Goal: Task Accomplishment & Management: Manage account settings

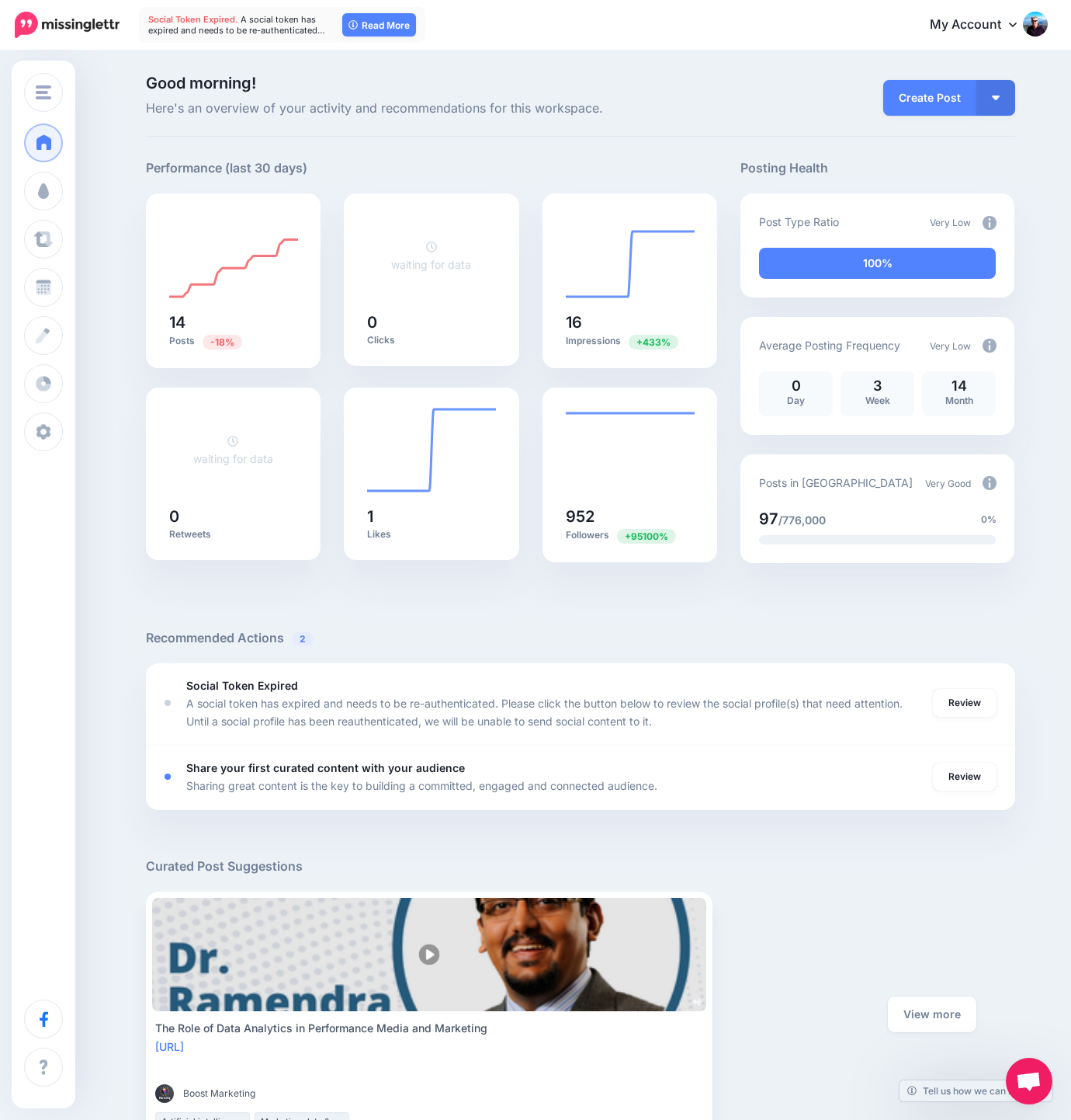
click at [421, 615] on div at bounding box center [581, 604] width 869 height 47
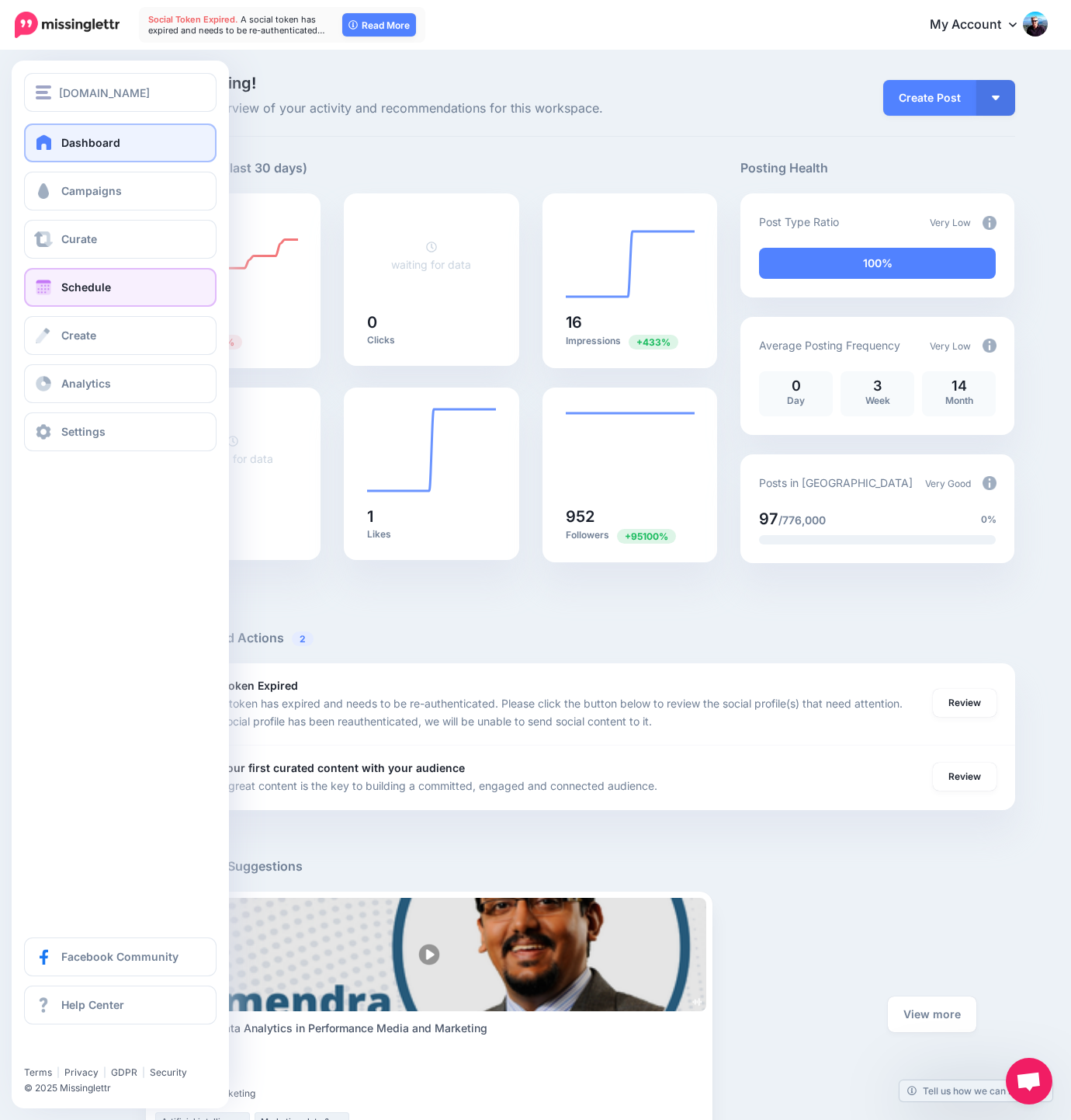
click at [133, 281] on link "Schedule" at bounding box center [120, 287] width 192 height 39
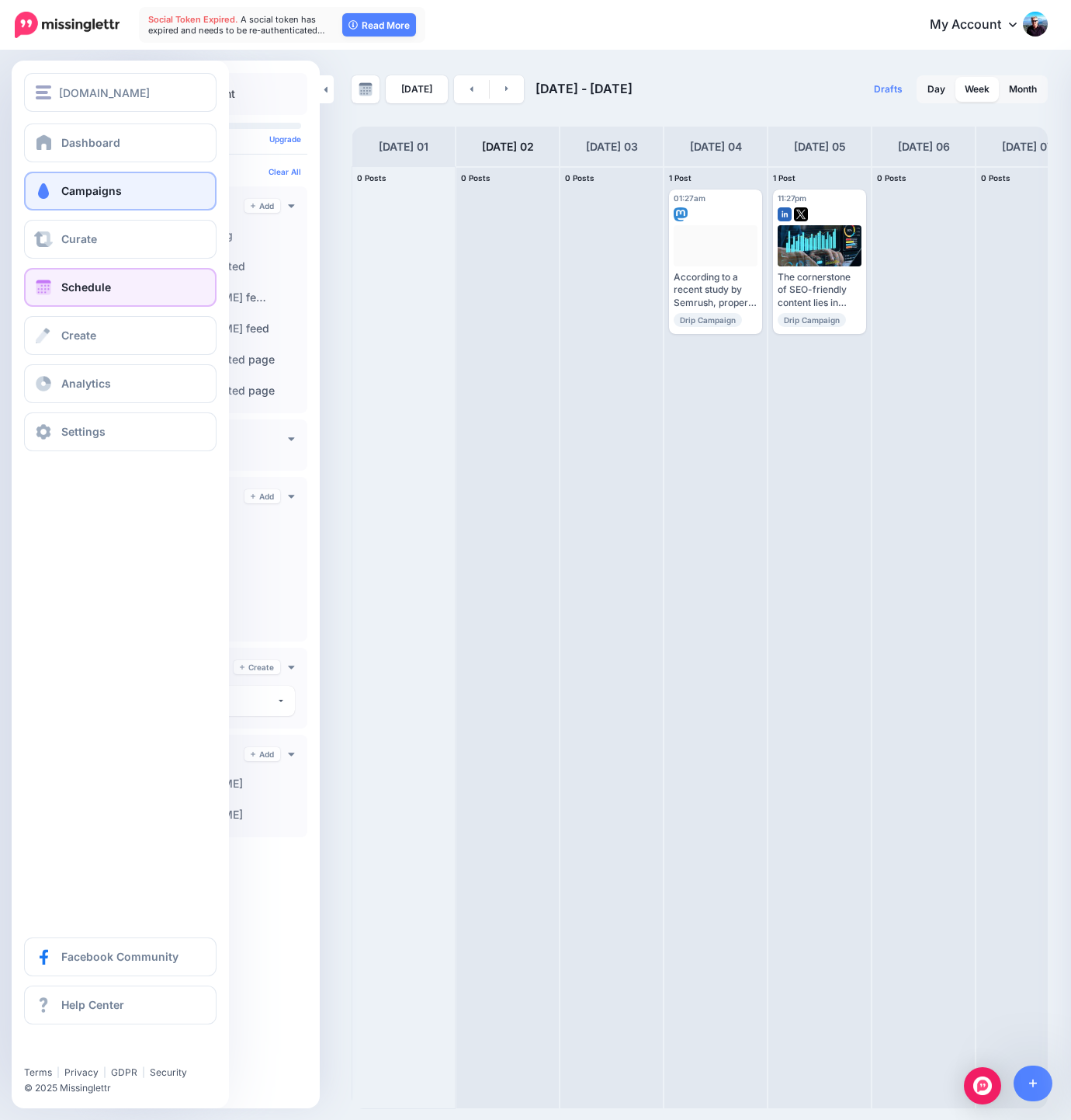
click at [147, 192] on link "Campaigns" at bounding box center [120, 190] width 192 height 39
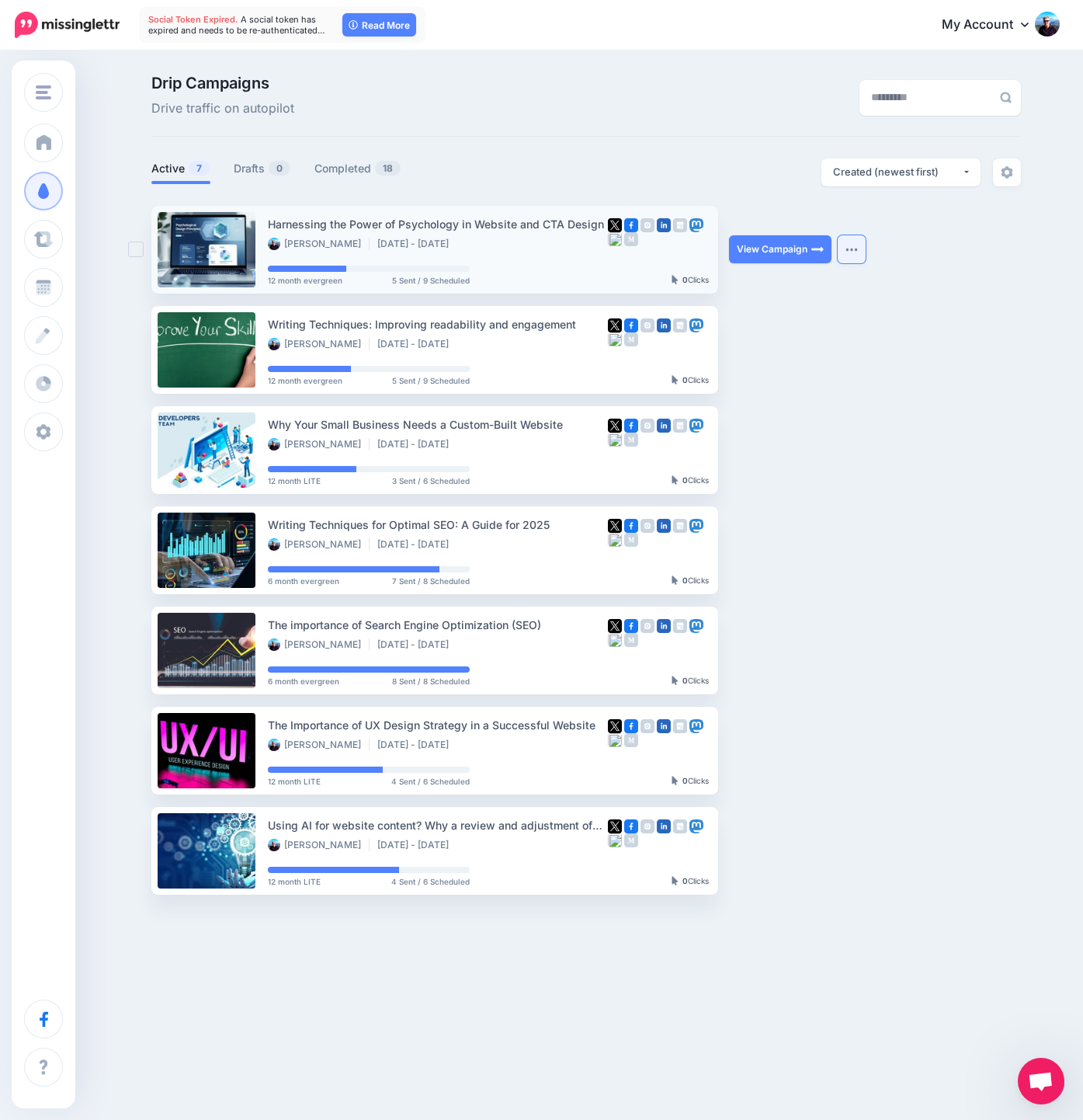
click at [848, 251] on img "button" at bounding box center [851, 249] width 13 height 4
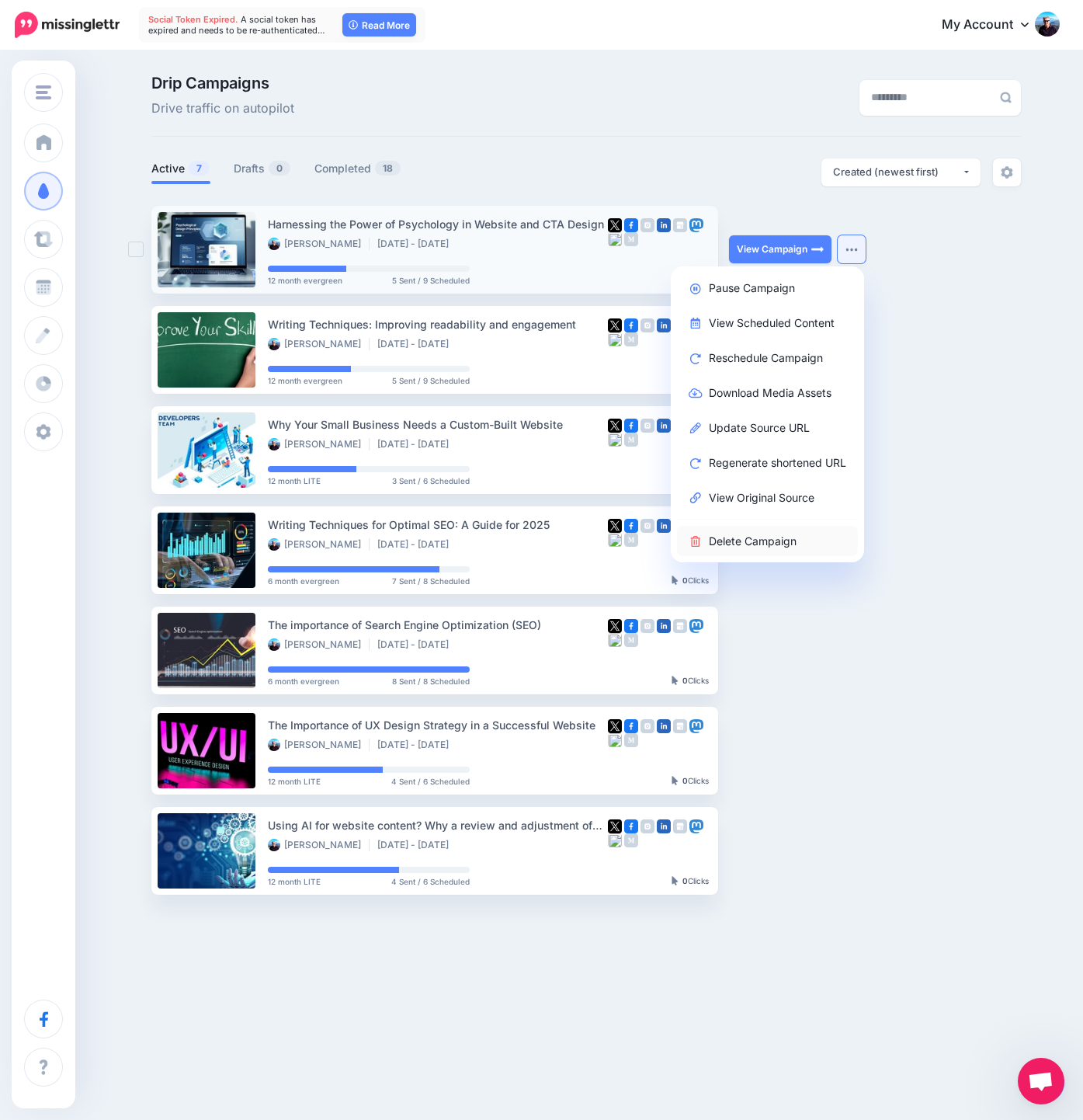
click at [747, 542] on link "Delete Campaign" at bounding box center [767, 541] width 180 height 31
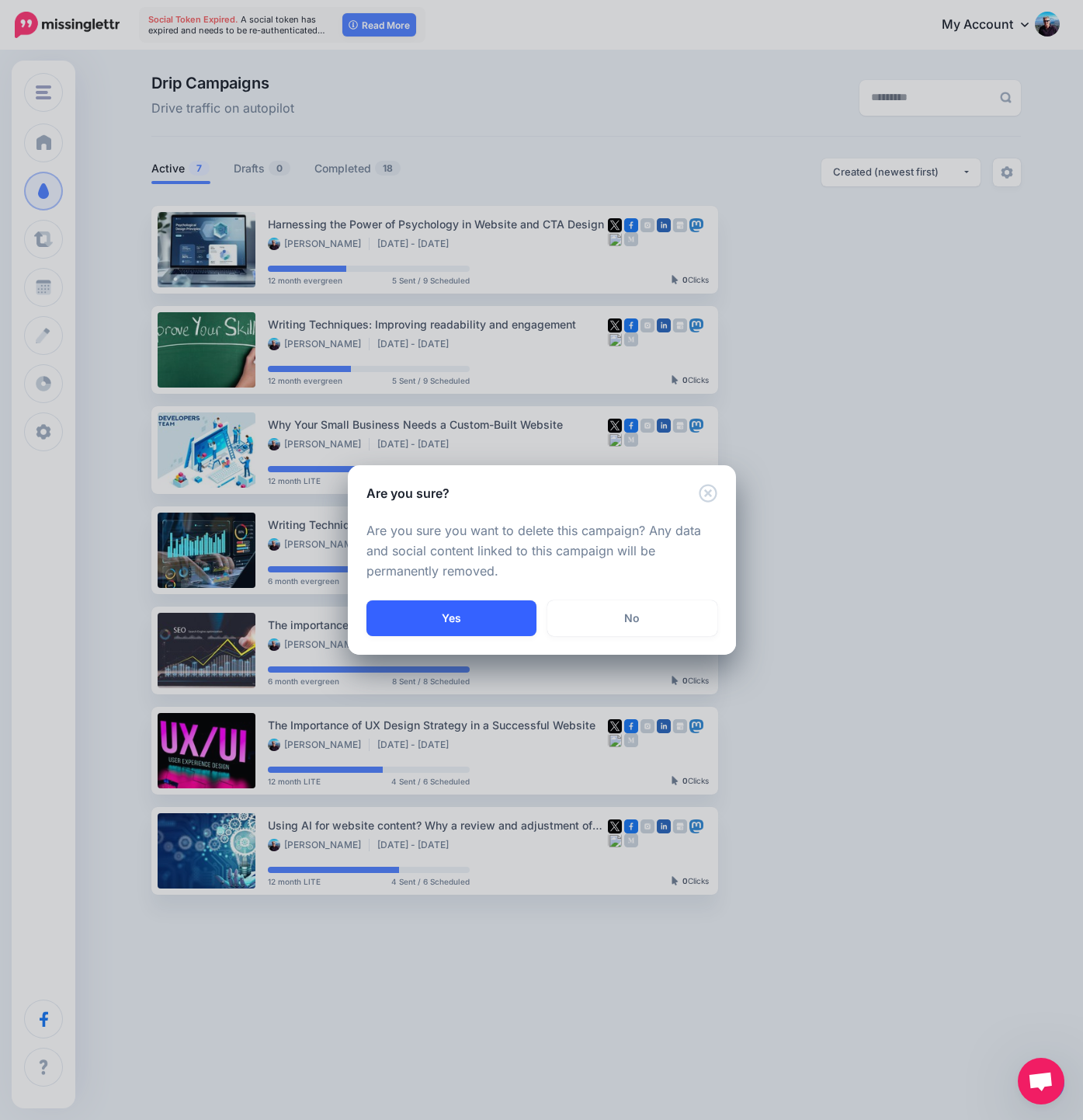
click at [442, 625] on button "Yes" at bounding box center [451, 618] width 170 height 36
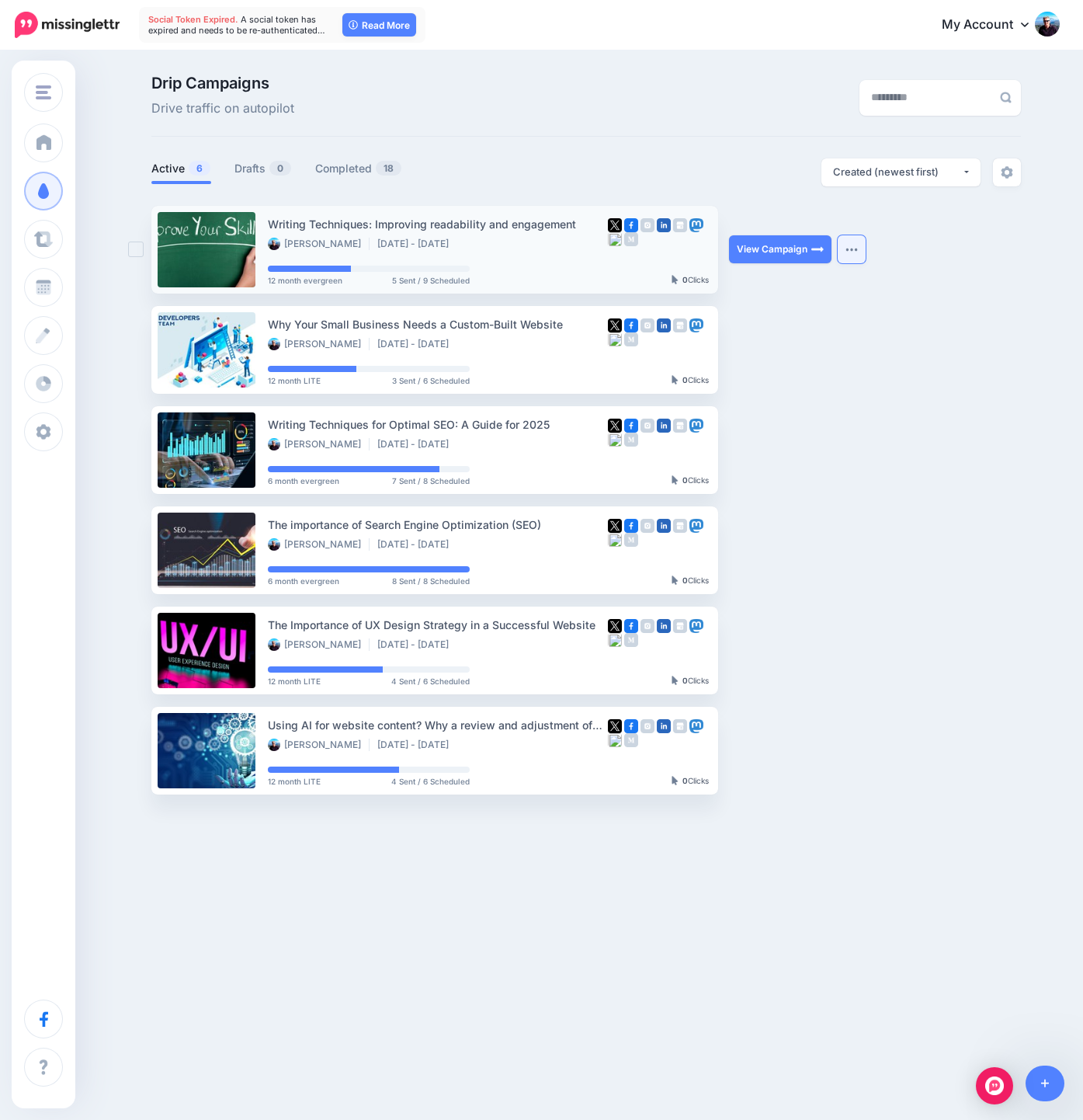
click at [848, 248] on img "button" at bounding box center [851, 249] width 13 height 4
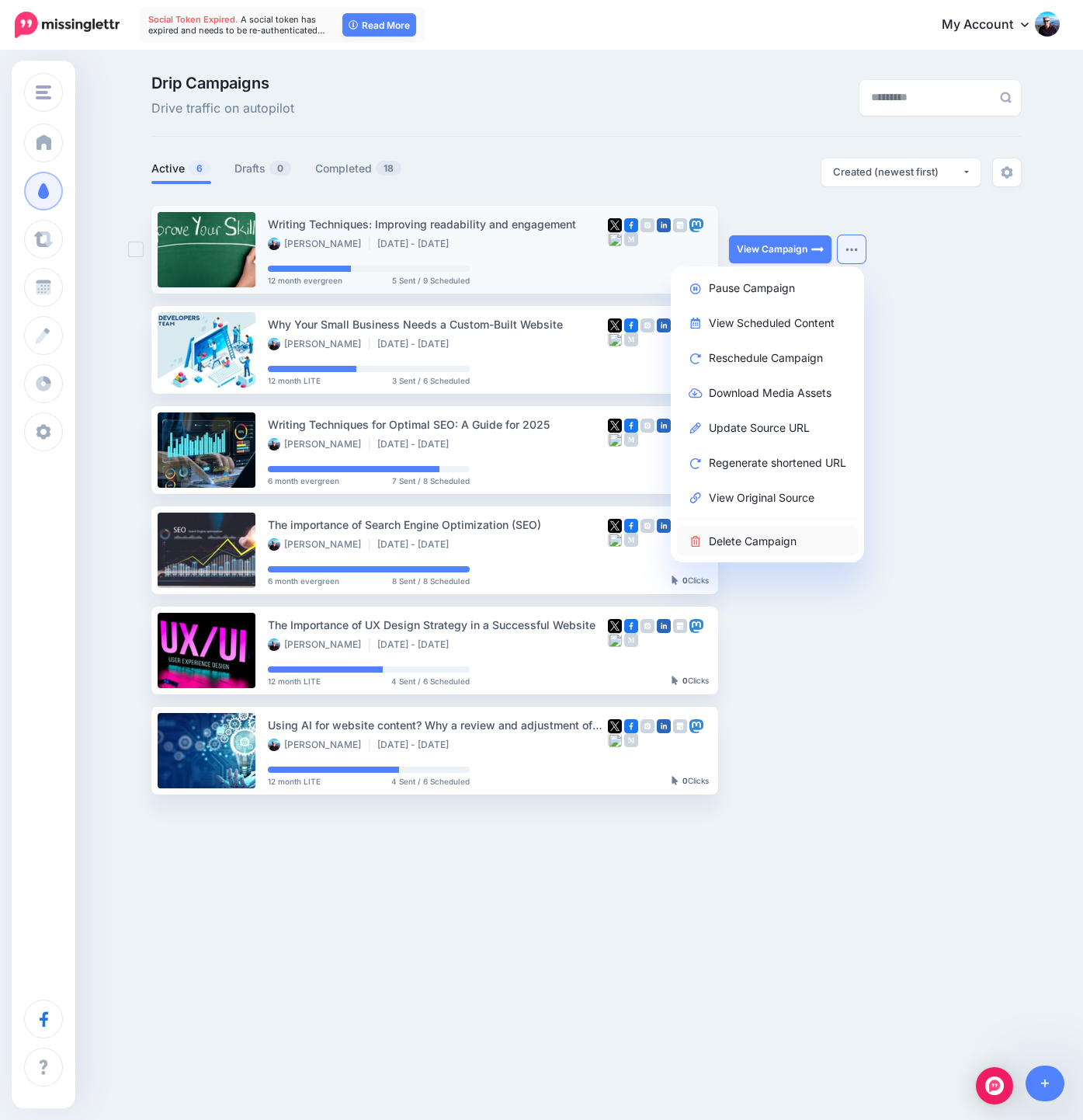
click at [716, 540] on link "Delete Campaign" at bounding box center [767, 541] width 180 height 31
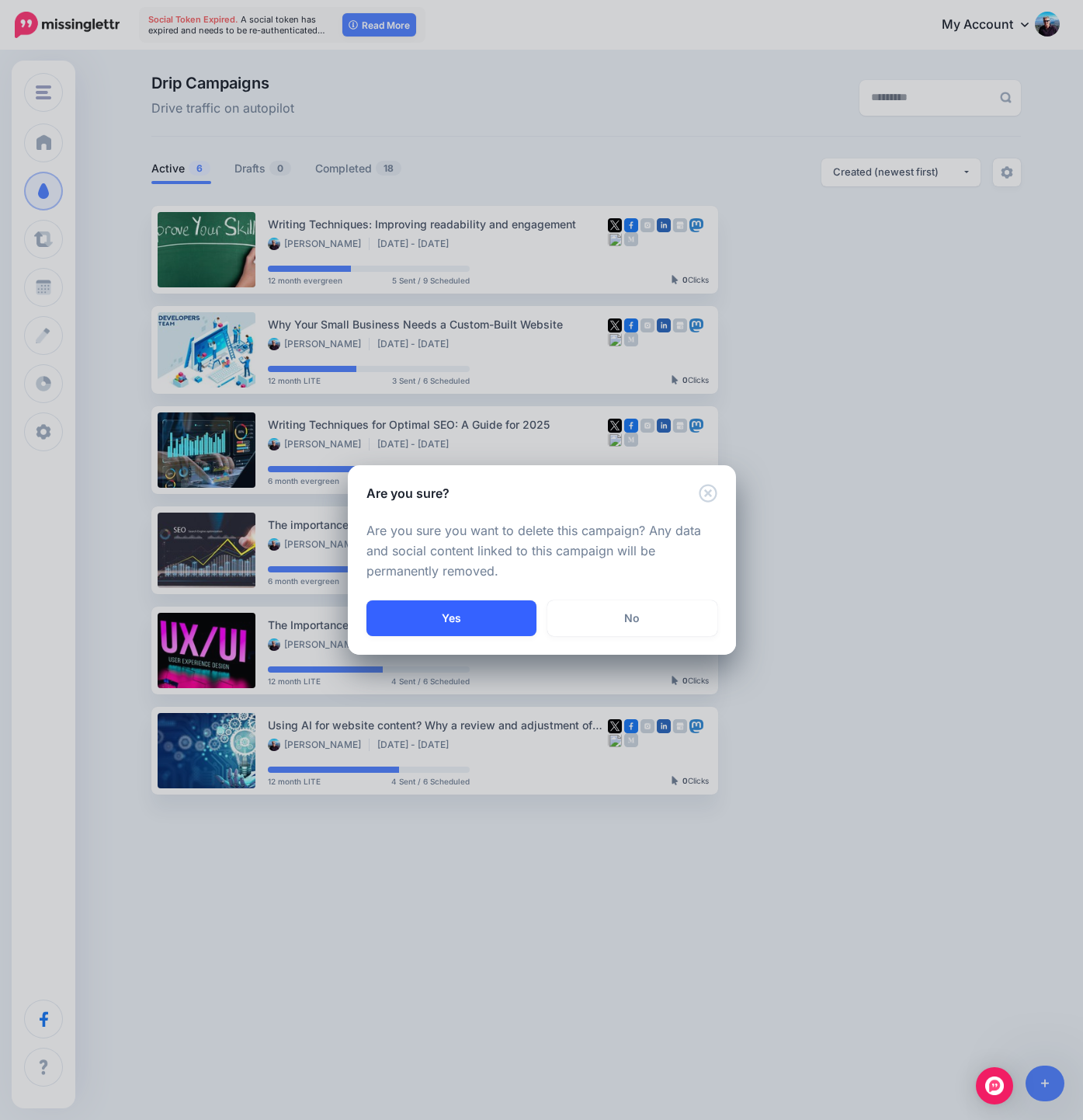
click at [445, 616] on button "Yes" at bounding box center [451, 618] width 170 height 36
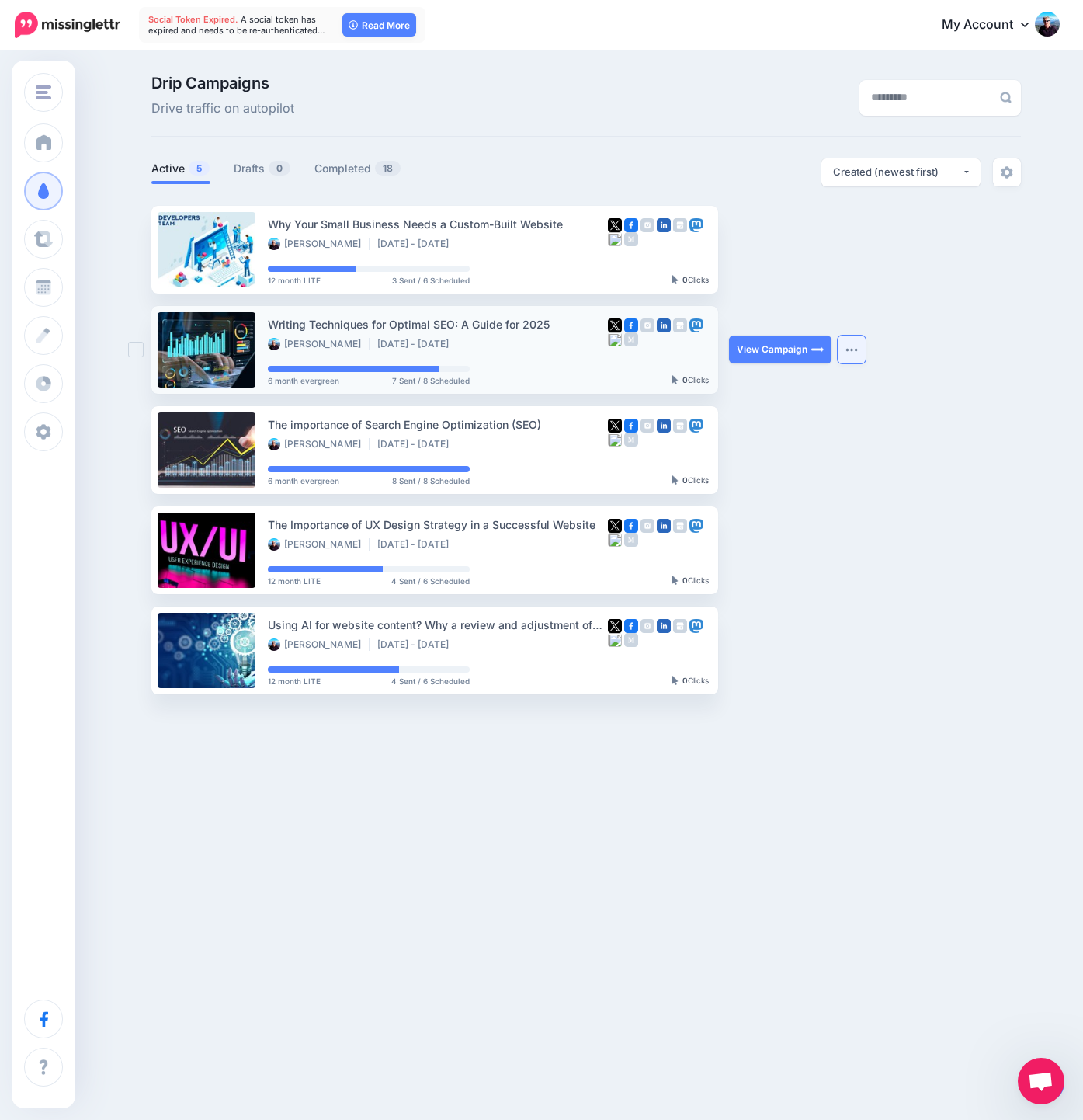
click at [850, 350] on img "button" at bounding box center [851, 348] width 13 height 4
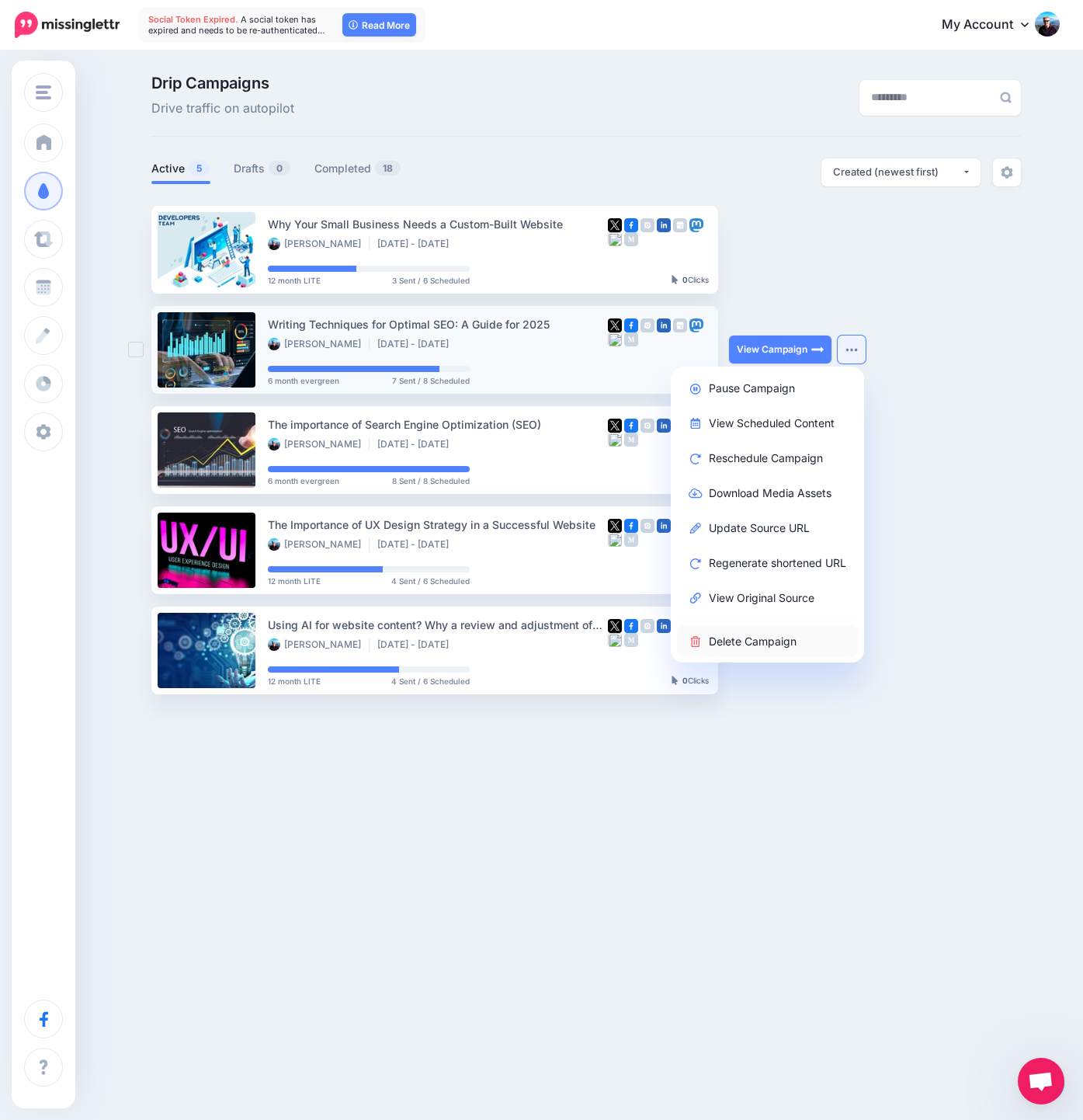
click at [744, 638] on link "Delete Campaign" at bounding box center [767, 641] width 180 height 31
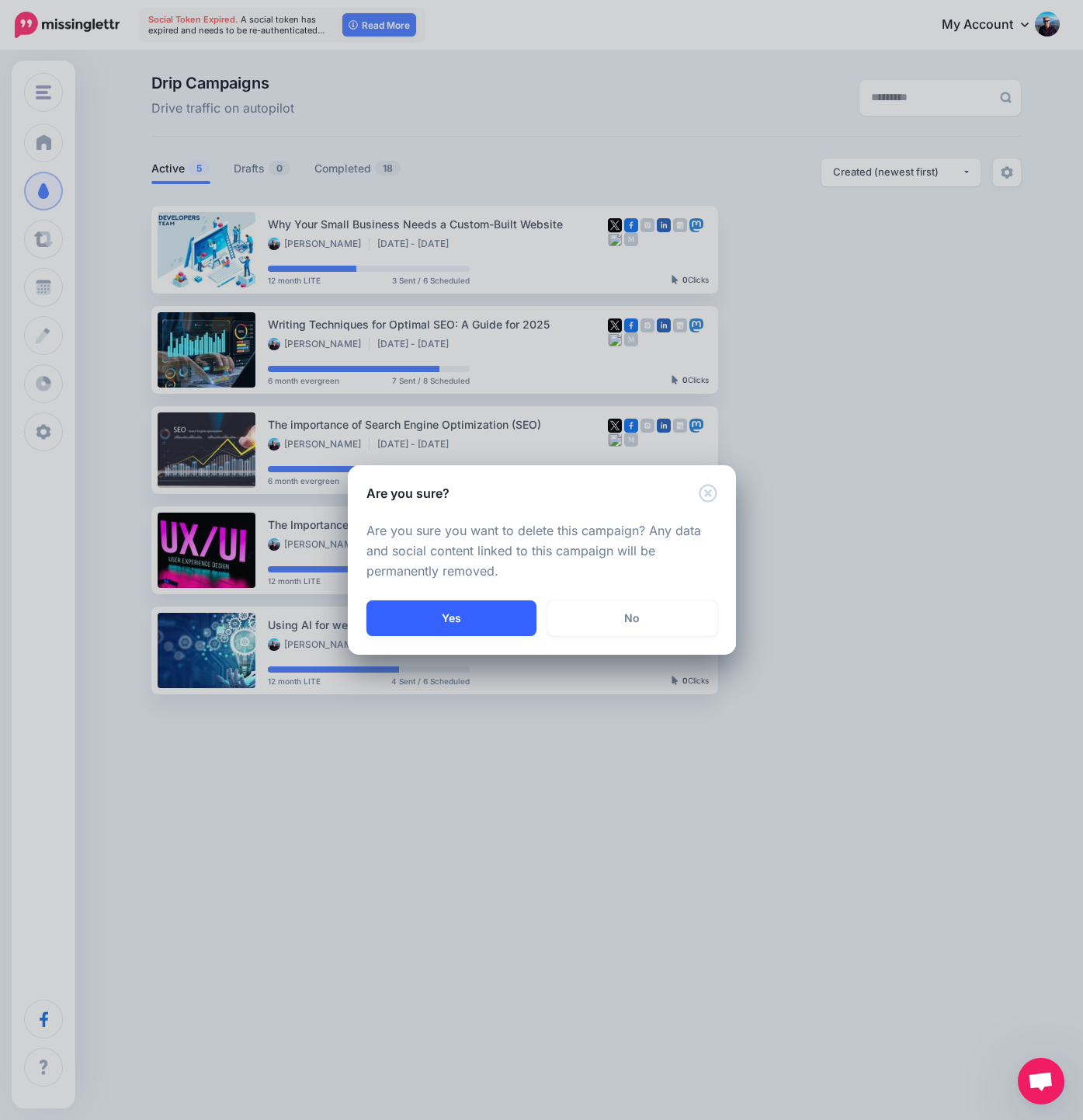
click at [422, 621] on button "Yes" at bounding box center [451, 618] width 170 height 36
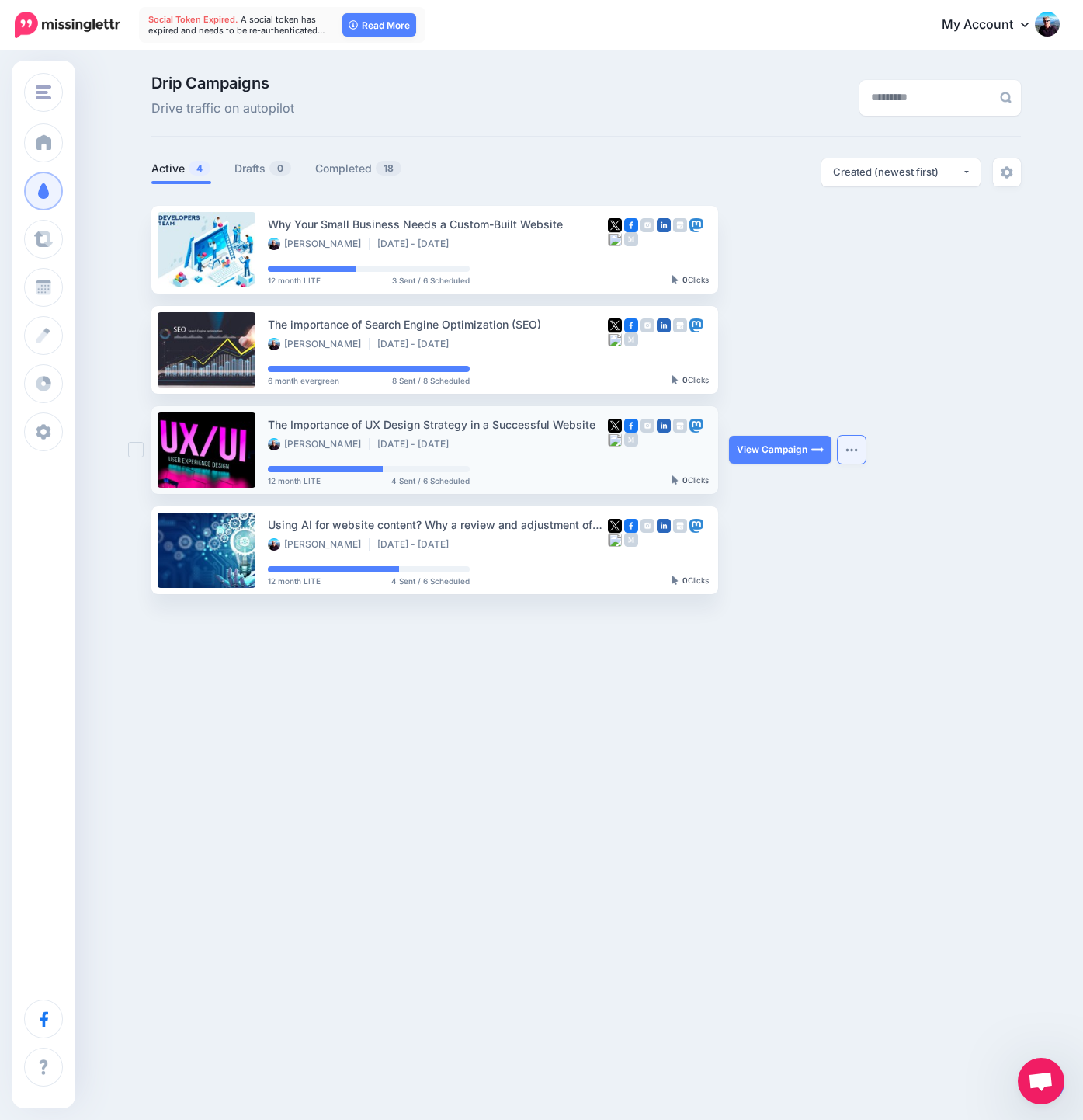
click at [849, 451] on img "button" at bounding box center [851, 449] width 13 height 4
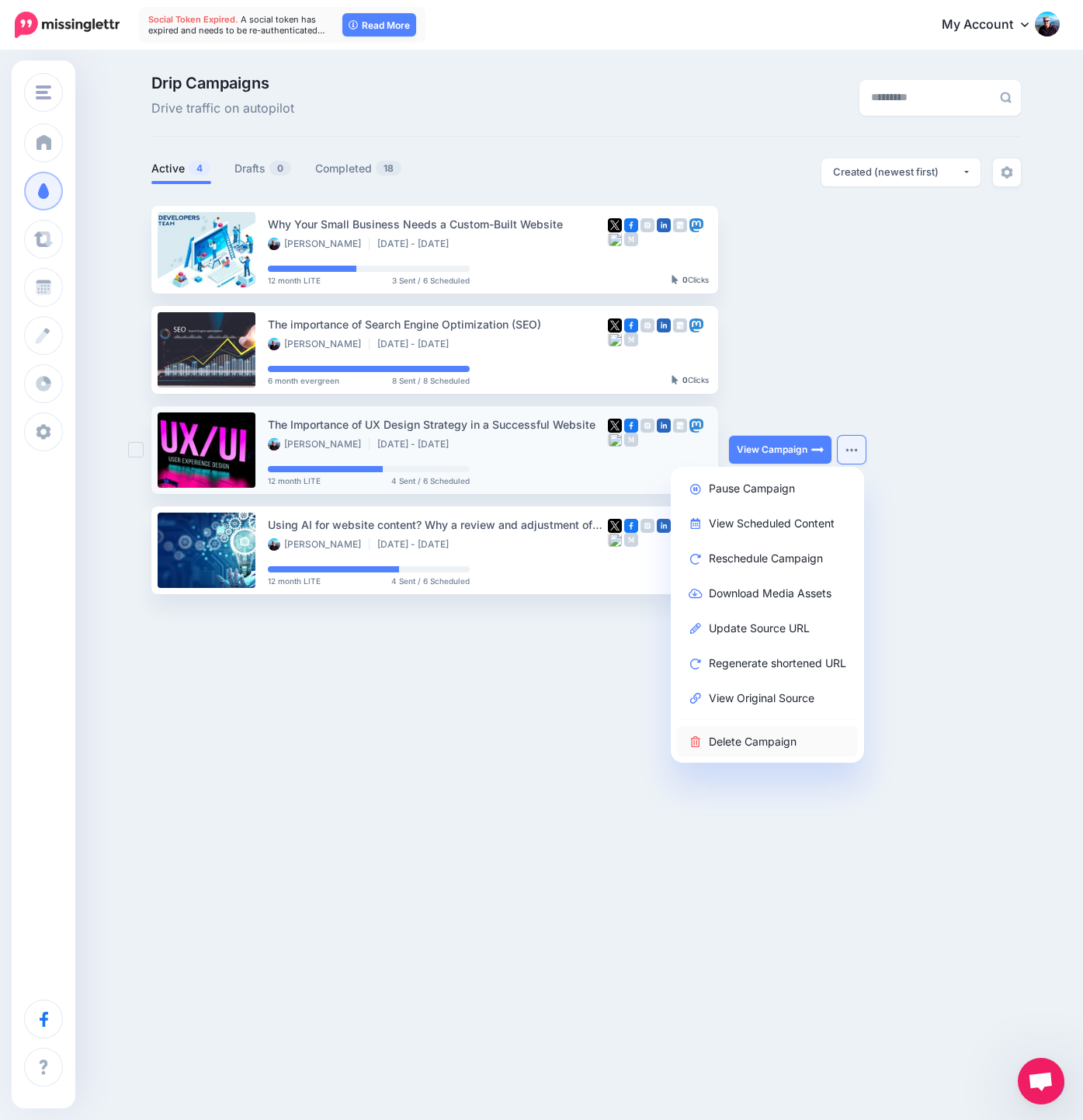
click at [749, 736] on link "Delete Campaign" at bounding box center [767, 741] width 180 height 31
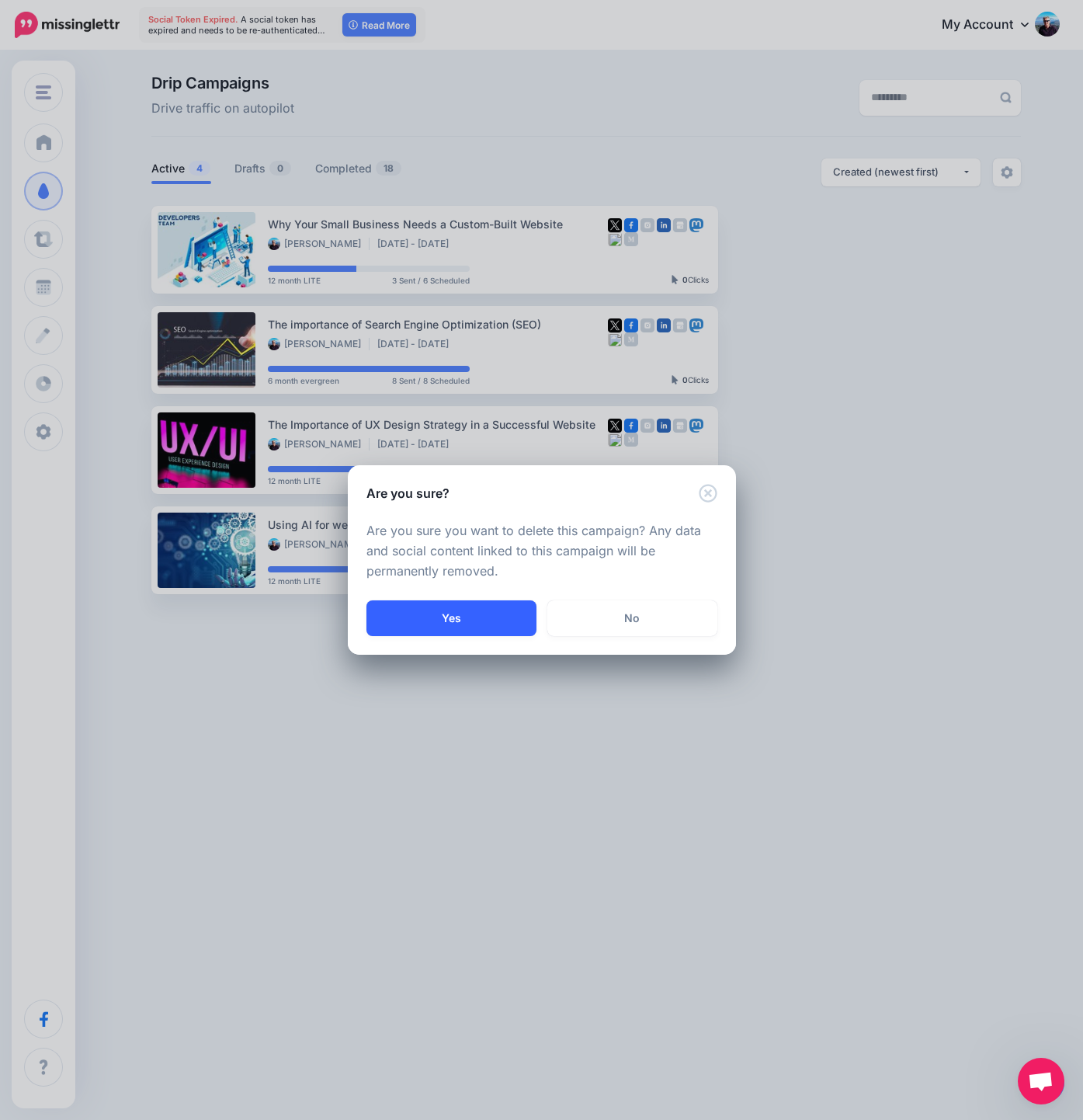
click at [473, 625] on button "Yes" at bounding box center [451, 618] width 170 height 36
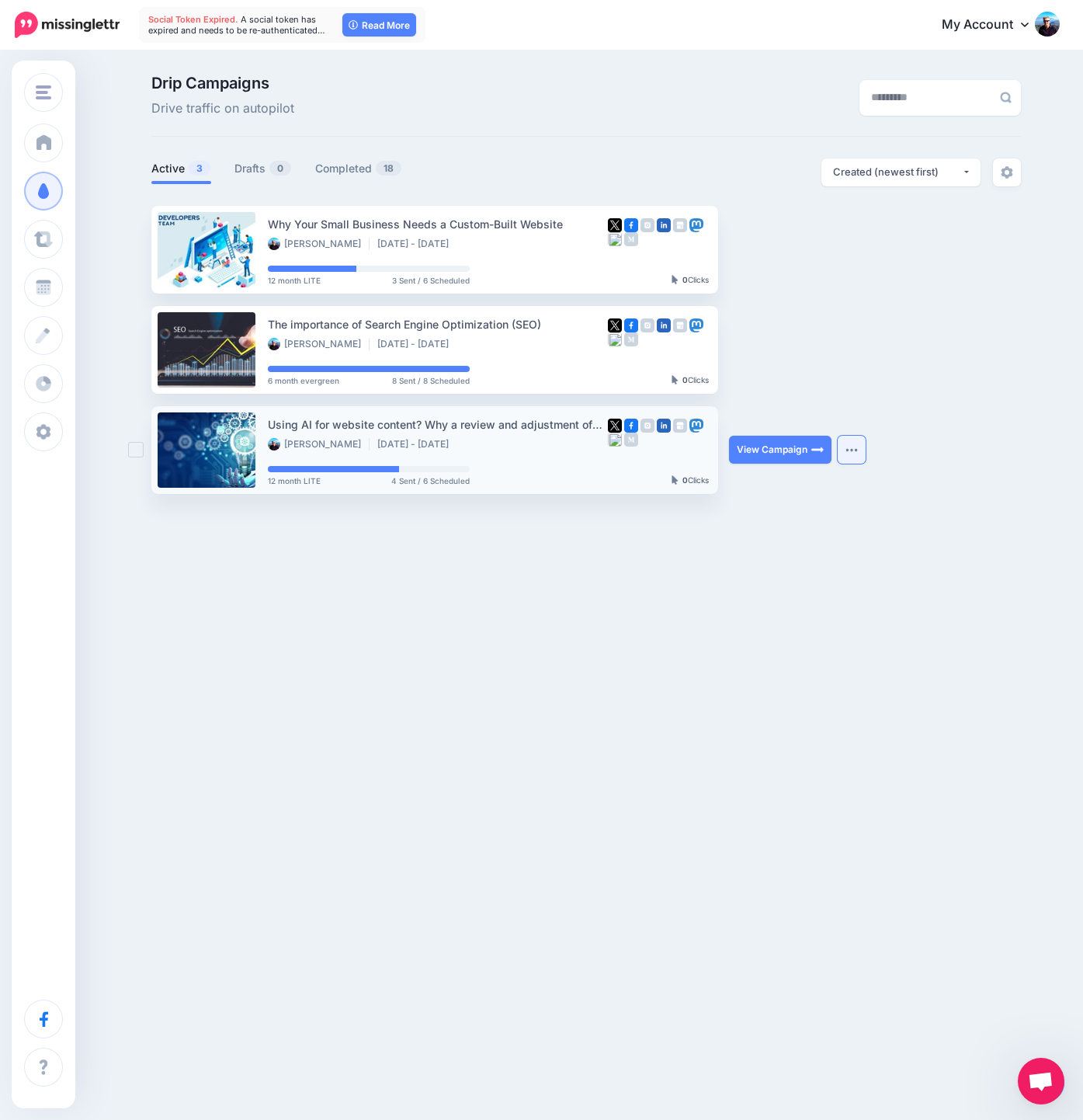
click at [845, 448] on img "button" at bounding box center [851, 449] width 13 height 4
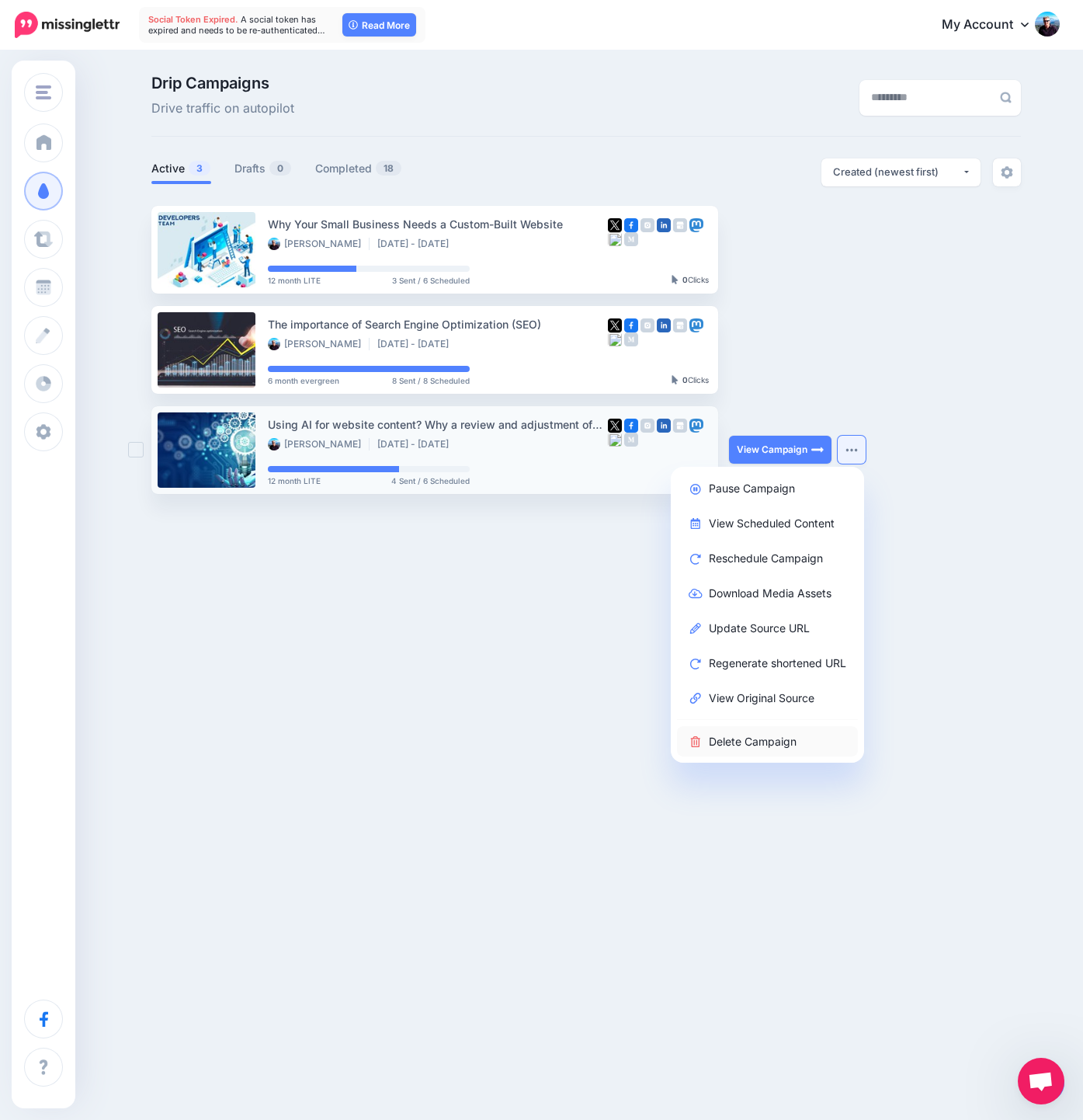
click at [761, 738] on link "Delete Campaign" at bounding box center [767, 741] width 180 height 31
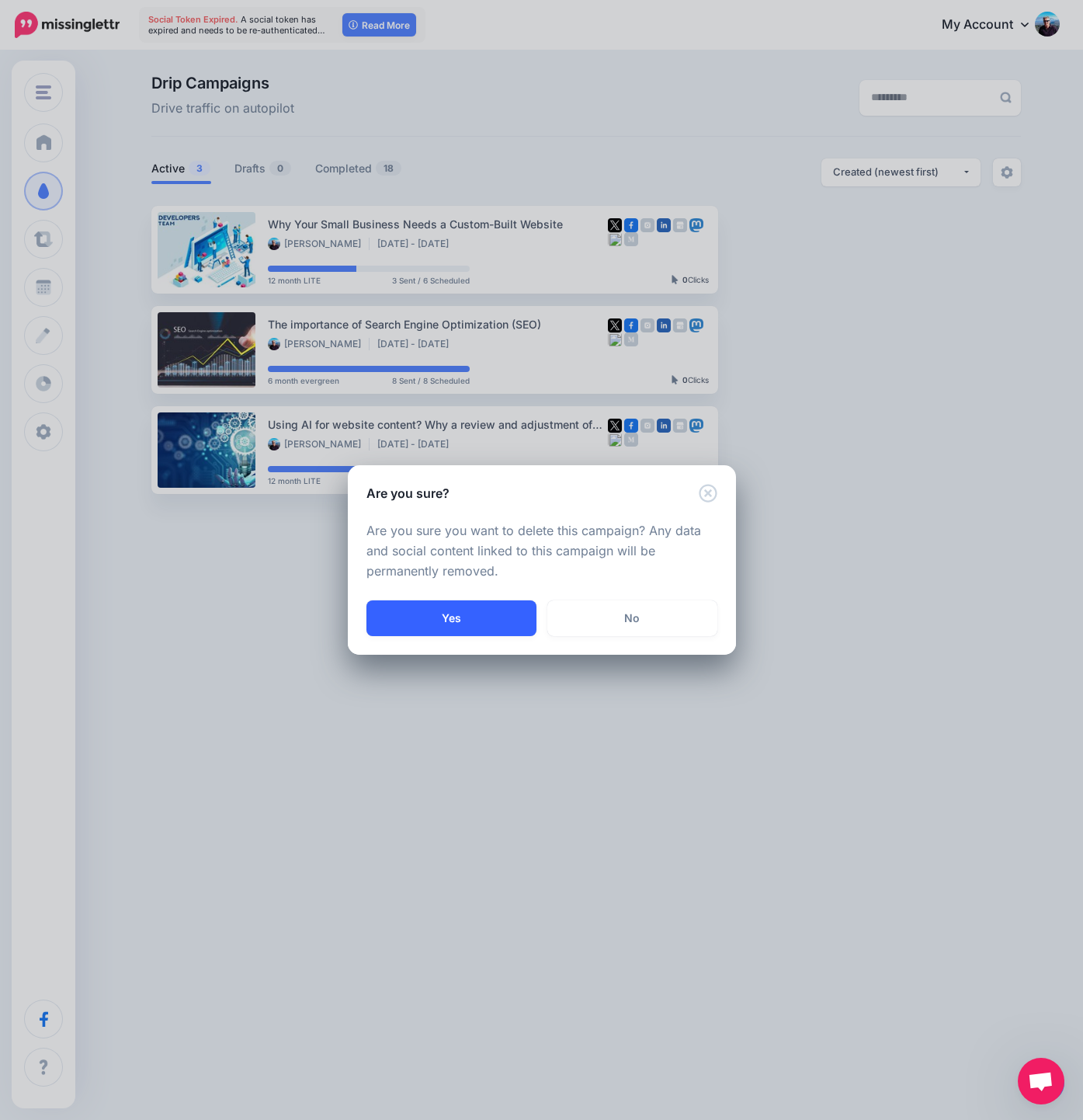
click at [472, 614] on button "Yes" at bounding box center [451, 618] width 170 height 36
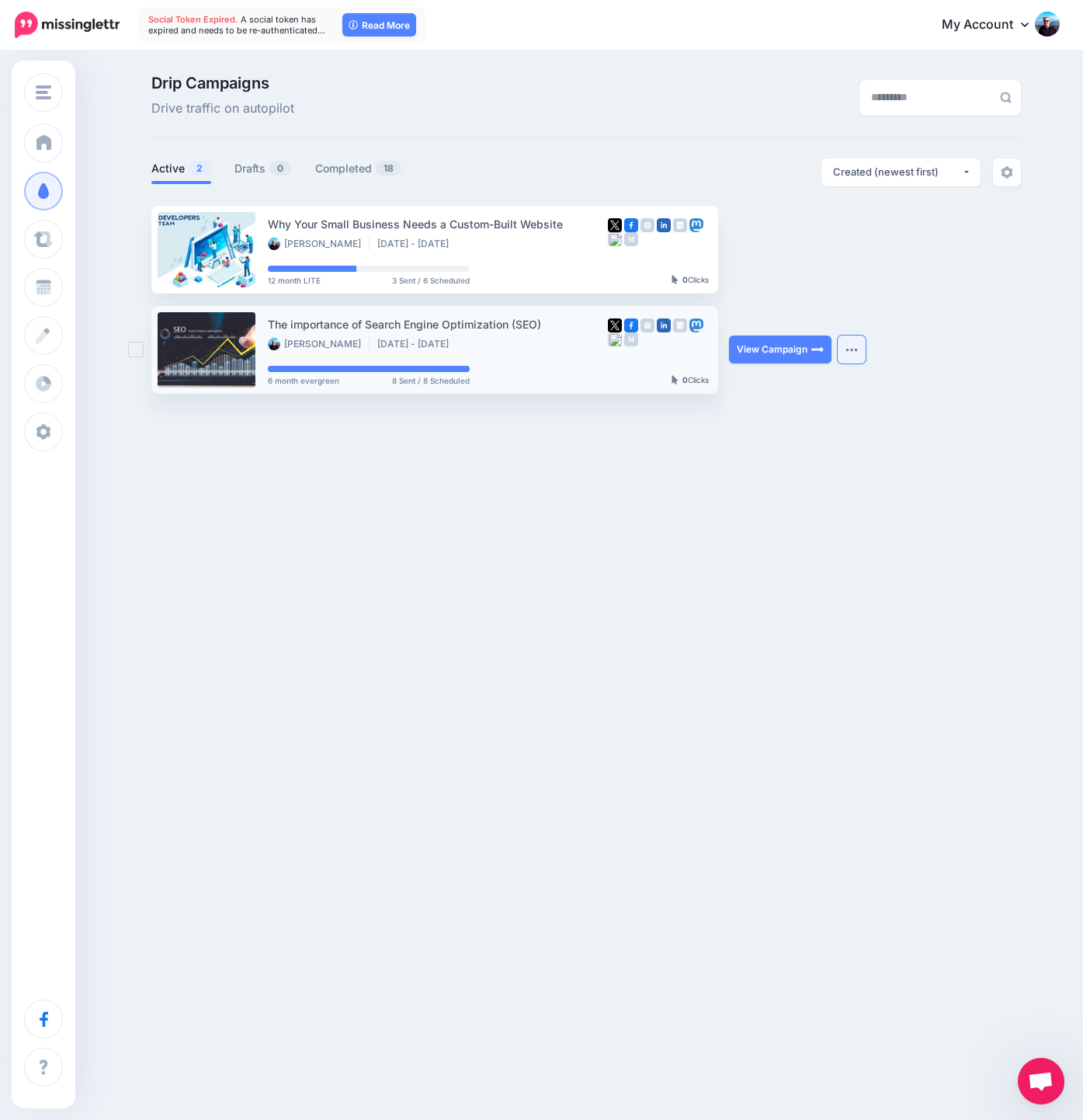
click at [854, 352] on img "button" at bounding box center [851, 348] width 13 height 4
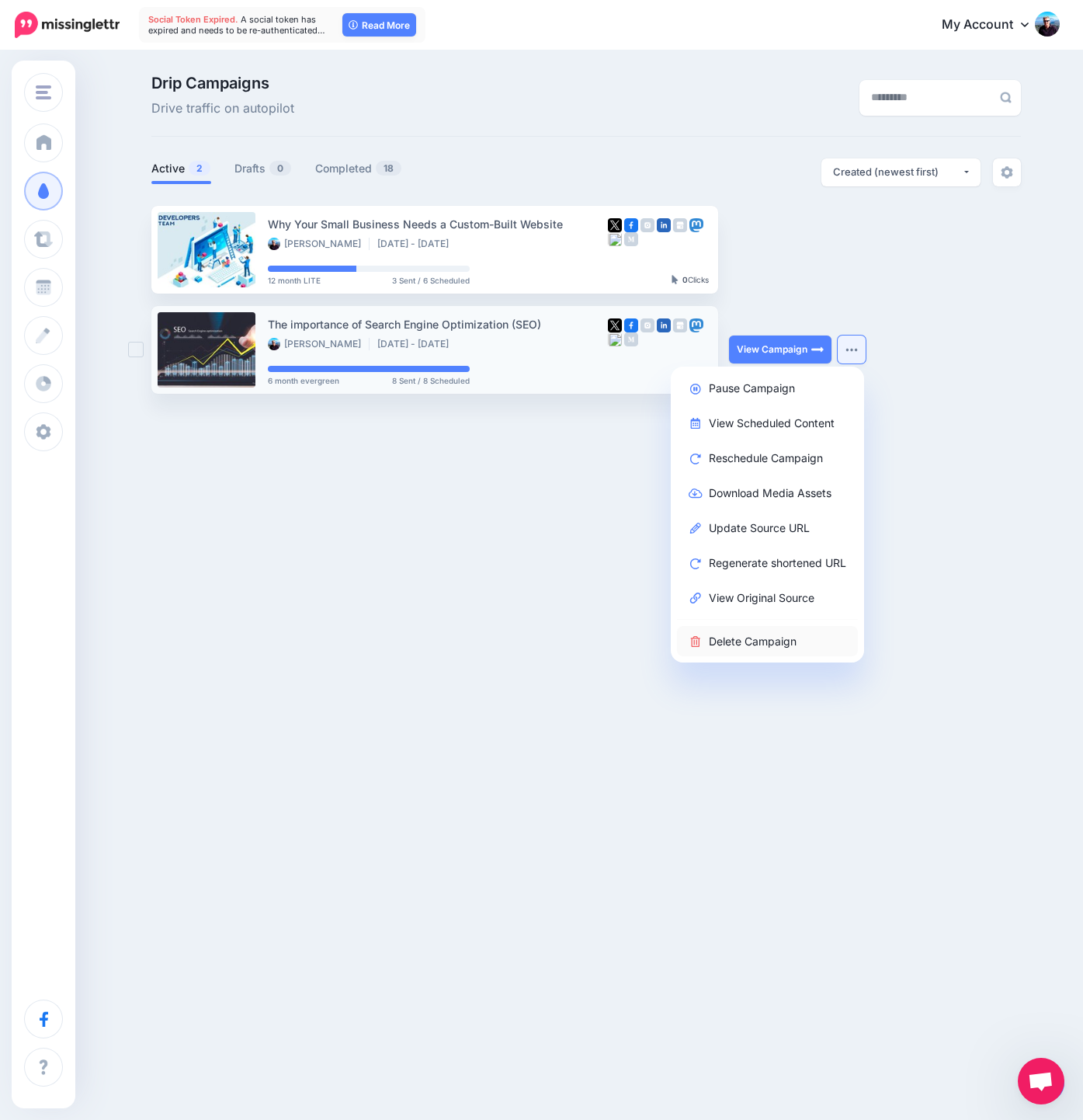
click at [737, 645] on link "Delete Campaign" at bounding box center [767, 641] width 180 height 31
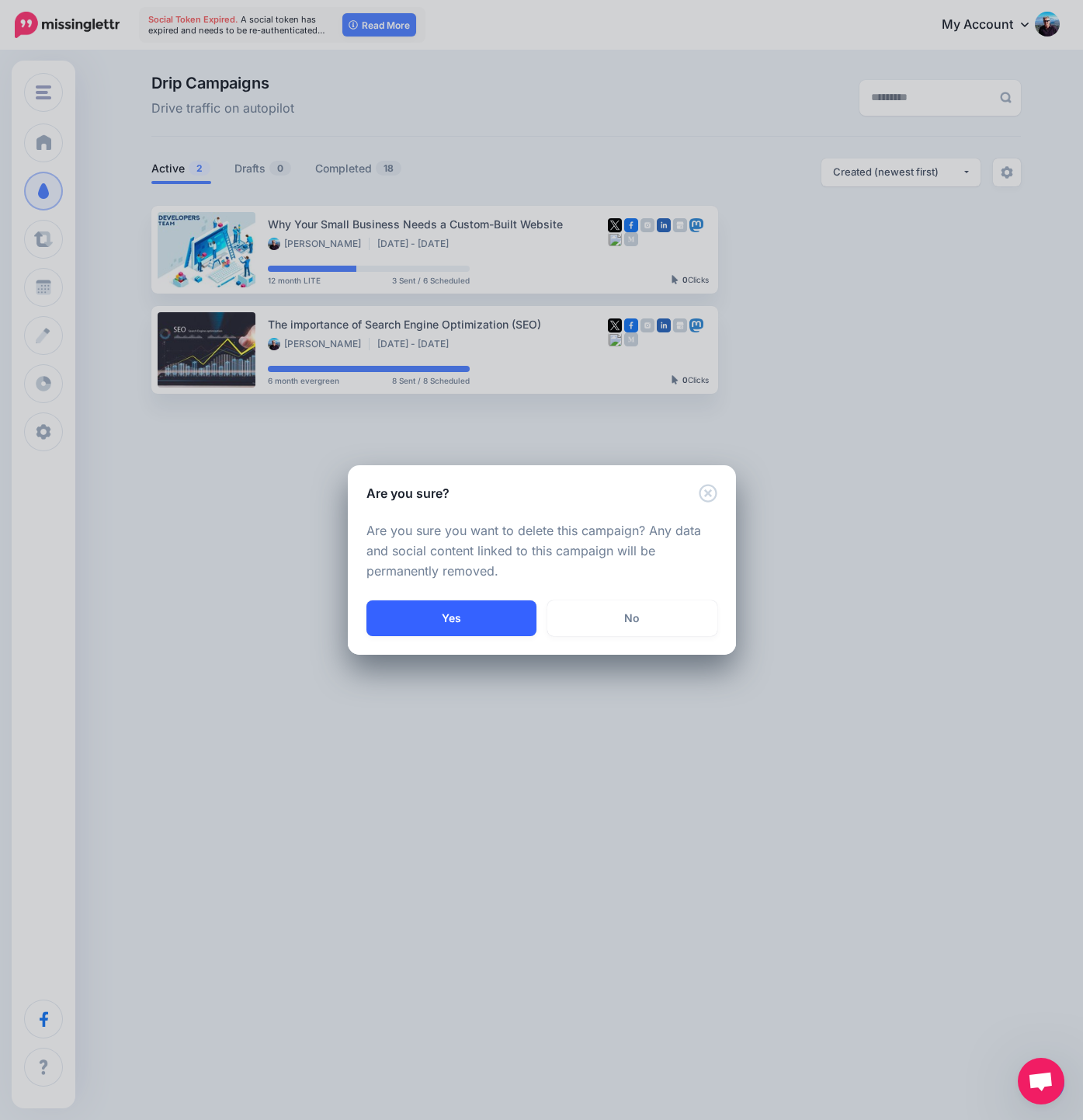
click at [479, 631] on button "Yes" at bounding box center [451, 618] width 170 height 36
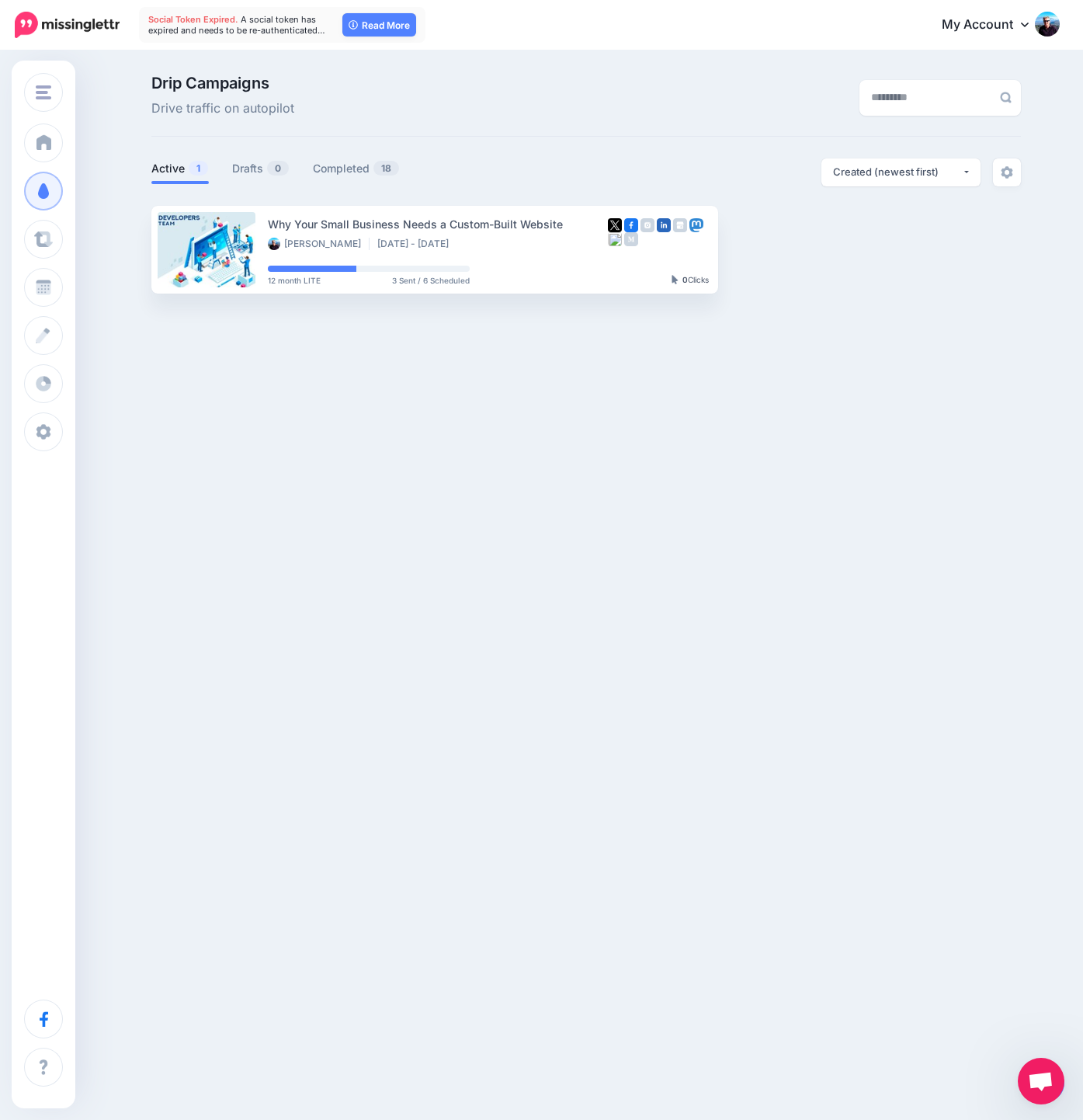
click at [403, 303] on div "Drip Campaigns Drive traffic on autopilot Active 1 0 18" at bounding box center [542, 190] width 1083 height 277
click at [515, 75] on div "Drip Campaigns Drive traffic on autopilot Active 1 0 18" at bounding box center [542, 190] width 1083 height 277
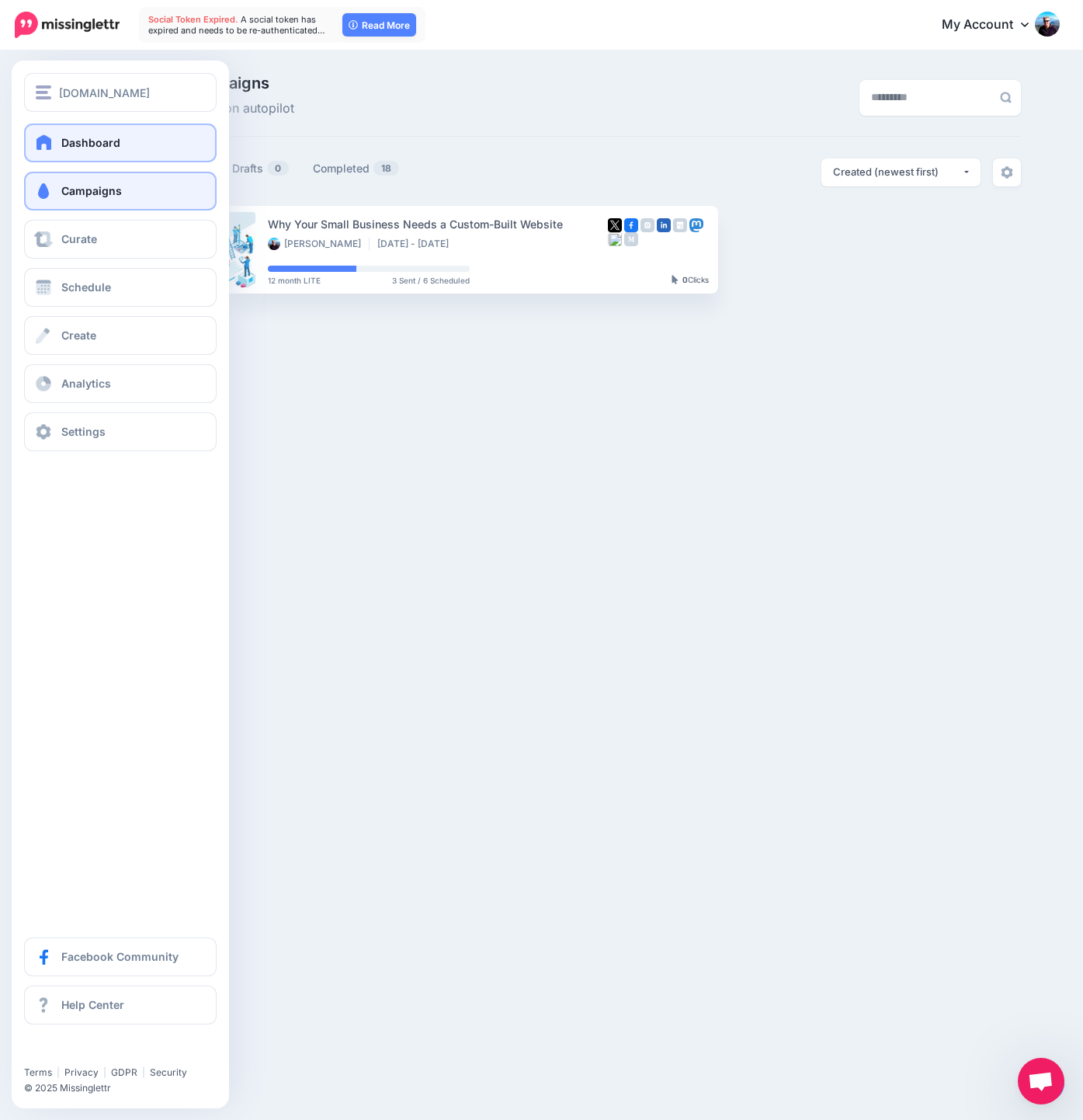
click at [87, 137] on span "Dashboard" at bounding box center [91, 142] width 59 height 13
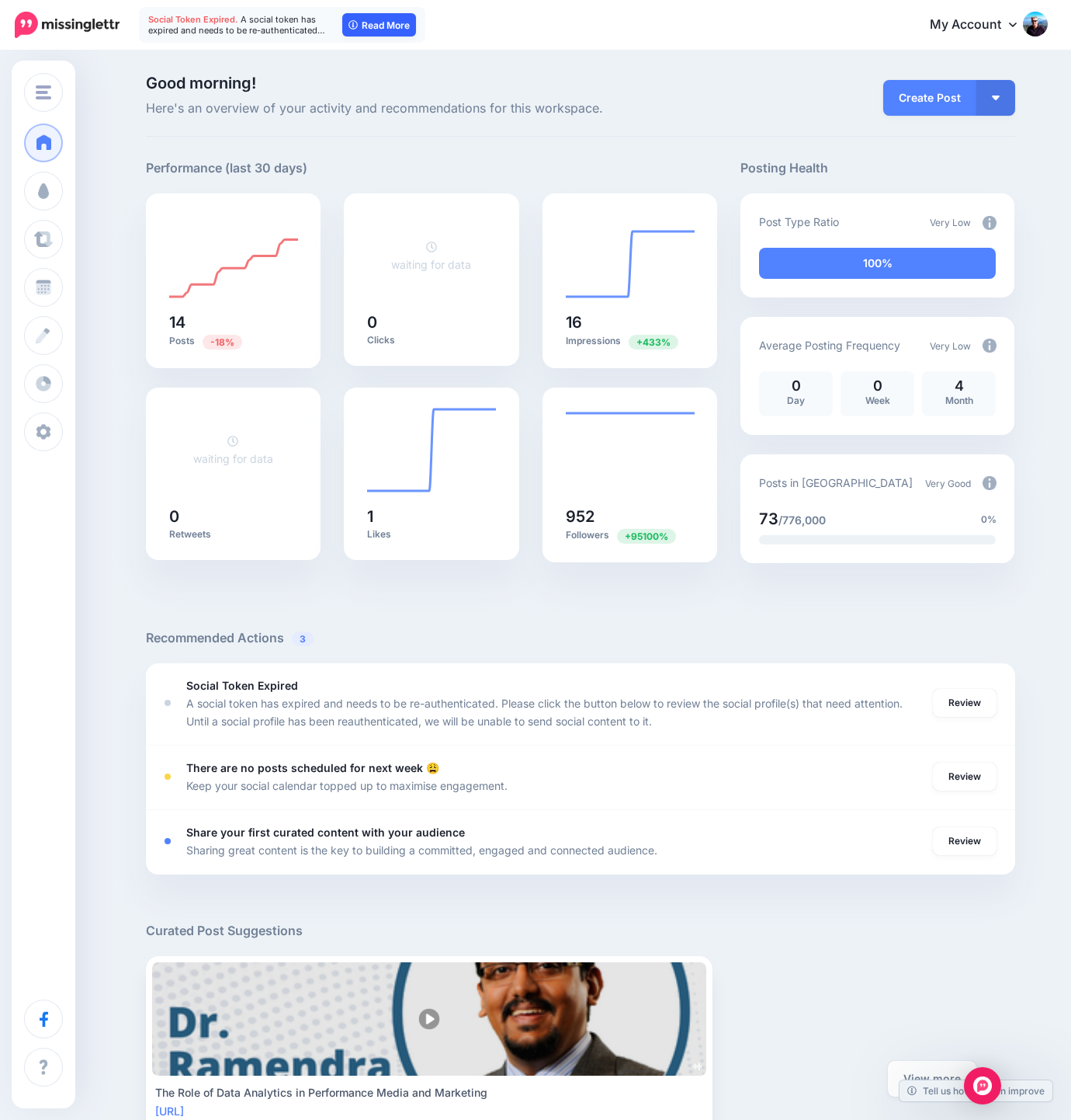
click at [387, 22] on link "Read More" at bounding box center [379, 25] width 74 height 23
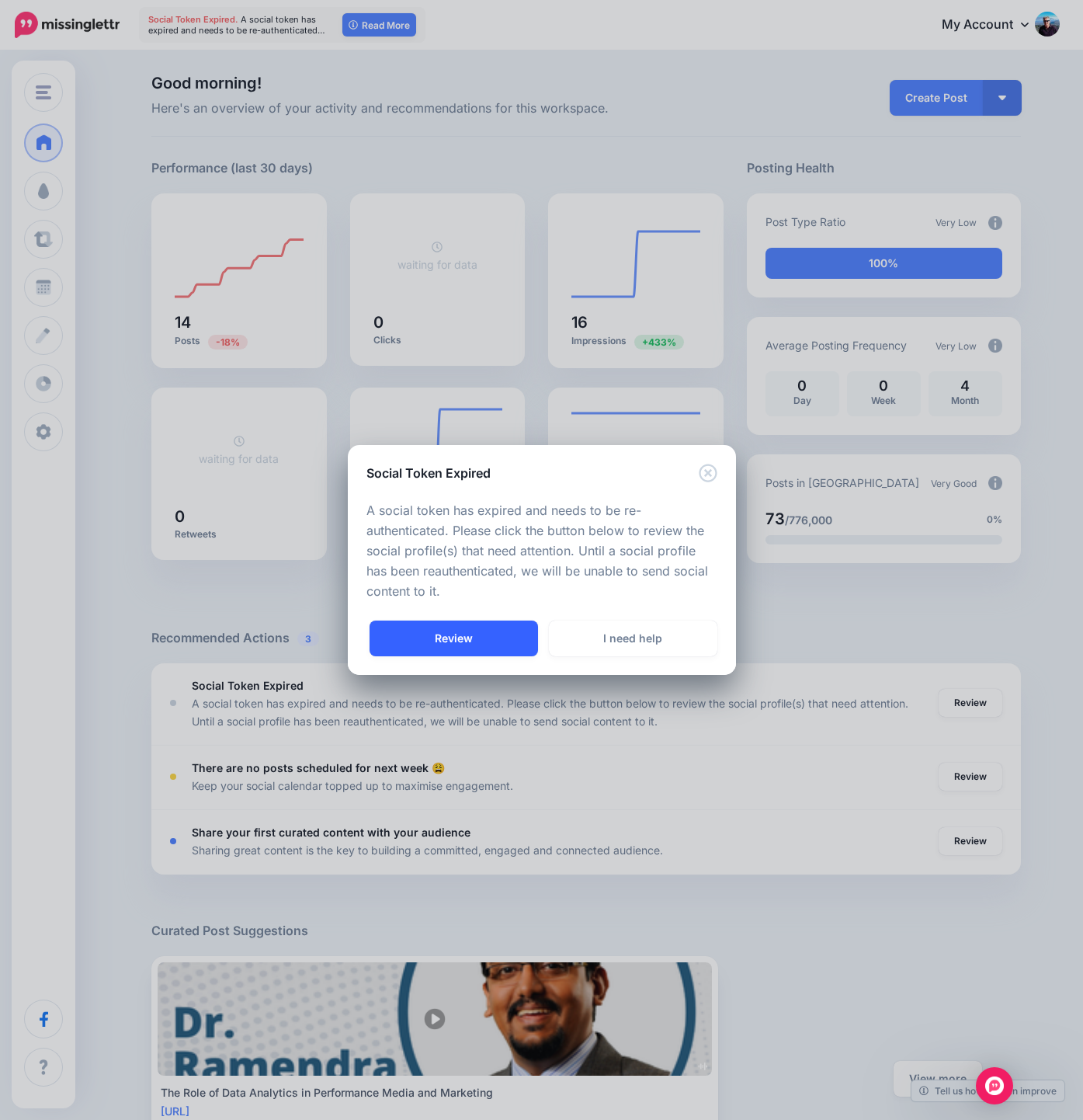
click at [453, 639] on link "Review" at bounding box center [453, 639] width 169 height 36
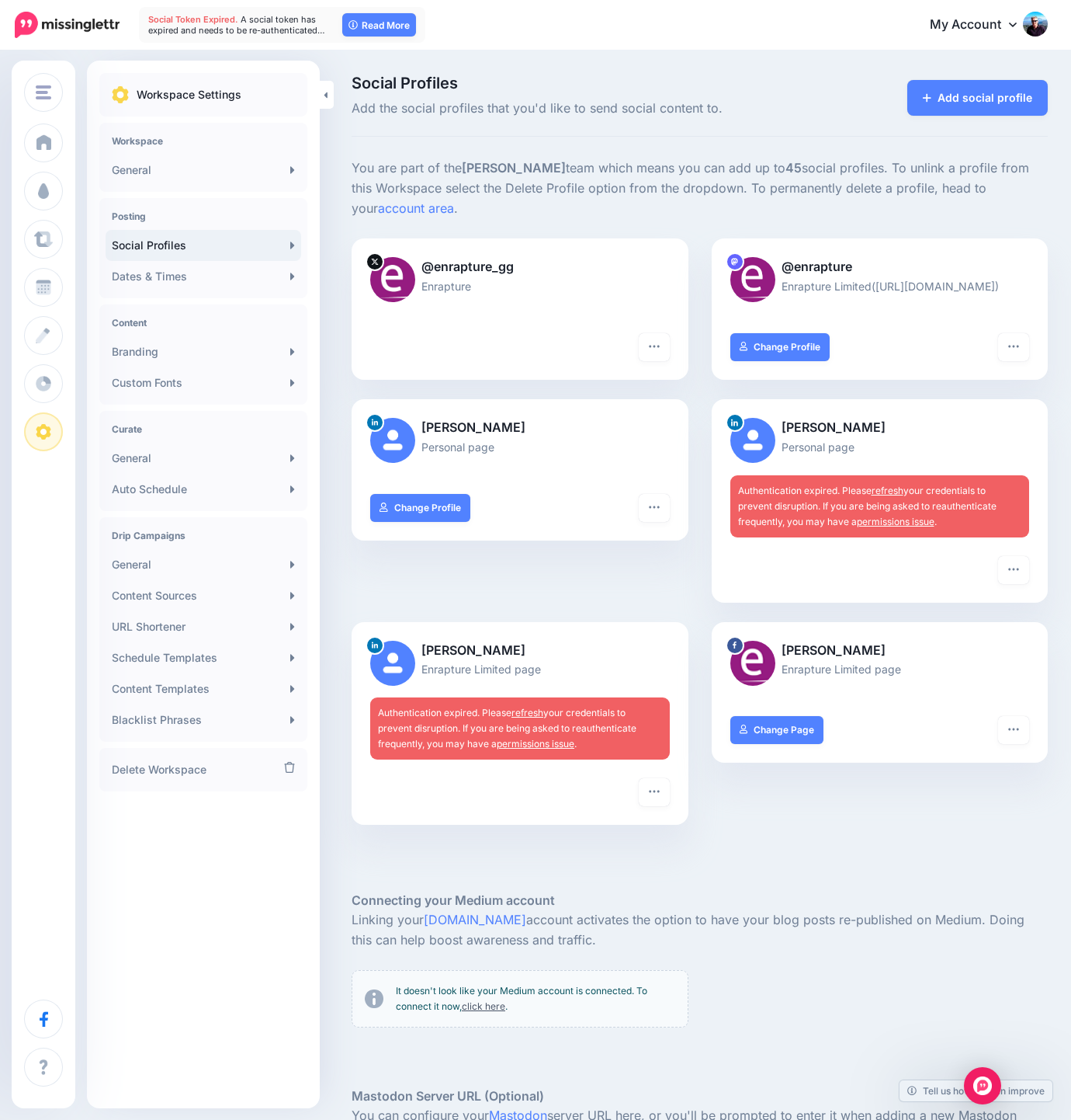
click at [373, 561] on div "Mark Margetts-Smith Personal page Turn hashtags off “Add URL to Comment” Off Re…" at bounding box center [520, 510] width 360 height 223
click at [369, 851] on div at bounding box center [699, 868] width 696 height 47
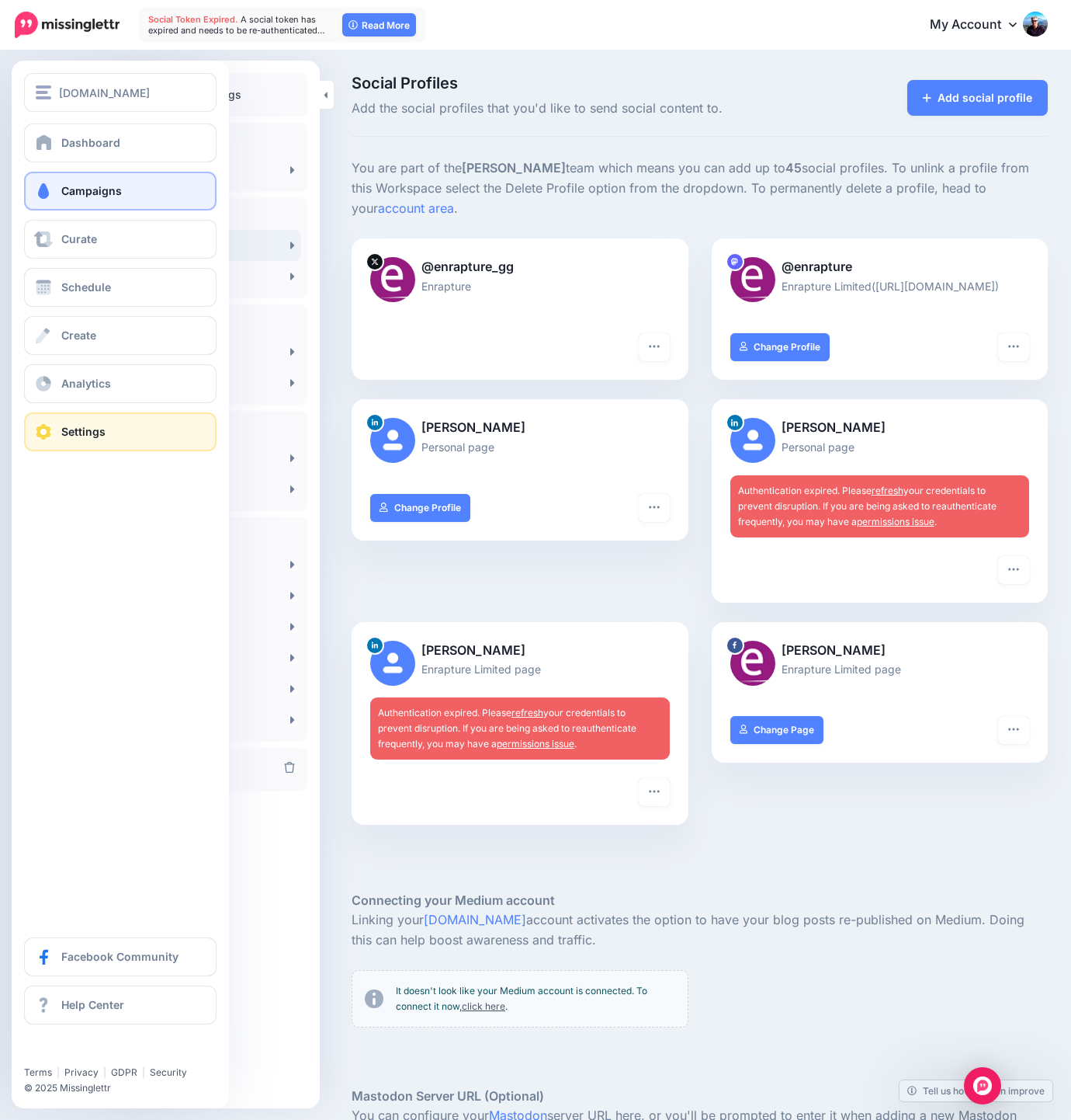
click at [53, 188] on span at bounding box center [43, 190] width 20 height 15
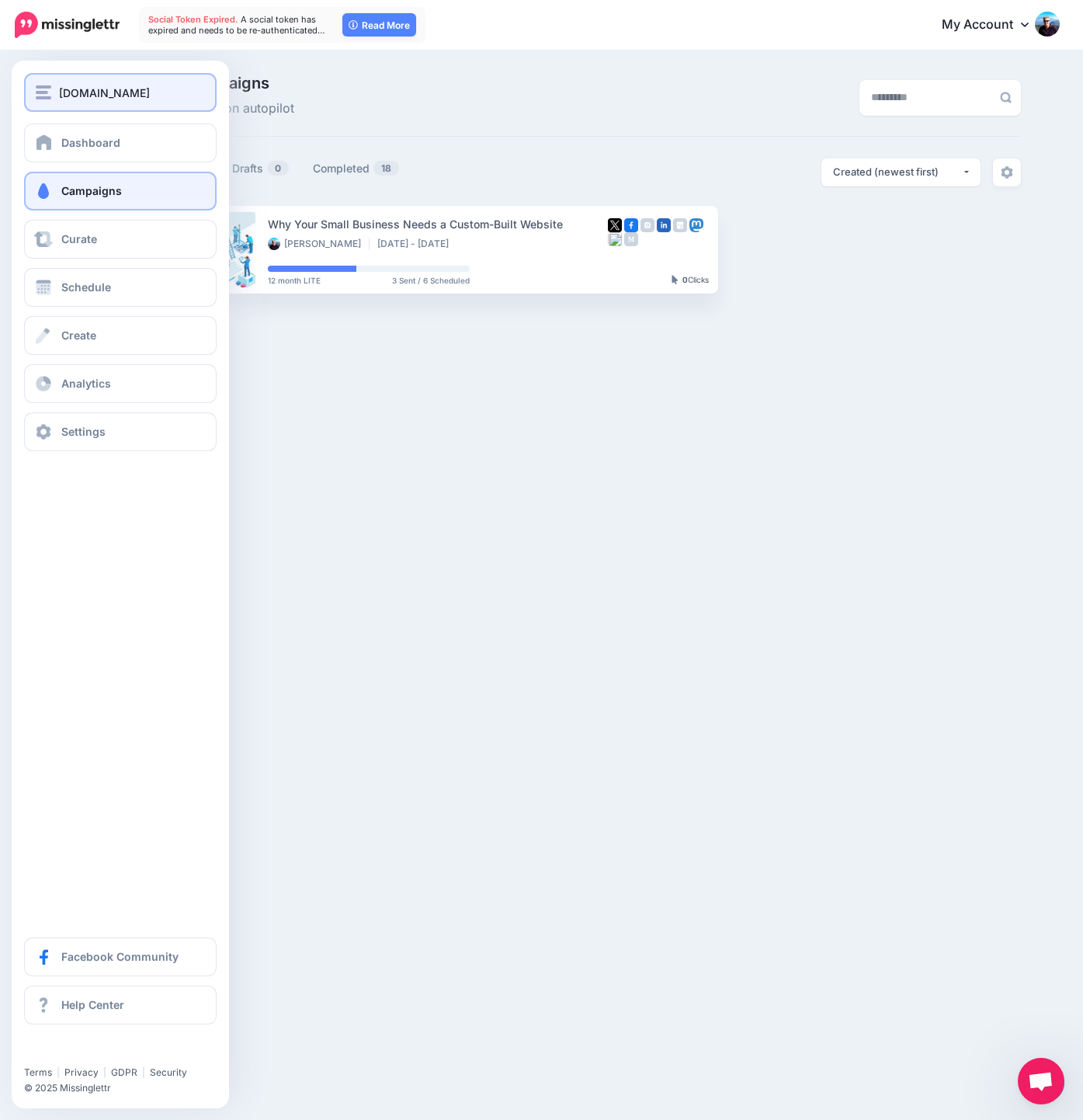
click at [95, 94] on span "[DOMAIN_NAME]" at bounding box center [104, 93] width 91 height 18
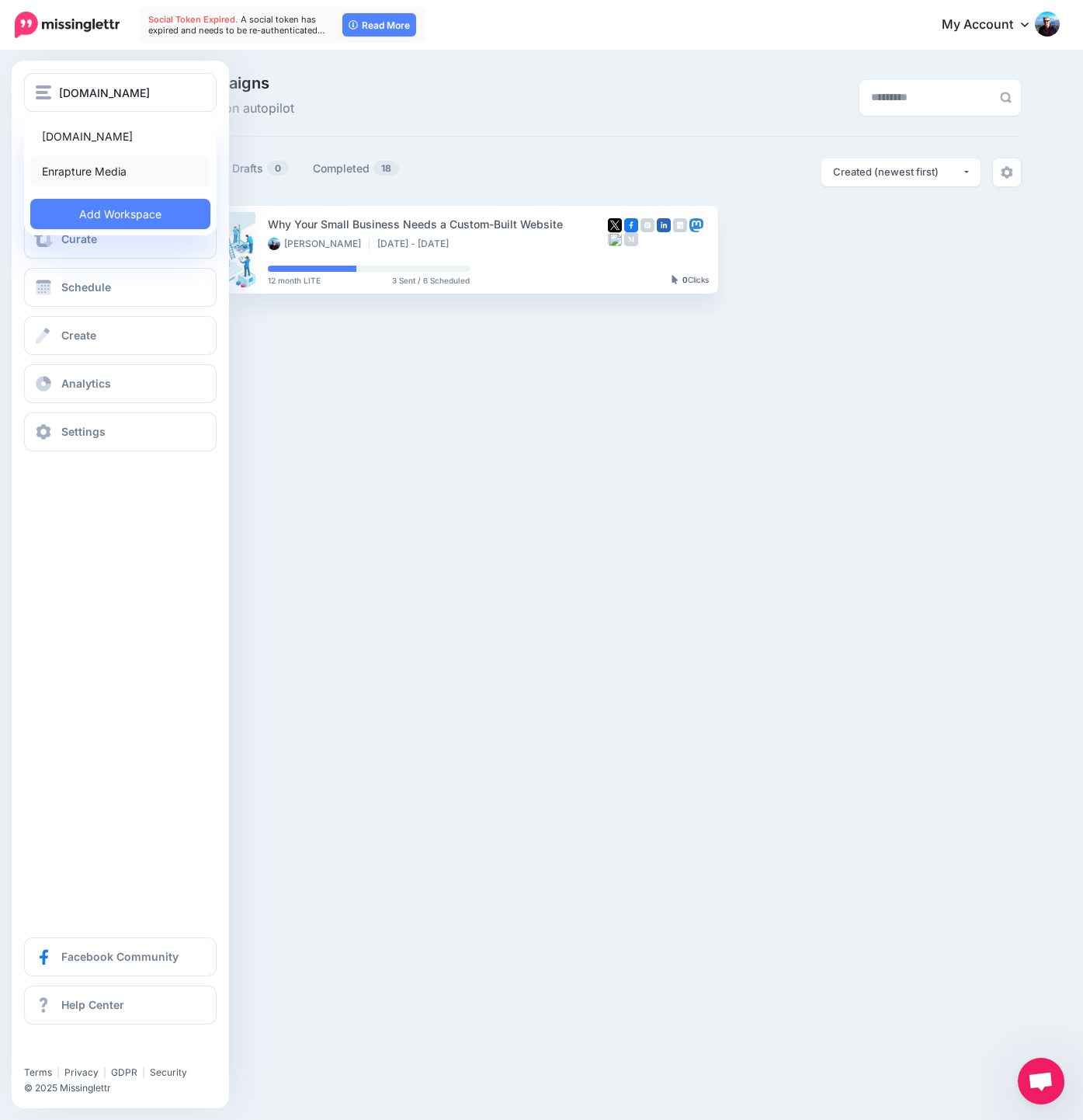
click at [99, 171] on link "Enrapture Media" at bounding box center [120, 172] width 180 height 31
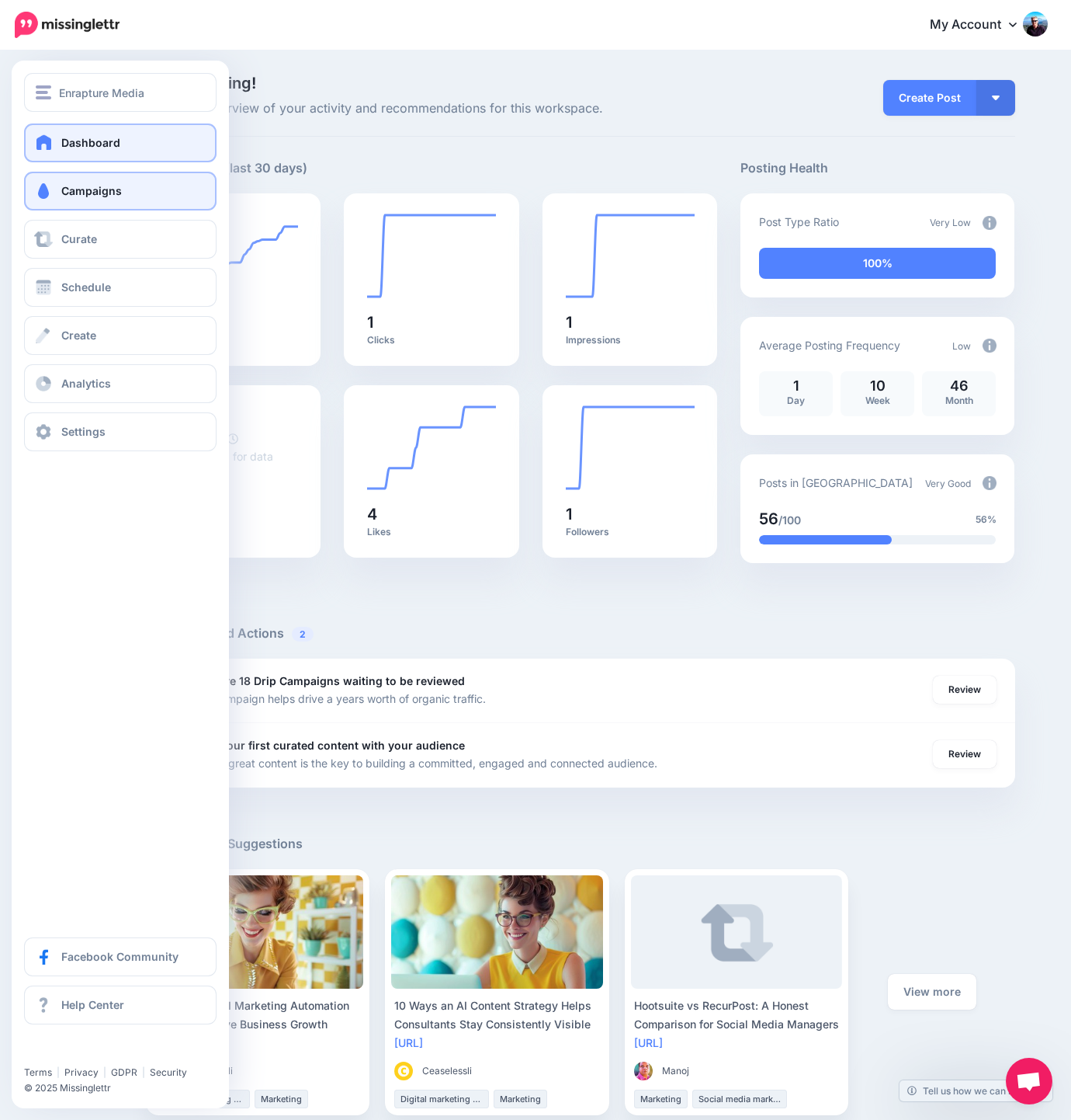
click at [115, 187] on span "Campaigns" at bounding box center [91, 190] width 60 height 13
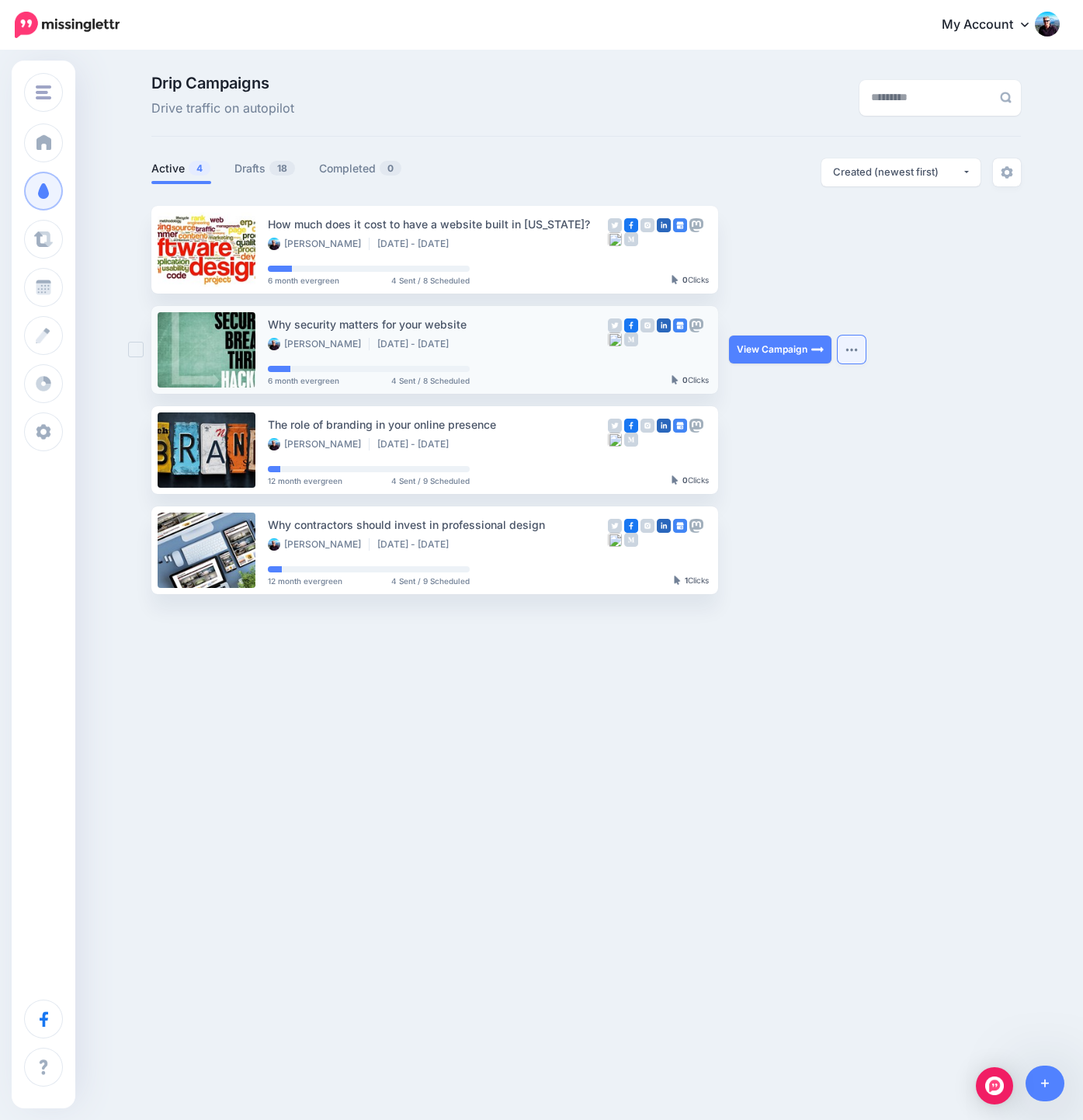
click at [848, 348] on img "button" at bounding box center [851, 348] width 13 height 4
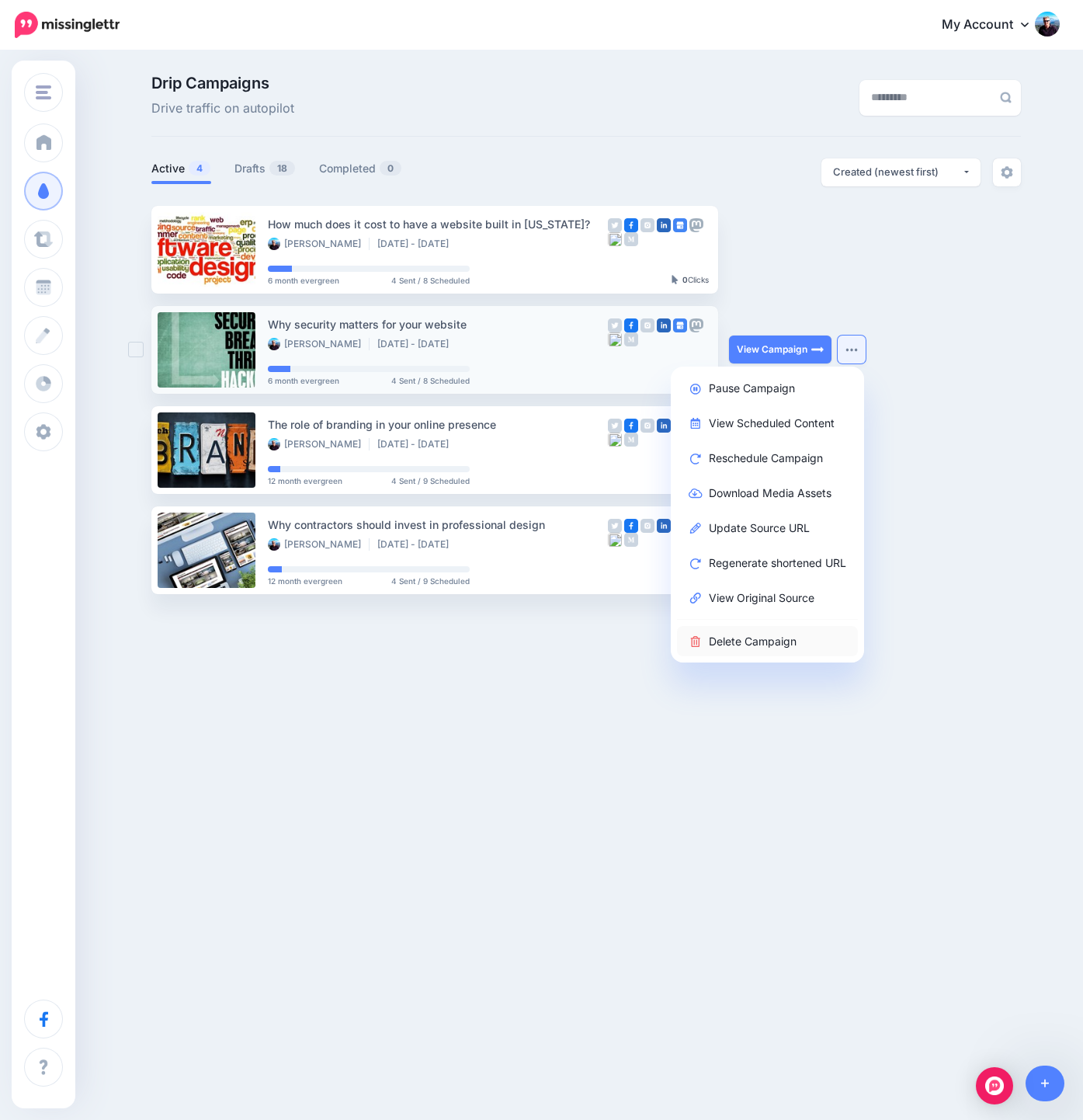
click at [761, 641] on link "Delete Campaign" at bounding box center [767, 641] width 180 height 31
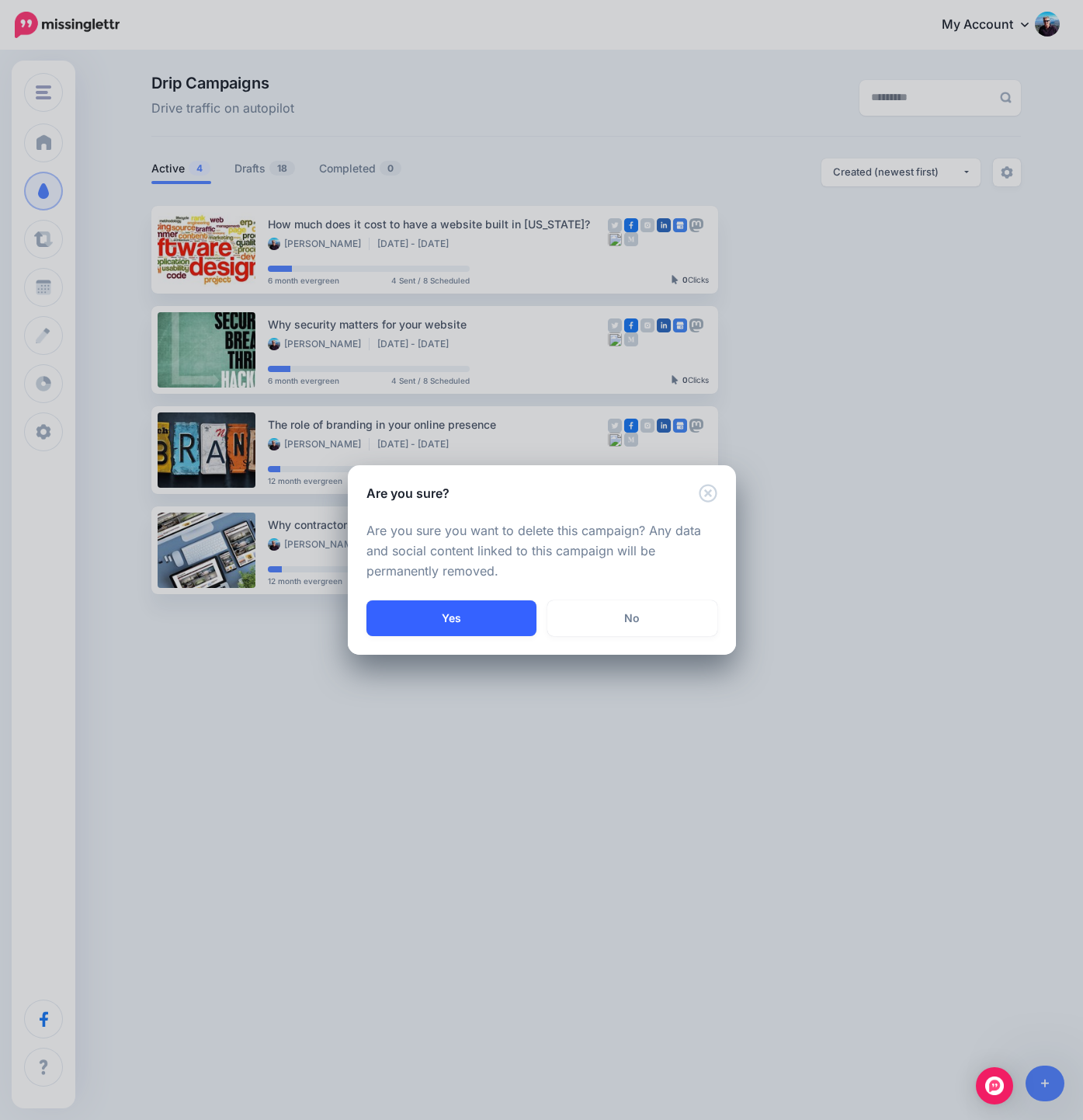
click at [484, 610] on button "Yes" at bounding box center [451, 618] width 170 height 36
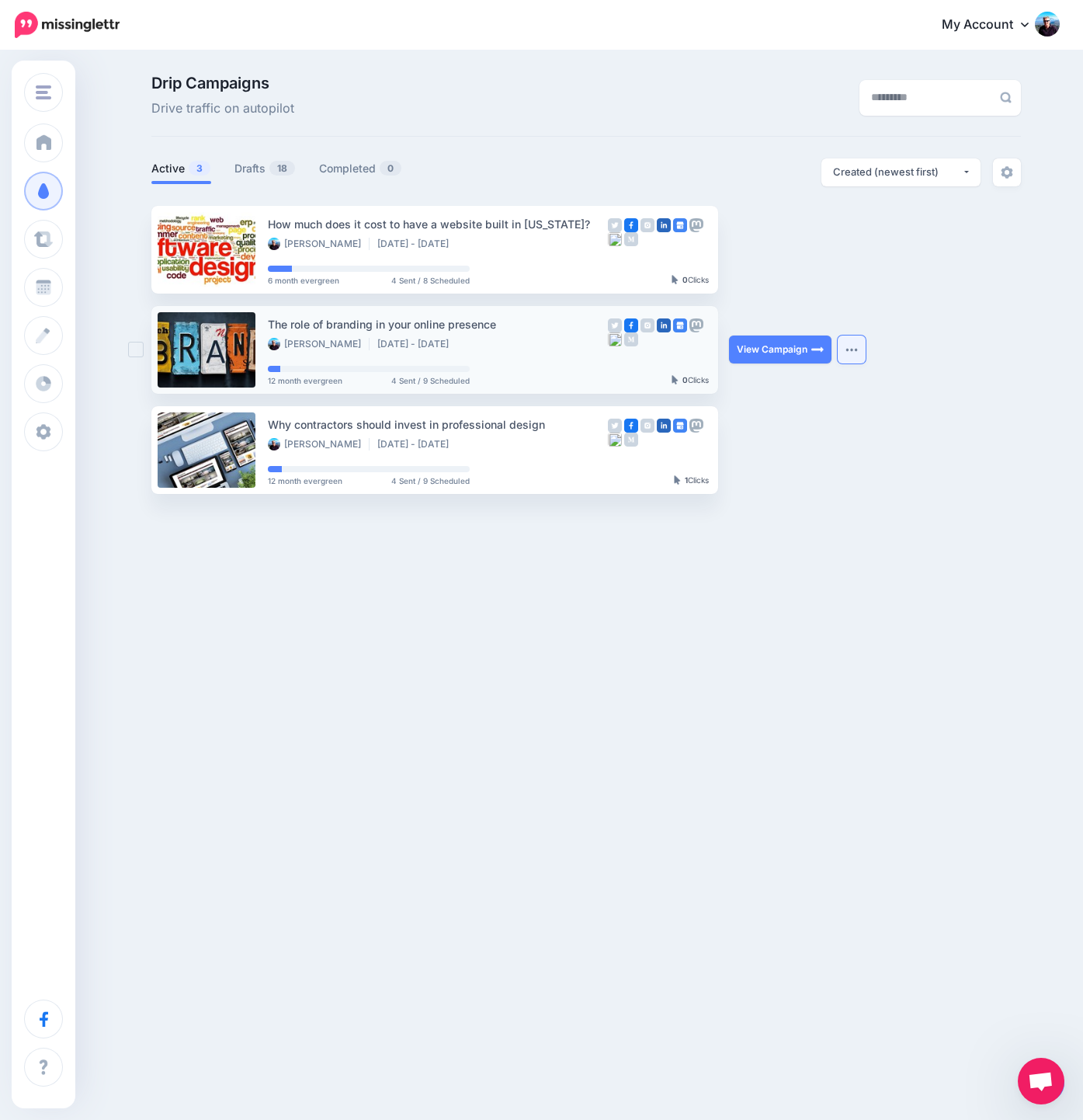
click at [857, 350] on img "button" at bounding box center [851, 348] width 13 height 4
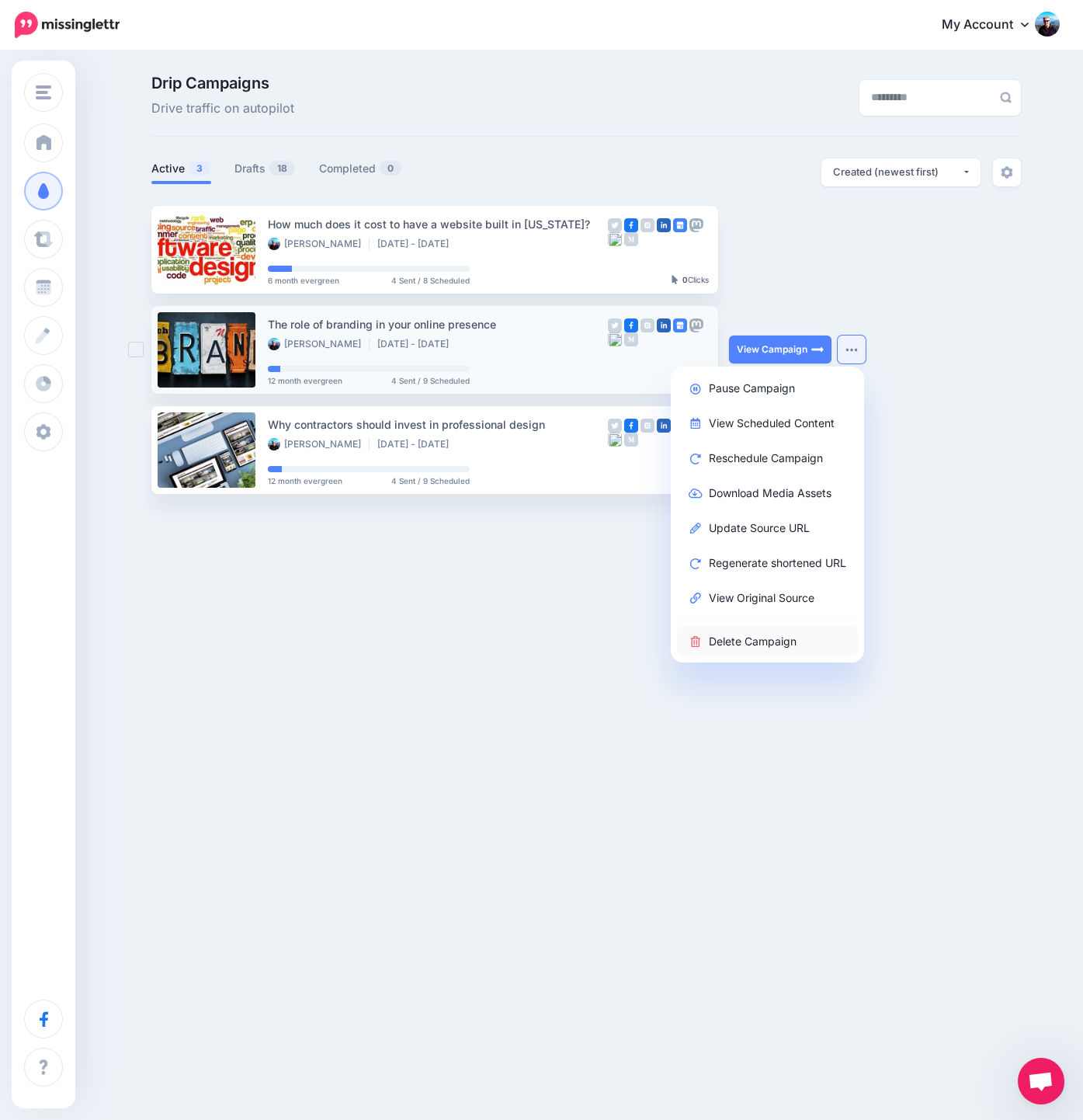
click at [736, 639] on link "Delete Campaign" at bounding box center [767, 641] width 180 height 31
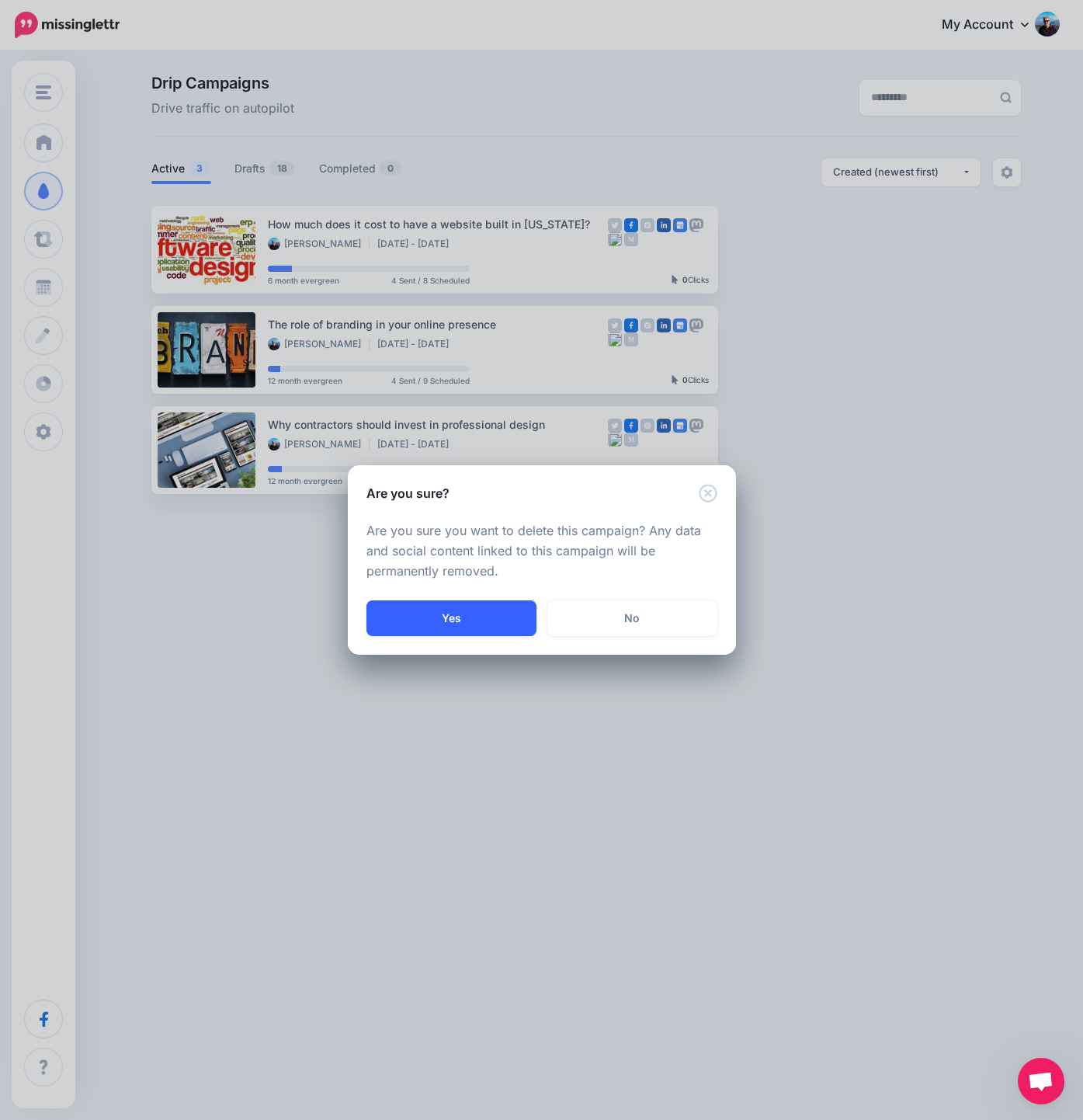
click at [434, 621] on button "Yes" at bounding box center [451, 618] width 170 height 36
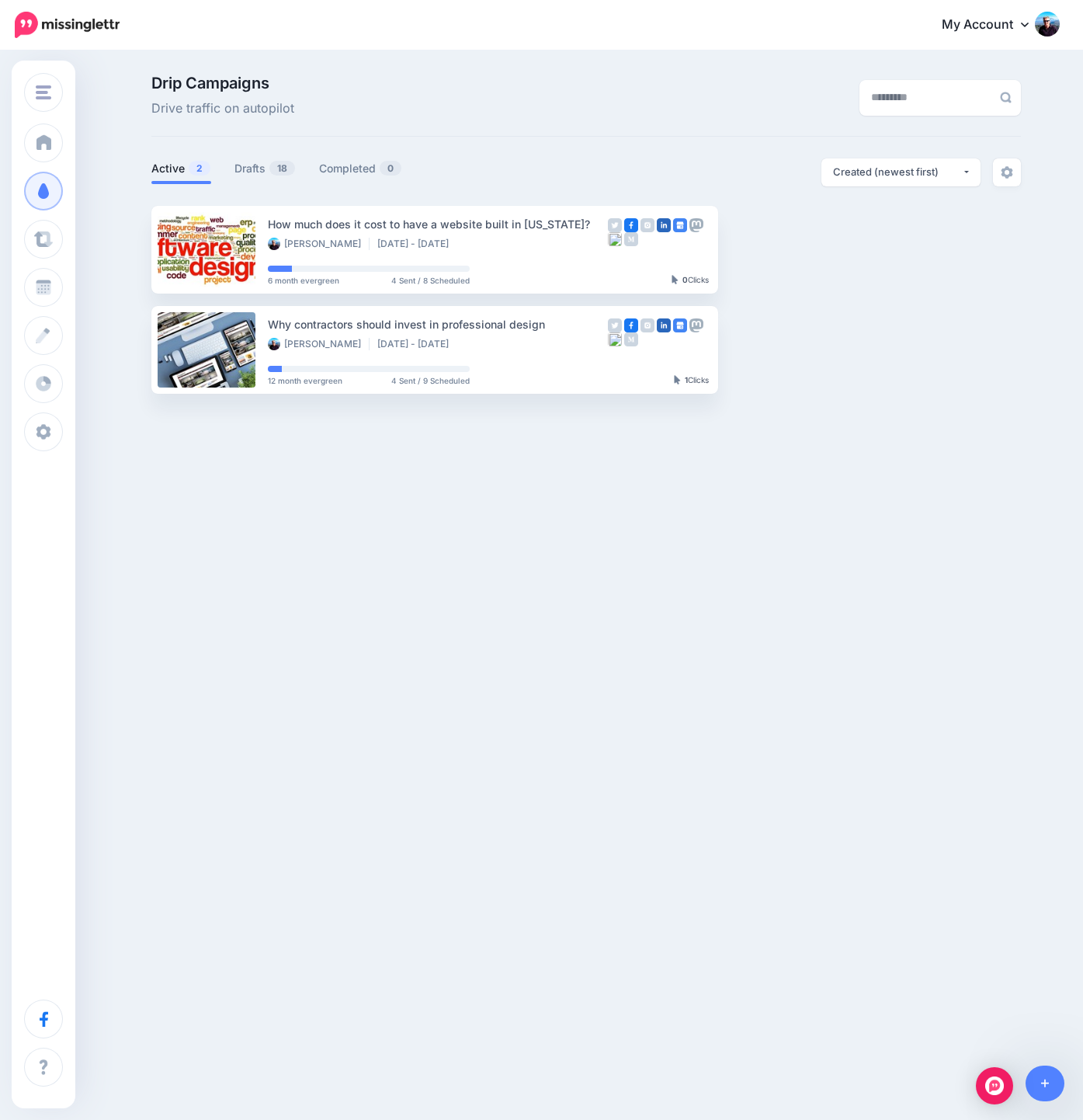
click at [770, 537] on div "Enrapture Media Enrapture.gg Enrapture Media Add Workspace Dashboard Campaigns …" at bounding box center [542, 301] width 1083 height 498
click at [705, 559] on div "Enrapture Media Enrapture.gg Enrapture Media Add Workspace Dashboard Campaigns …" at bounding box center [542, 560] width 1083 height 1120
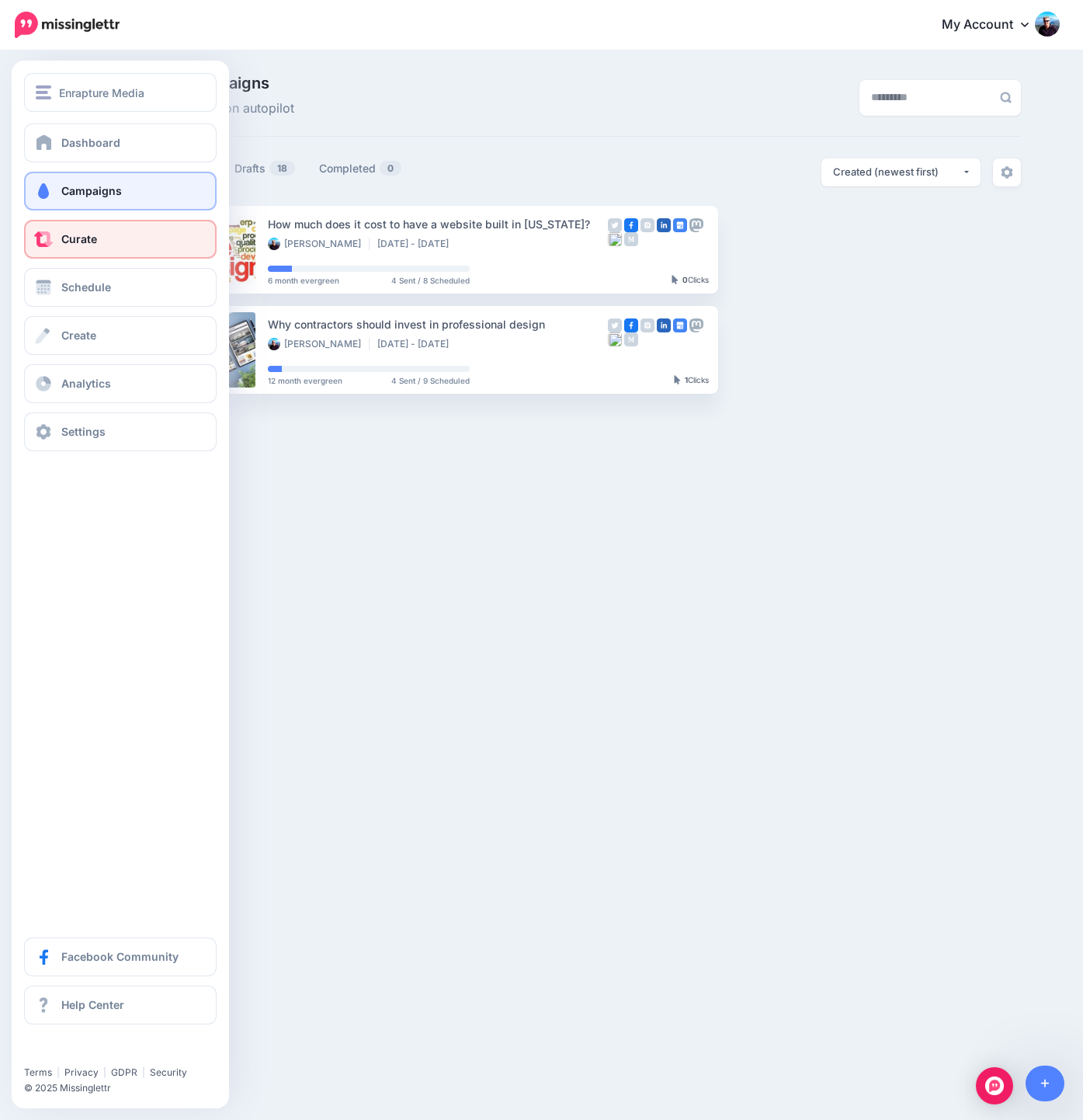
click at [132, 234] on link "Curate" at bounding box center [120, 239] width 192 height 39
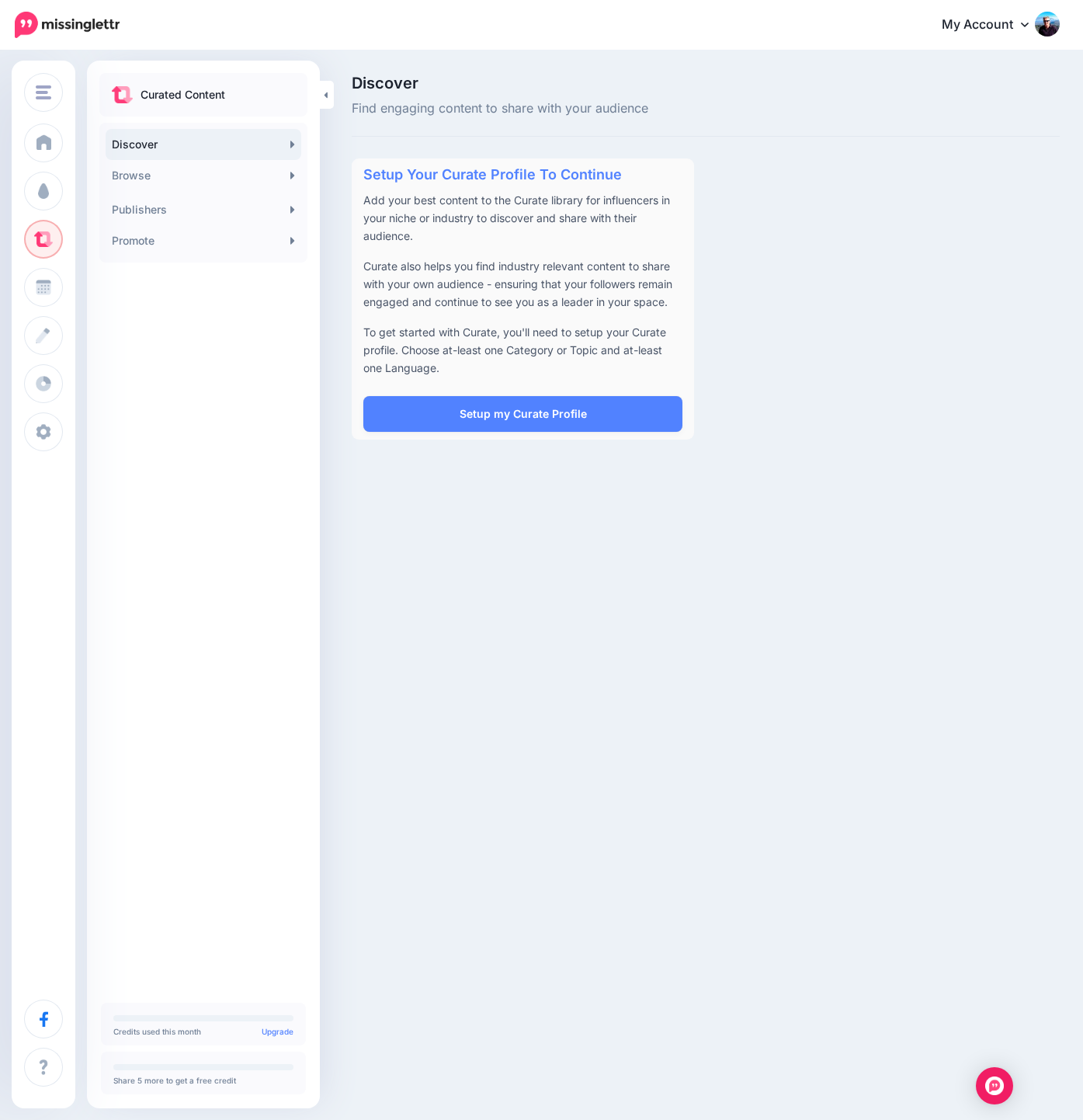
click at [240, 141] on link "Discover" at bounding box center [204, 145] width 196 height 31
click at [172, 181] on link "Browse" at bounding box center [204, 175] width 196 height 31
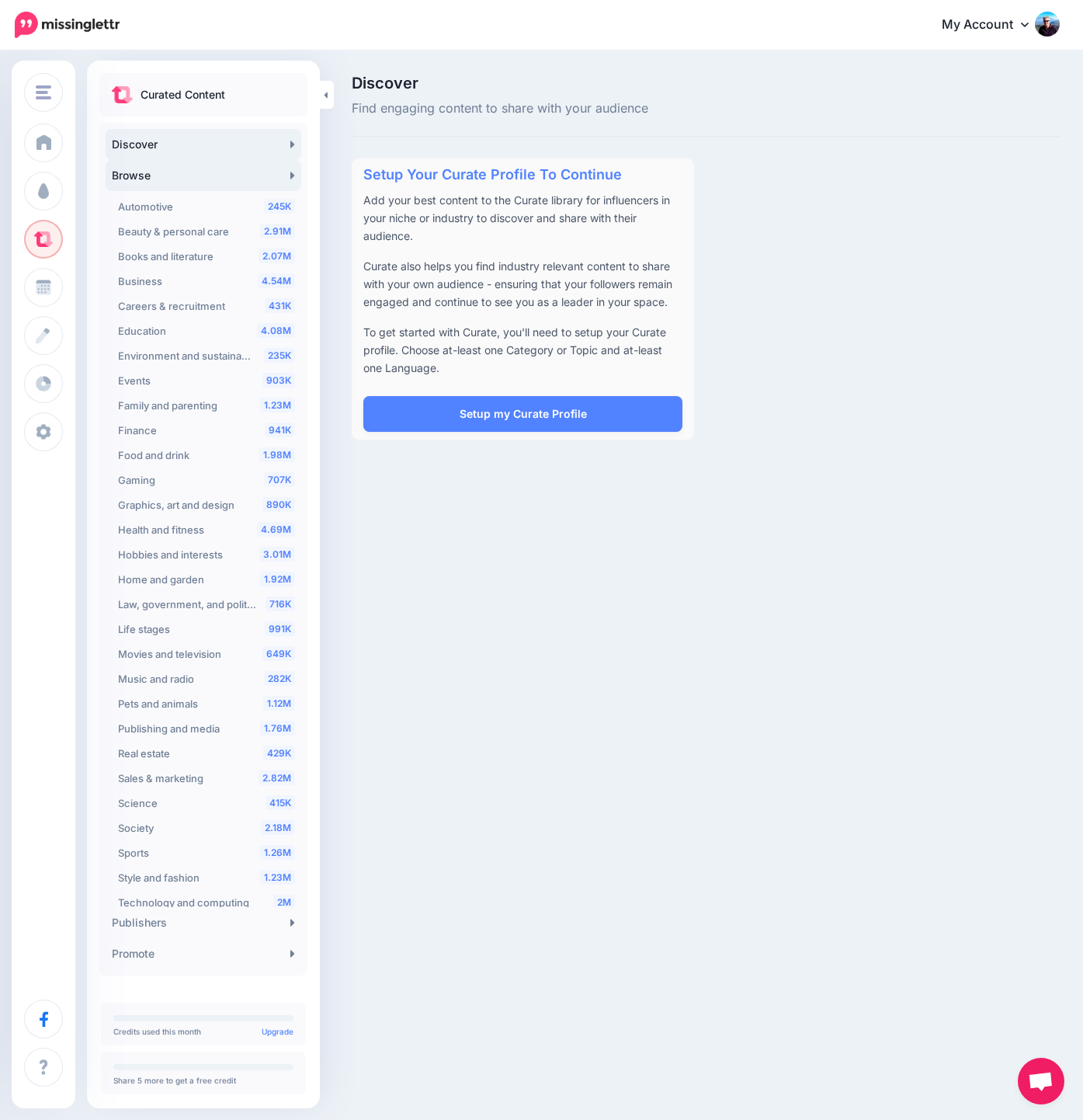
click at [172, 181] on link "Browse" at bounding box center [204, 175] width 196 height 31
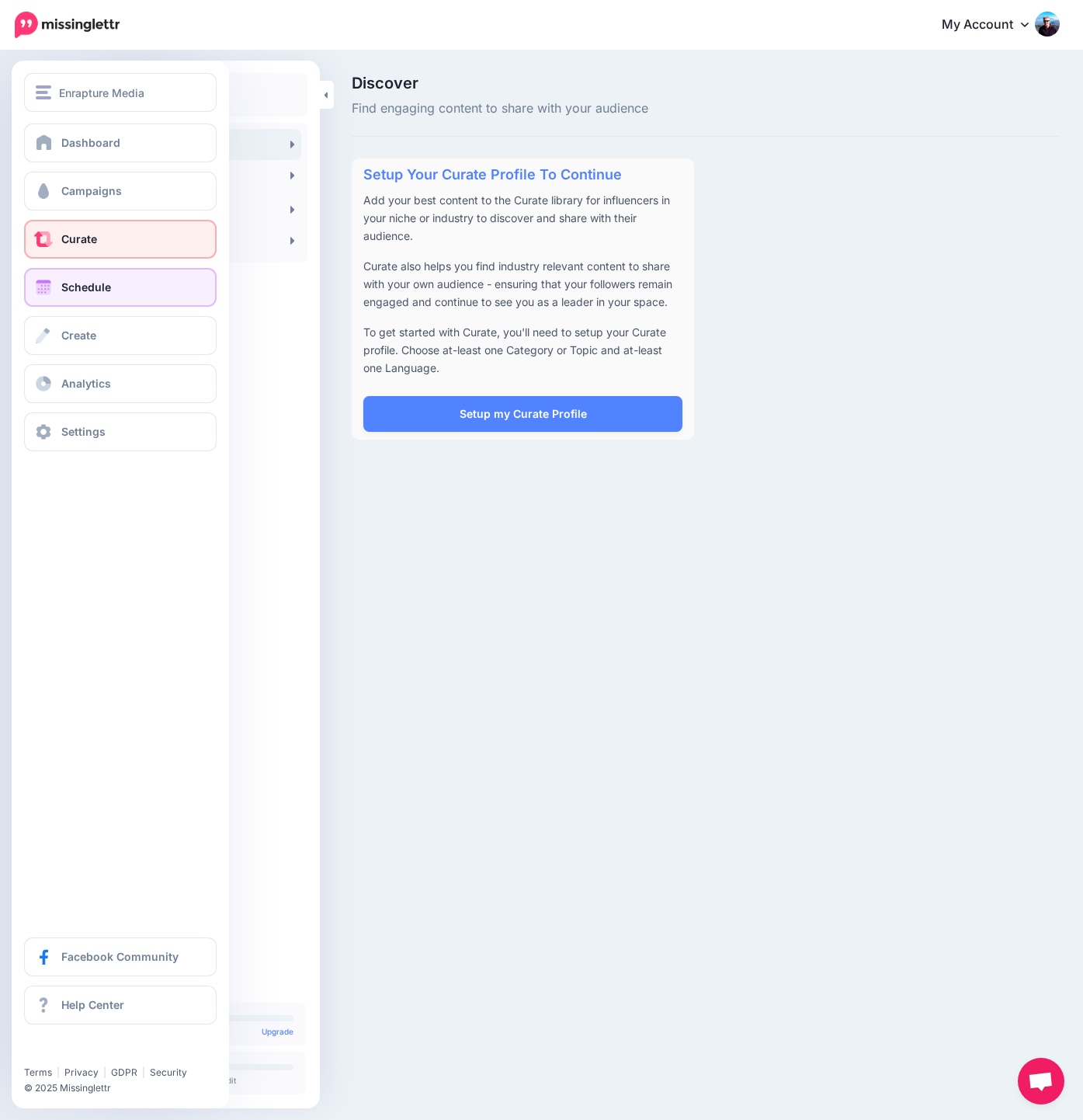
click at [37, 284] on span at bounding box center [43, 287] width 20 height 15
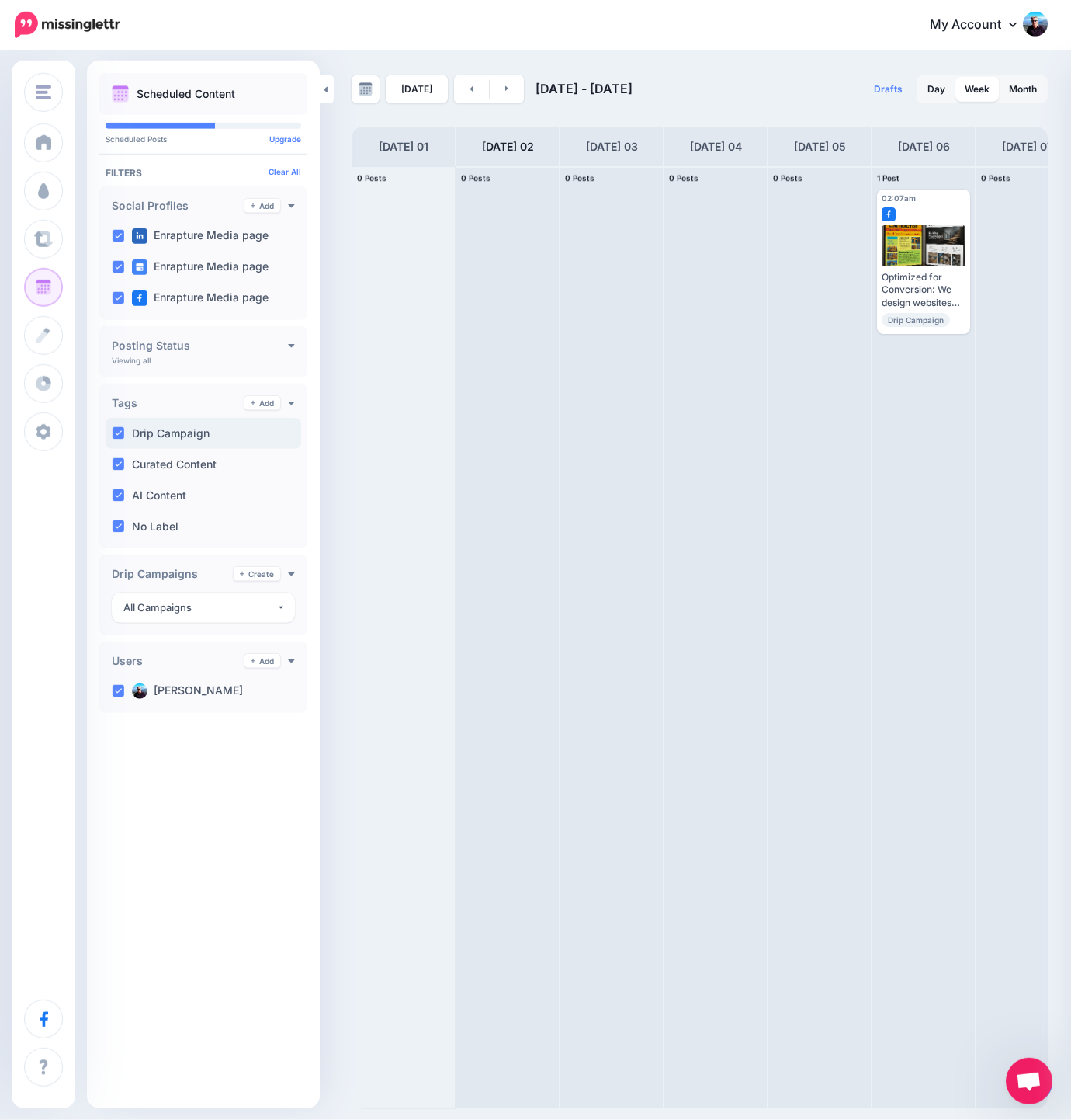
scroll to position [1, 0]
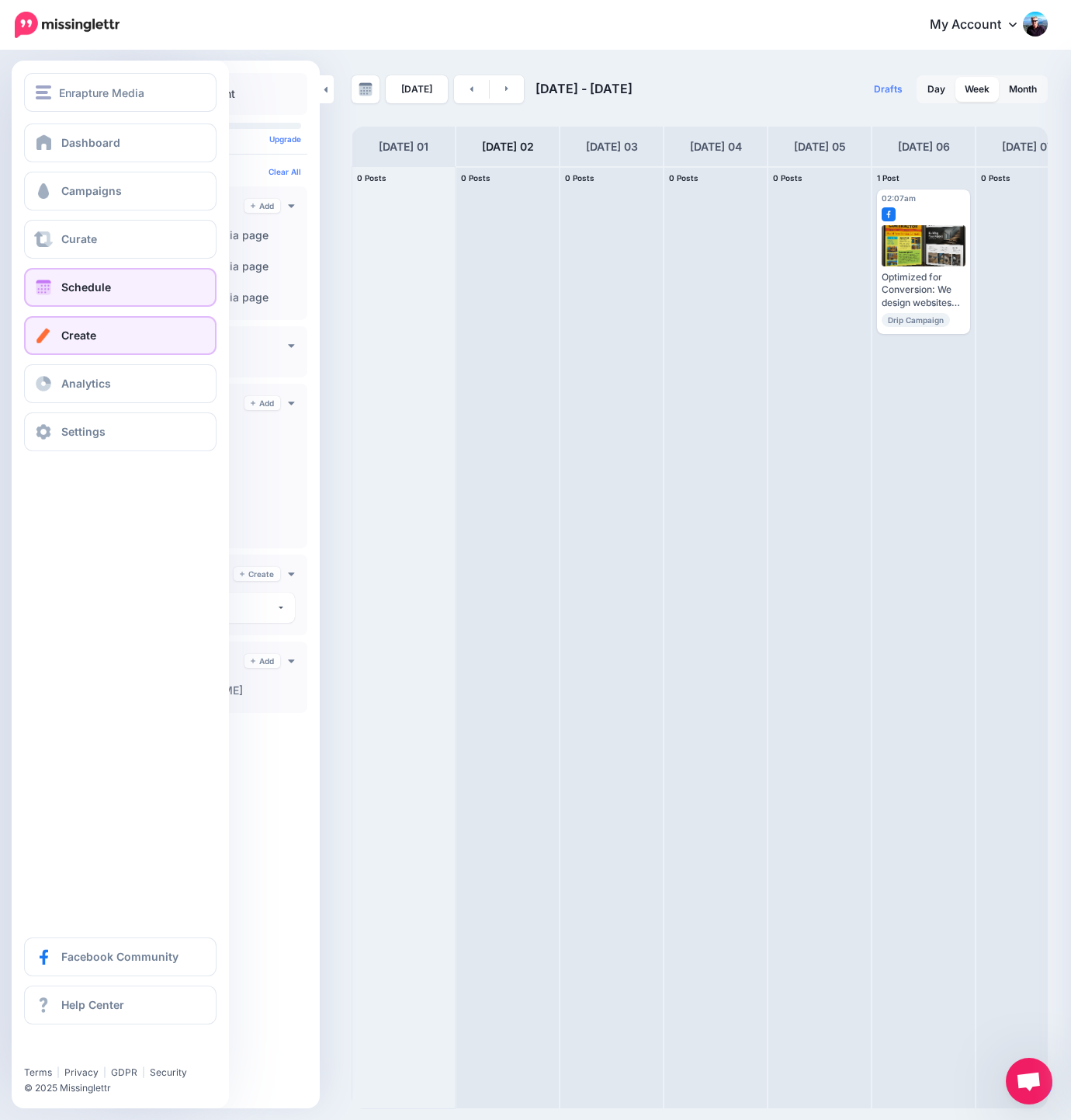
click at [129, 342] on link "Create" at bounding box center [120, 335] width 192 height 39
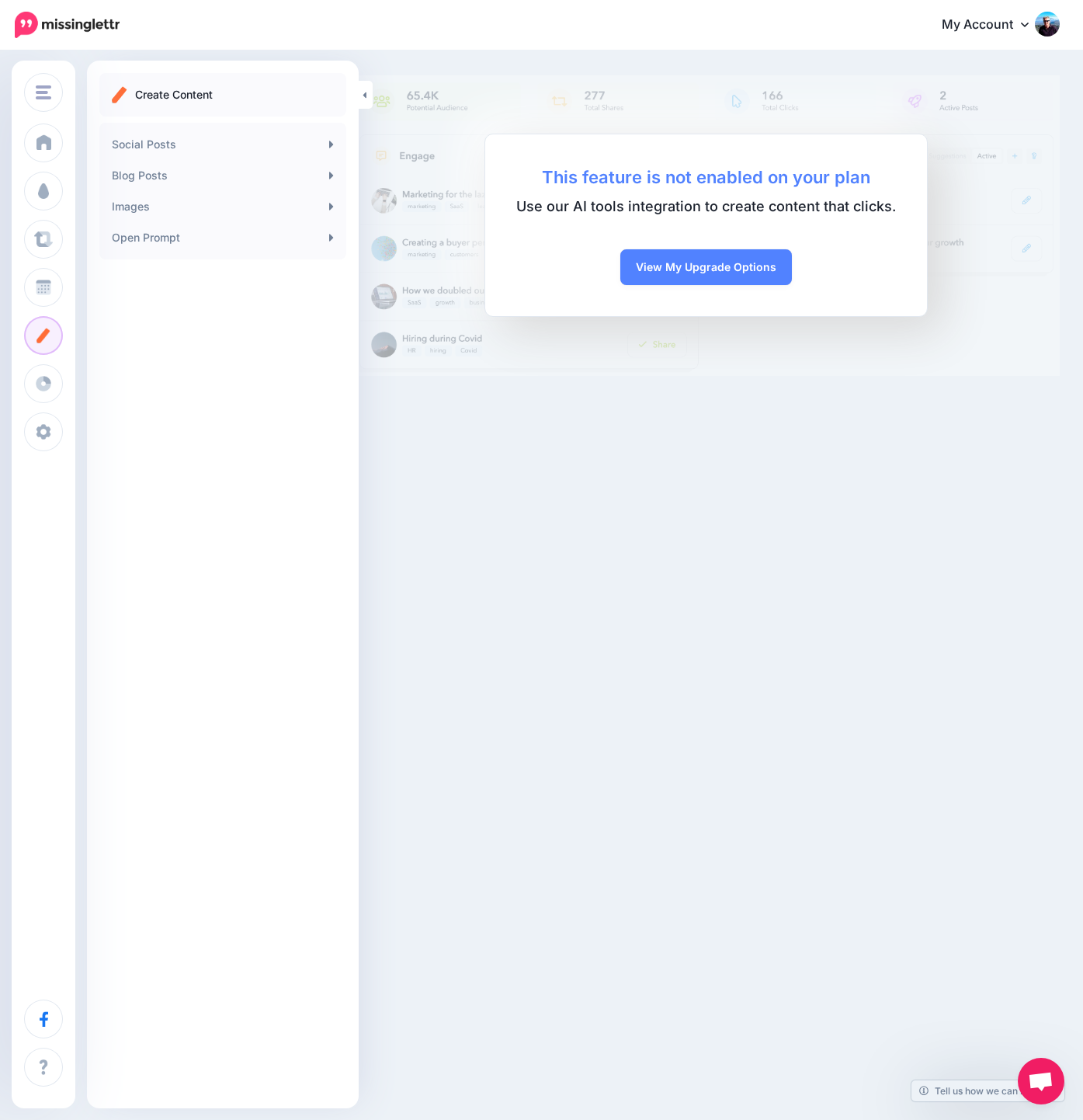
click at [703, 479] on div "Enrapture Media Enrapture.gg Enrapture Media Add Workspace Dashboard Campaigns …" at bounding box center [542, 560] width 1083 height 1120
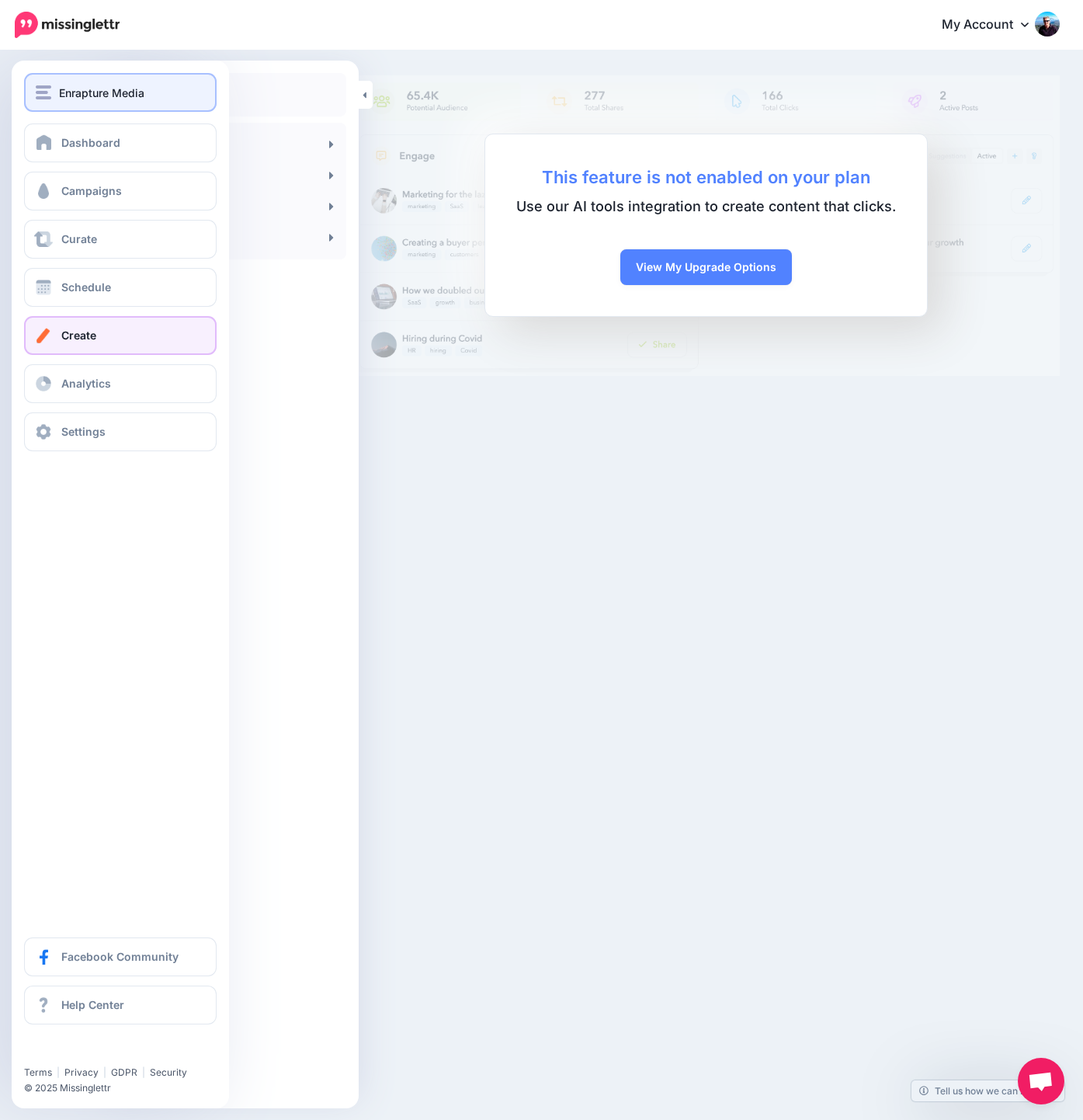
click at [89, 92] on span "Enrapture Media" at bounding box center [101, 93] width 85 height 18
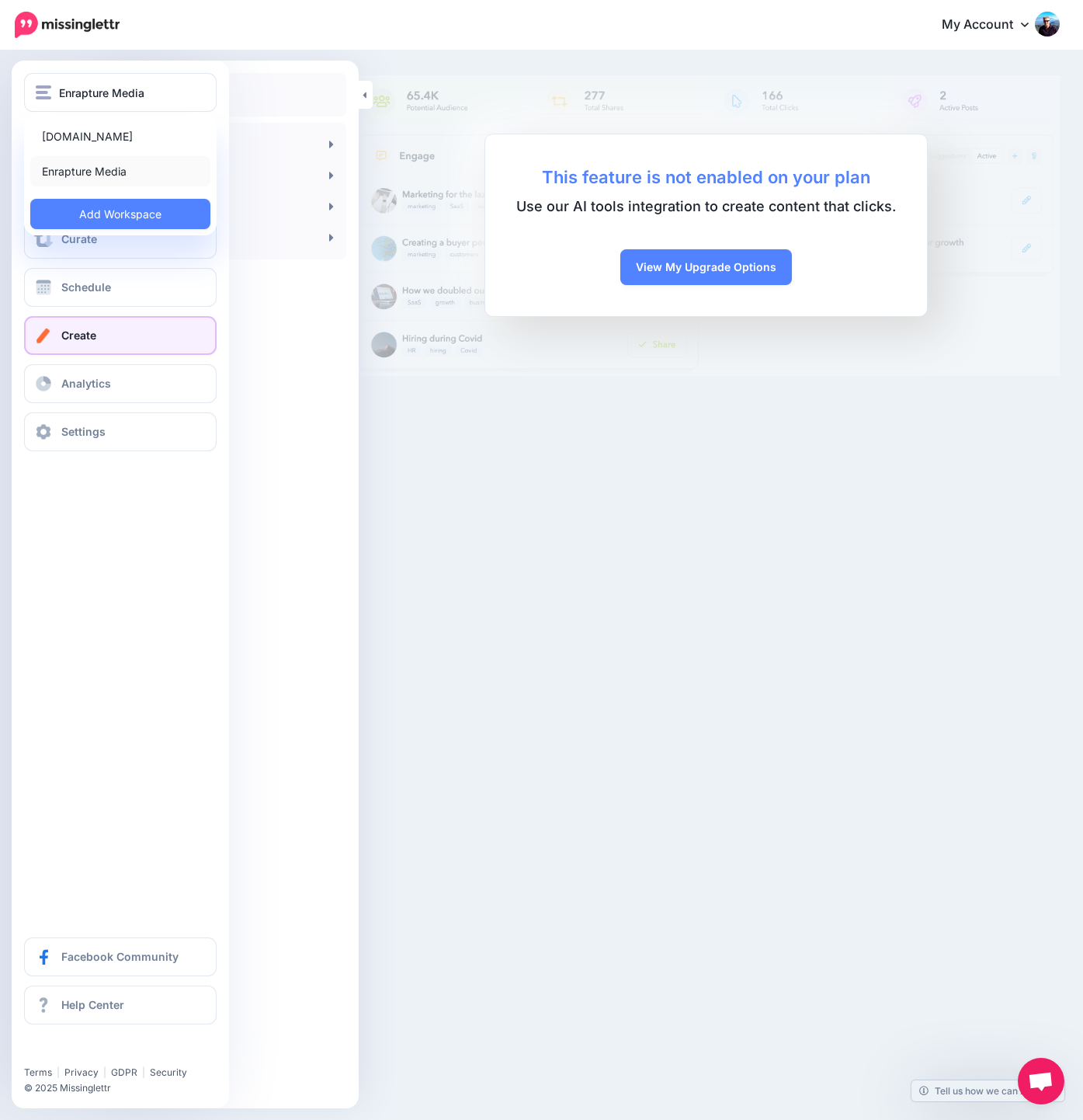
click at [103, 163] on link "Enrapture Media" at bounding box center [120, 172] width 180 height 31
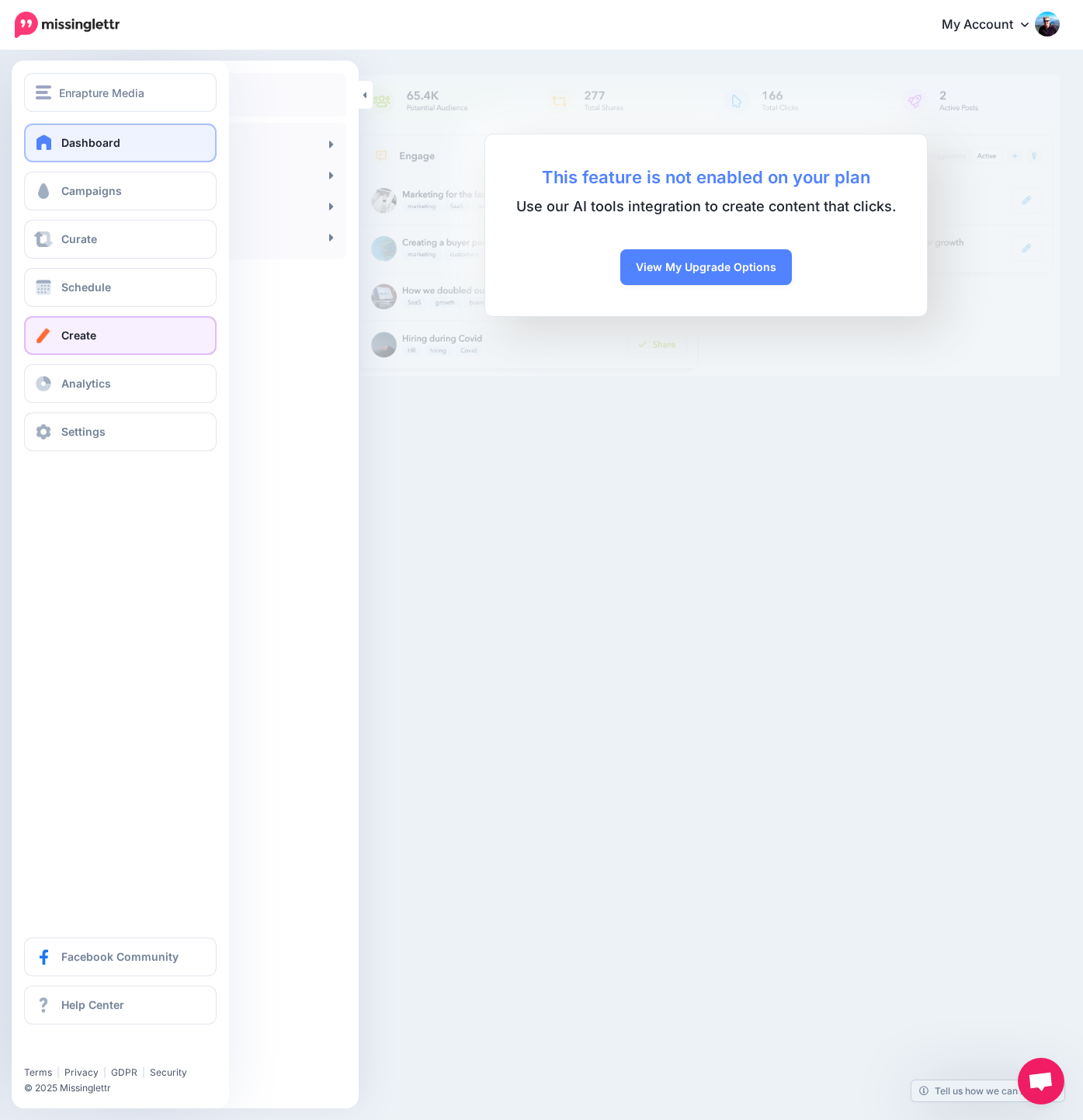
click at [107, 147] on span "Dashboard" at bounding box center [91, 142] width 59 height 13
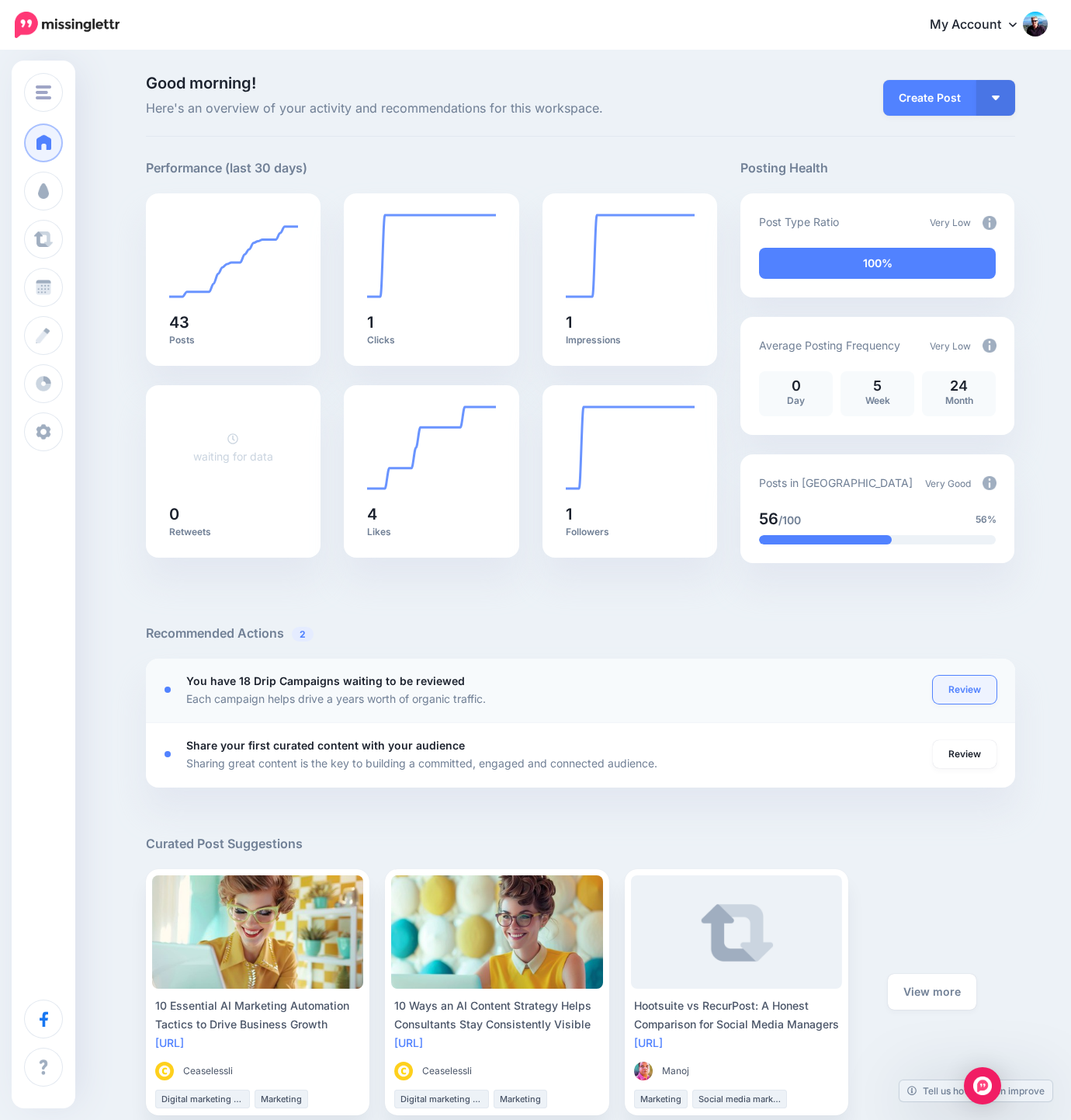
click at [976, 691] on link "Review" at bounding box center [964, 689] width 64 height 28
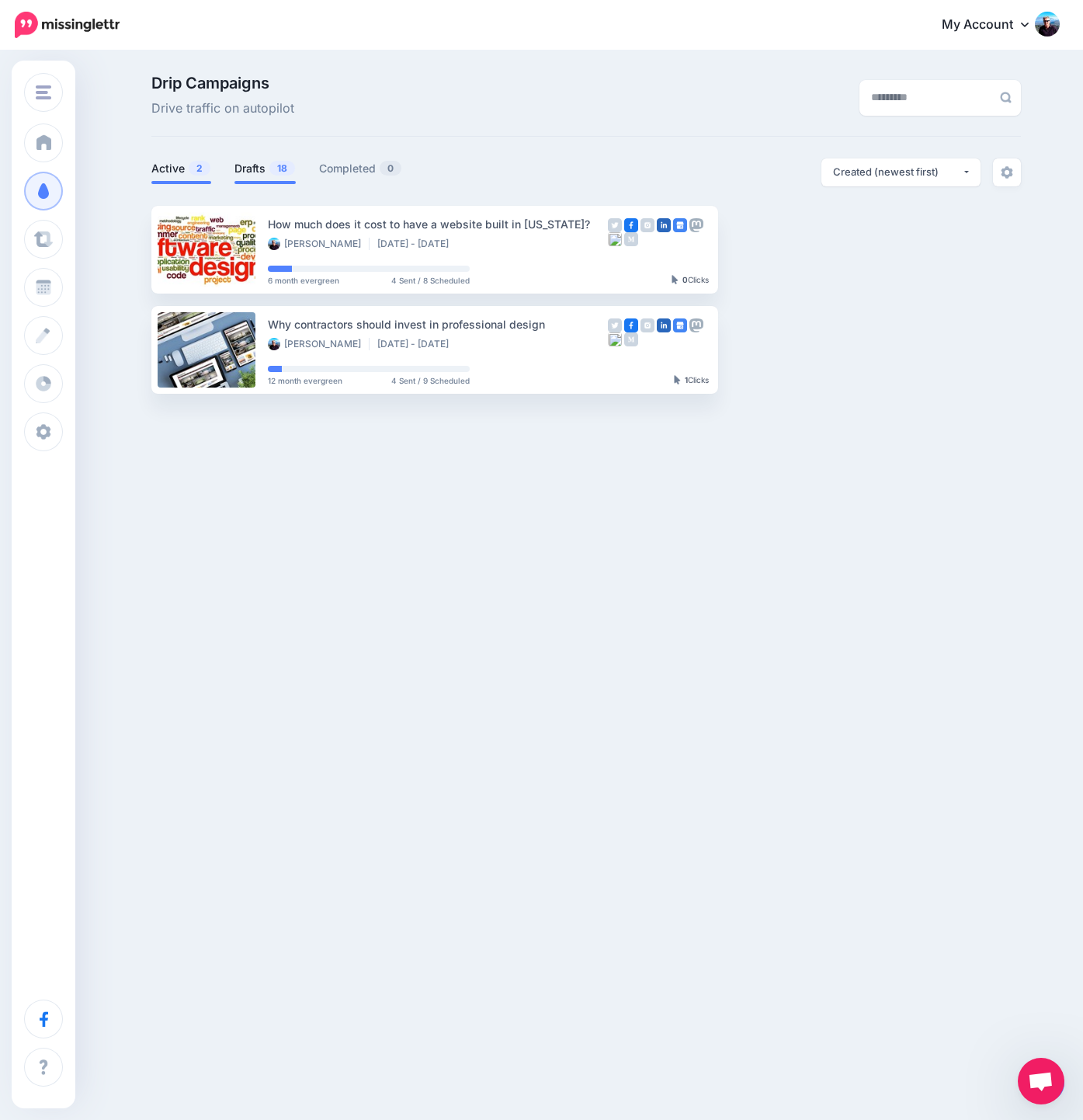
click at [253, 171] on link "Drafts 18" at bounding box center [265, 168] width 61 height 19
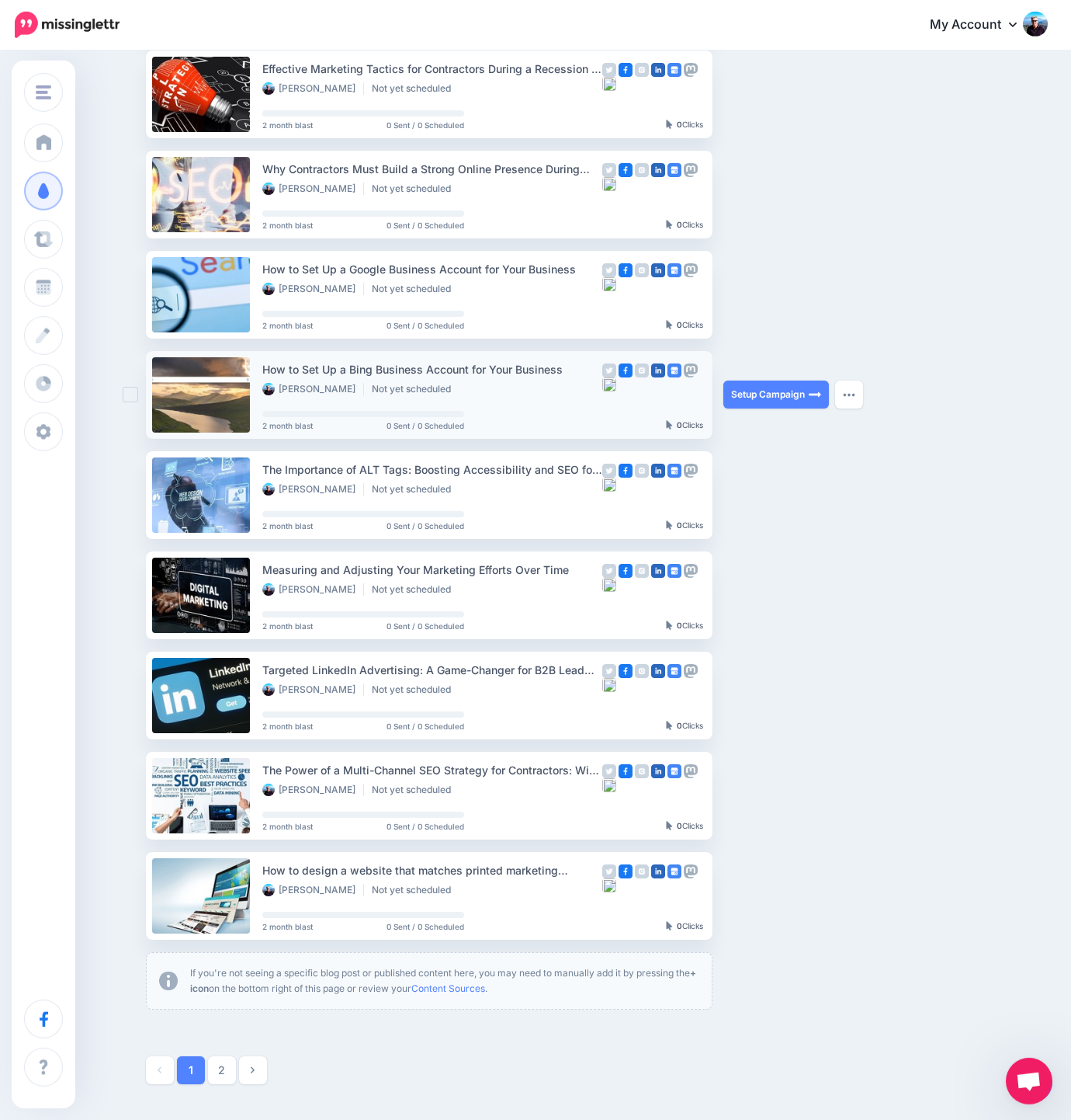
scroll to position [375, 0]
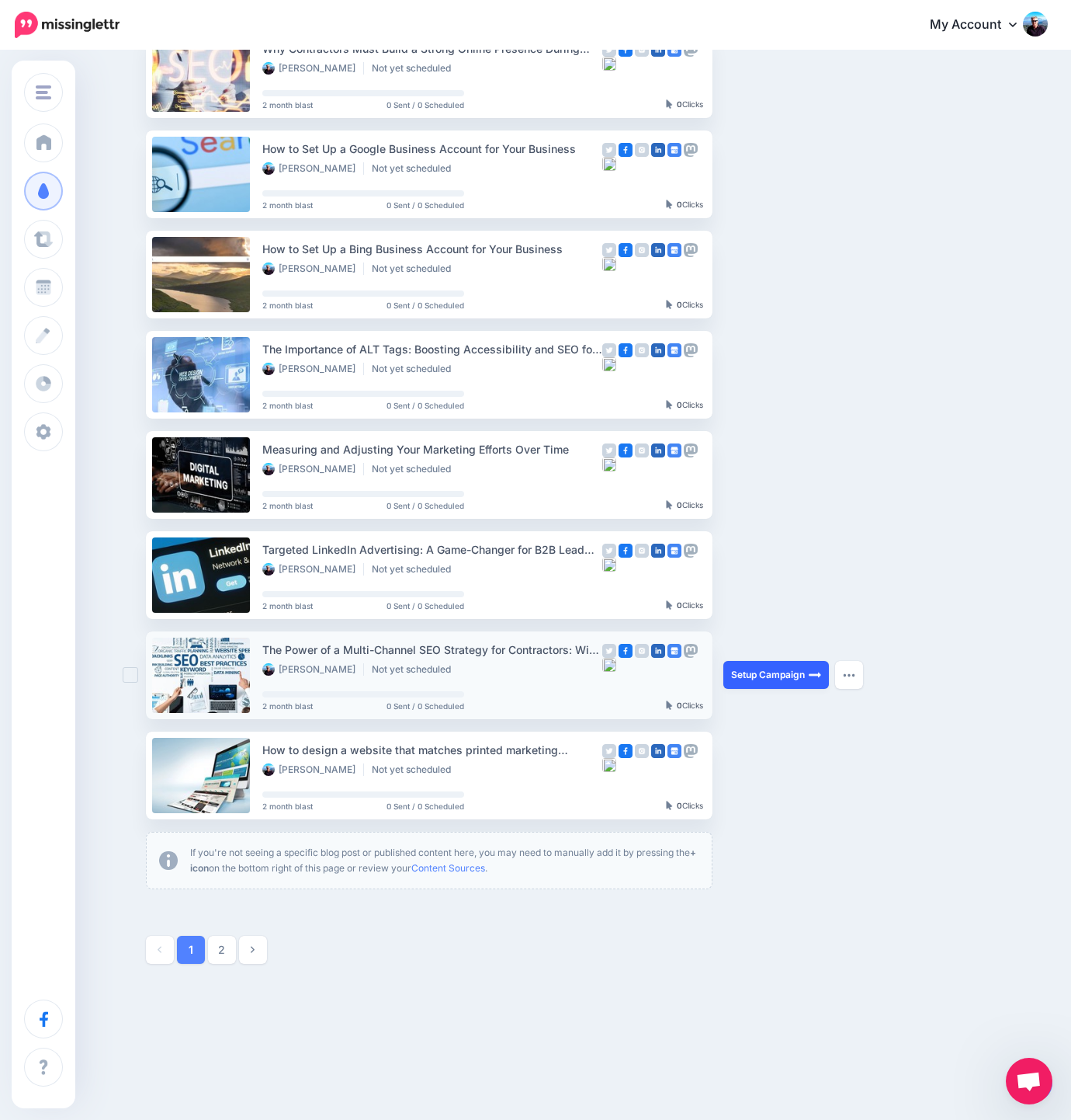
click at [787, 675] on link "Setup Campaign" at bounding box center [777, 675] width 106 height 28
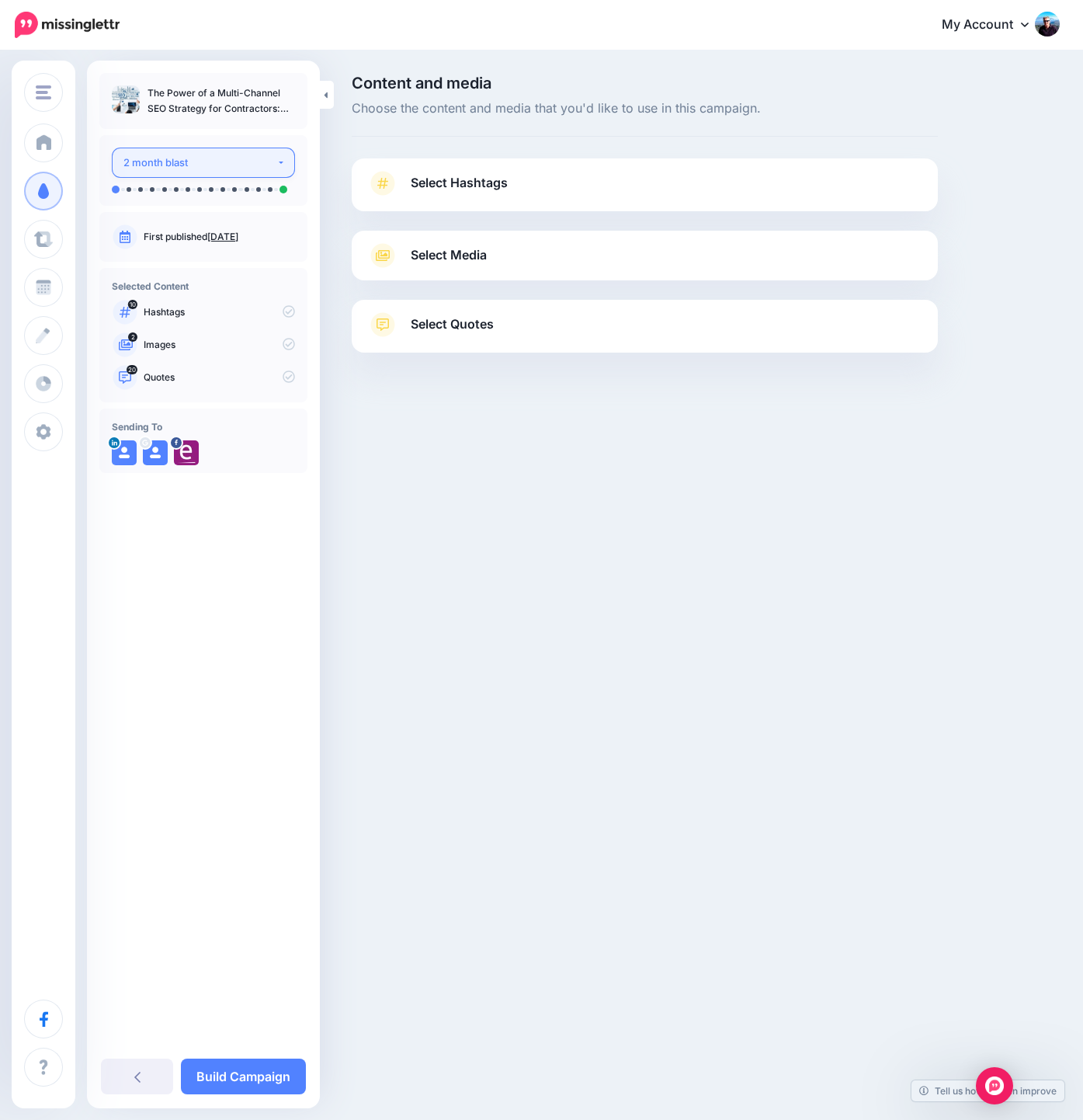
click at [284, 161] on button "2 month blast" at bounding box center [203, 163] width 183 height 31
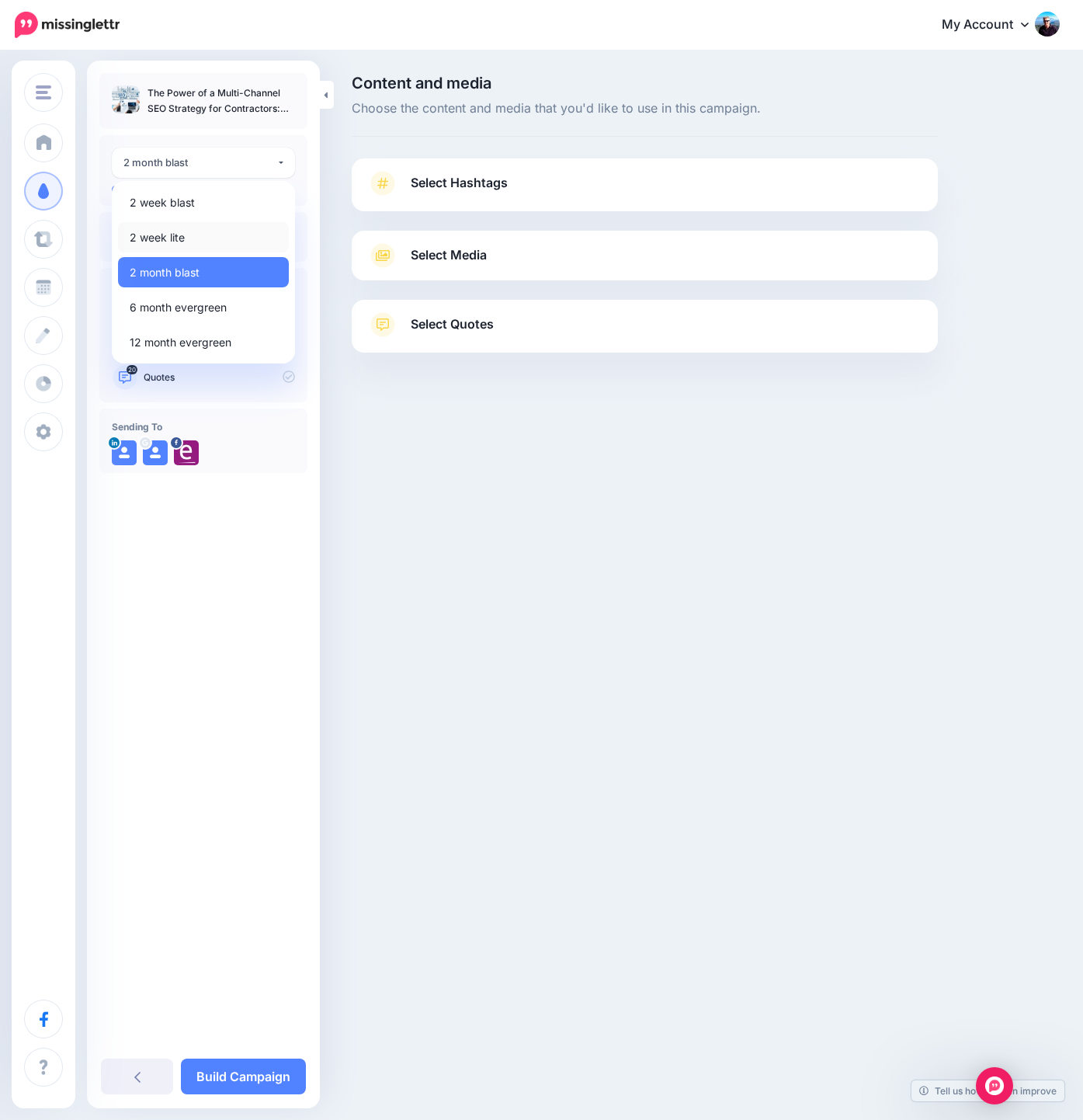
click at [209, 243] on link "2 week lite" at bounding box center [203, 237] width 171 height 31
select select "******"
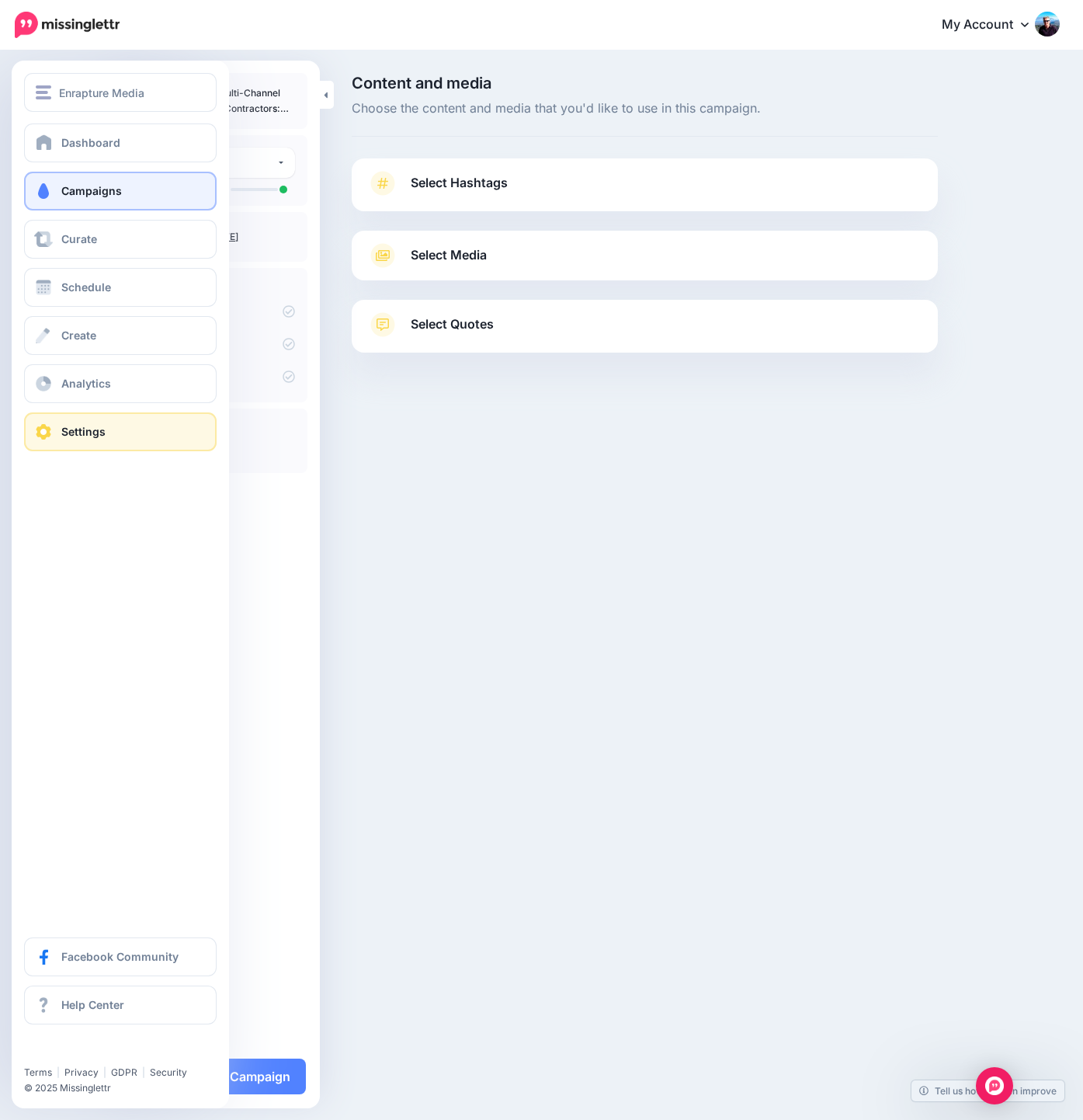
click at [86, 444] on link "Settings" at bounding box center [120, 431] width 192 height 39
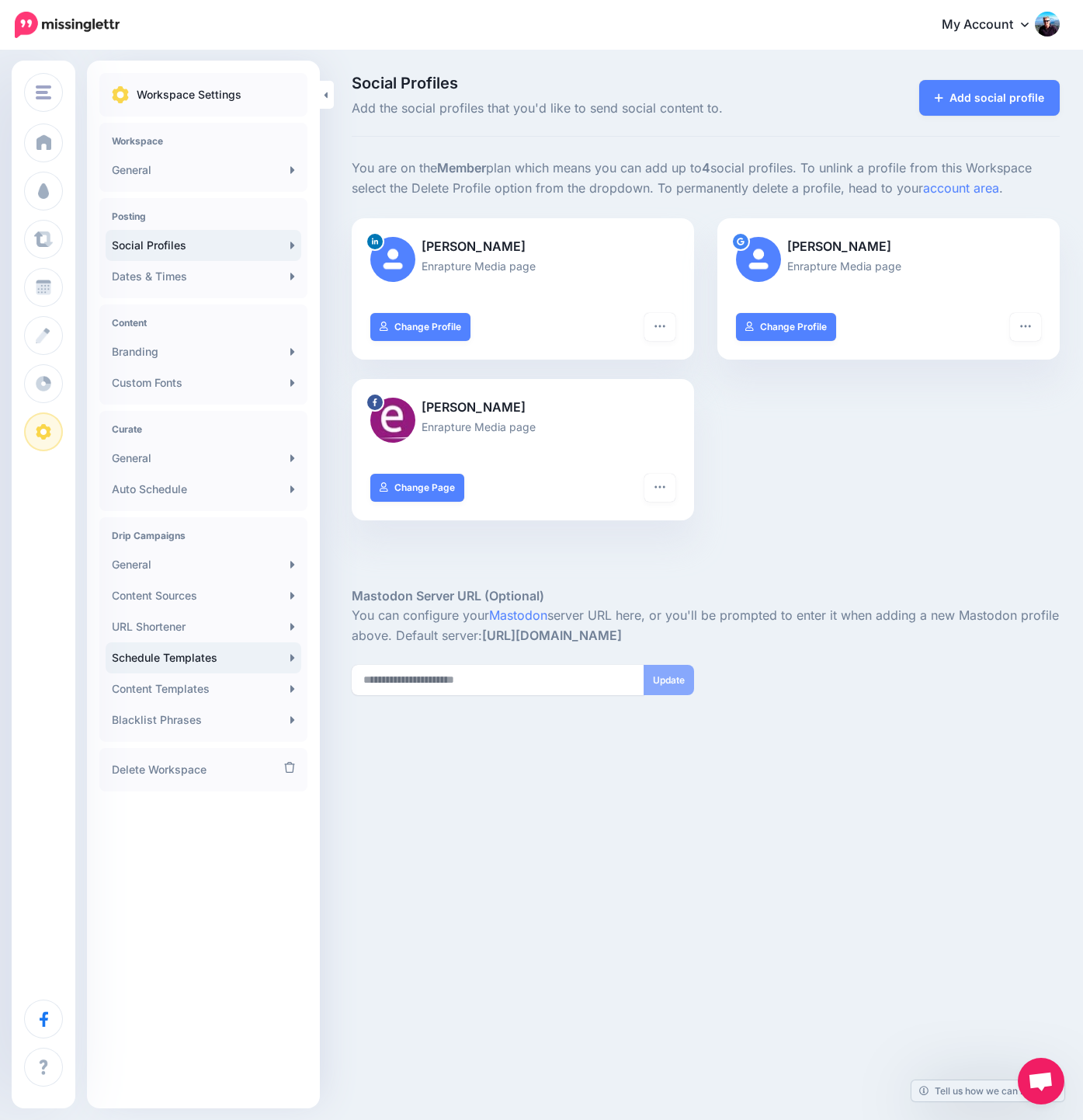
click at [246, 653] on link "Schedule Templates" at bounding box center [204, 657] width 196 height 31
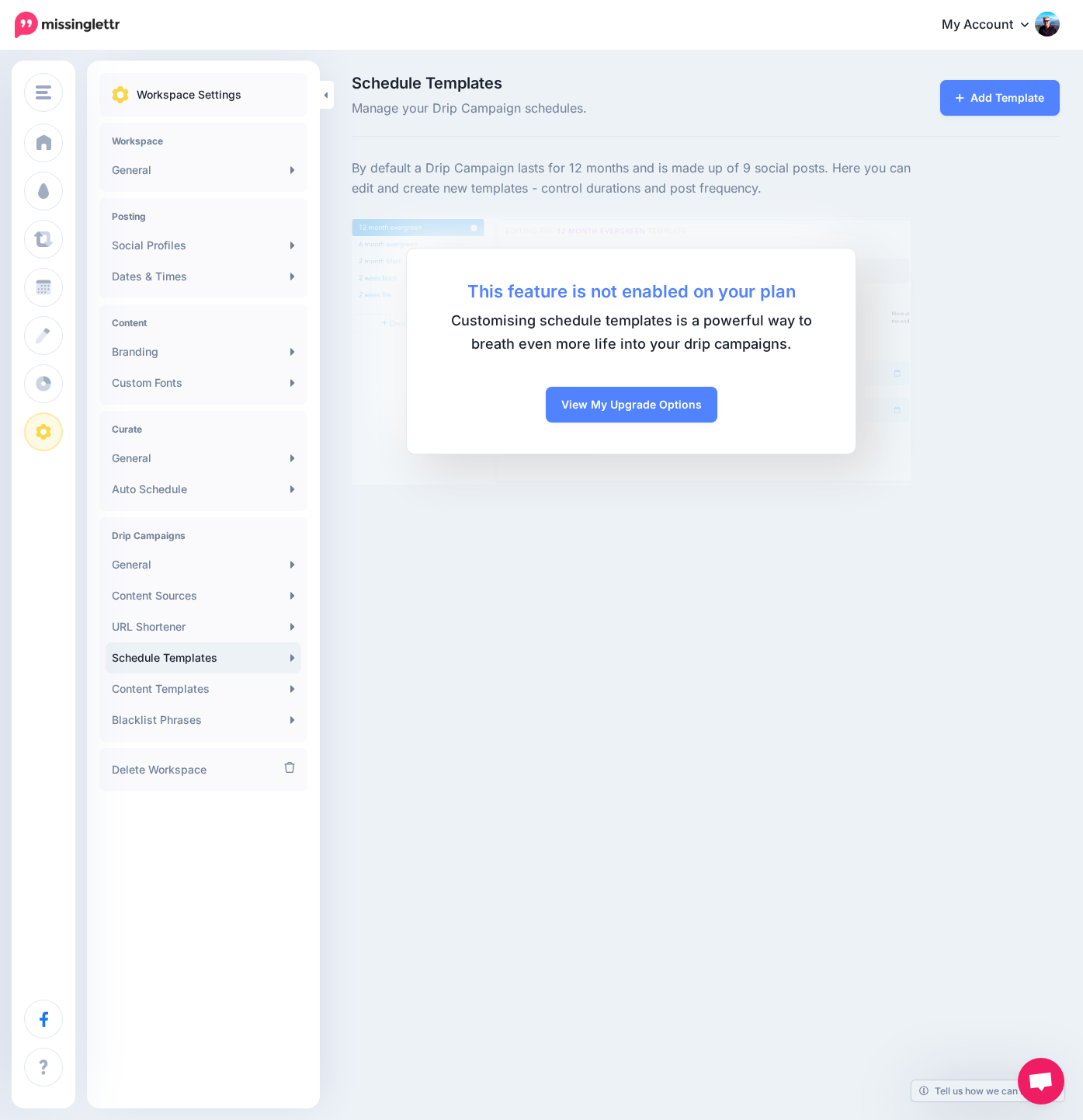
click at [514, 664] on div "Enrapture Media [DOMAIN_NAME] Enrapture Media Add Workspace Dashboard Campaigns…" at bounding box center [542, 560] width 1083 height 1120
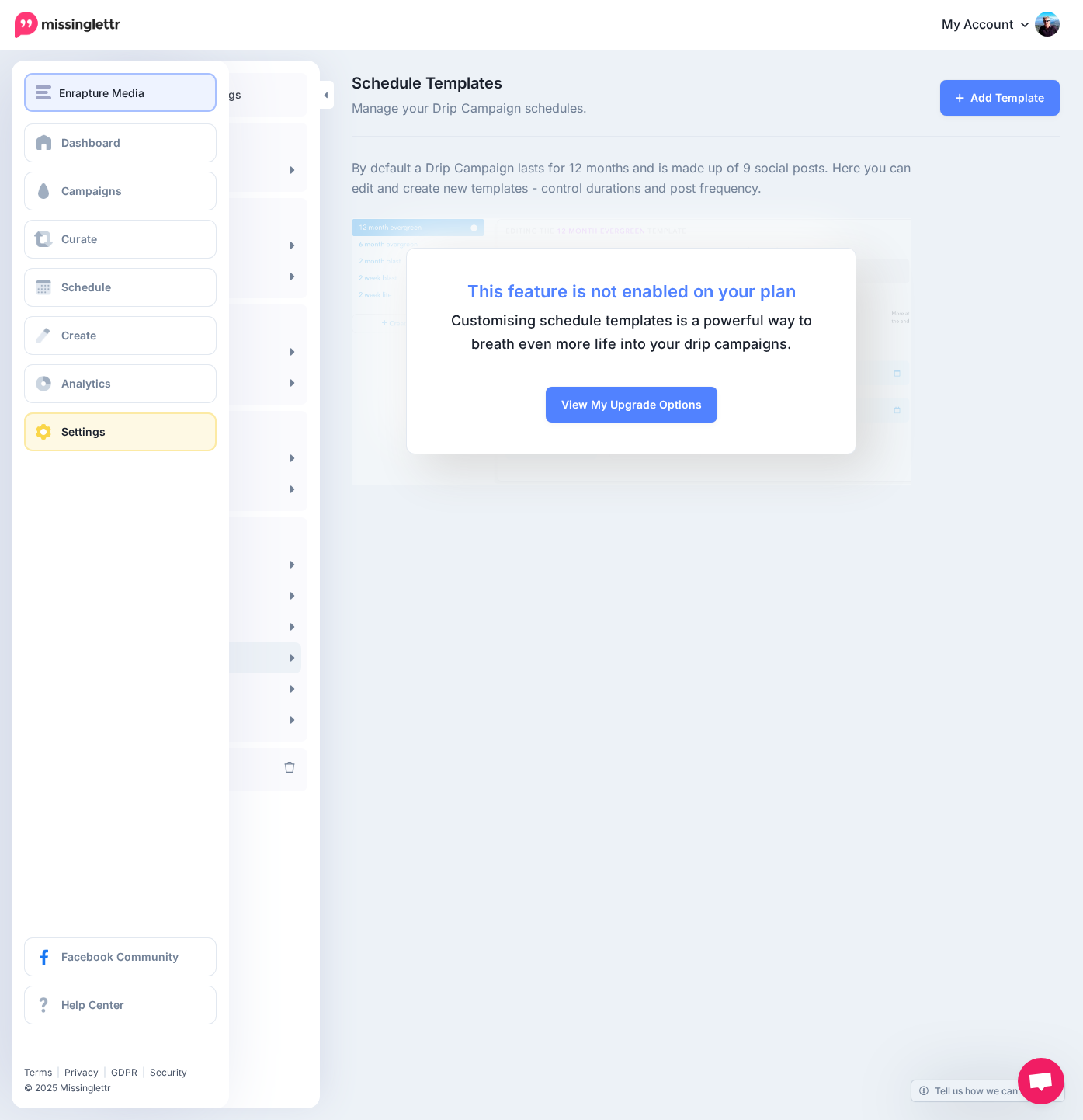
click at [117, 93] on span "Enrapture Media" at bounding box center [101, 93] width 85 height 18
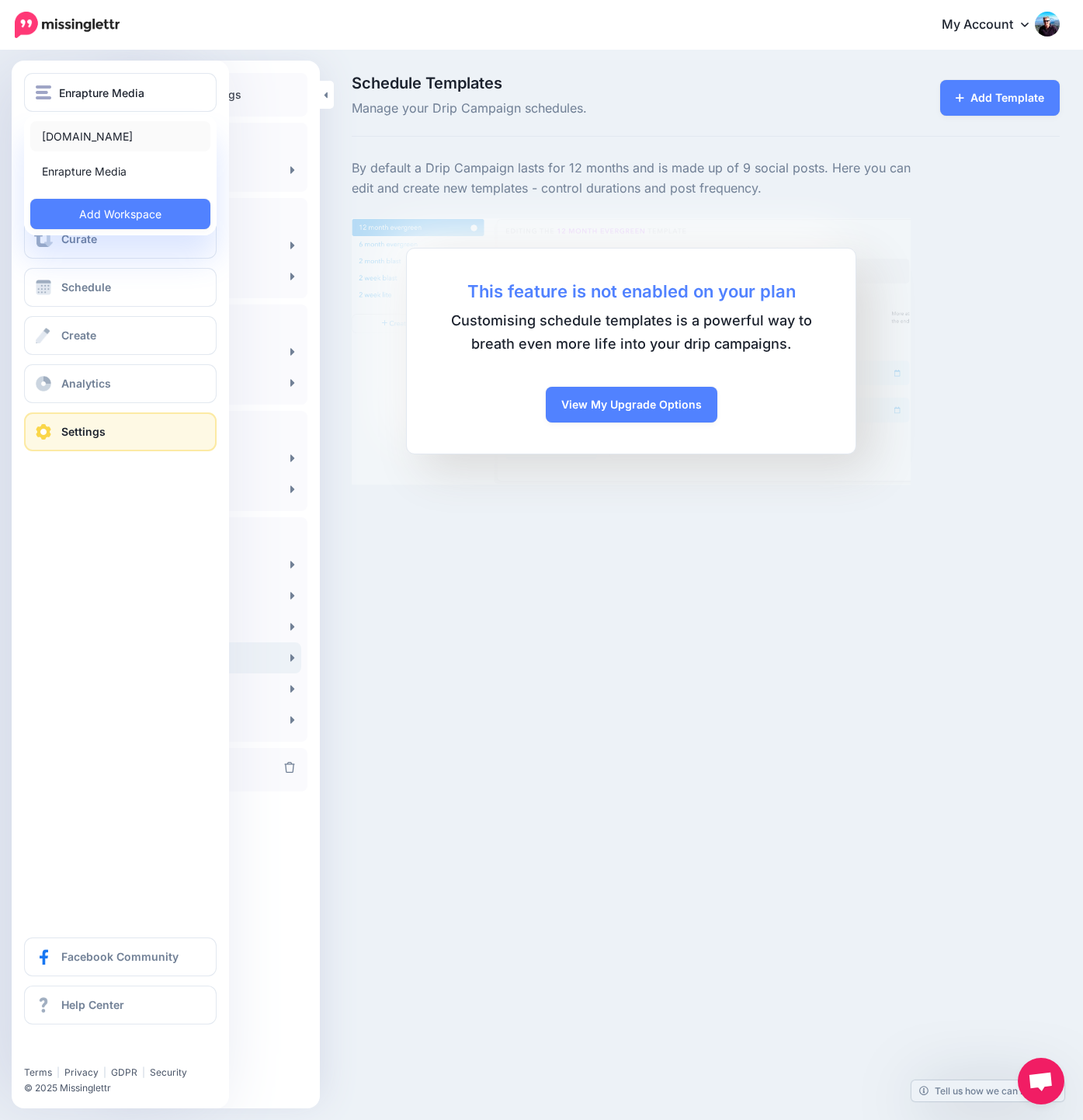
click at [111, 139] on link "[DOMAIN_NAME]" at bounding box center [120, 137] width 180 height 31
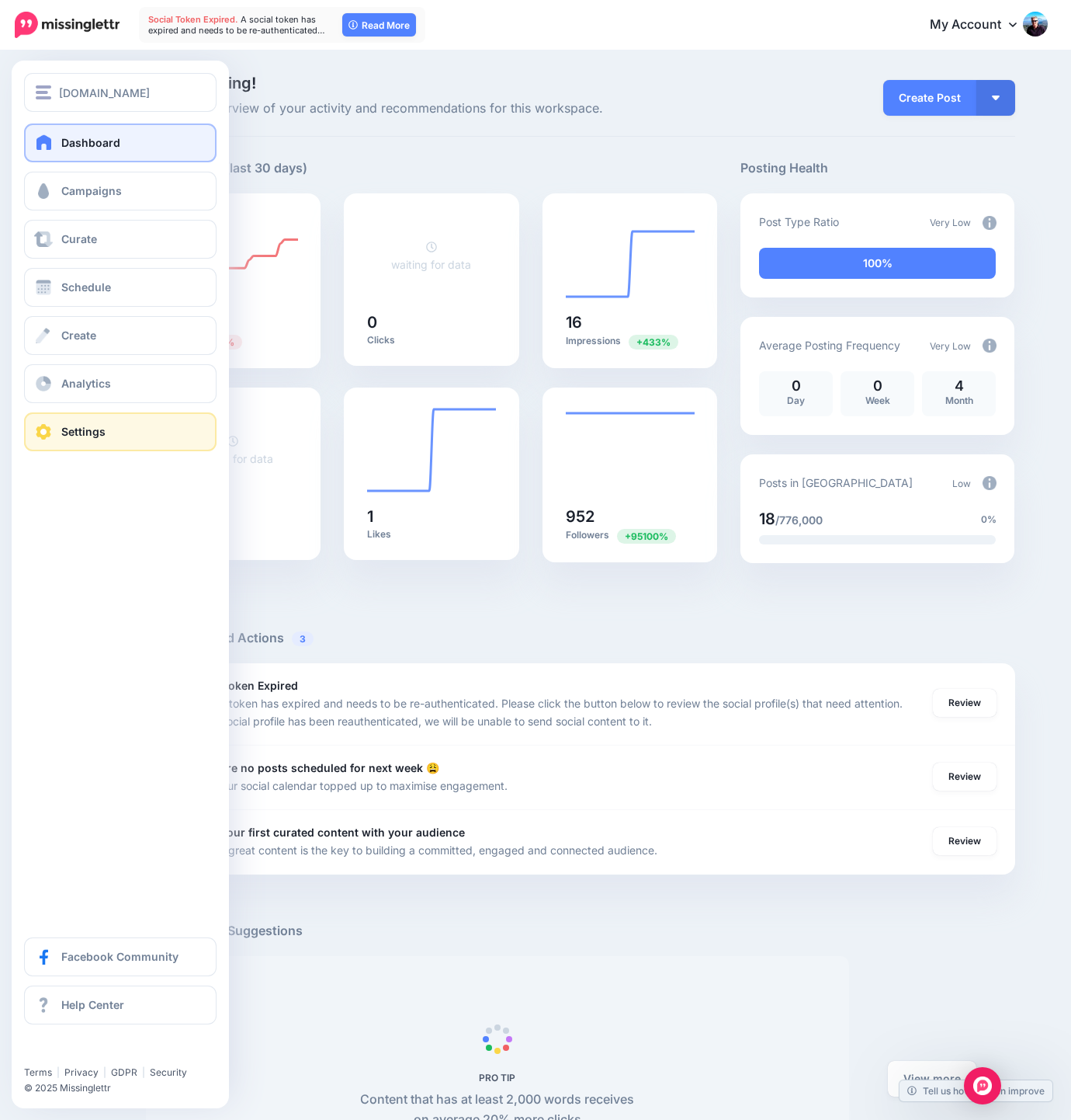
click at [71, 428] on span "Settings" at bounding box center [83, 431] width 44 height 13
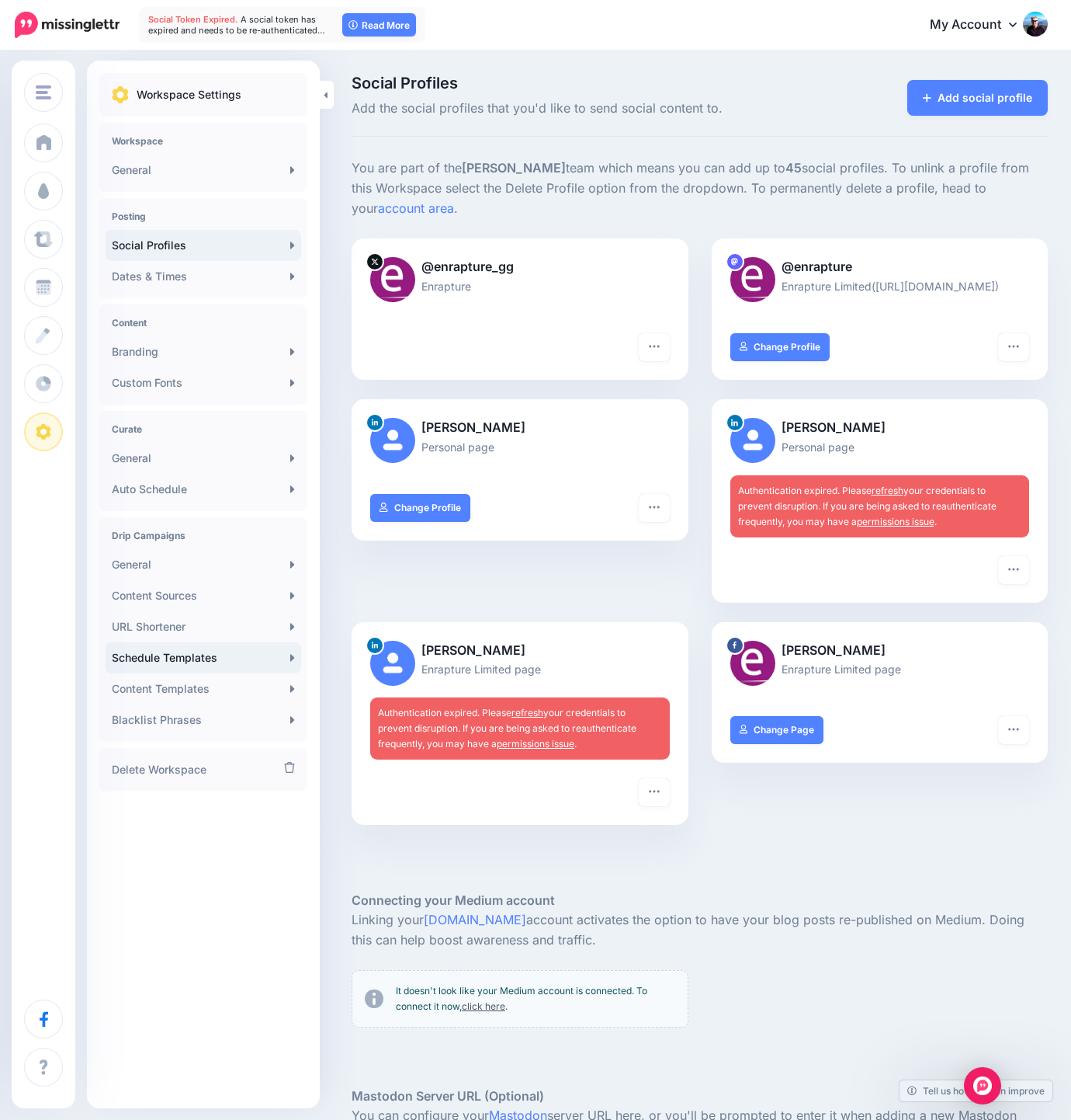
click at [268, 655] on link "Schedule Templates" at bounding box center [204, 657] width 196 height 31
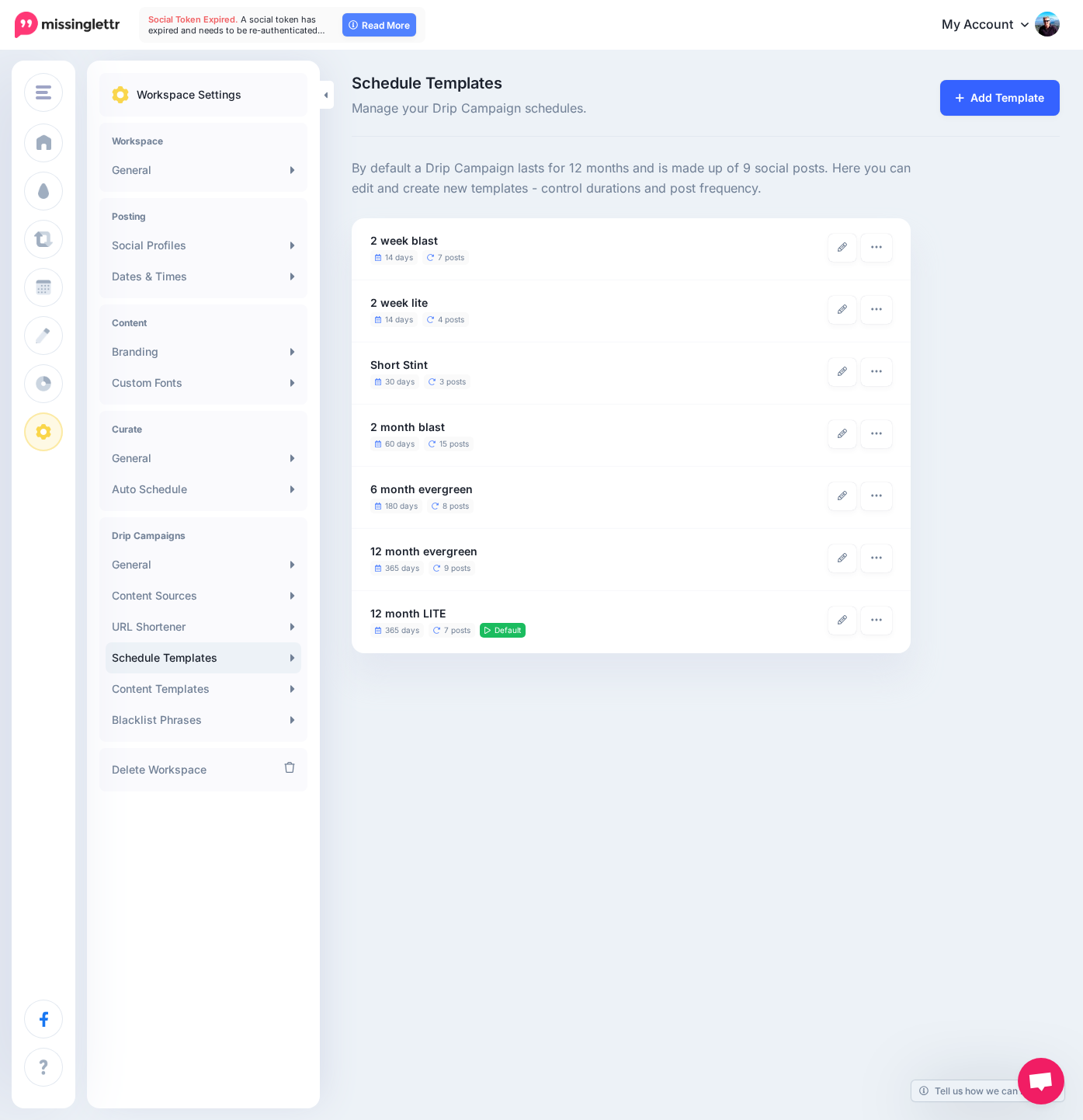
click at [1006, 102] on link "Add Template" at bounding box center [999, 98] width 119 height 36
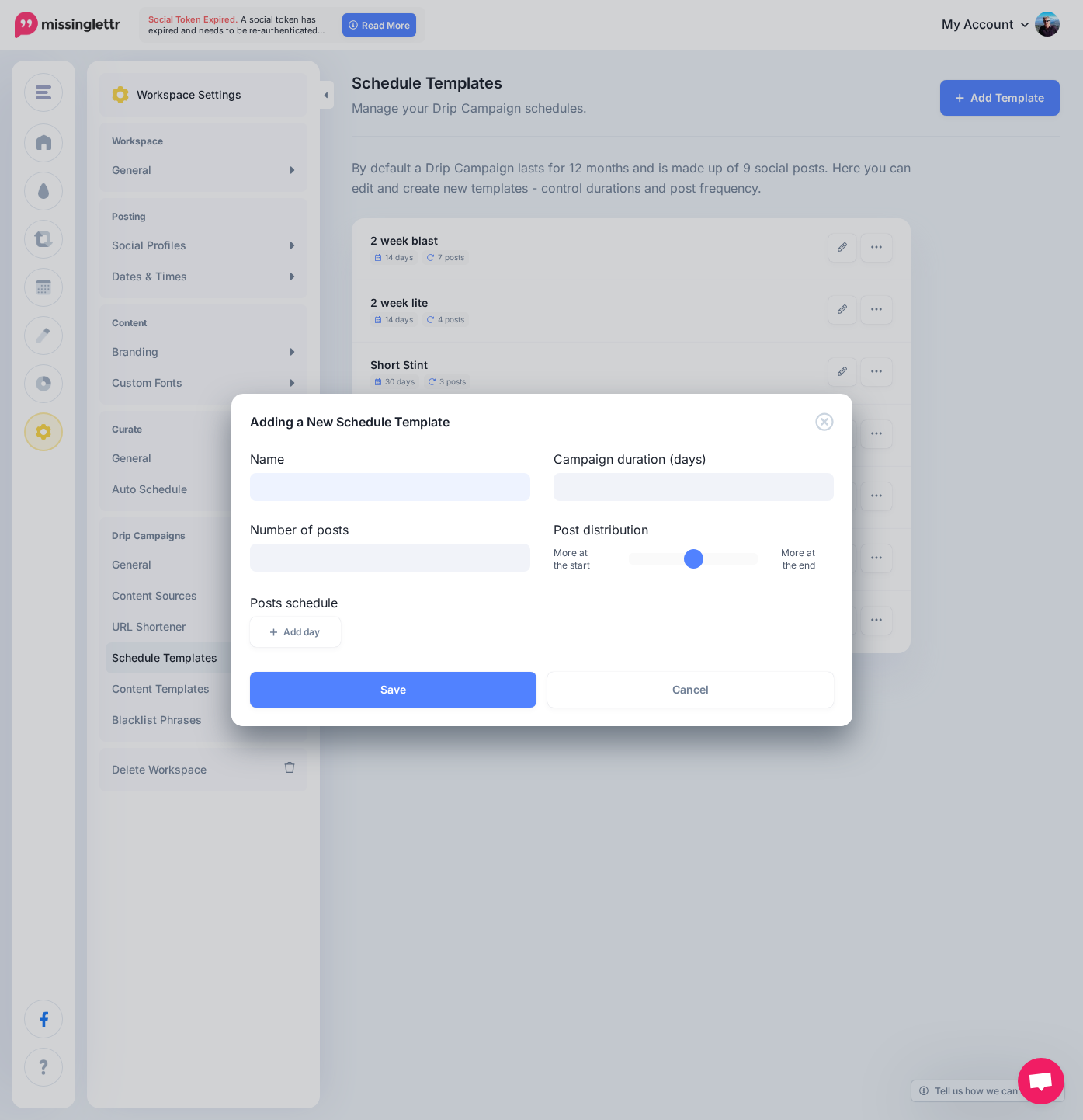
click at [314, 486] on input "Name" at bounding box center [390, 486] width 280 height 28
type input "**********"
drag, startPoint x: 693, startPoint y: 556, endPoint x: 599, endPoint y: 554, distance: 94.0
type input "*"
click at [629, 554] on input "Post distribution" at bounding box center [693, 559] width 129 height 12
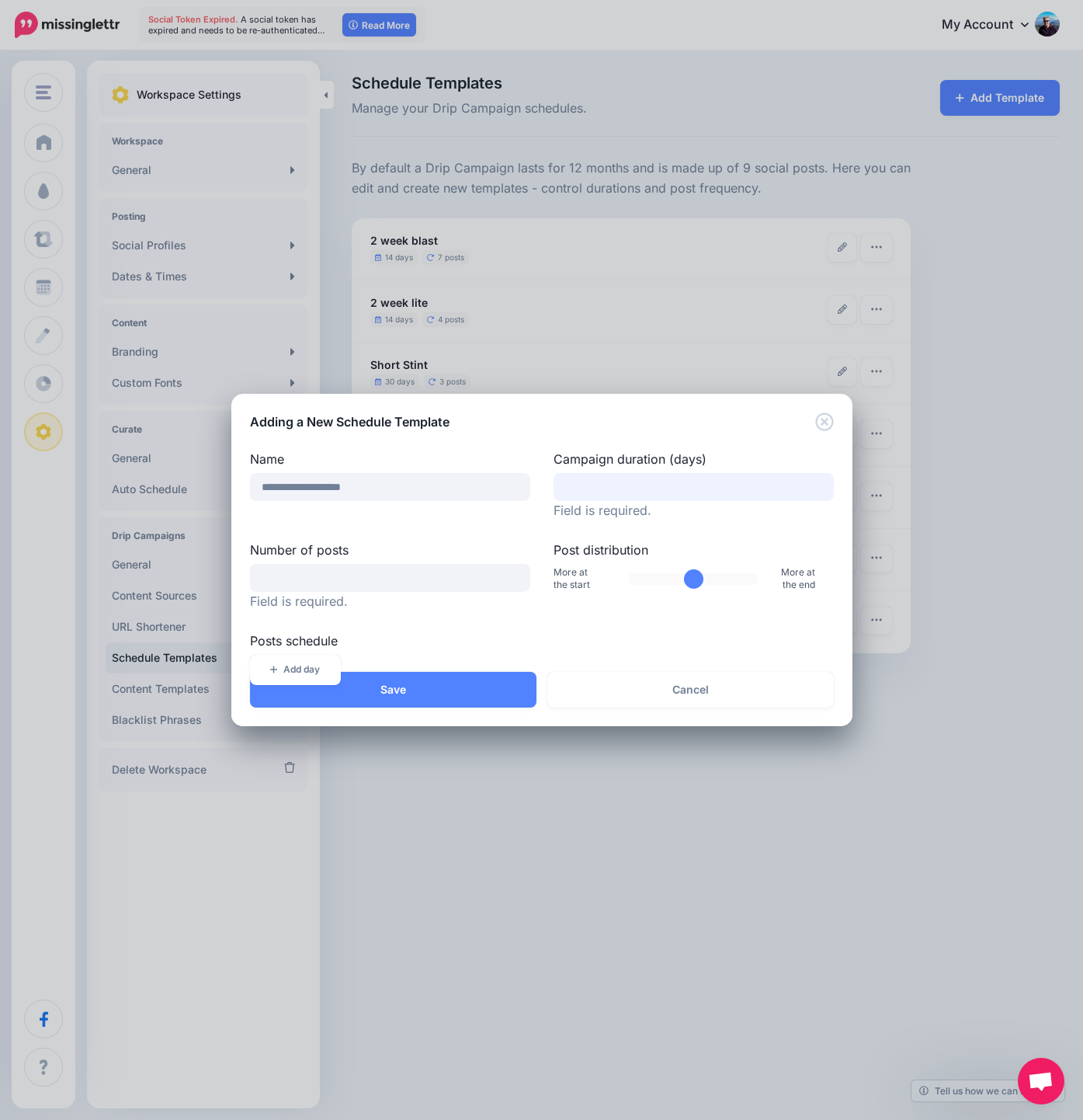
click at [628, 486] on input "Campaign duration (days)" at bounding box center [693, 486] width 280 height 28
type input "**"
click at [407, 576] on input "Number of posts" at bounding box center [390, 578] width 280 height 28
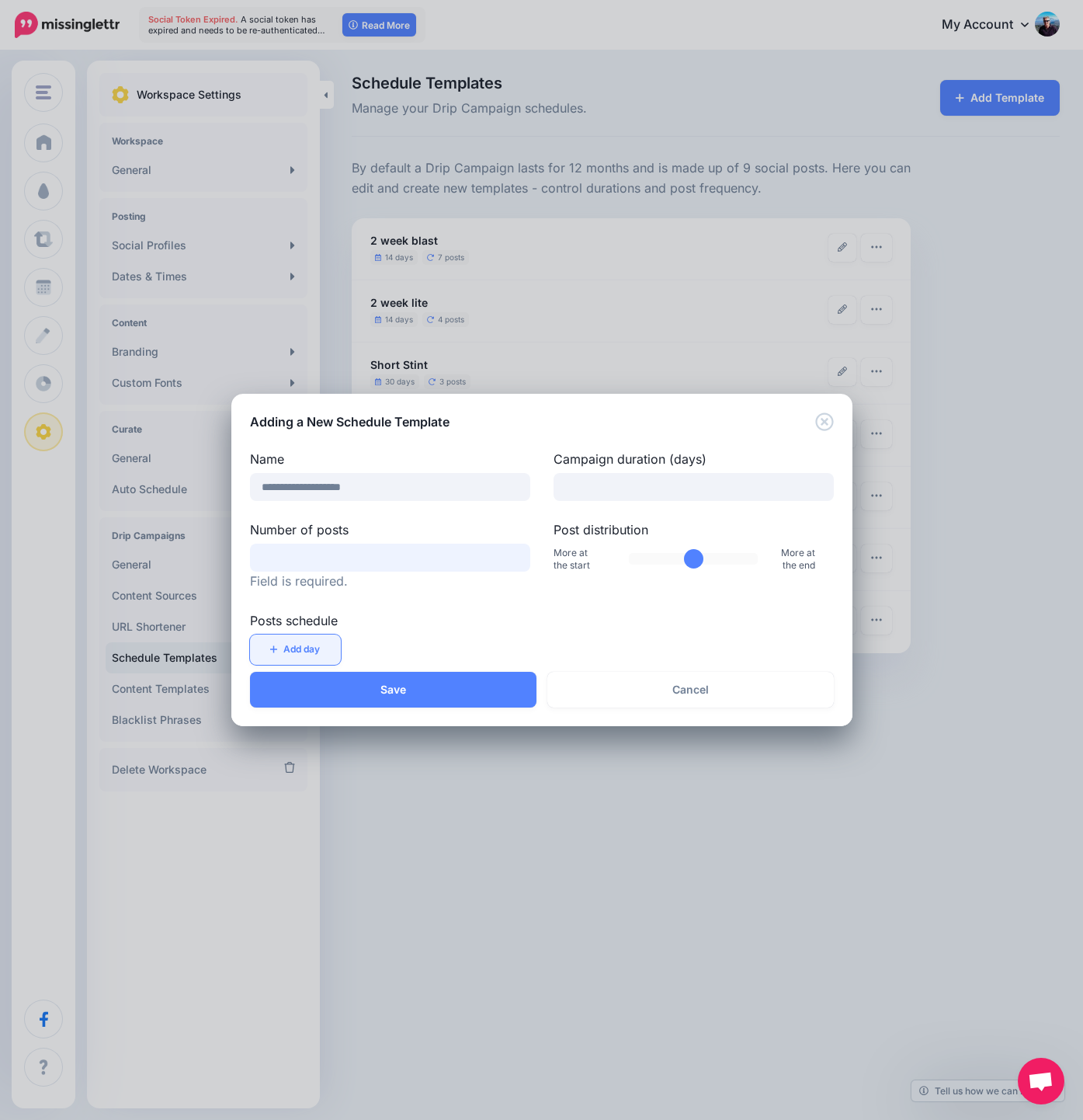
type input "*"
click at [285, 660] on div "**********" at bounding box center [542, 551] width 621 height 241
drag, startPoint x: 591, startPoint y: 489, endPoint x: 548, endPoint y: 485, distance: 43.2
click at [553, 485] on input "**" at bounding box center [693, 486] width 280 height 28
type input "**"
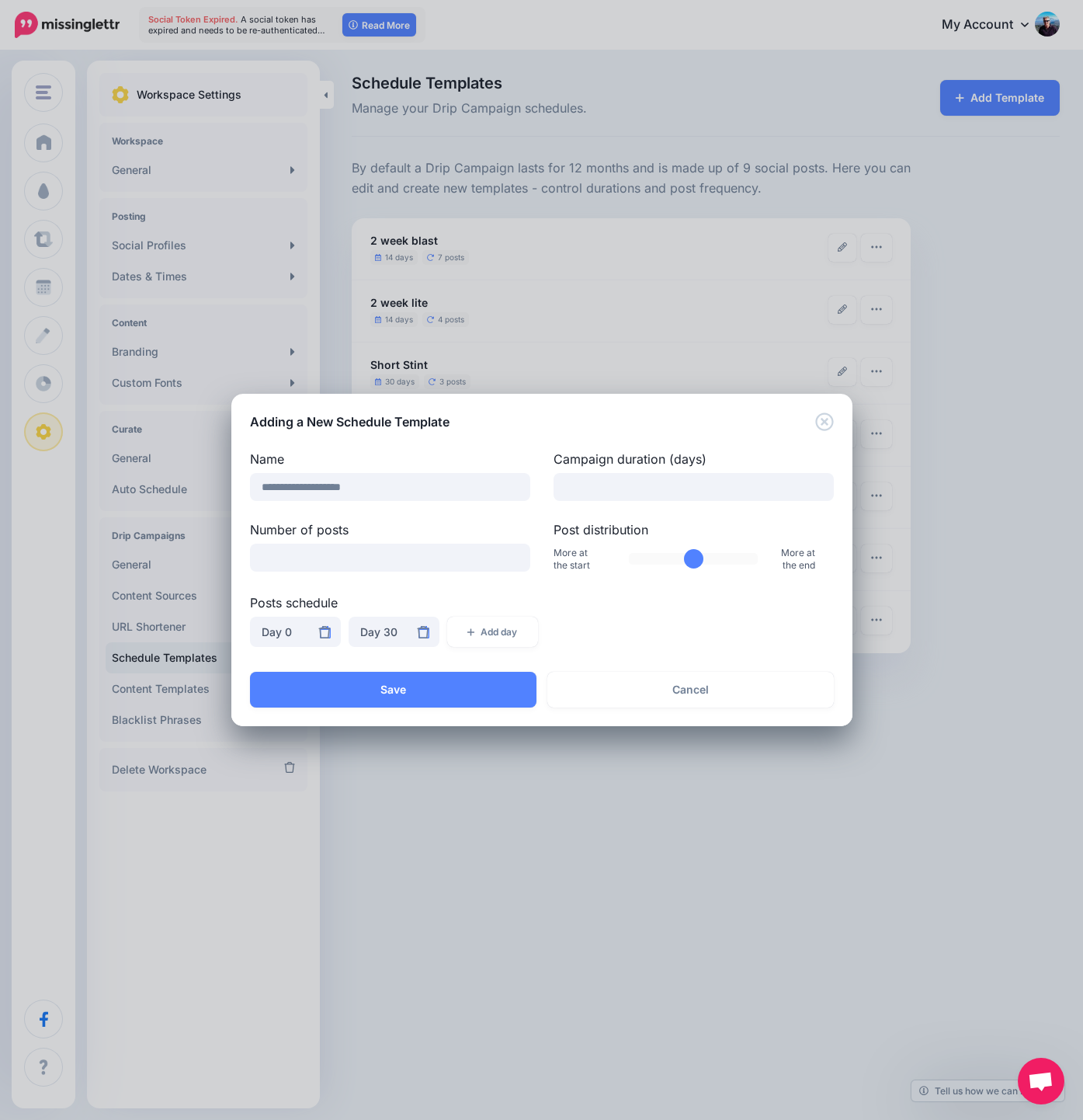
click at [471, 579] on div "**********" at bounding box center [542, 553] width 584 height 207
click at [390, 639] on div "Day 32" at bounding box center [393, 631] width 67 height 19
click at [471, 422] on div "Adding a New Schedule Template" at bounding box center [542, 411] width 621 height 37
click at [390, 686] on button "Save" at bounding box center [392, 690] width 286 height 36
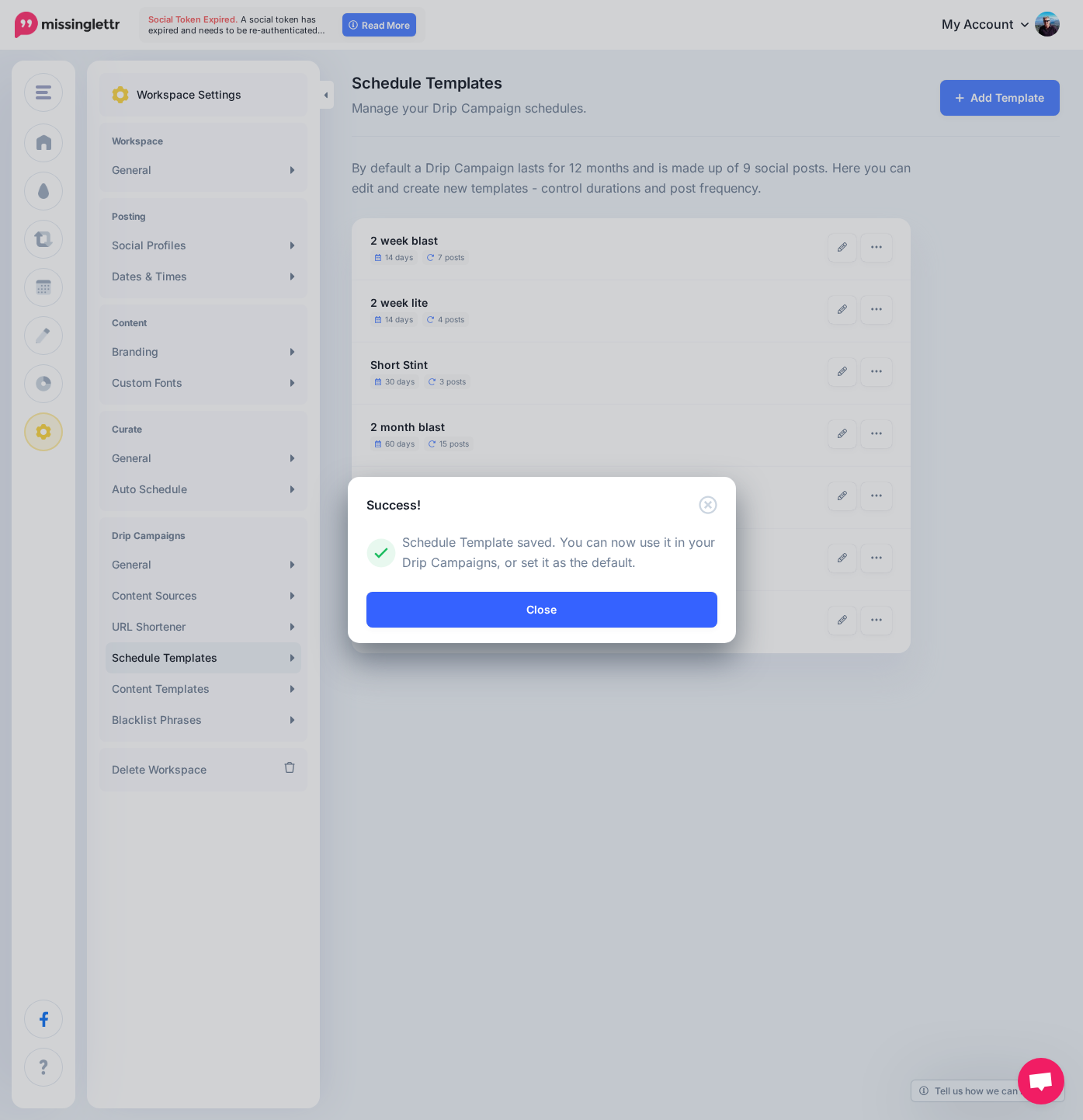
click at [542, 603] on link "Close" at bounding box center [542, 610] width 351 height 36
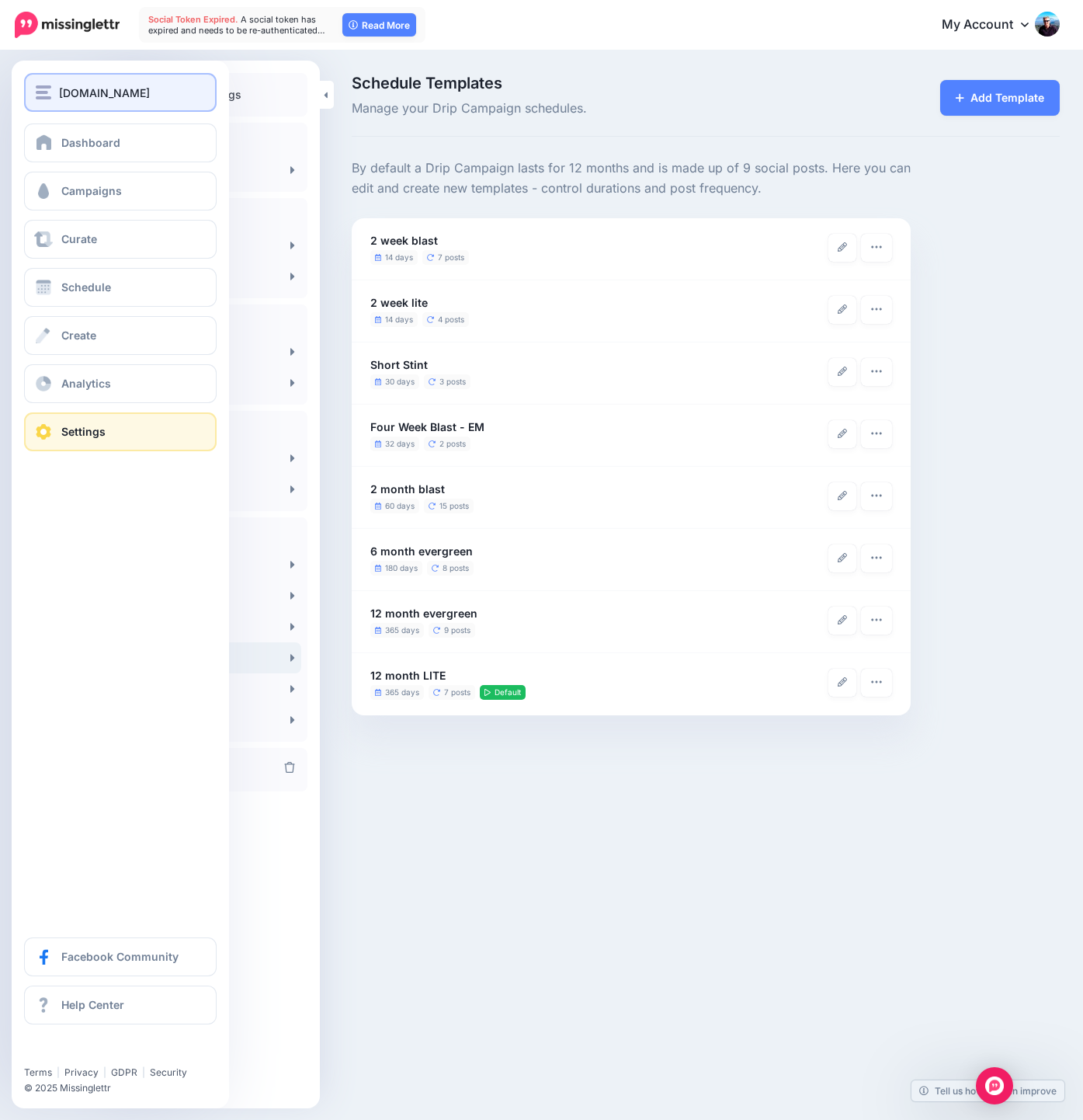
click at [93, 106] on button "[DOMAIN_NAME]" at bounding box center [120, 92] width 192 height 39
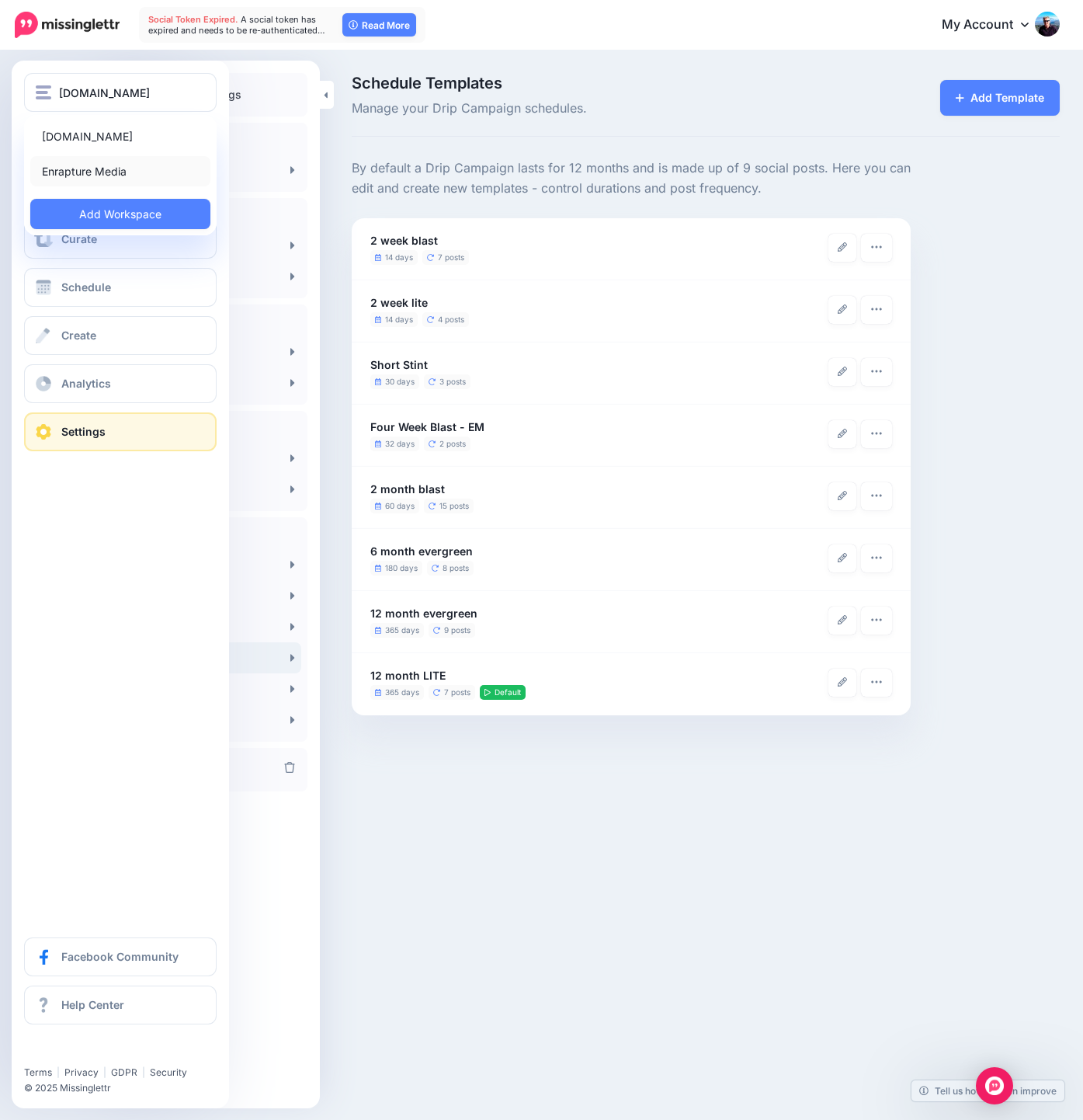
click at [110, 167] on link "Enrapture Media" at bounding box center [120, 172] width 180 height 31
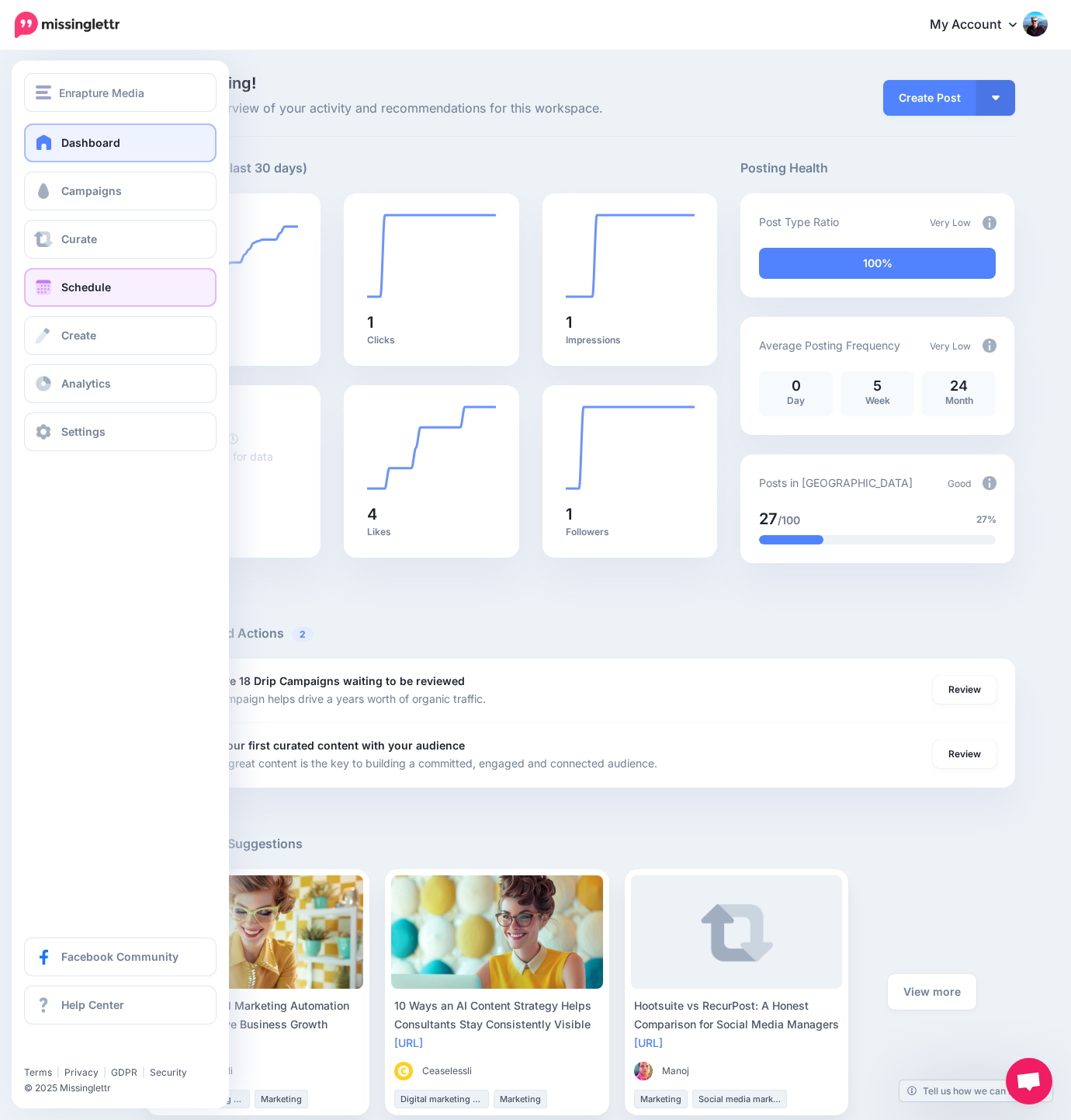
click at [108, 275] on link "Schedule" at bounding box center [120, 287] width 192 height 39
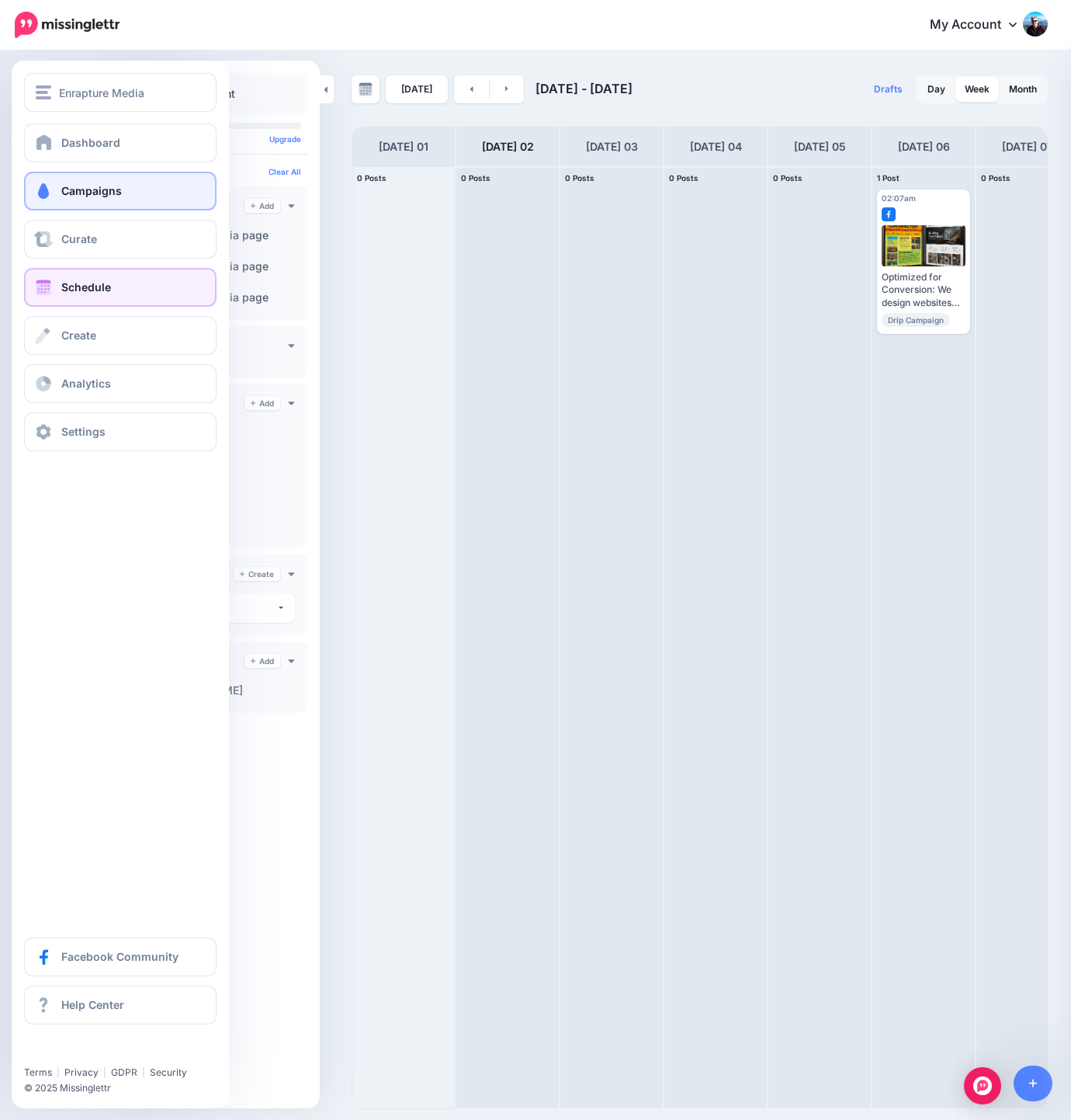
click at [92, 186] on span "Campaigns" at bounding box center [91, 190] width 60 height 13
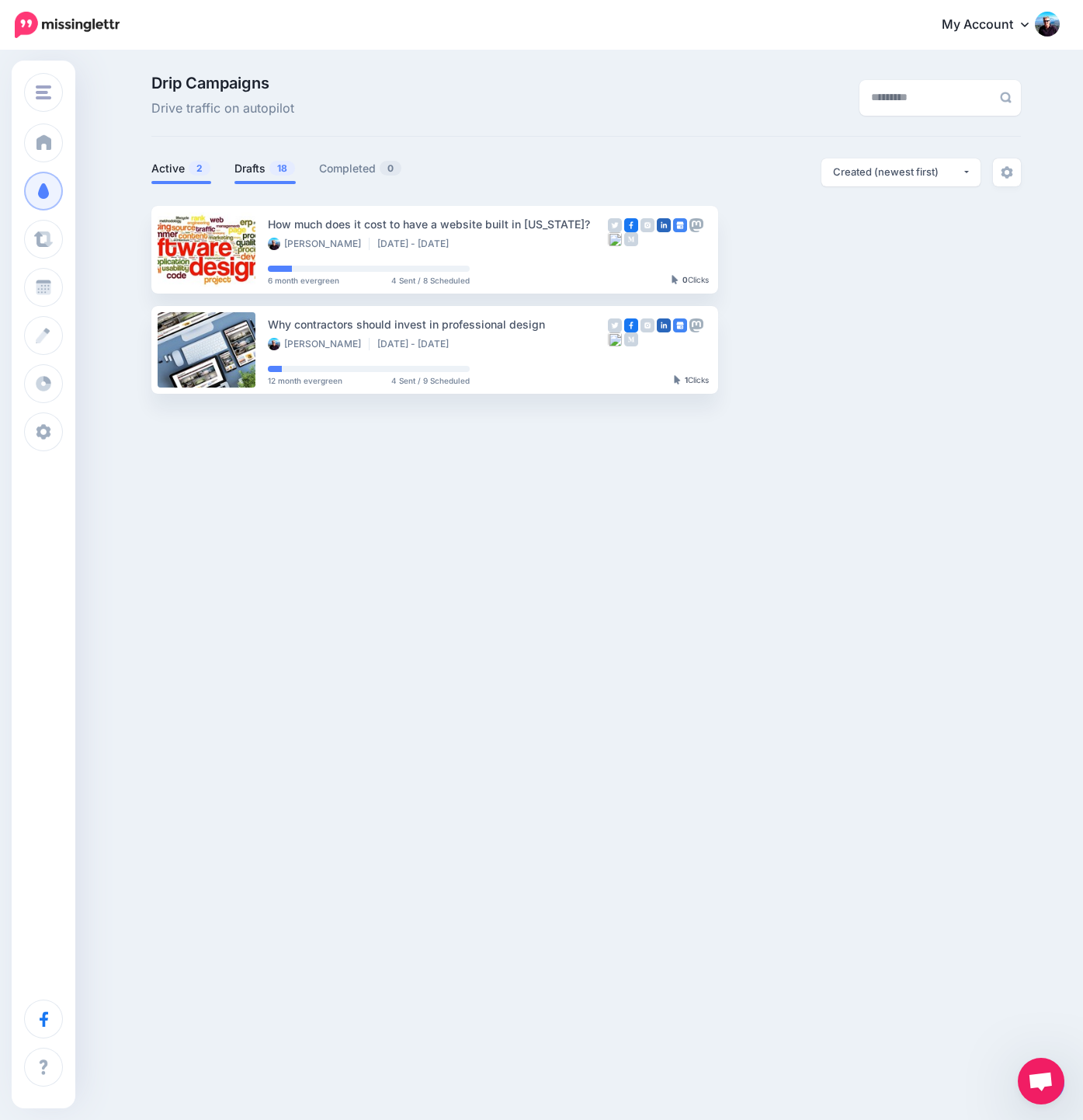
click at [253, 166] on link "Drafts 18" at bounding box center [265, 168] width 61 height 19
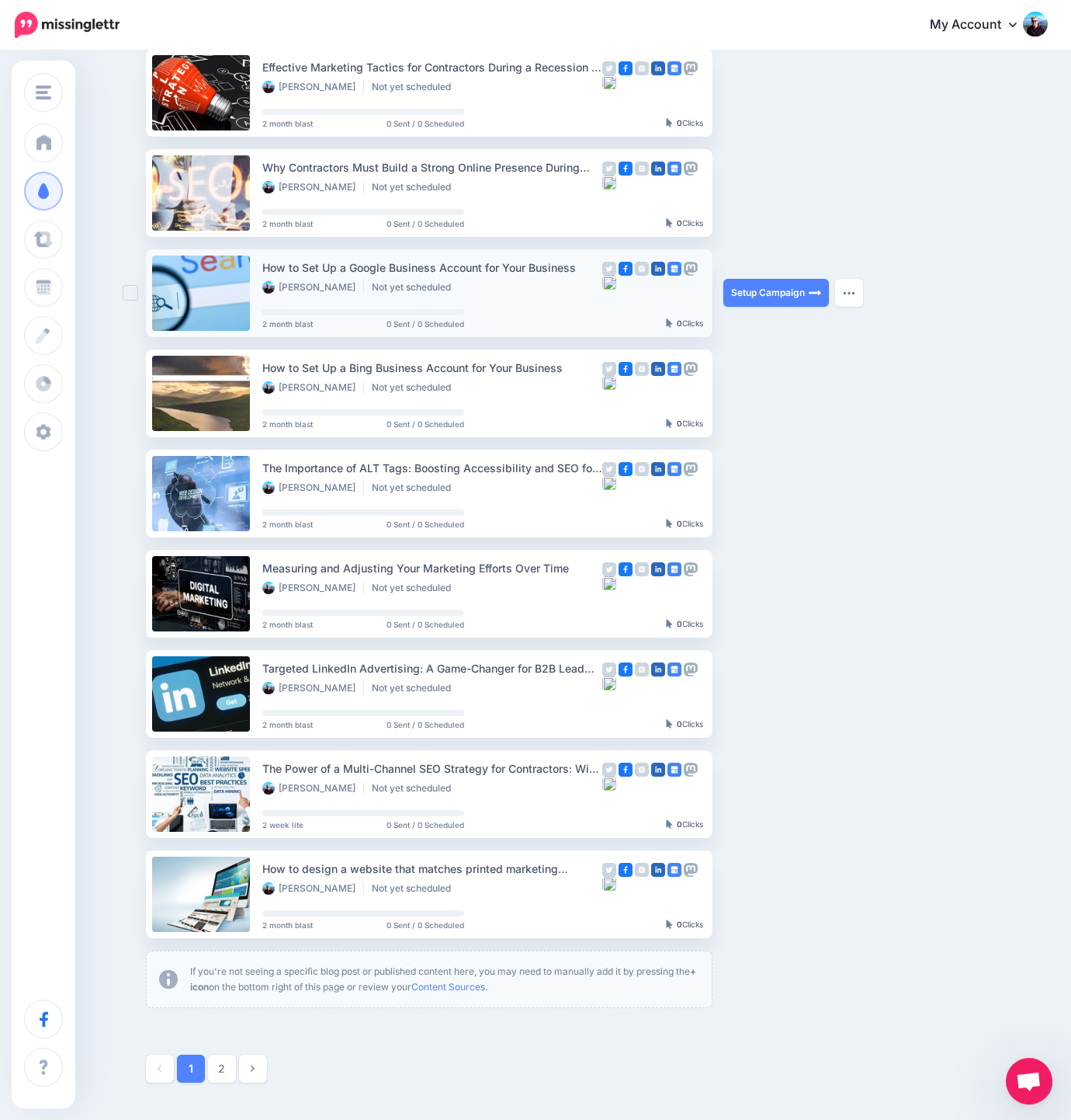
scroll to position [348, 0]
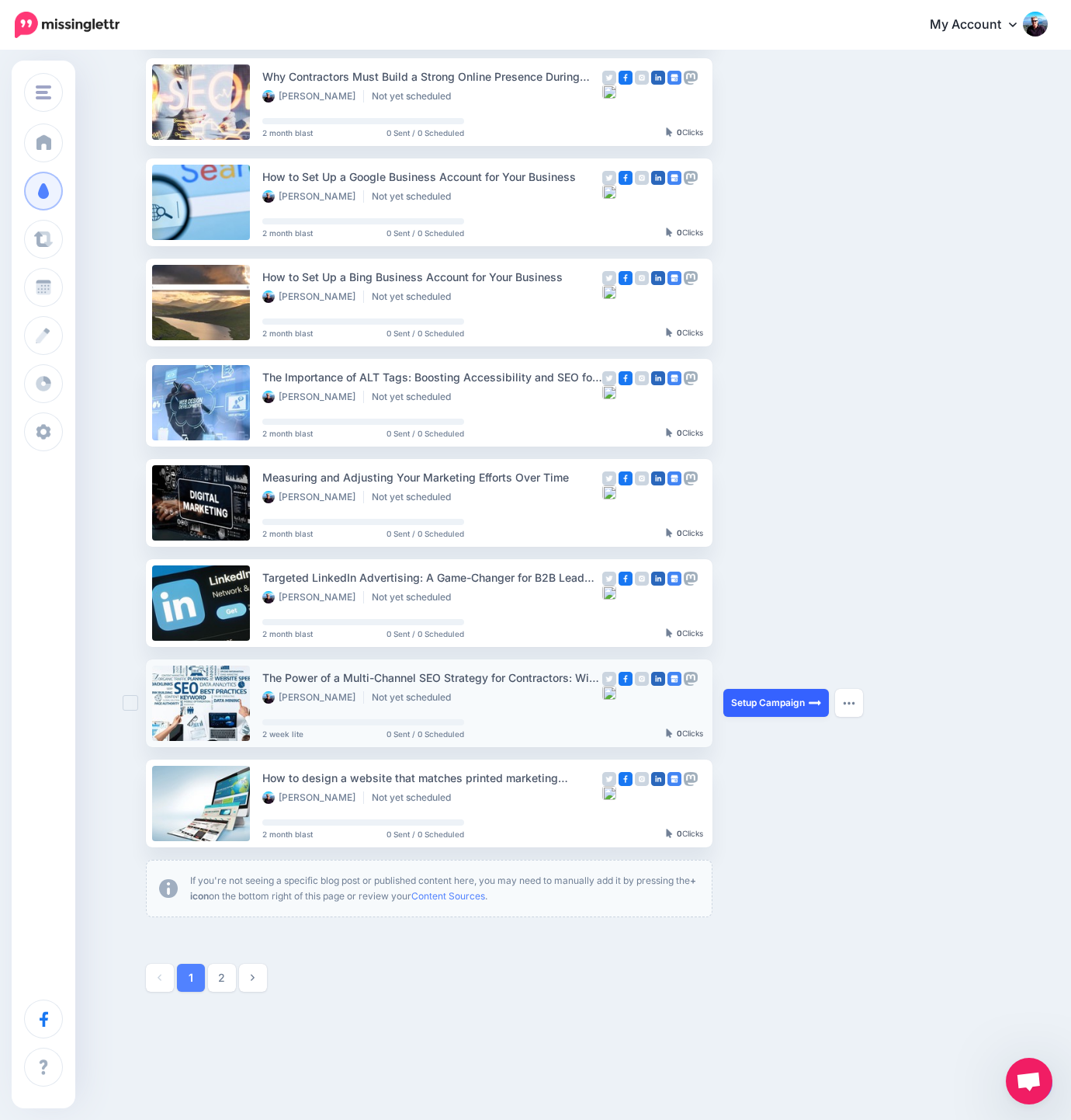
click at [787, 701] on link "Setup Campaign" at bounding box center [777, 702] width 106 height 28
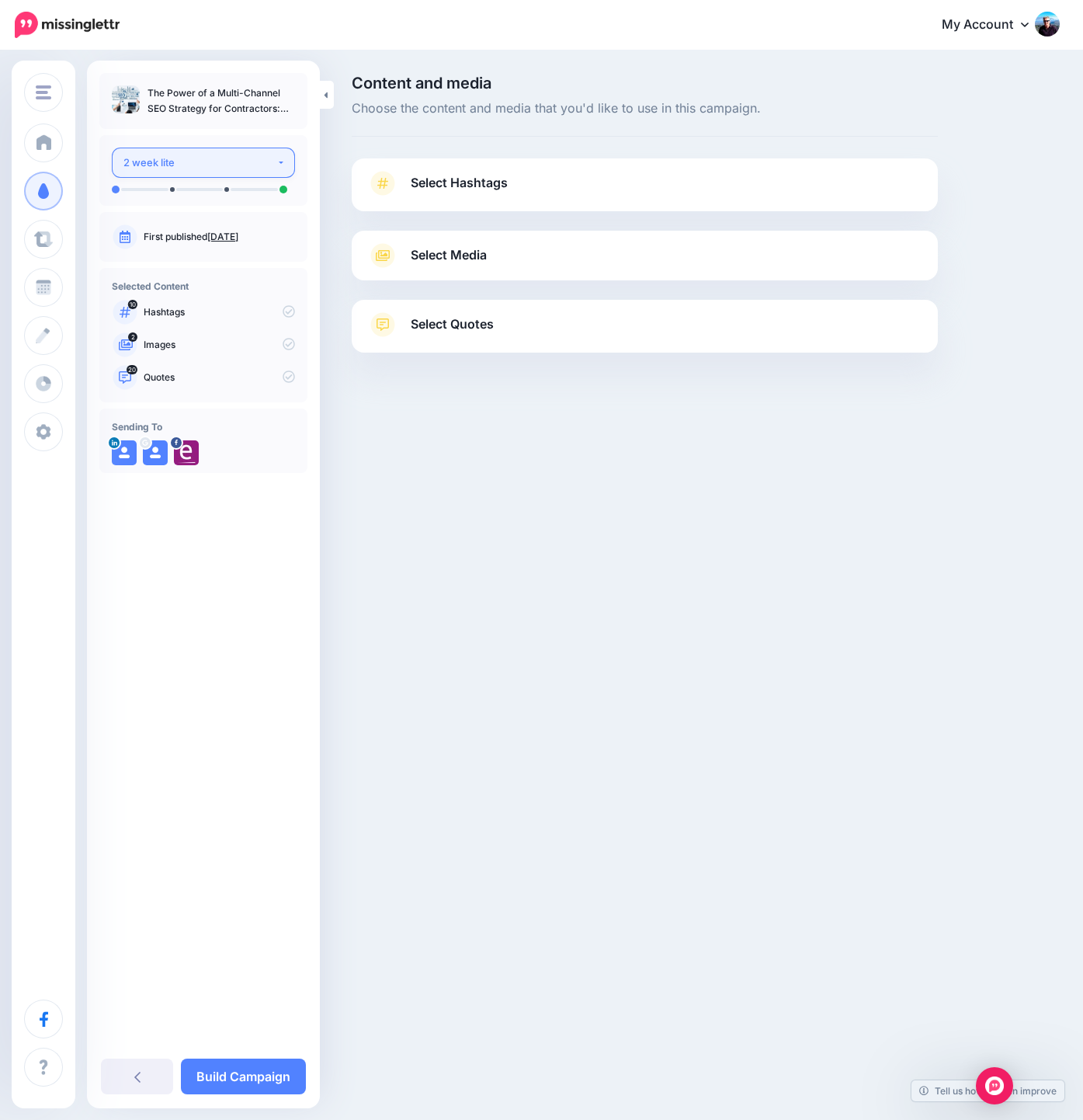
click at [181, 158] on div "2 week lite" at bounding box center [199, 163] width 153 height 18
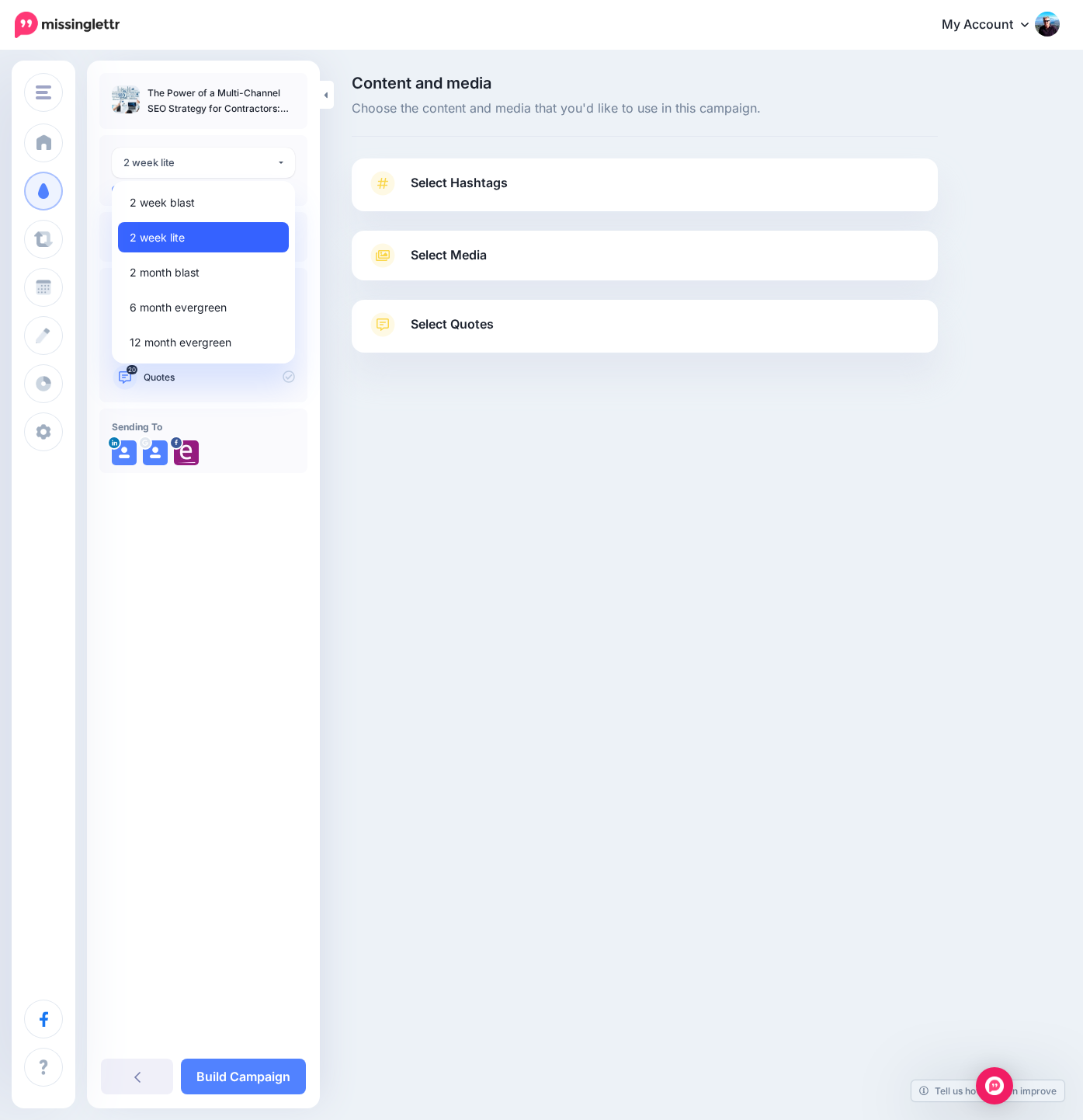
click at [189, 236] on link "2 week lite" at bounding box center [203, 237] width 171 height 31
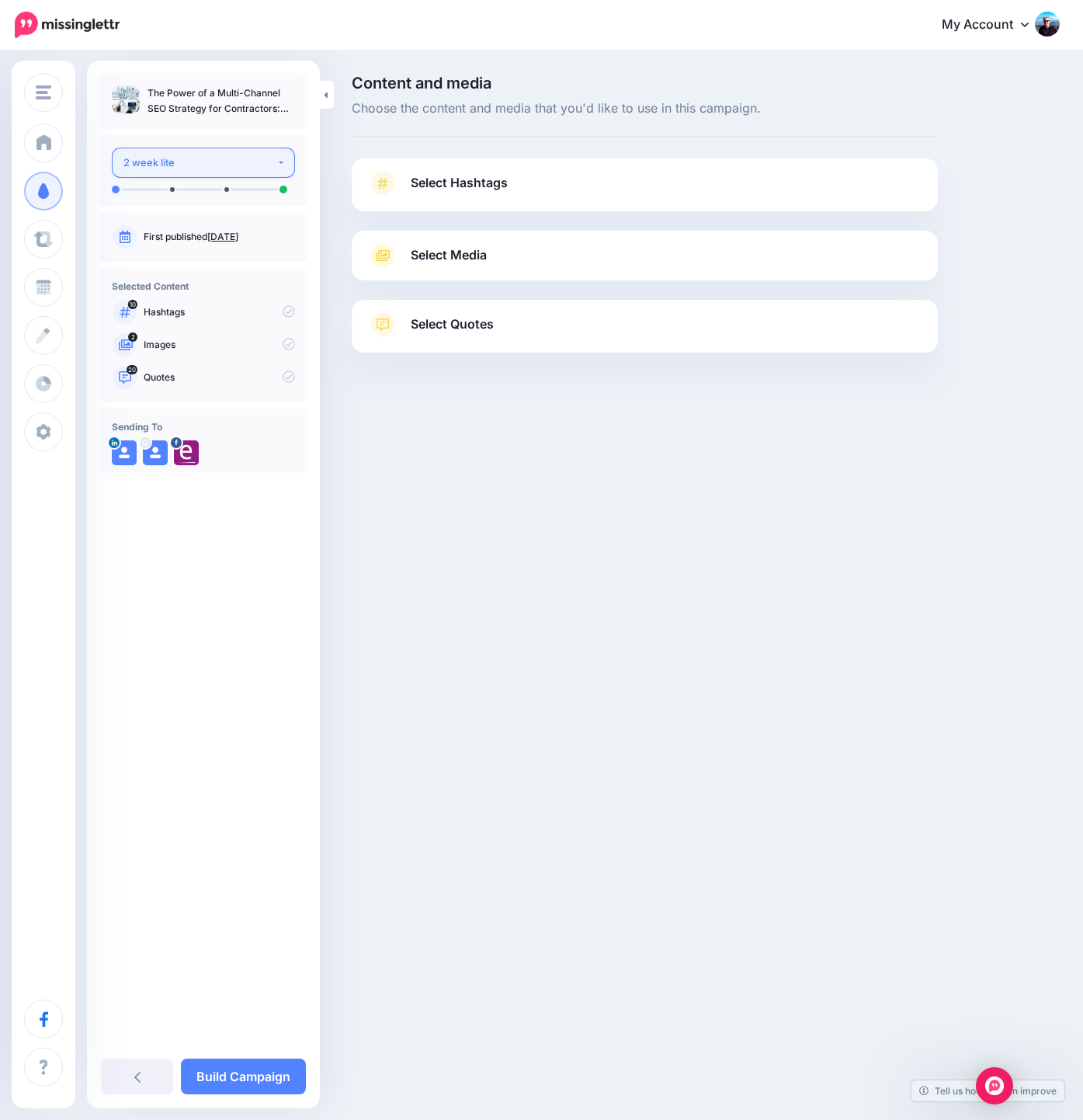
select select "******"
click at [532, 190] on link "Select Hashtags" at bounding box center [645, 190] width 555 height 40
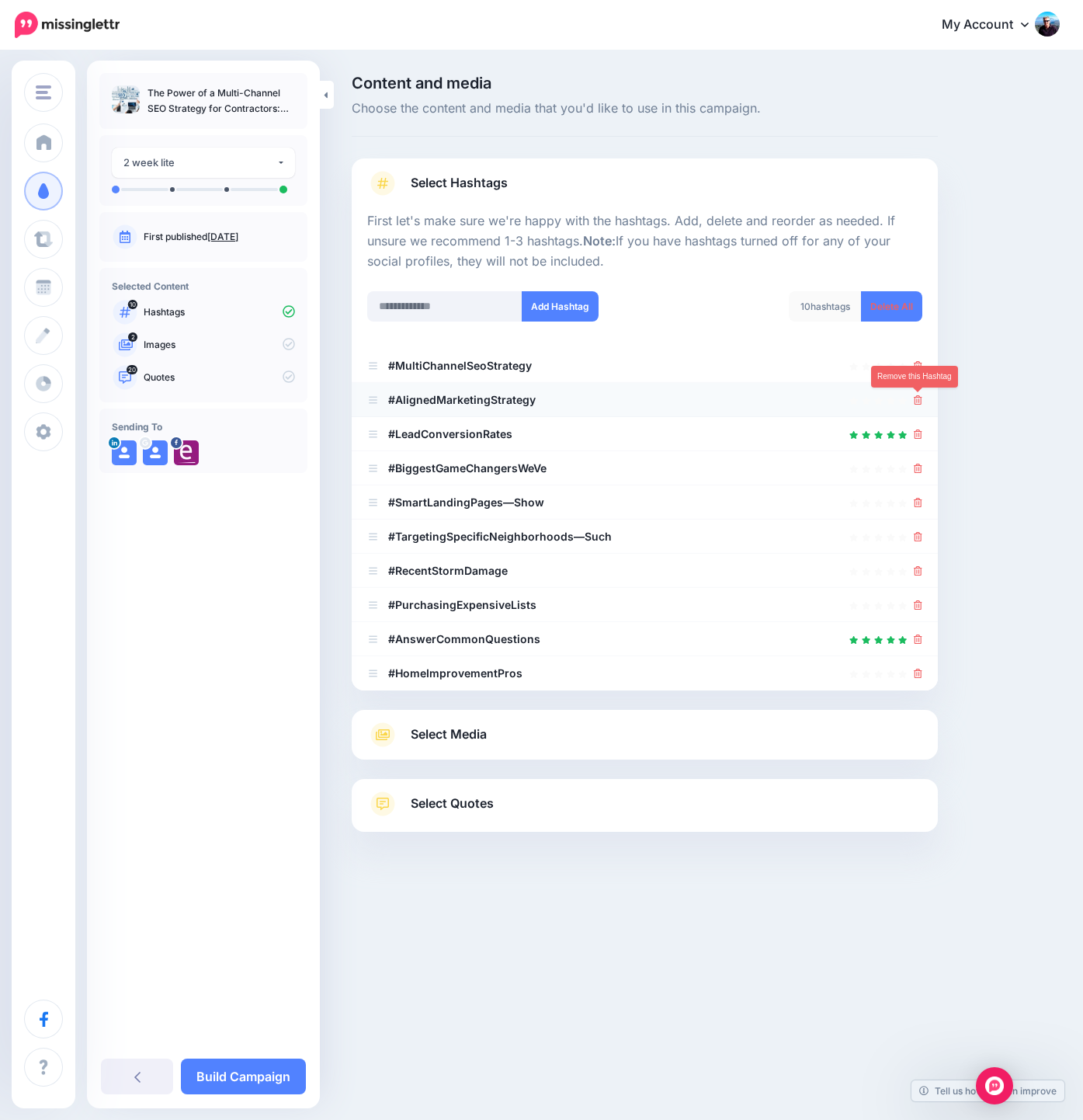
click at [916, 398] on icon at bounding box center [918, 400] width 9 height 9
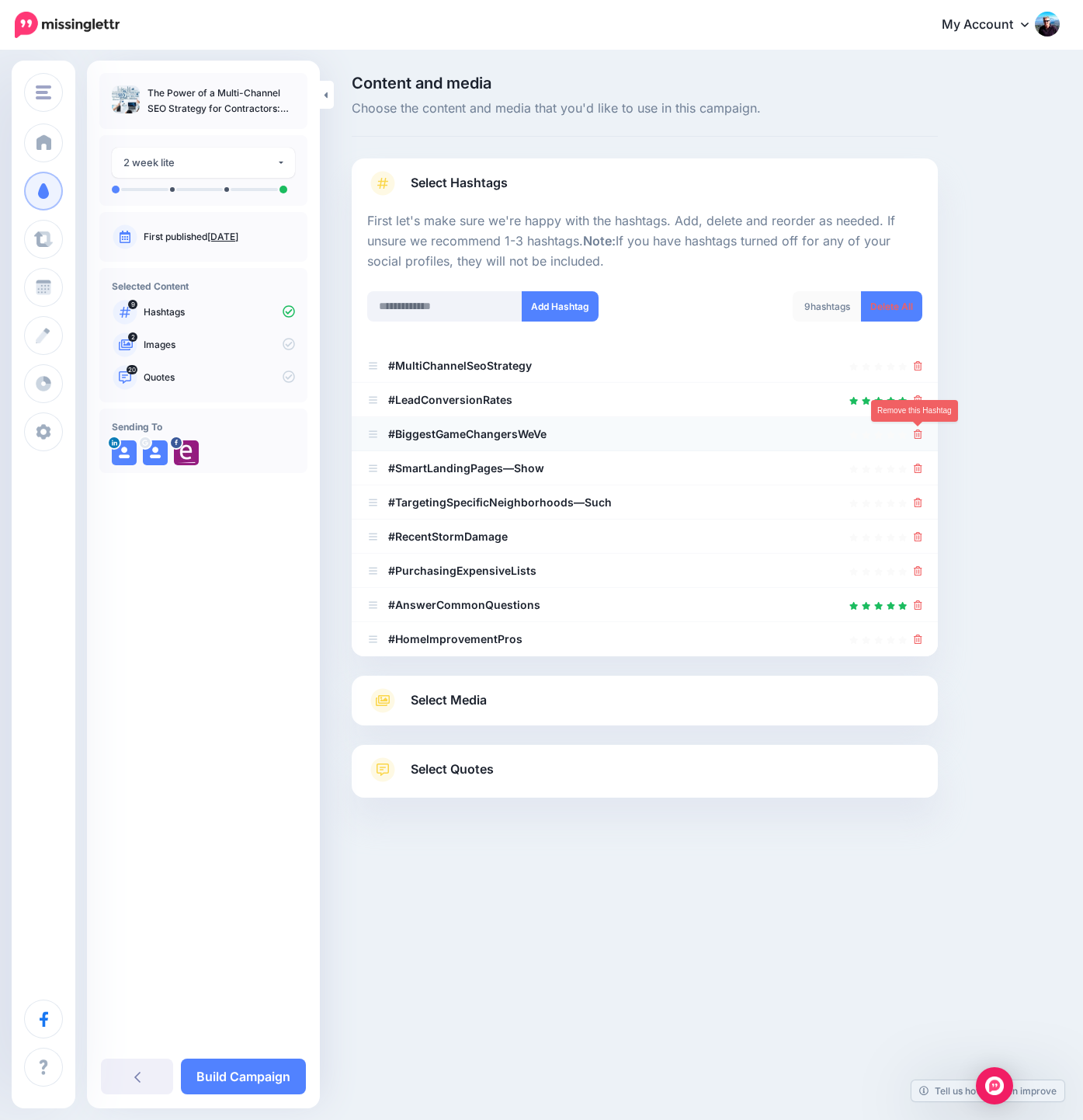
click at [920, 436] on icon at bounding box center [918, 434] width 9 height 9
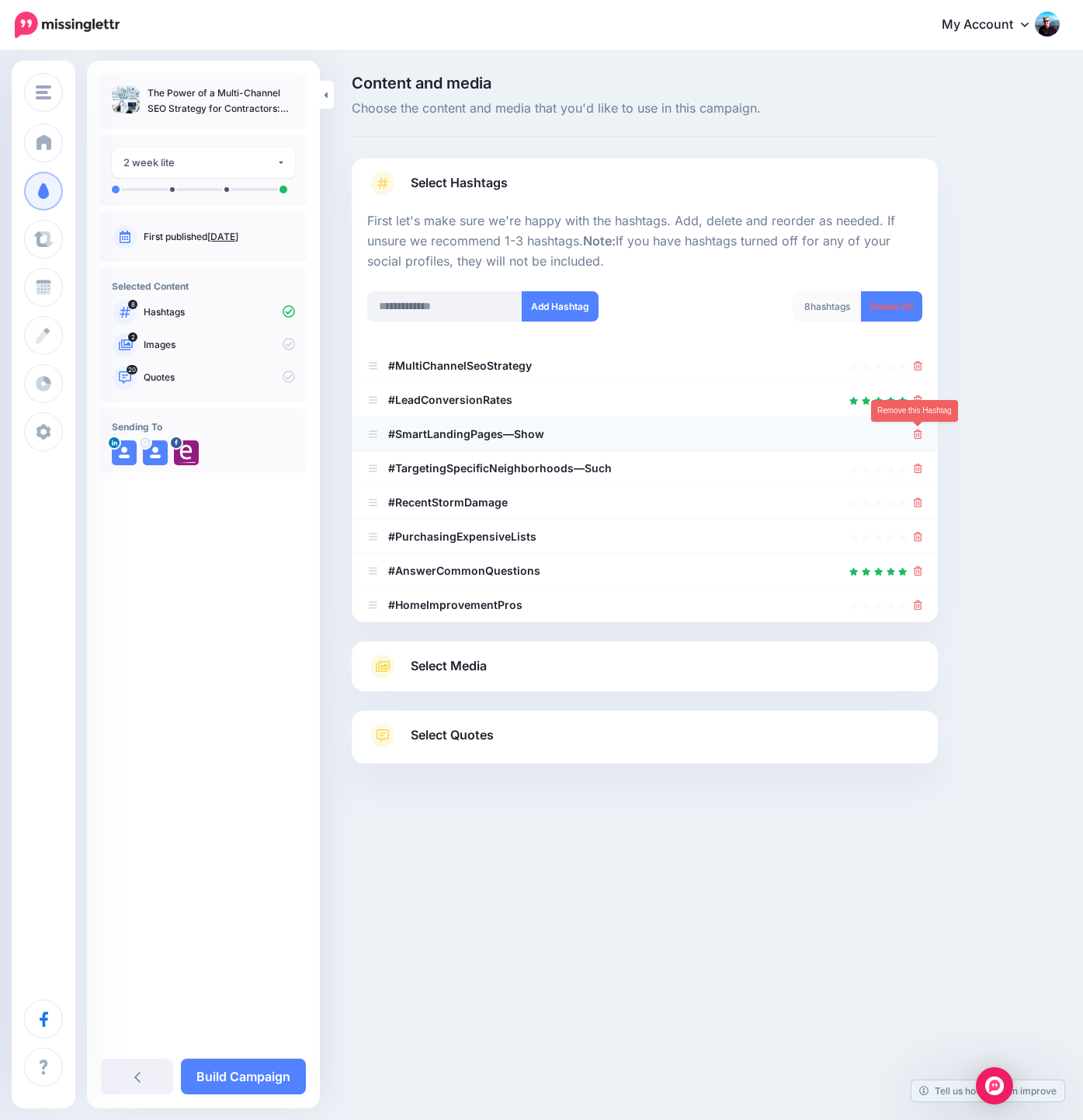
click at [920, 436] on icon at bounding box center [918, 434] width 9 height 9
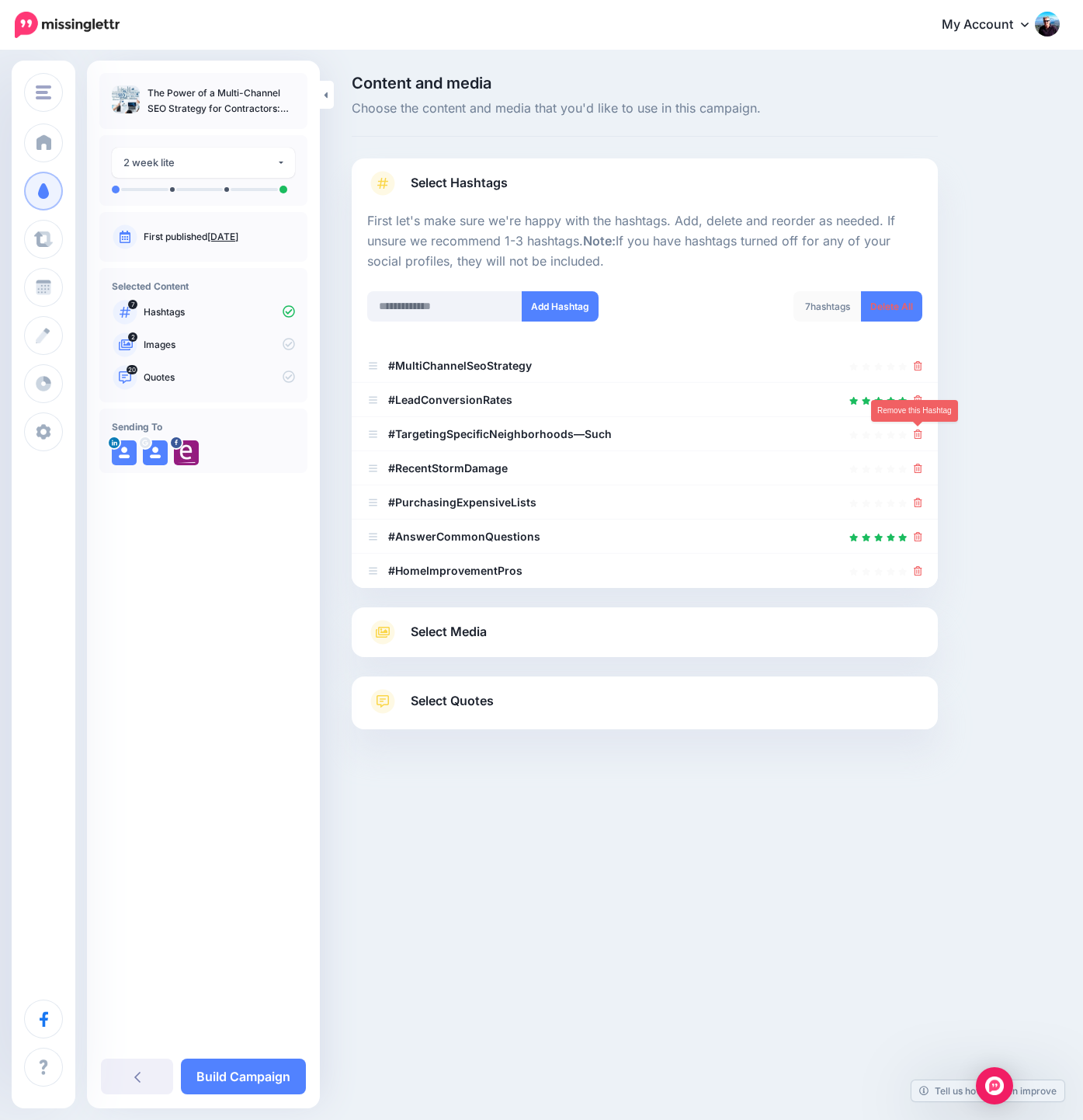
click at [920, 436] on icon at bounding box center [918, 434] width 9 height 9
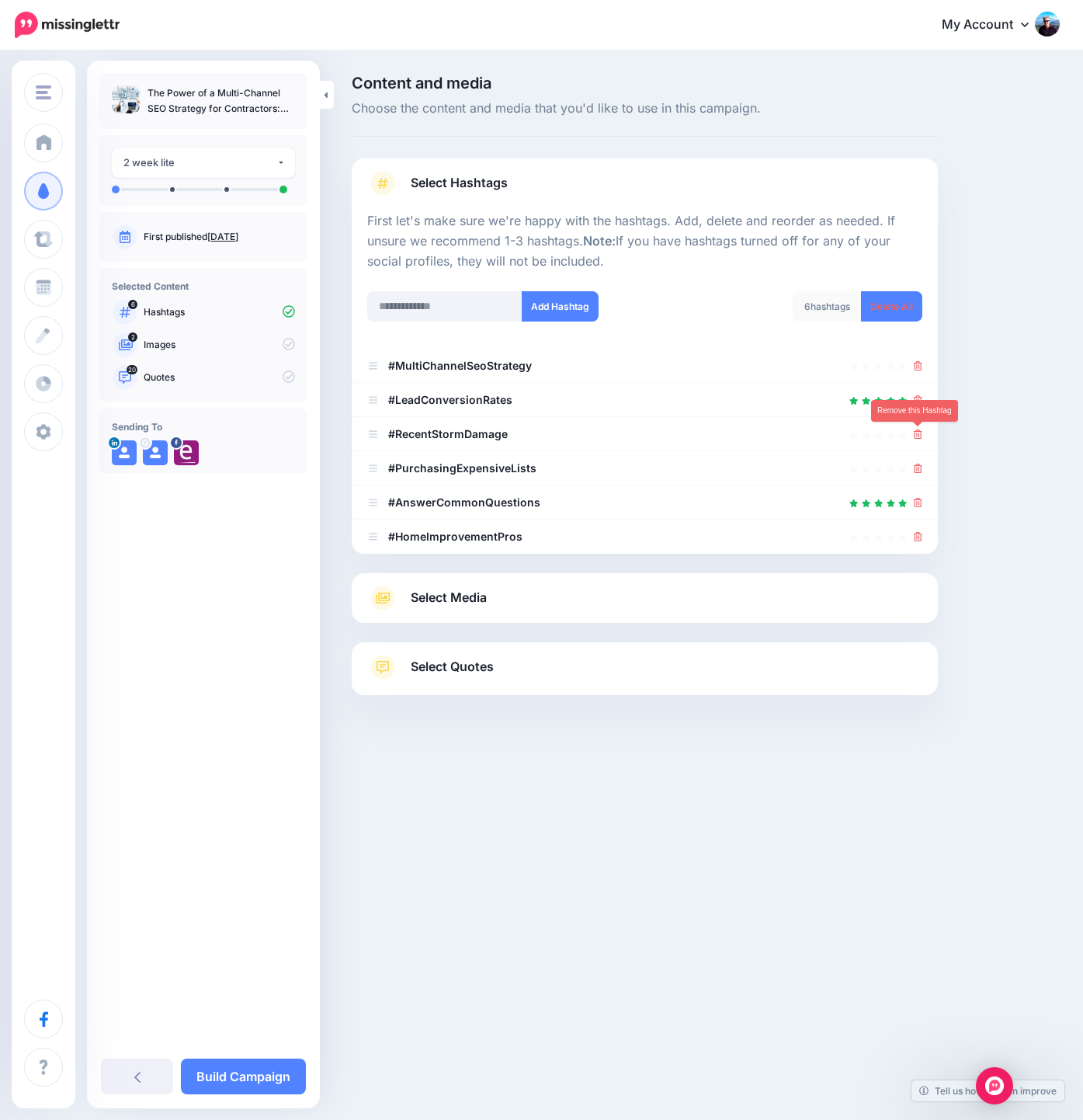
click at [920, 436] on icon at bounding box center [918, 434] width 9 height 9
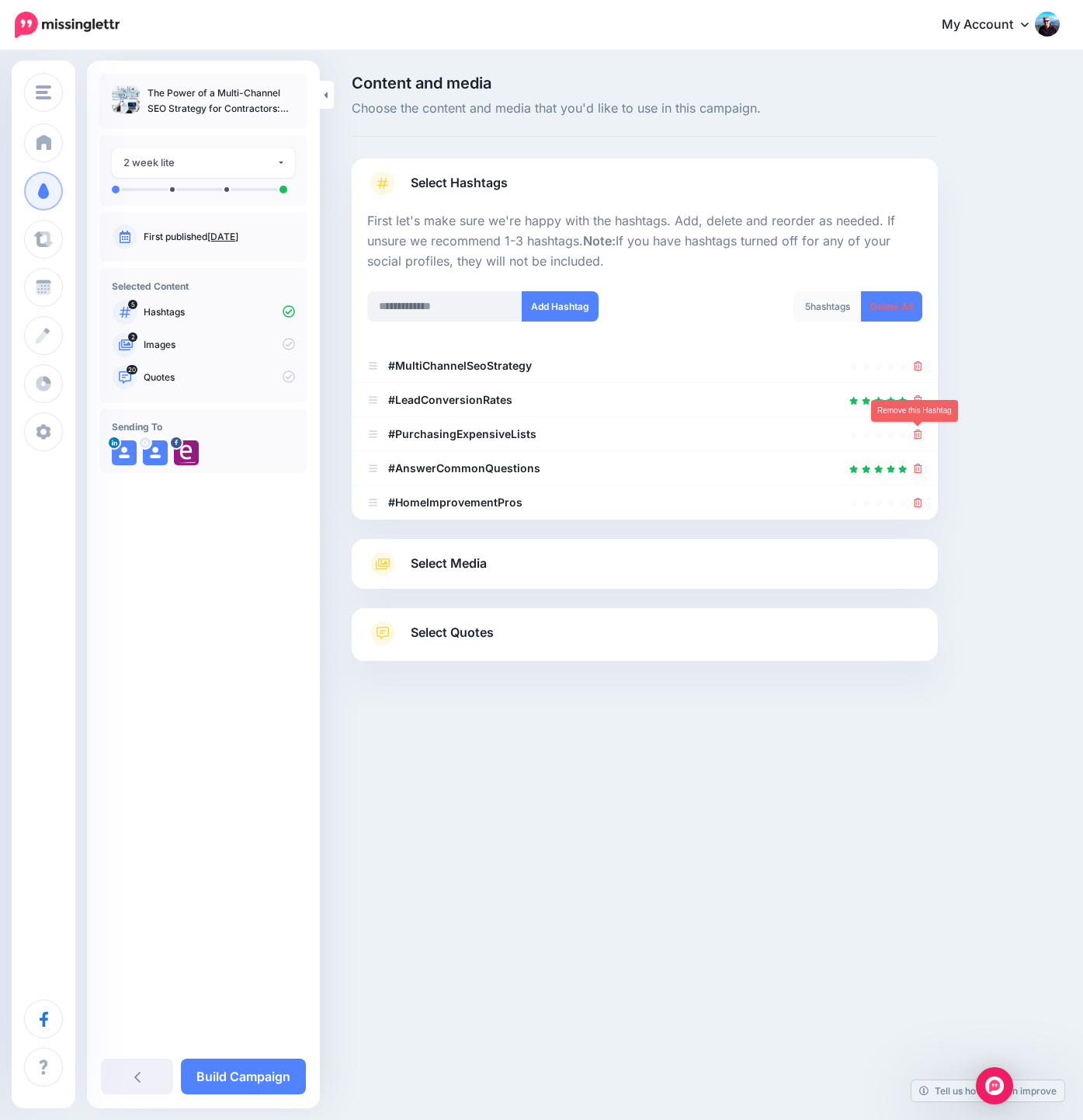
click at [920, 436] on icon at bounding box center [918, 434] width 9 height 9
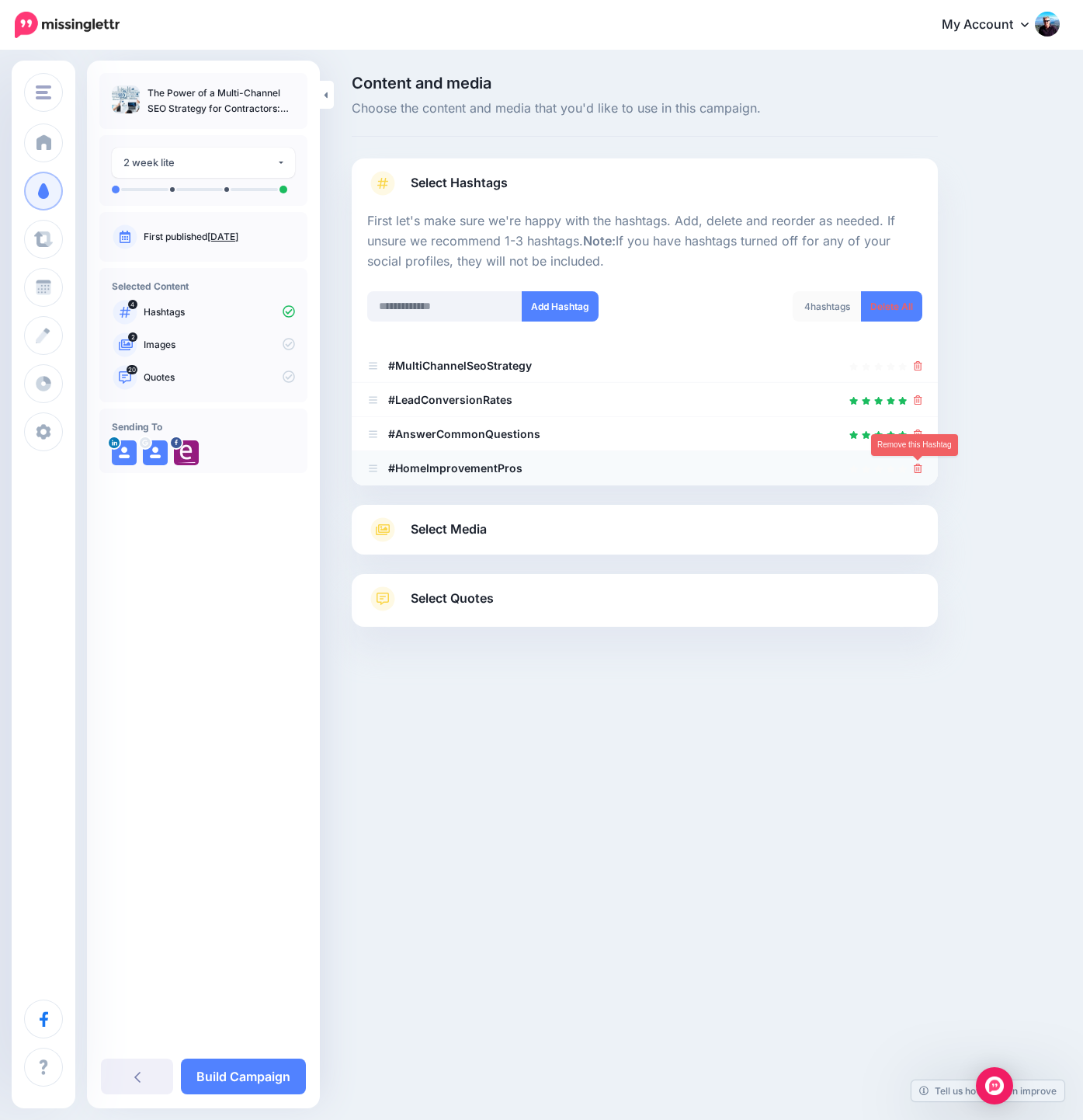
click at [920, 463] on link at bounding box center [918, 468] width 9 height 13
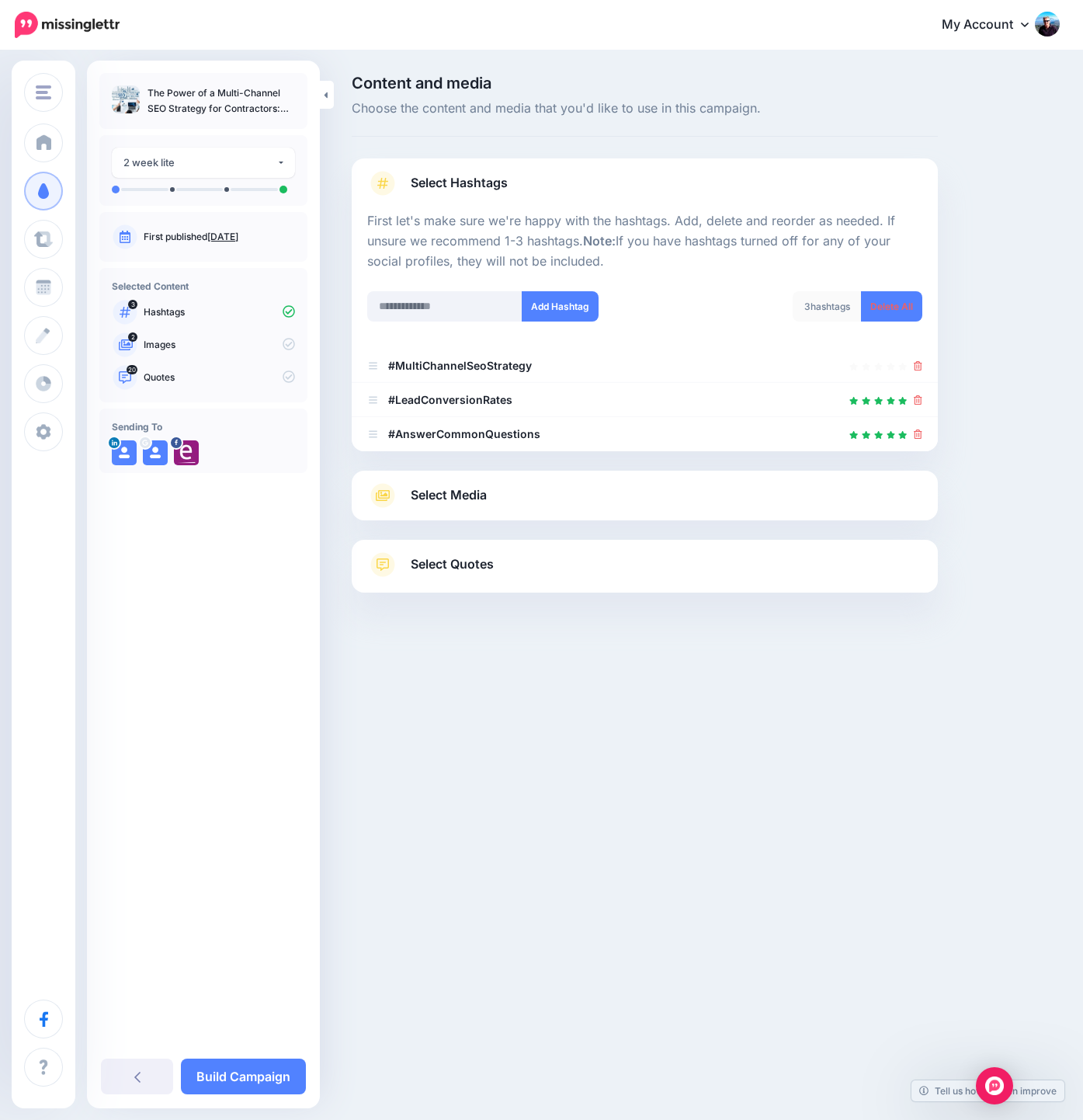
click at [575, 487] on link "Select Media" at bounding box center [645, 496] width 555 height 25
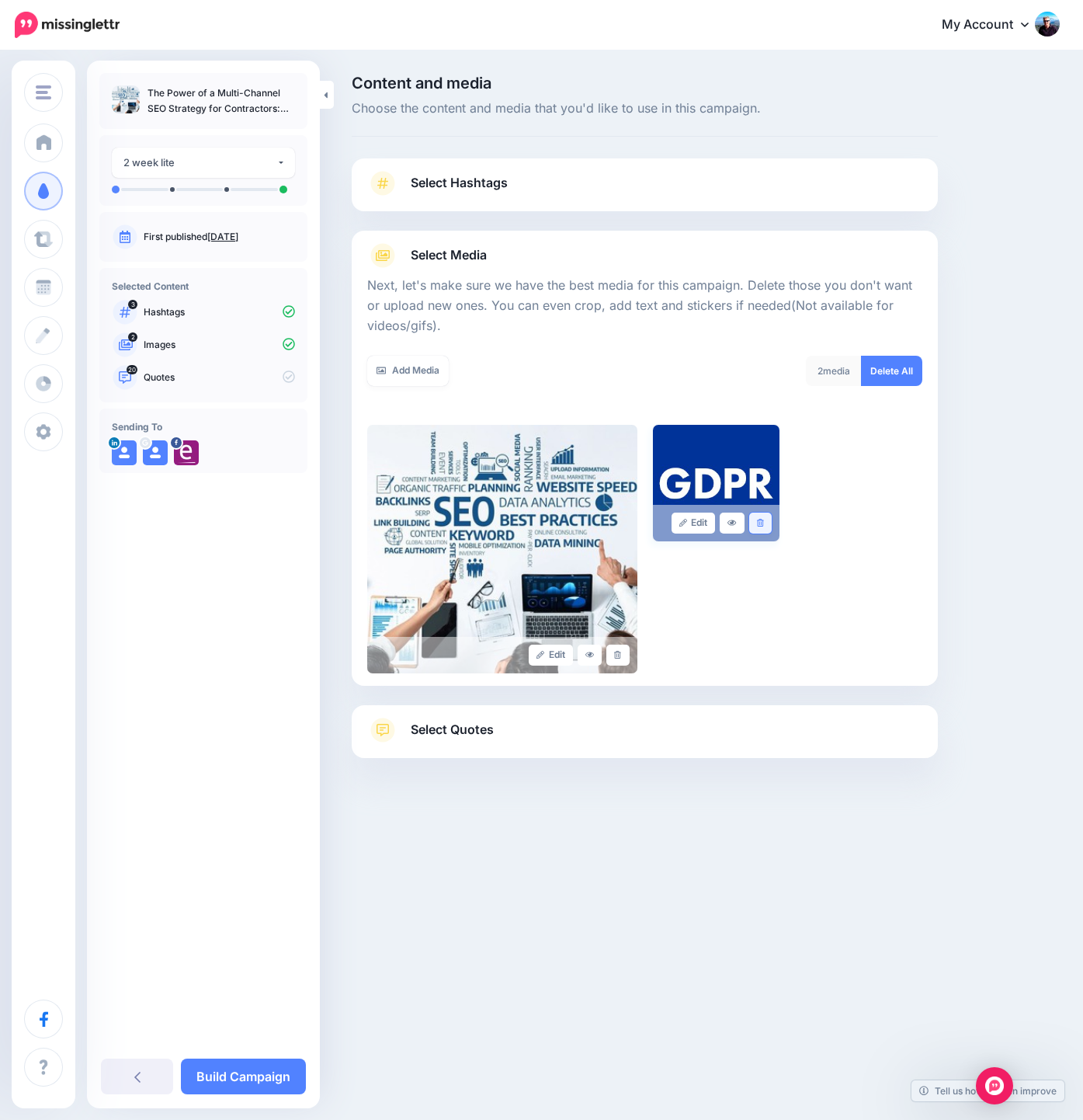
click at [764, 523] on icon at bounding box center [761, 523] width 7 height 9
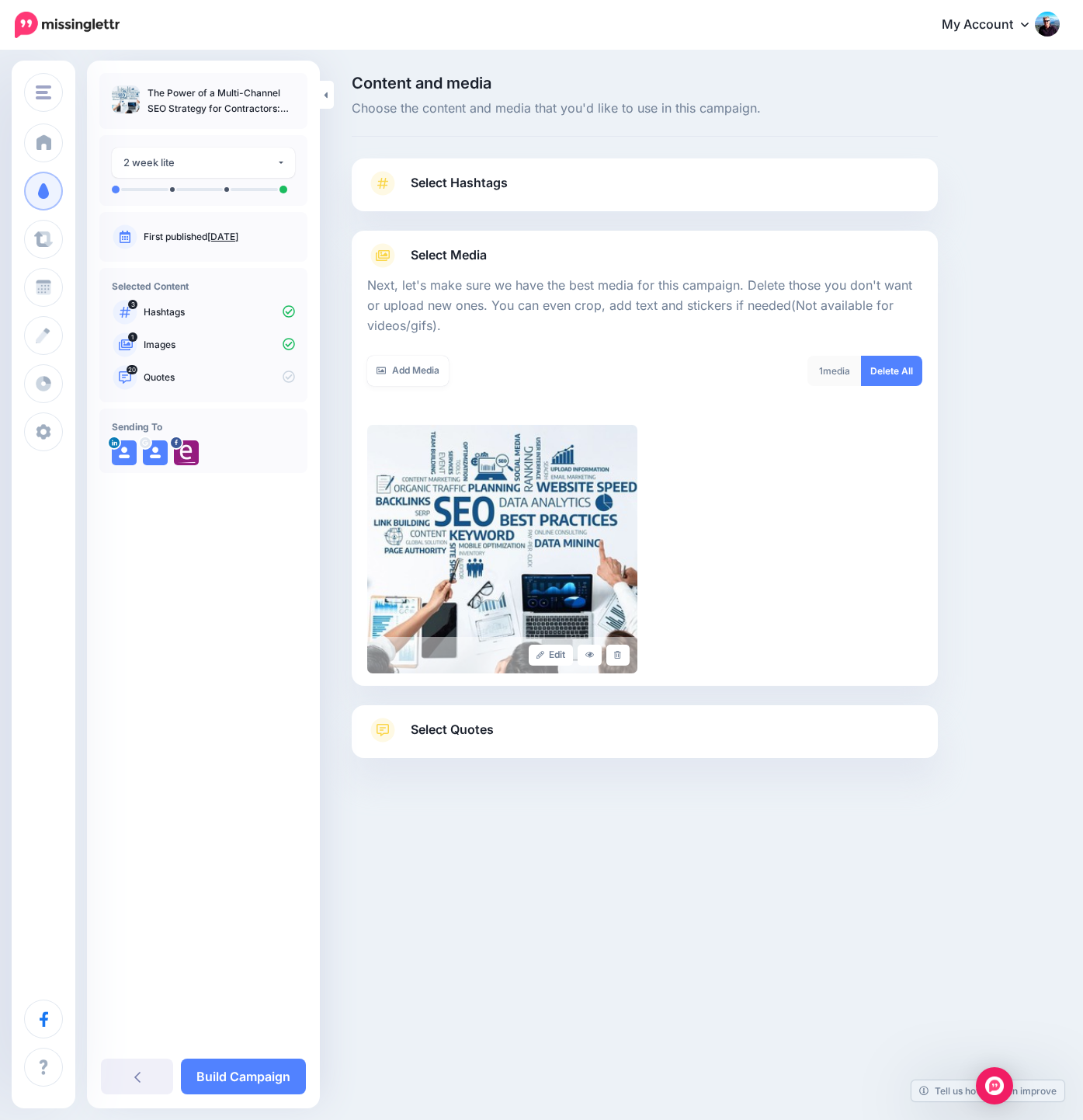
click at [489, 727] on span "Select Quotes" at bounding box center [452, 729] width 83 height 21
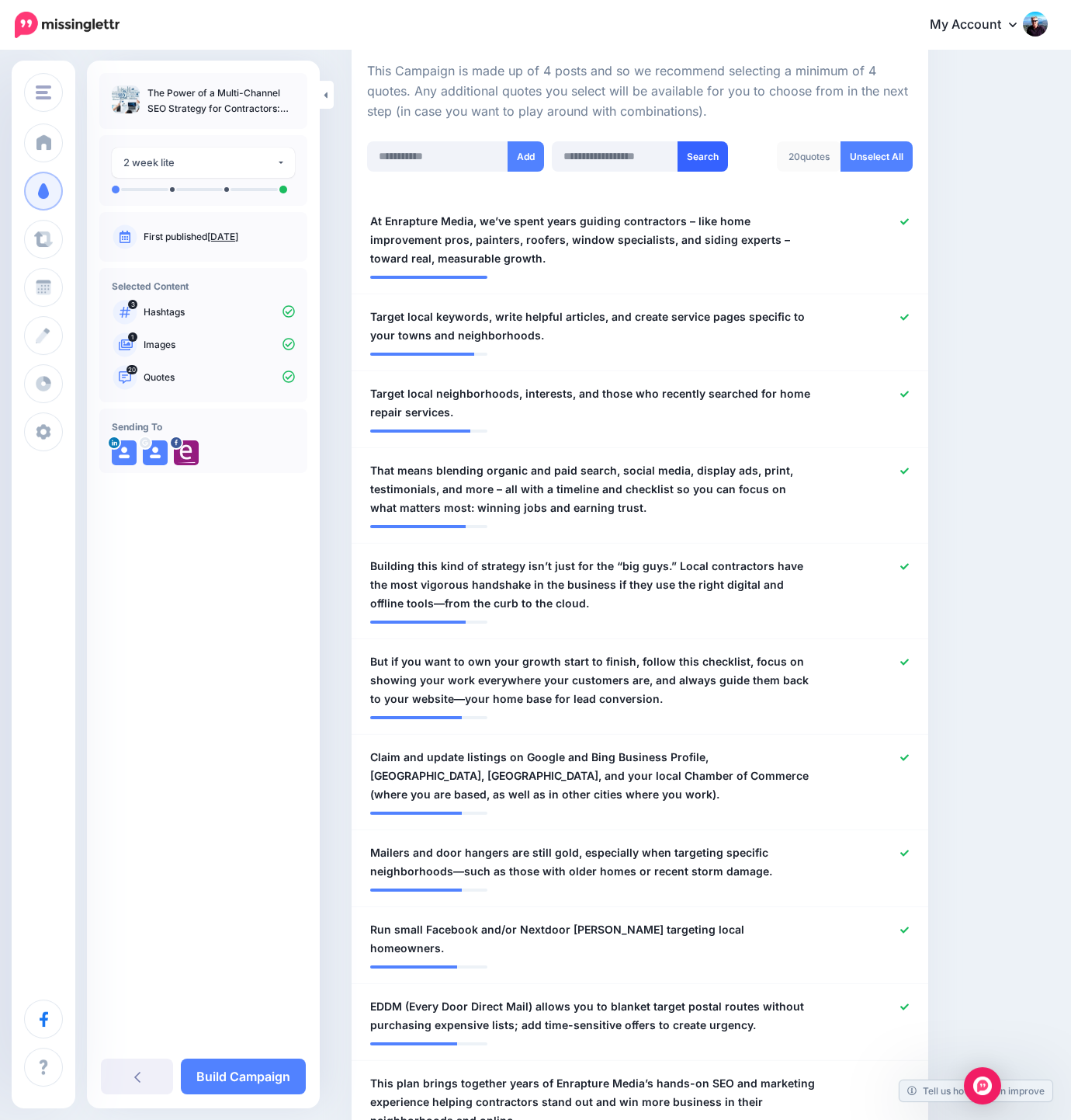
scroll to position [360, 0]
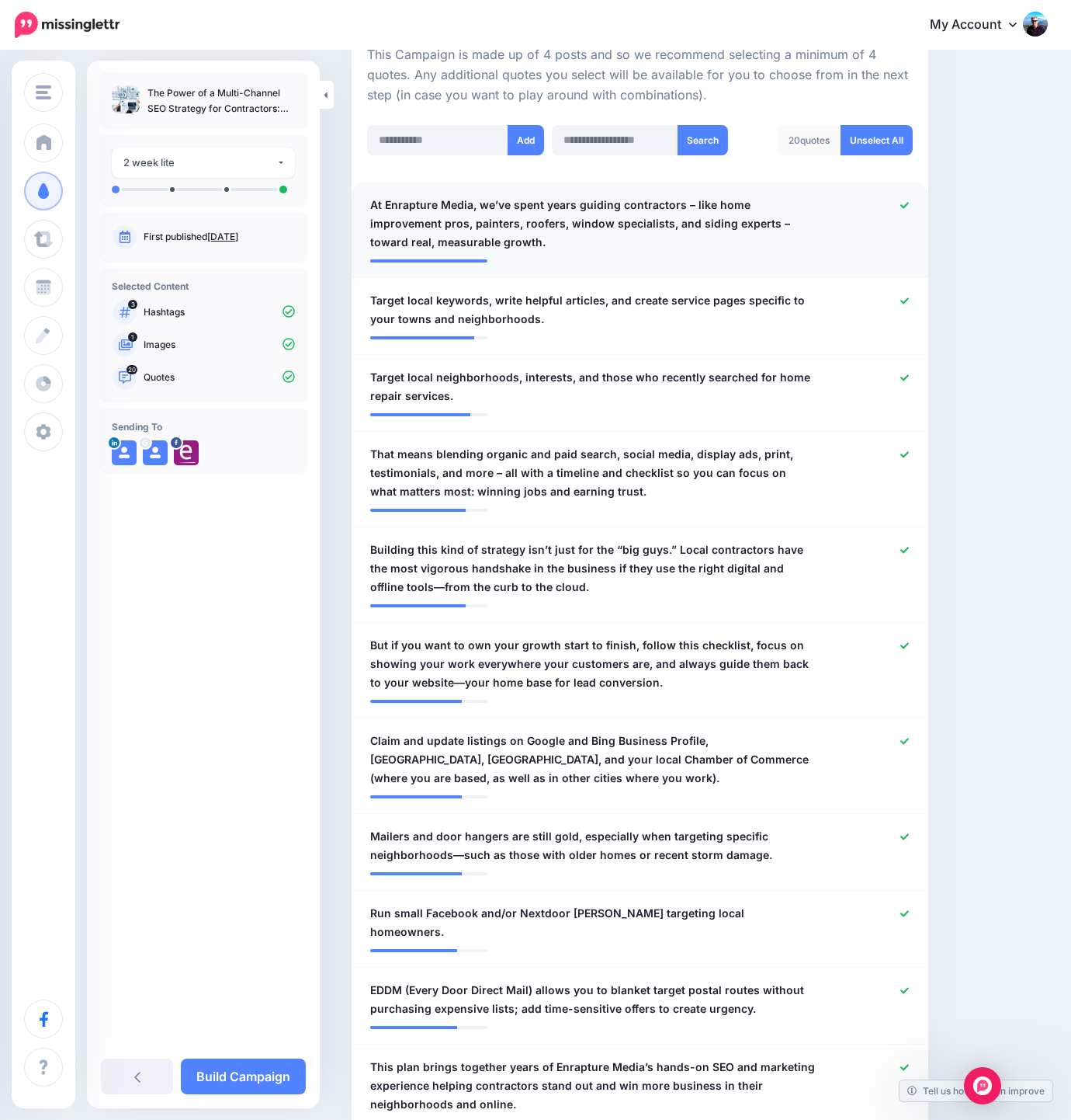
click at [909, 204] on icon at bounding box center [905, 206] width 9 height 9
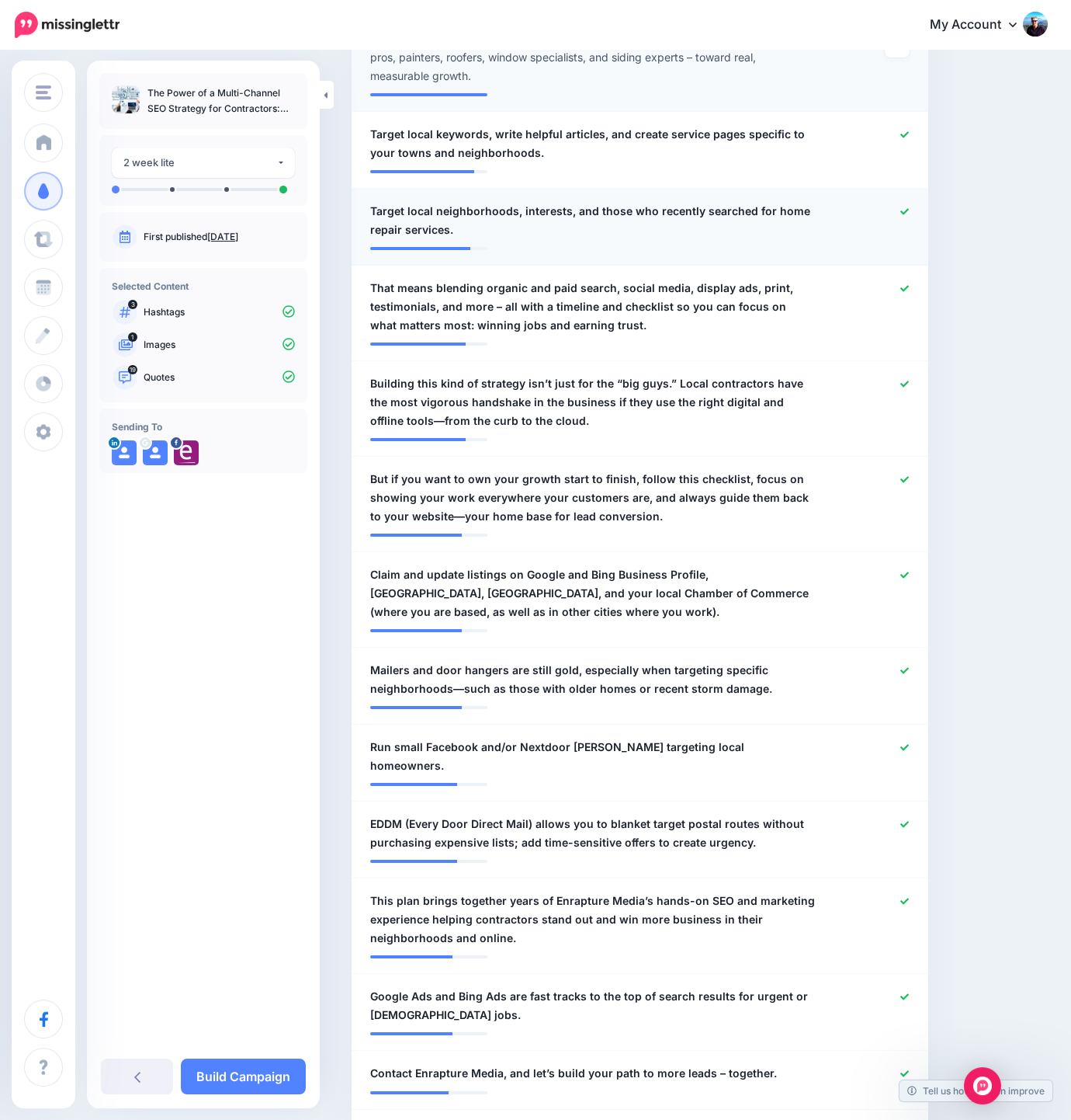
scroll to position [534, 0]
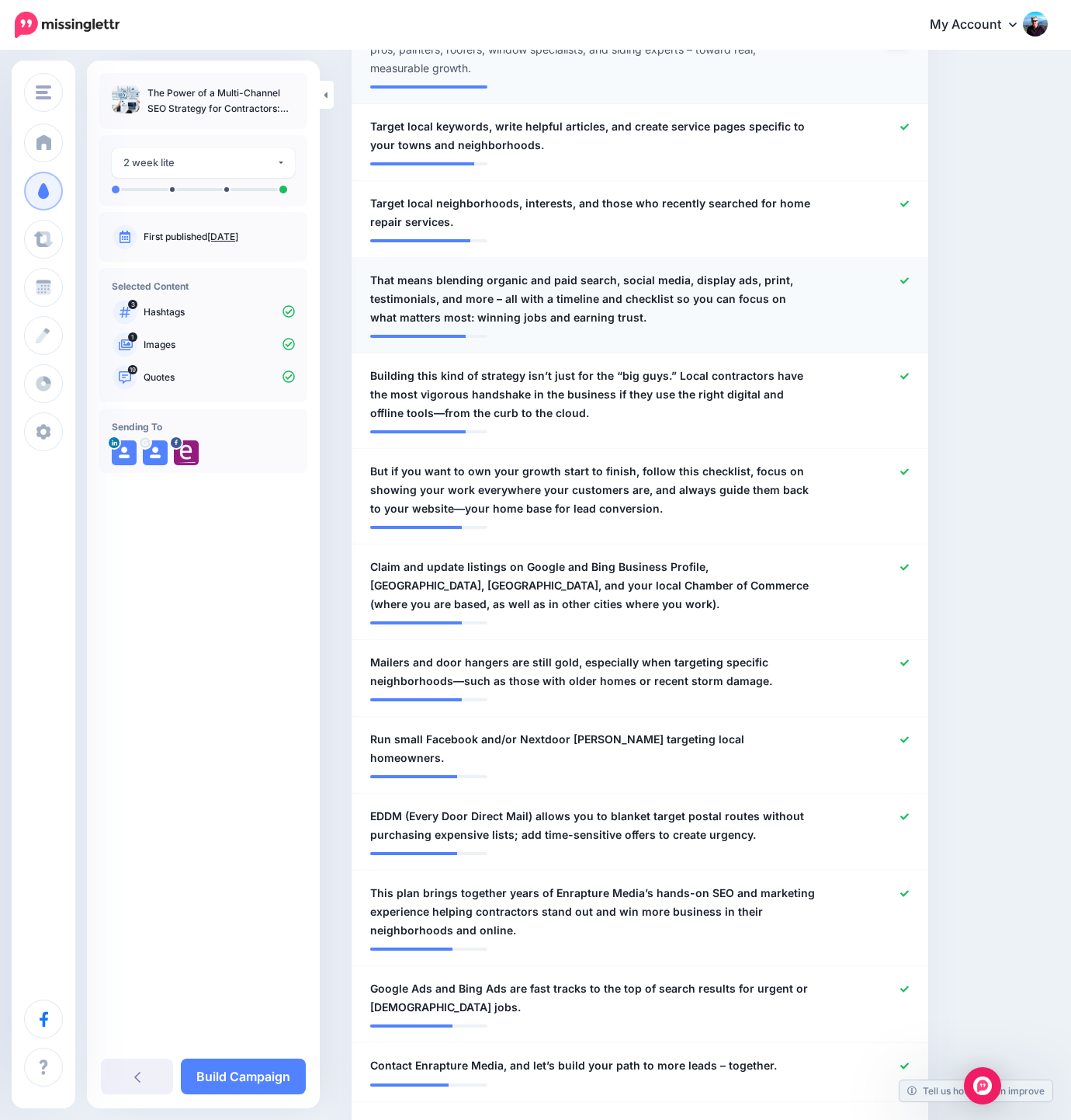
click at [909, 281] on div at bounding box center [874, 299] width 94 height 56
click at [909, 280] on icon at bounding box center [905, 281] width 9 height 9
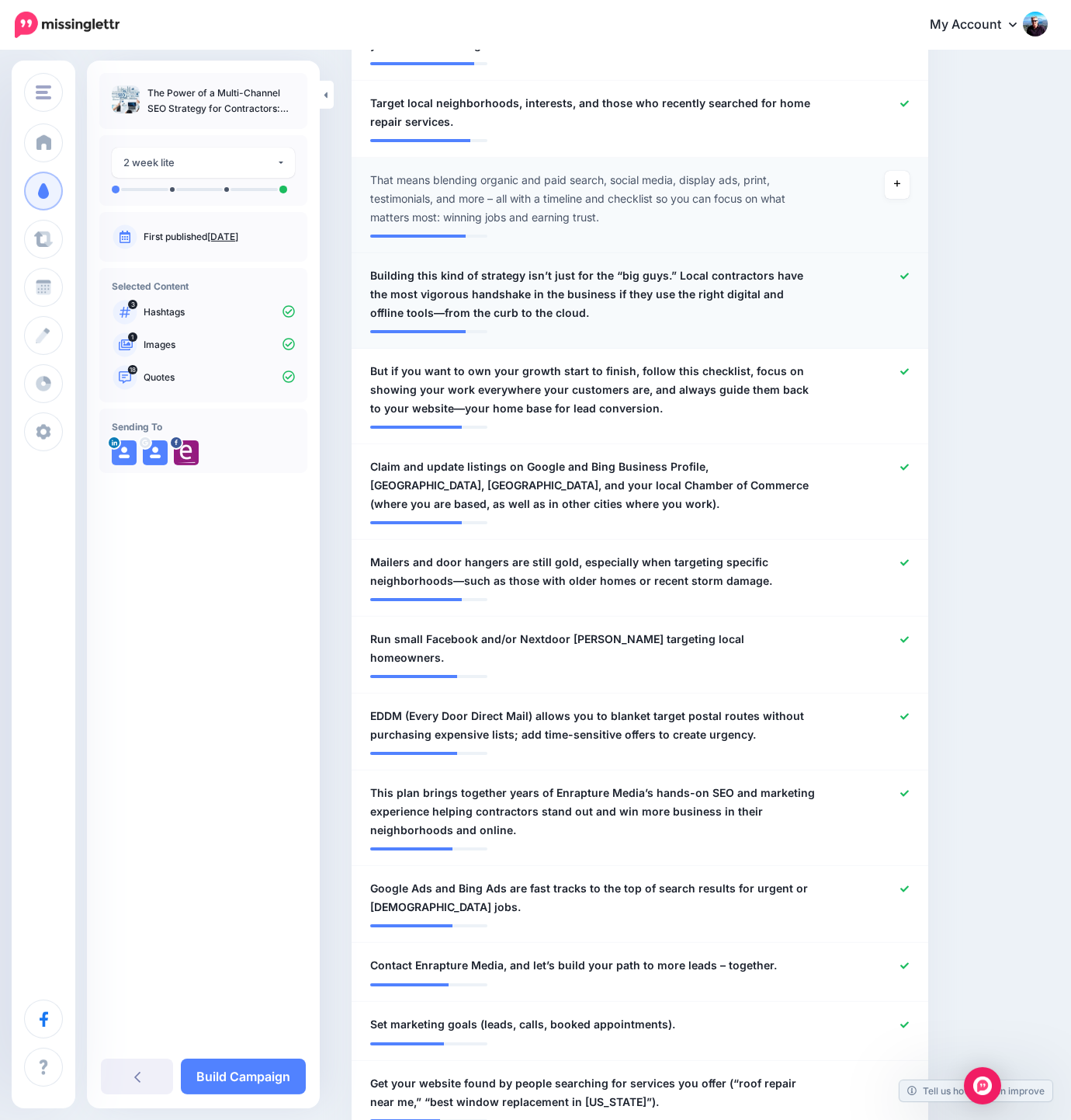
scroll to position [671, 0]
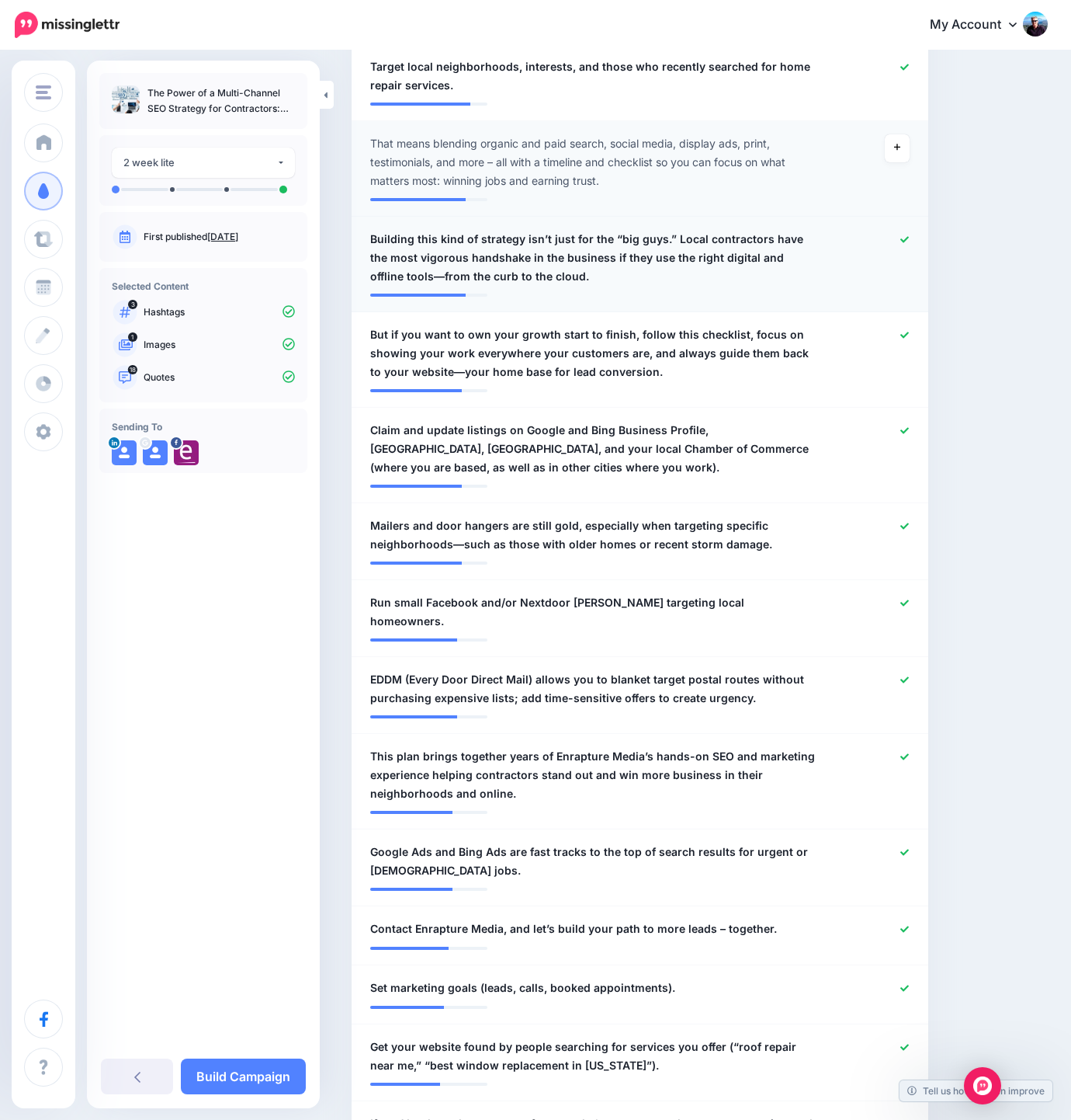
click at [909, 238] on icon at bounding box center [905, 240] width 9 height 9
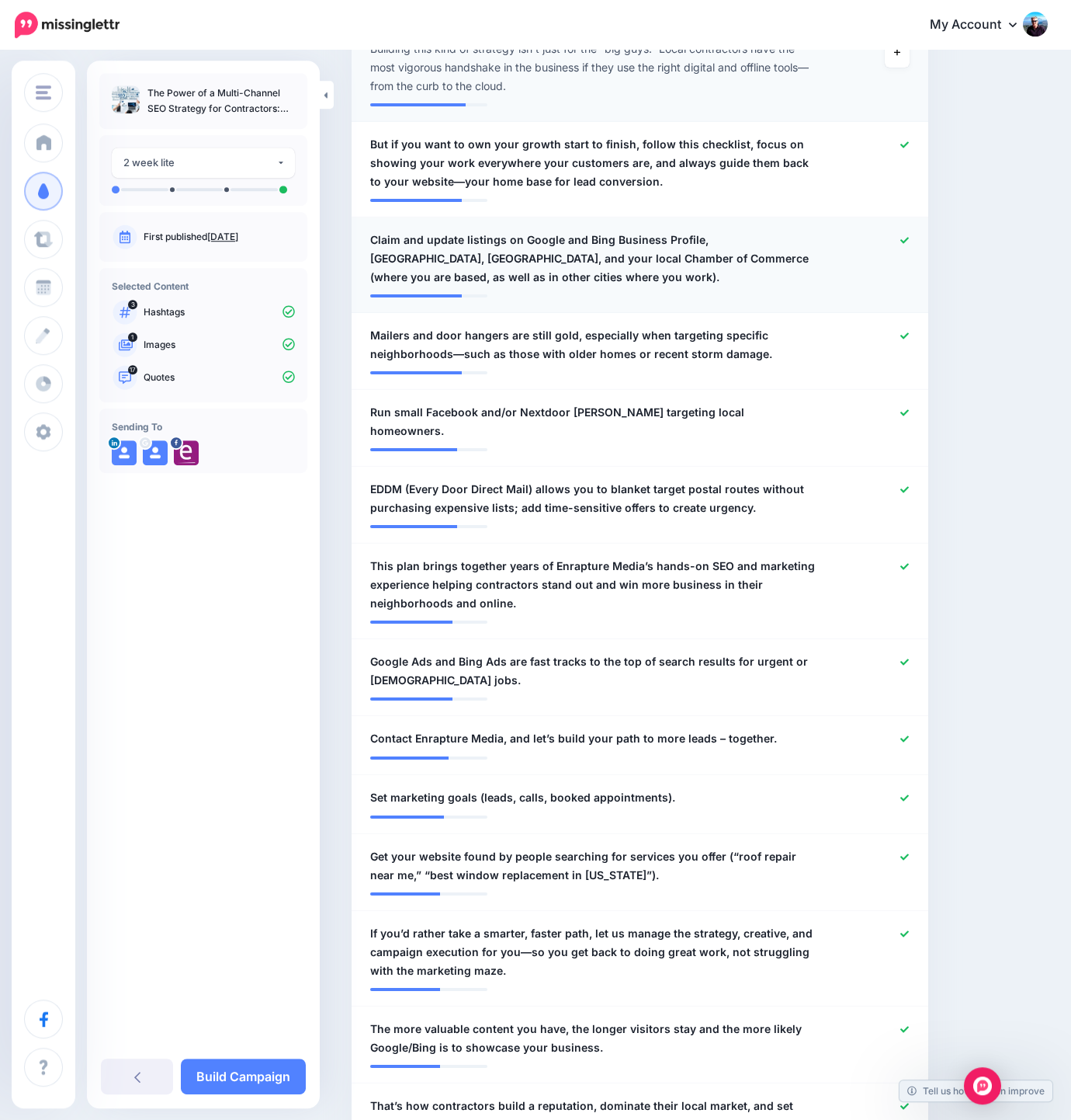
scroll to position [944, 0]
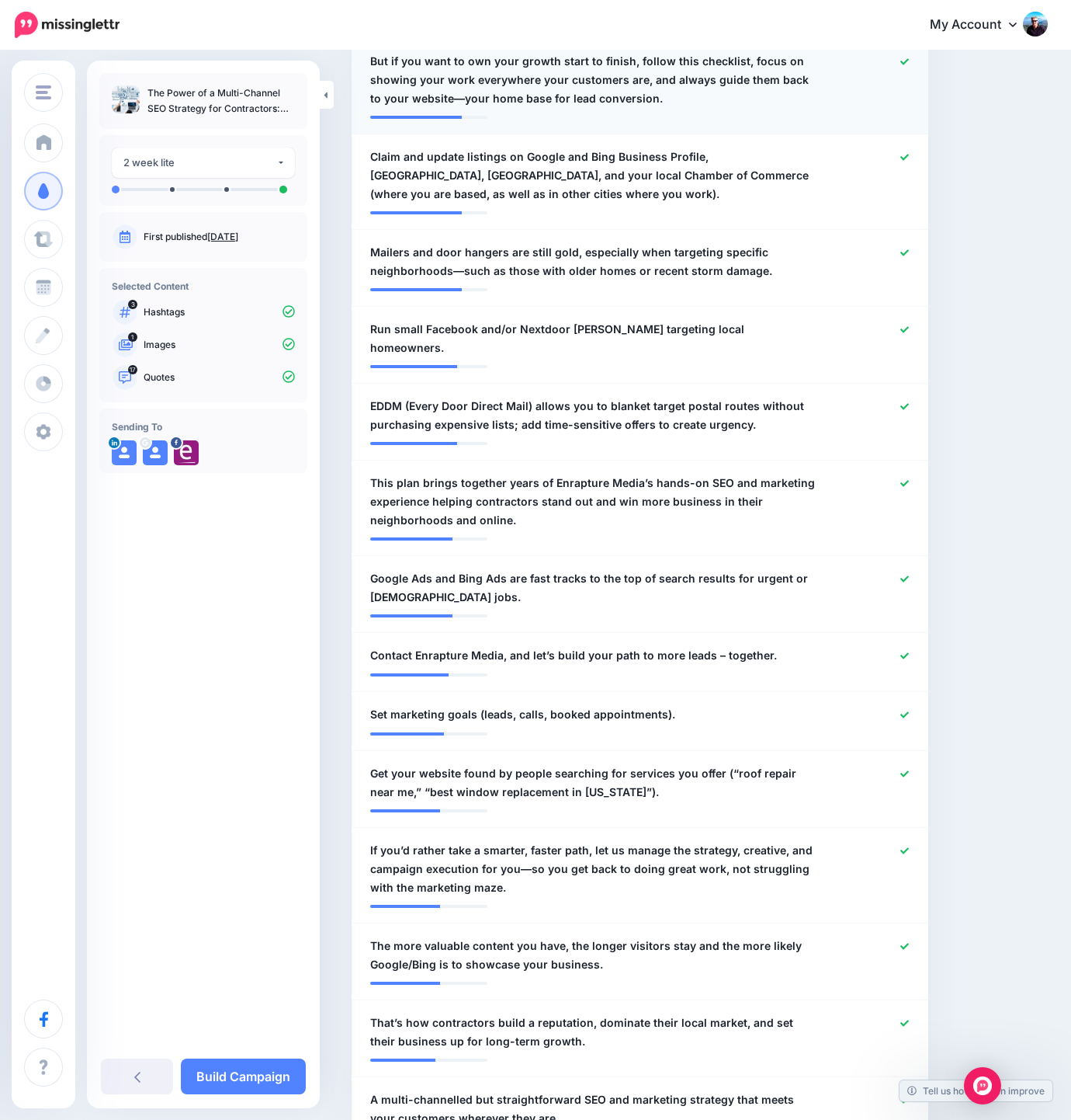
click at [909, 60] on icon at bounding box center [905, 61] width 9 height 6
click at [909, 402] on icon at bounding box center [905, 407] width 9 height 9
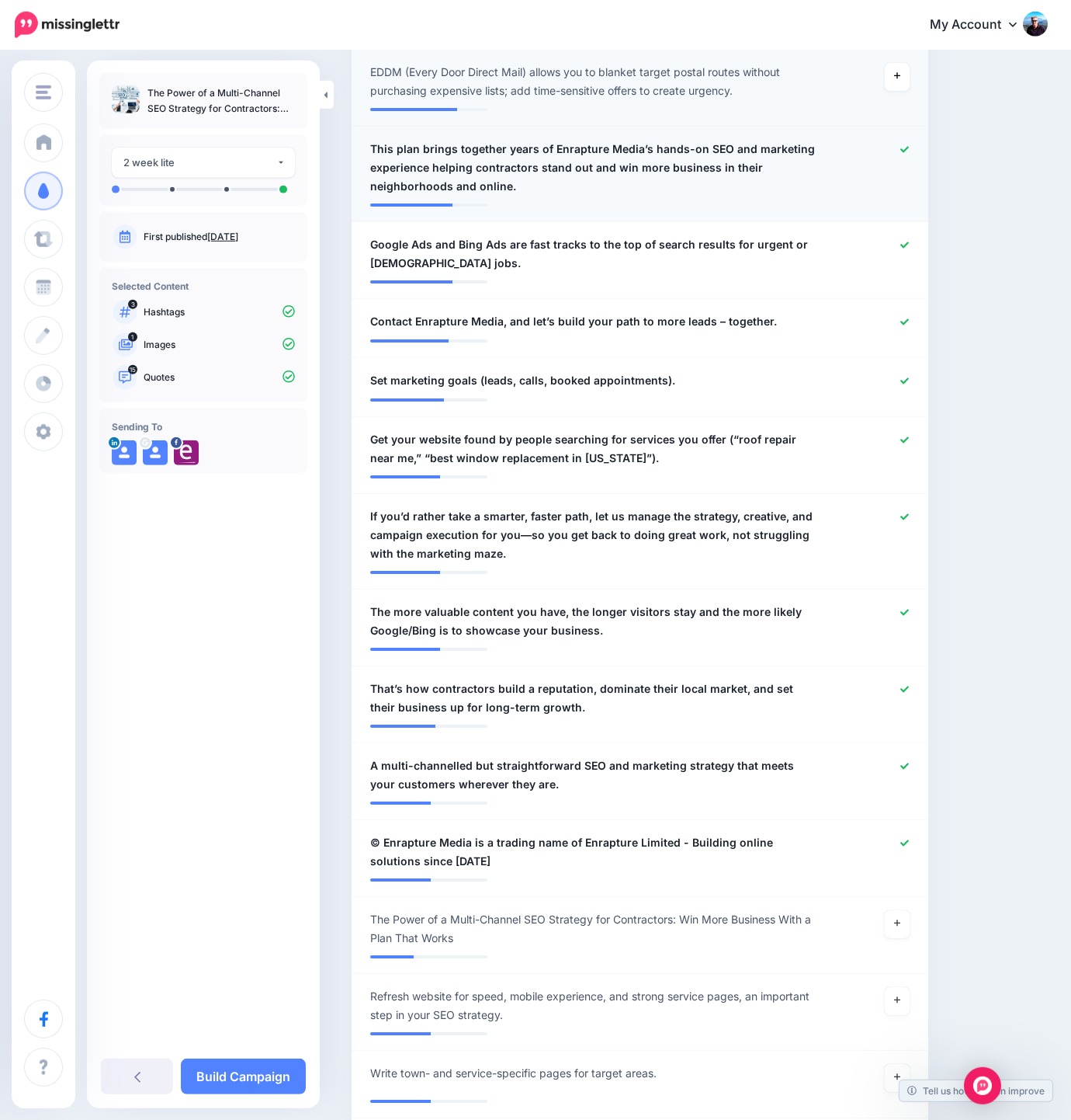
scroll to position [1280, 0]
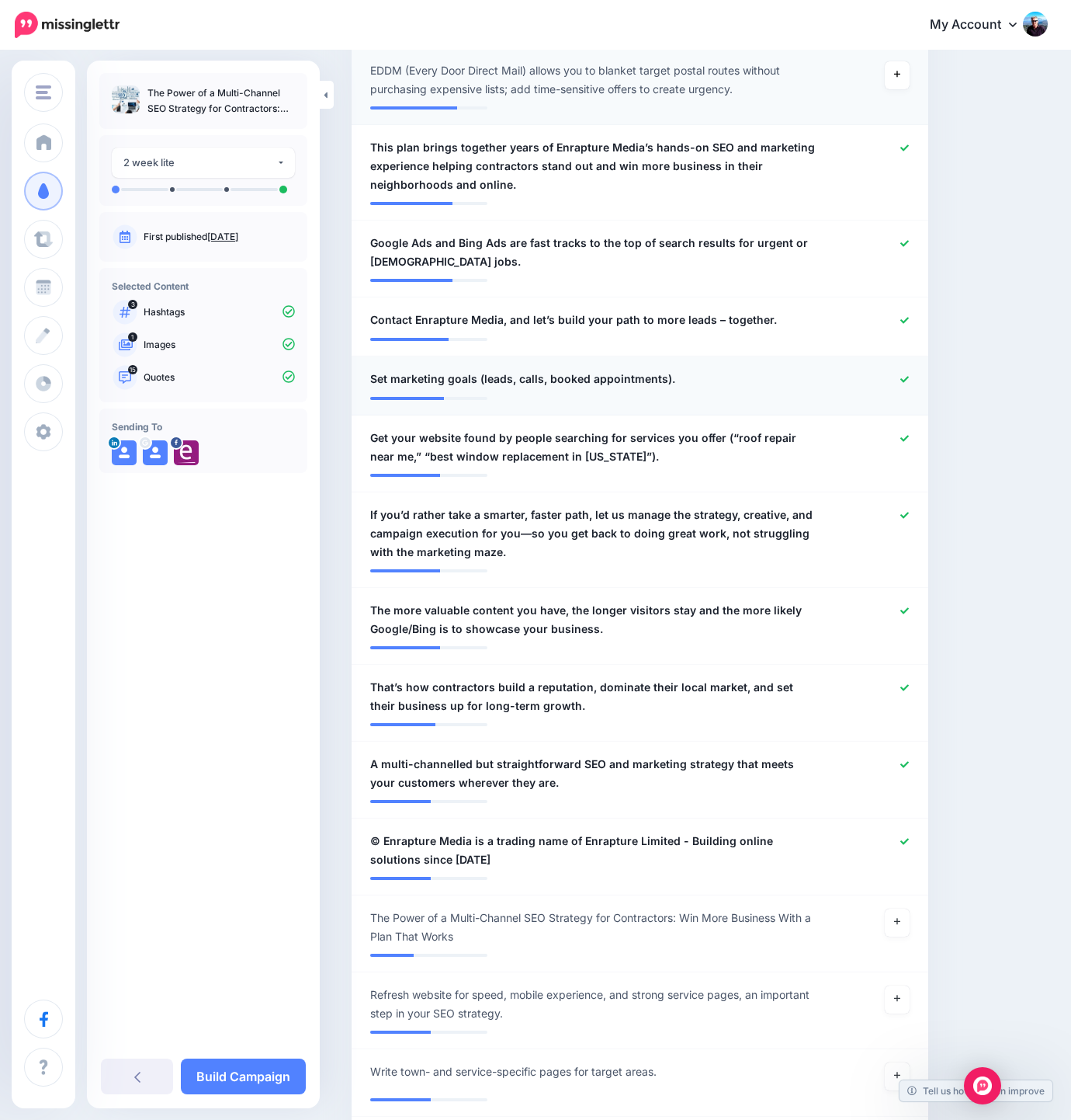
click at [909, 375] on icon at bounding box center [905, 380] width 9 height 9
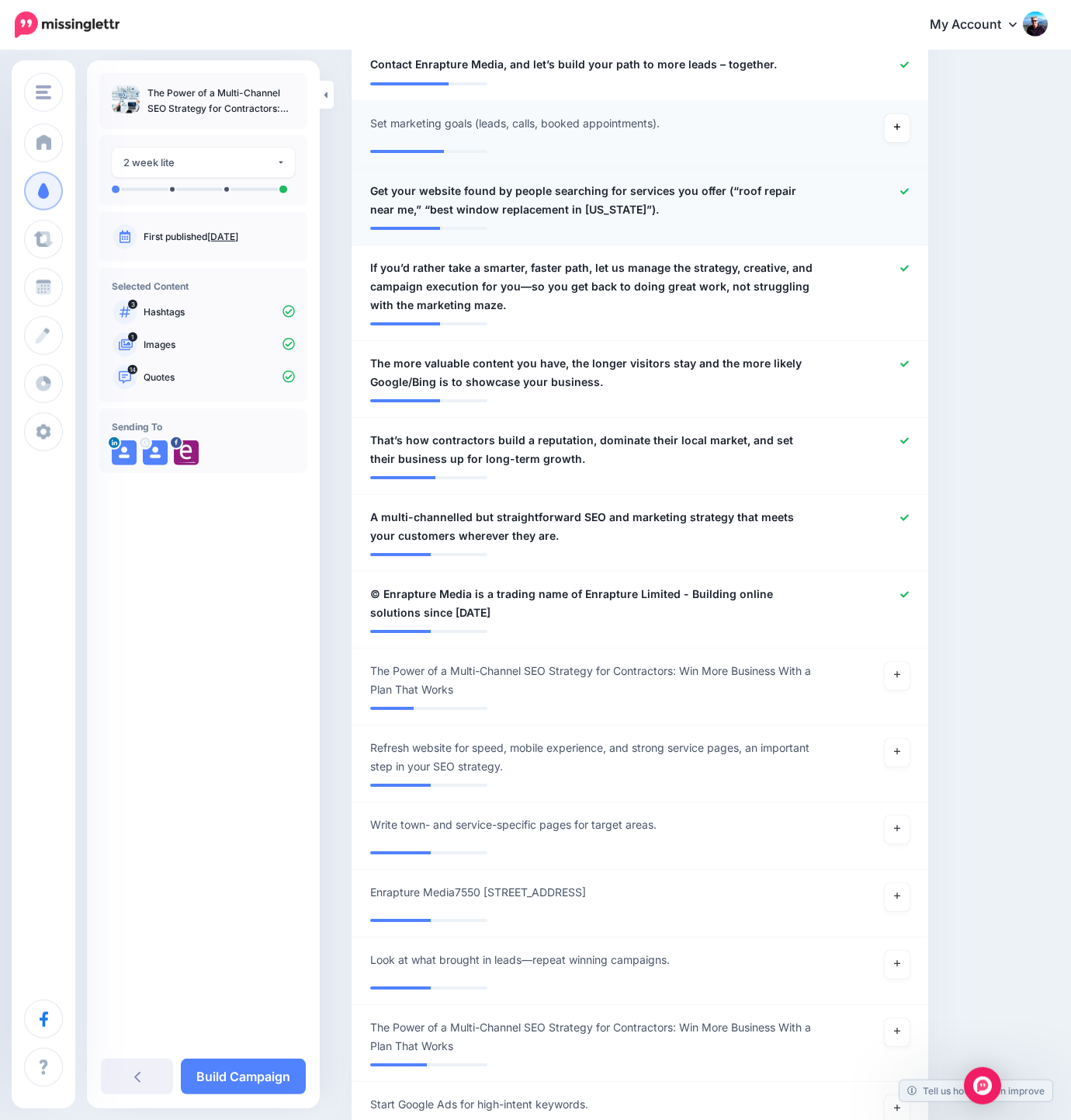
scroll to position [1540, 0]
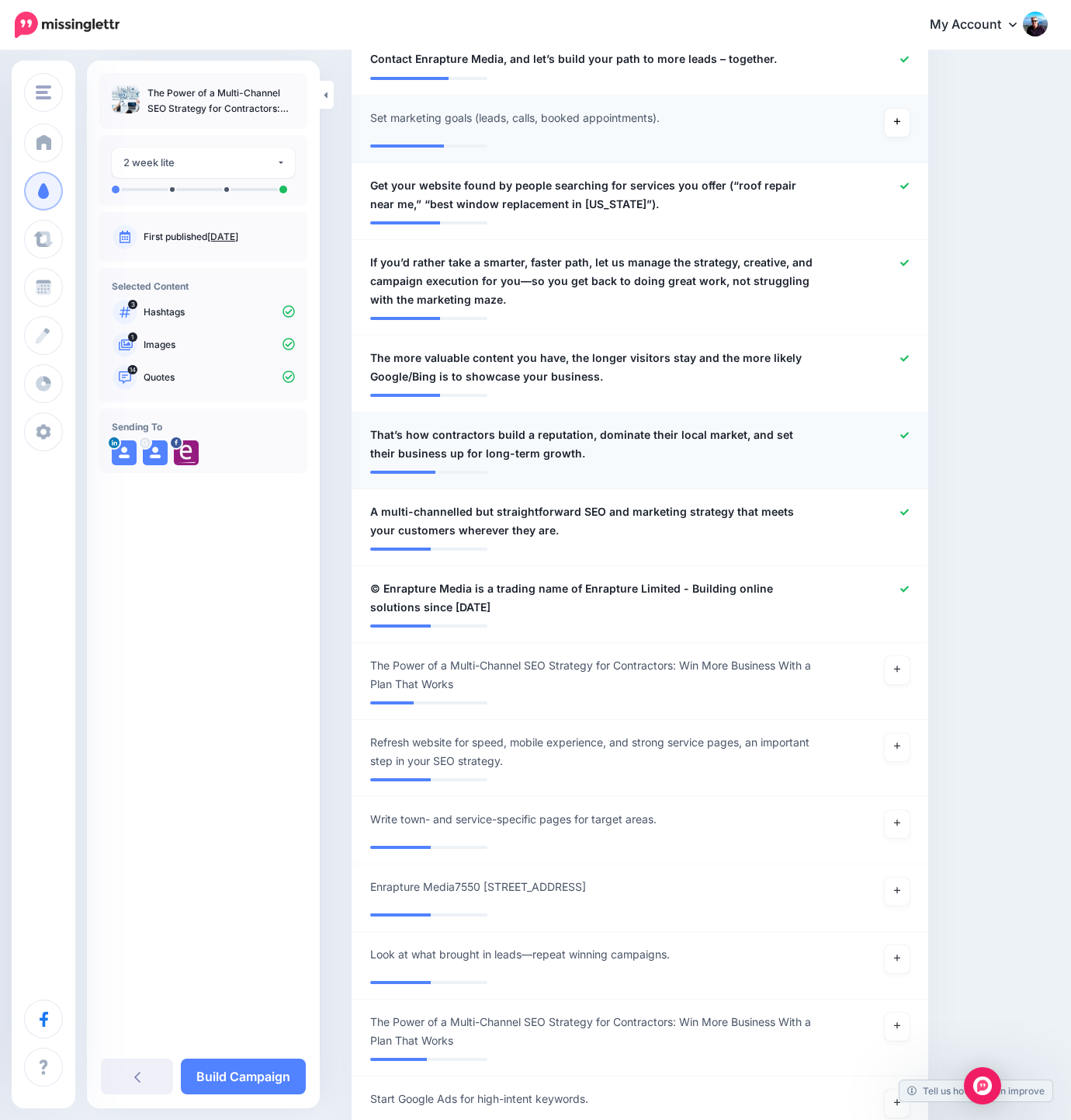
click at [909, 431] on icon at bounding box center [905, 436] width 9 height 9
click at [909, 585] on icon at bounding box center [905, 589] width 9 height 9
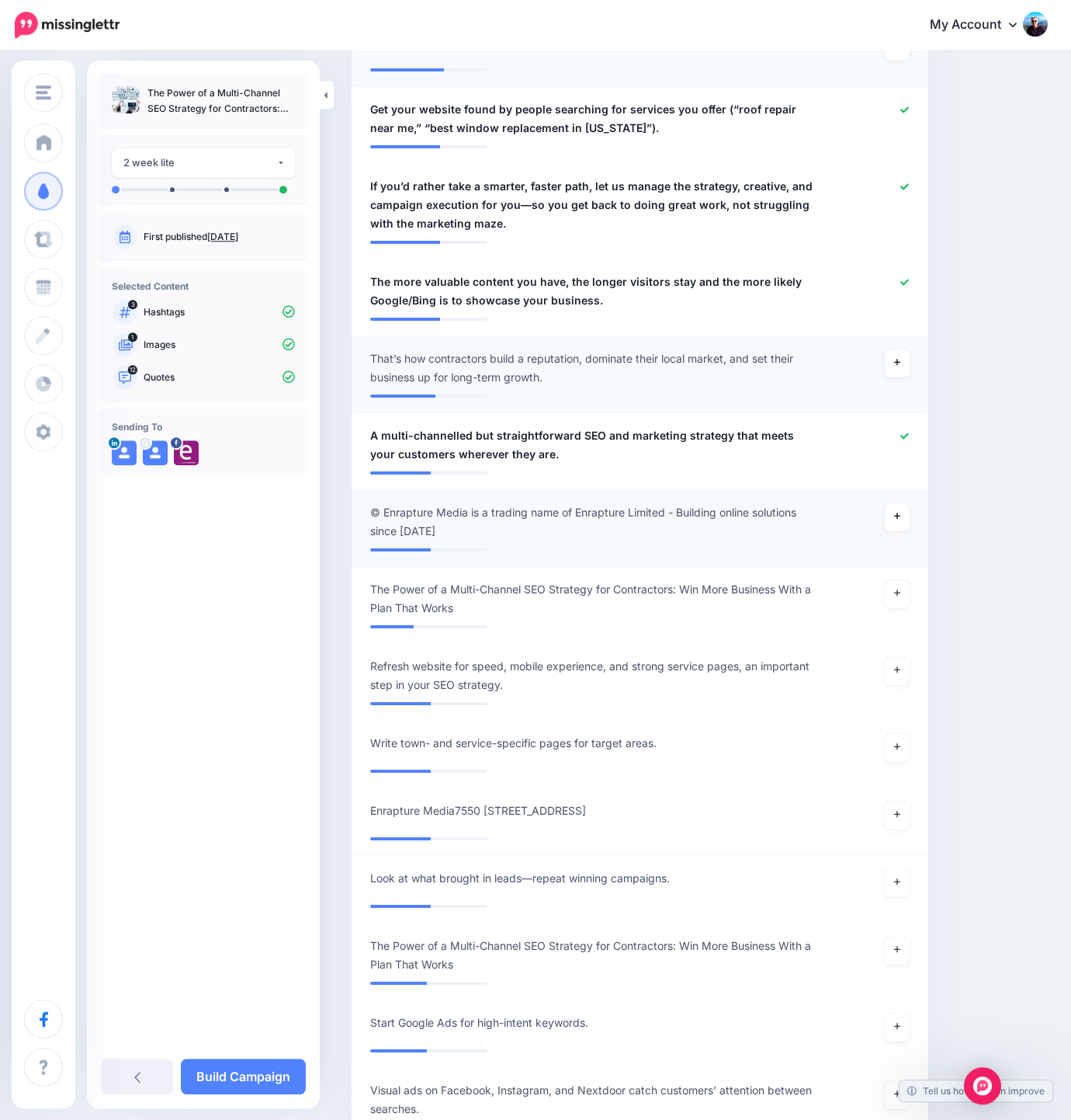
scroll to position [1751, 0]
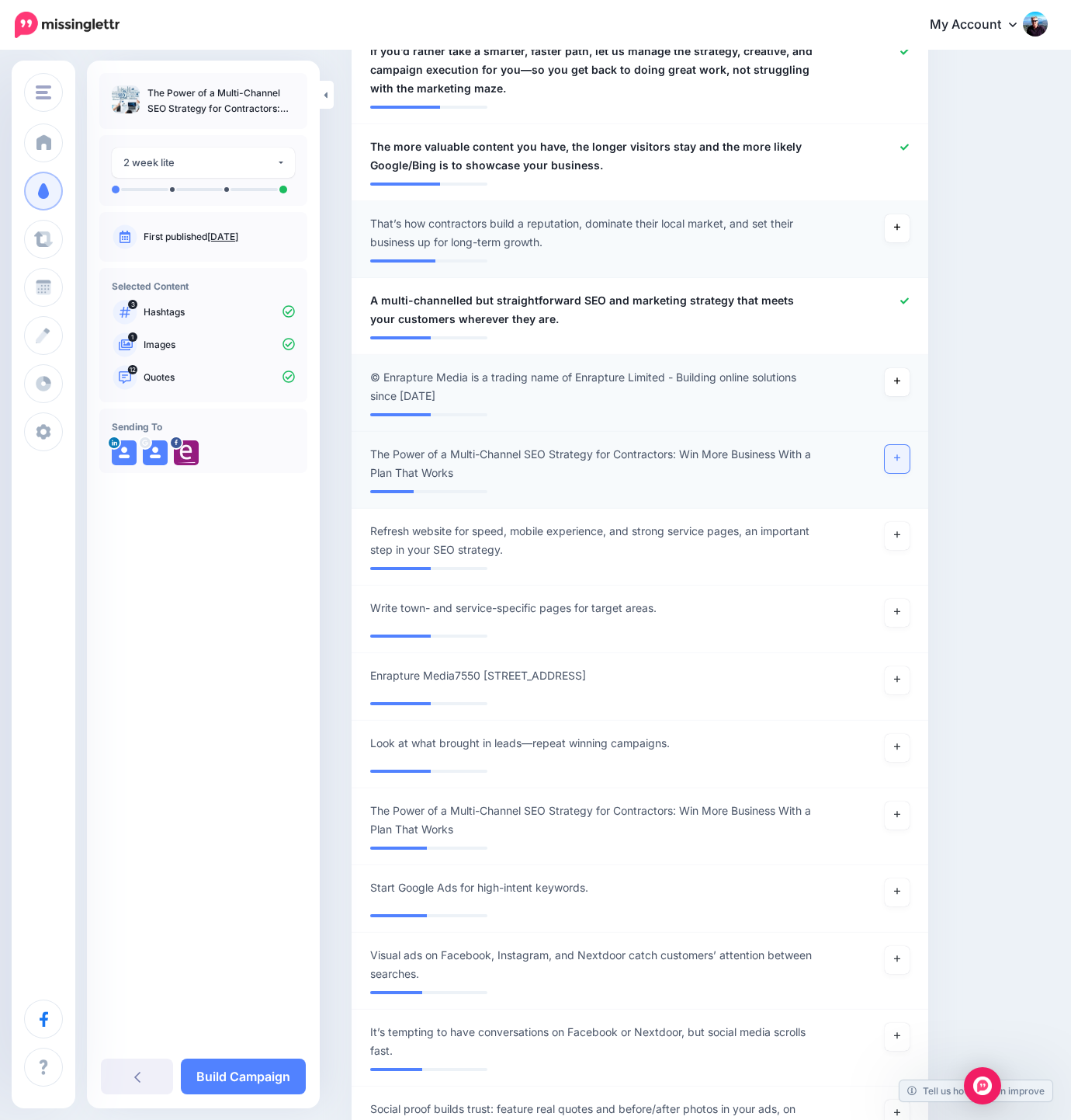
click at [900, 454] on icon at bounding box center [897, 458] width 6 height 9
click at [900, 530] on icon at bounding box center [897, 534] width 6 height 9
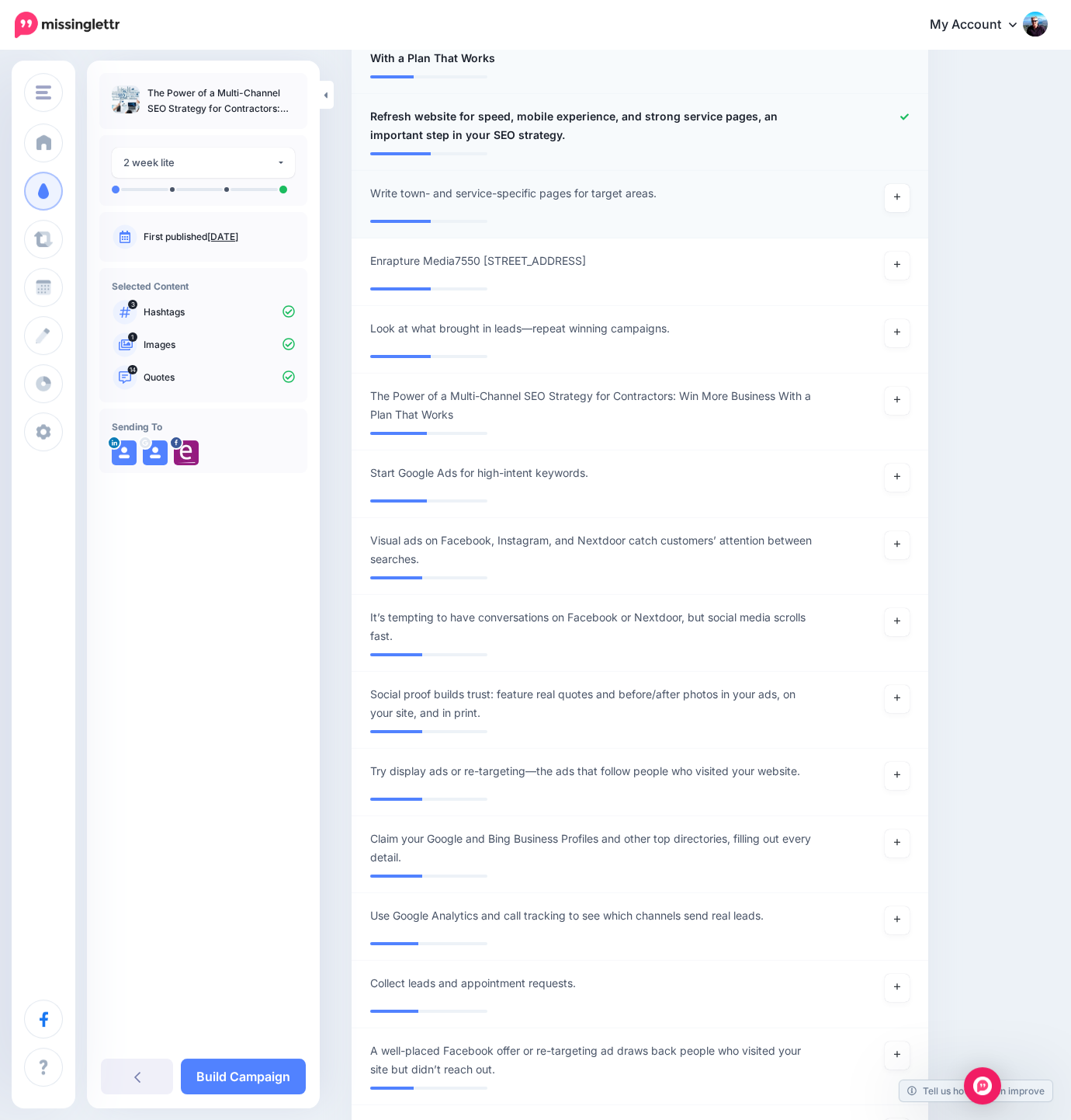
scroll to position [2186, 0]
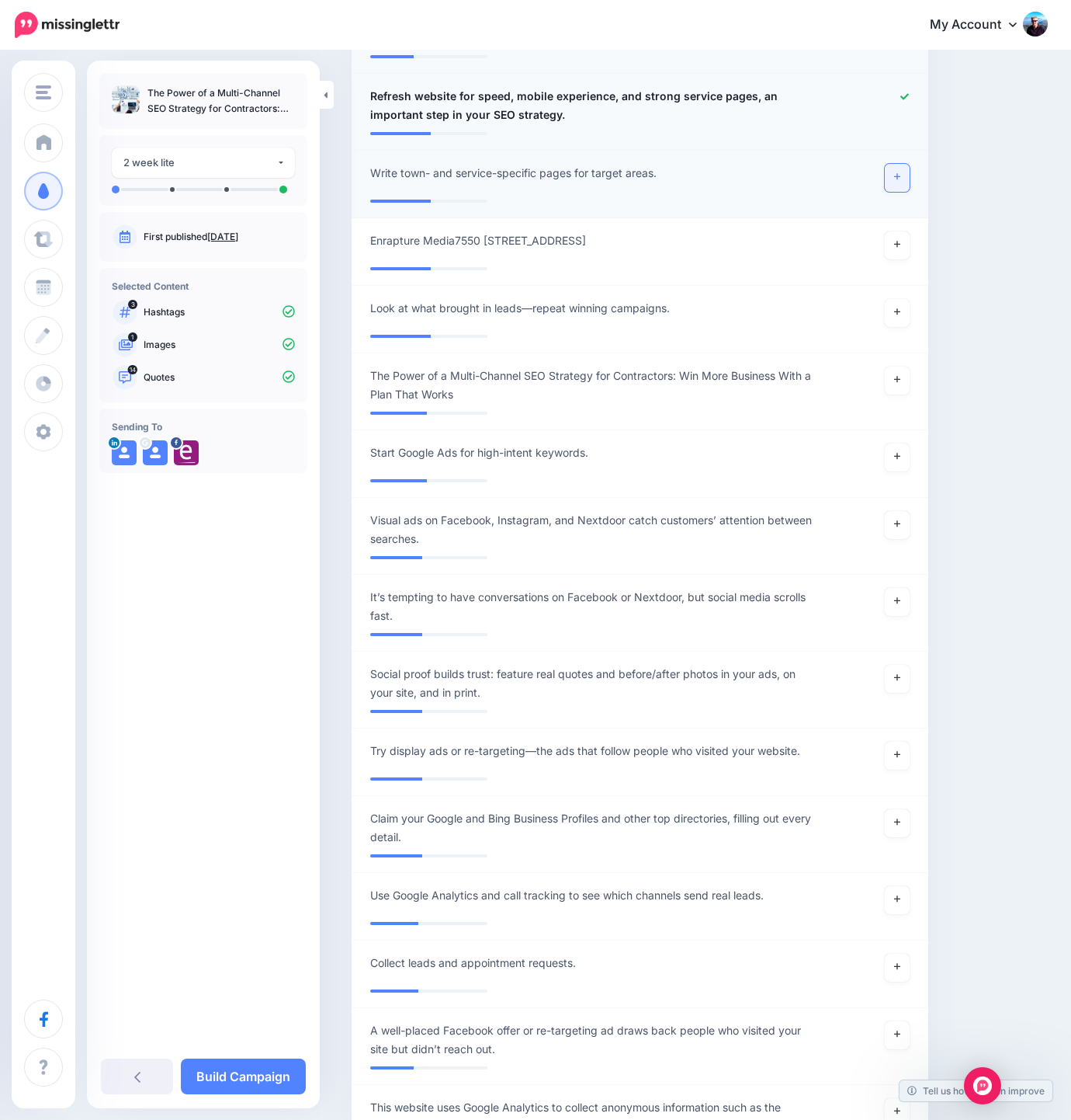
click at [900, 172] on icon at bounding box center [897, 177] width 6 height 9
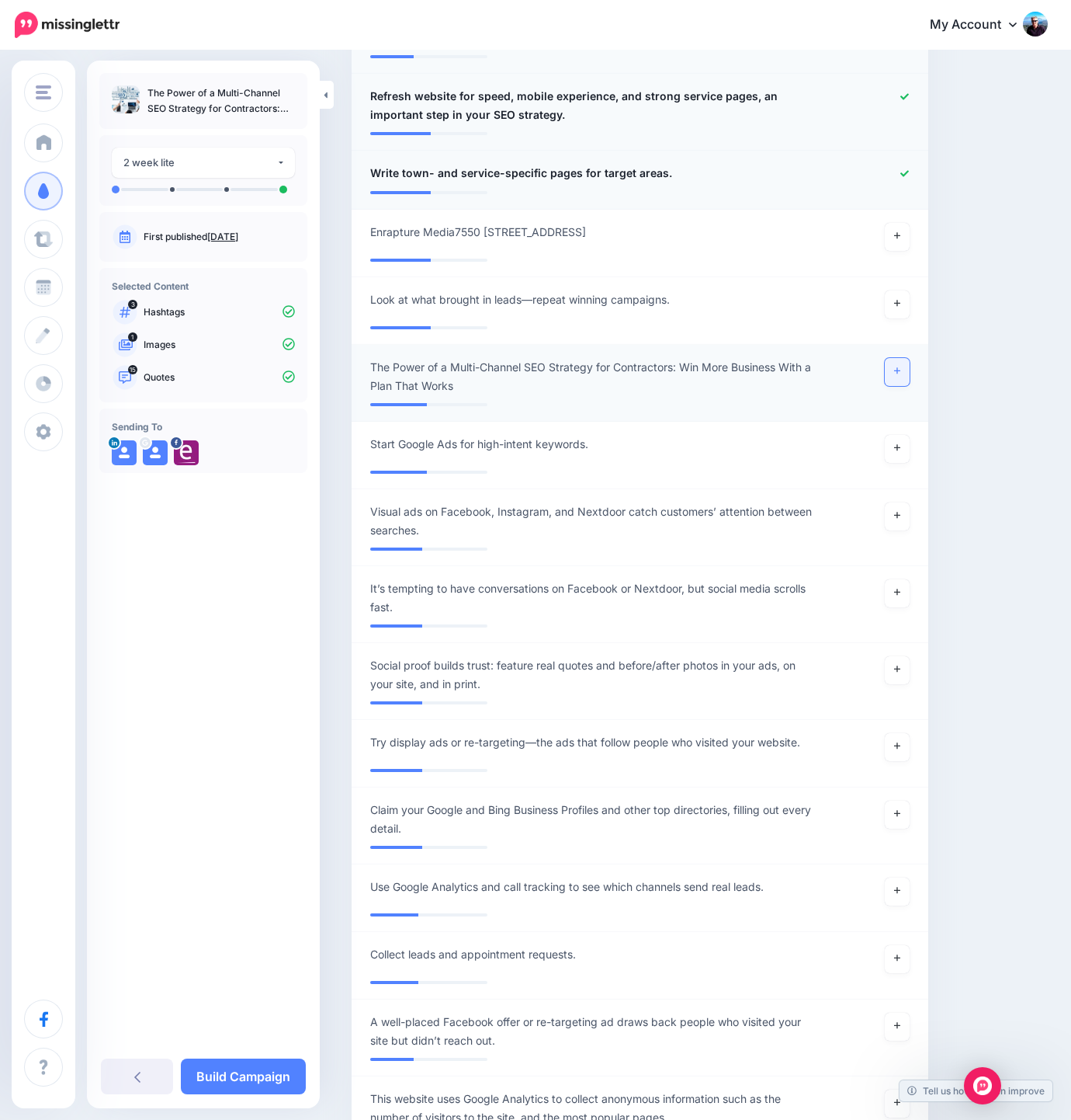
click at [900, 366] on icon at bounding box center [897, 371] width 6 height 9
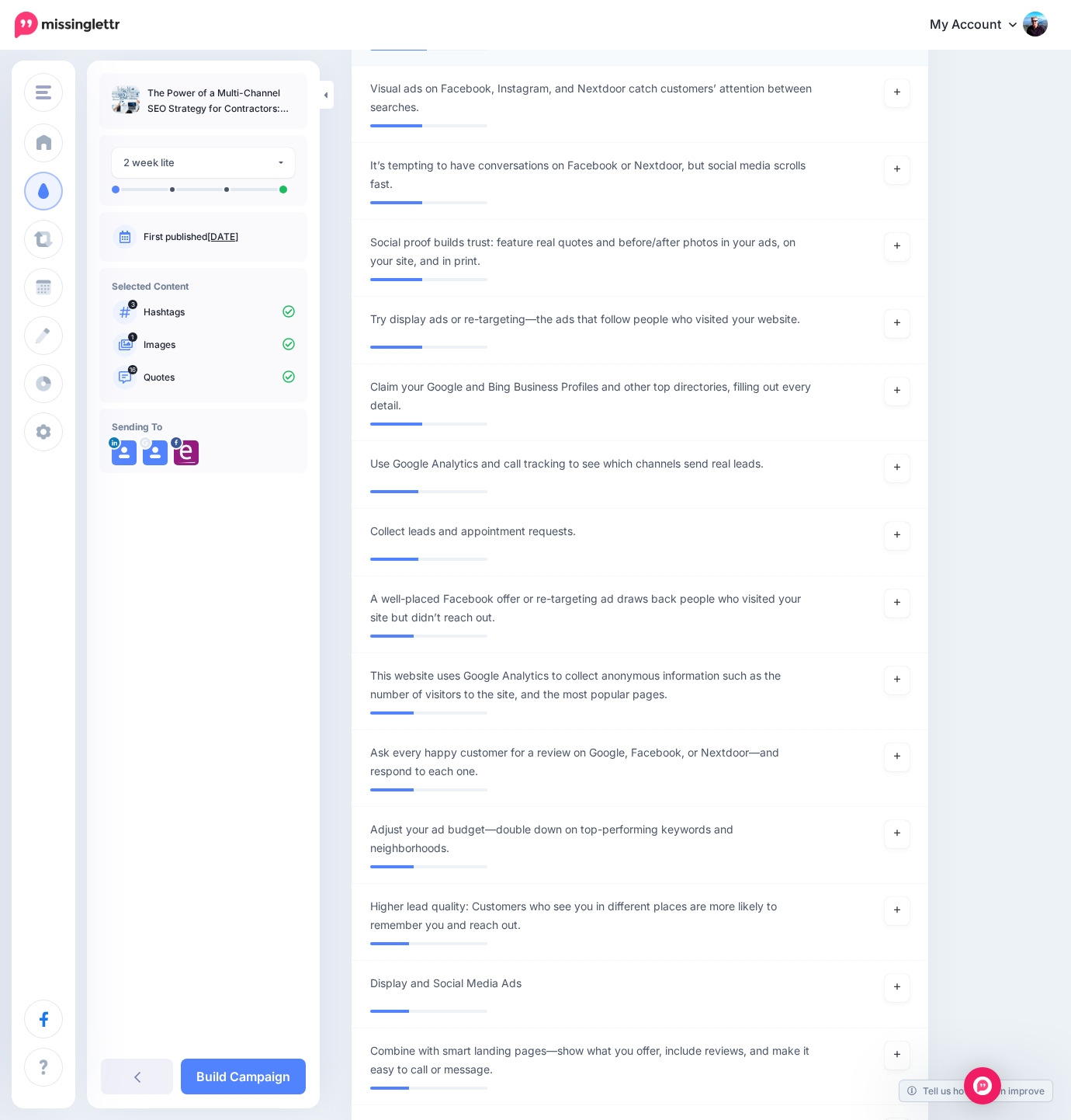
scroll to position [2646, 0]
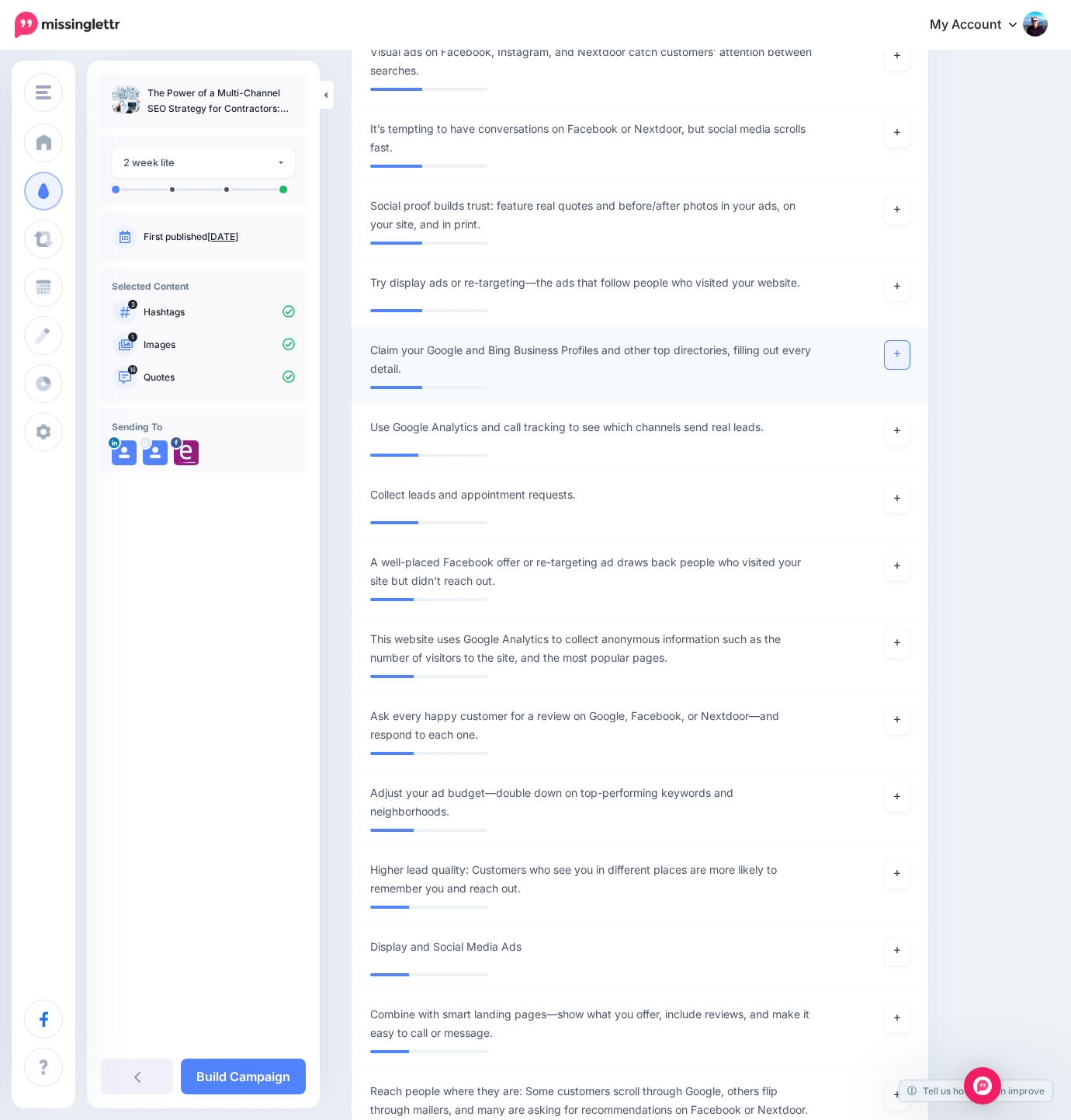
click at [904, 341] on link at bounding box center [898, 355] width 25 height 28
click at [908, 418] on link at bounding box center [898, 431] width 25 height 28
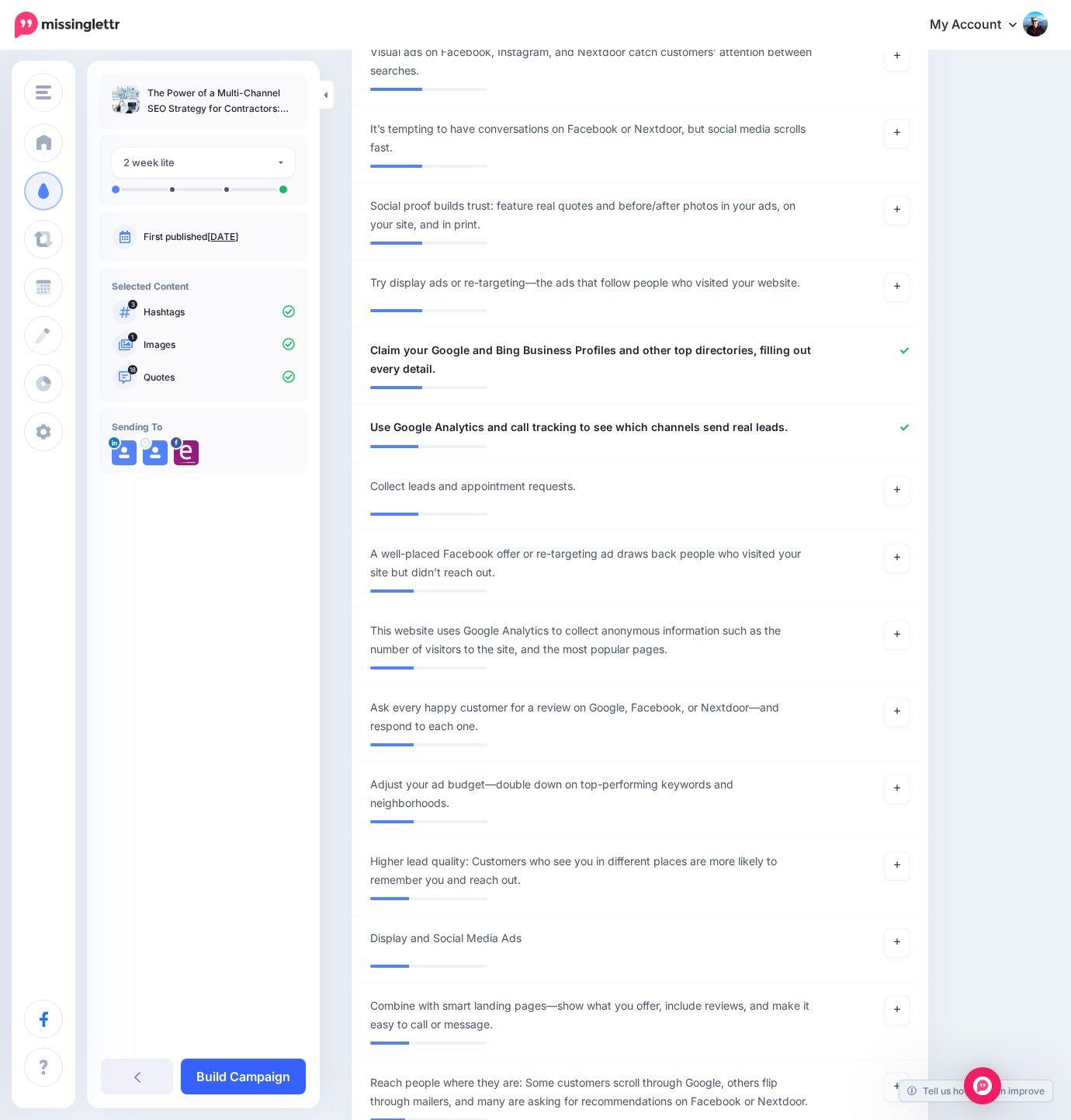
click at [251, 1073] on link "Build Campaign" at bounding box center [242, 1076] width 125 height 36
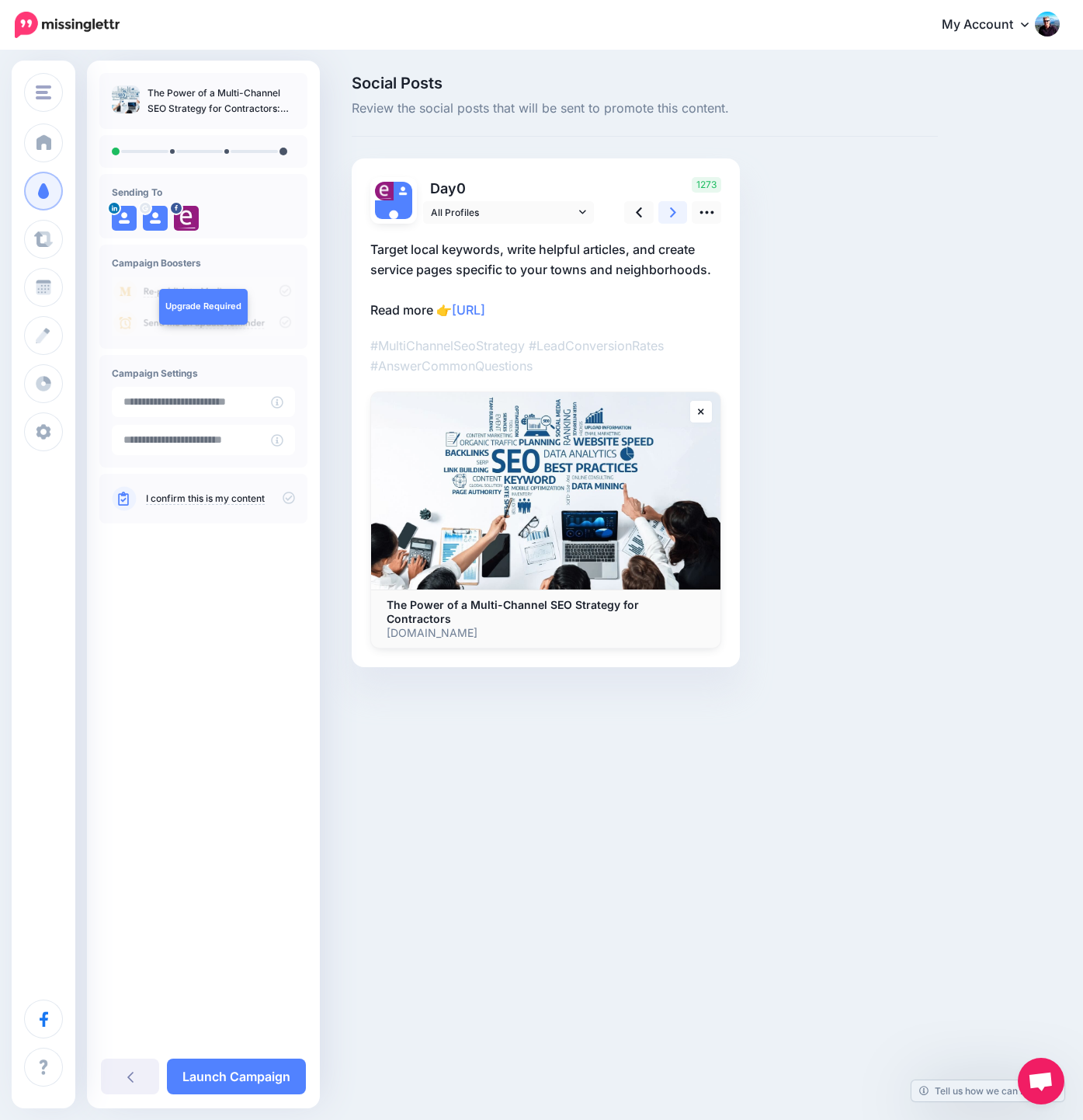
click at [674, 211] on icon at bounding box center [673, 212] width 6 height 10
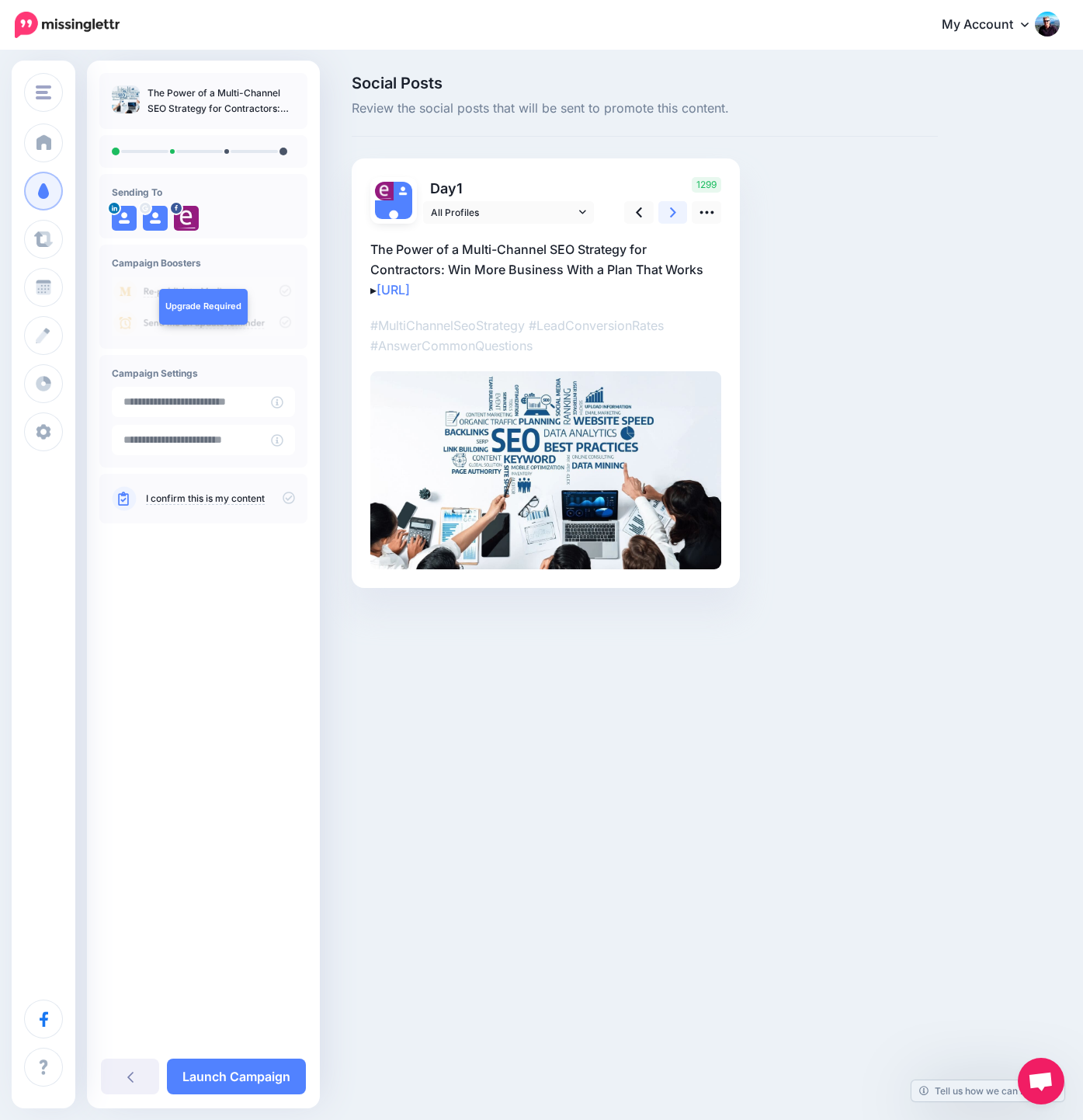
click at [674, 211] on icon at bounding box center [673, 212] width 6 height 10
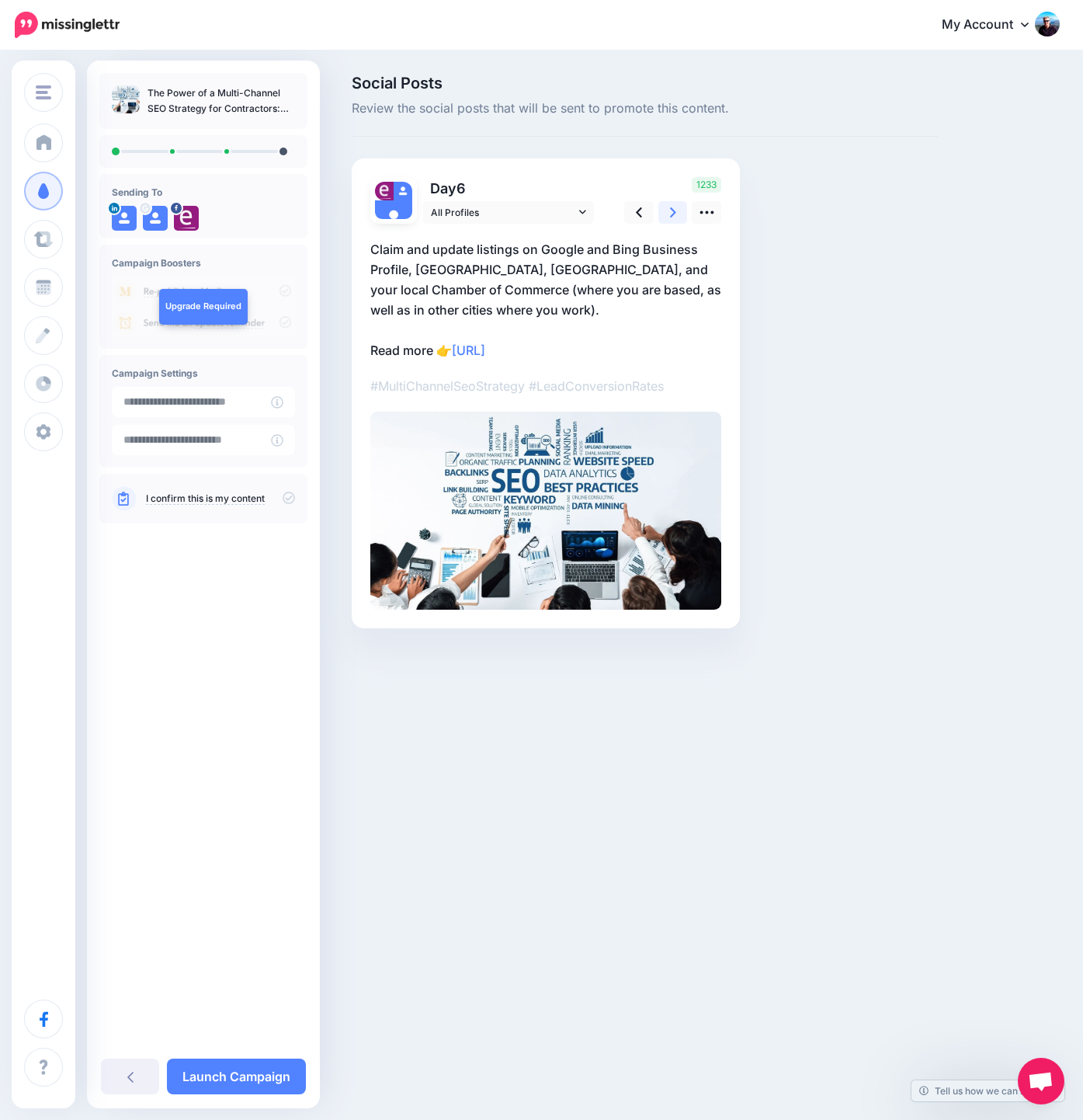
click at [674, 211] on icon at bounding box center [673, 212] width 6 height 10
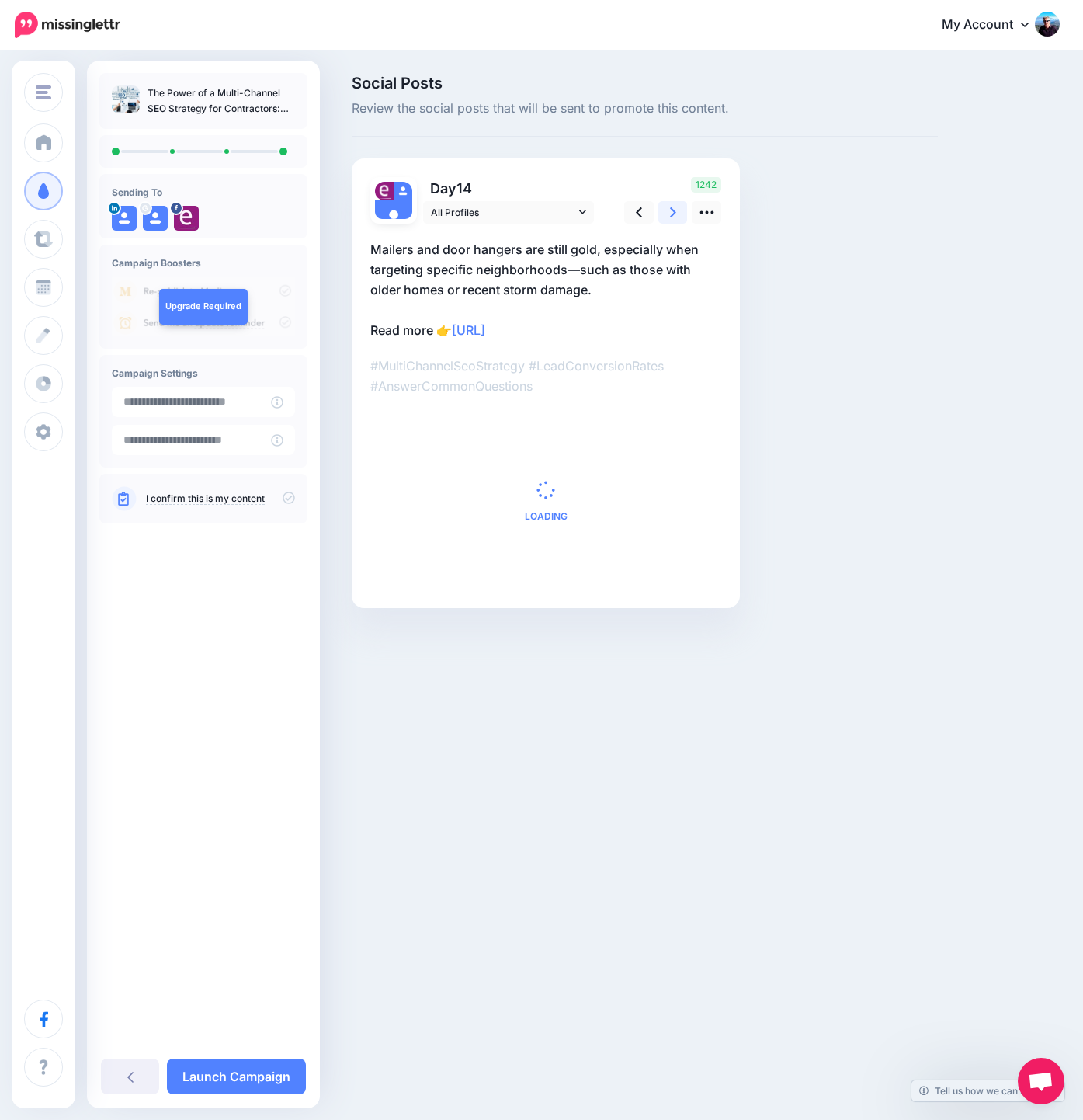
click at [674, 211] on icon at bounding box center [673, 212] width 6 height 10
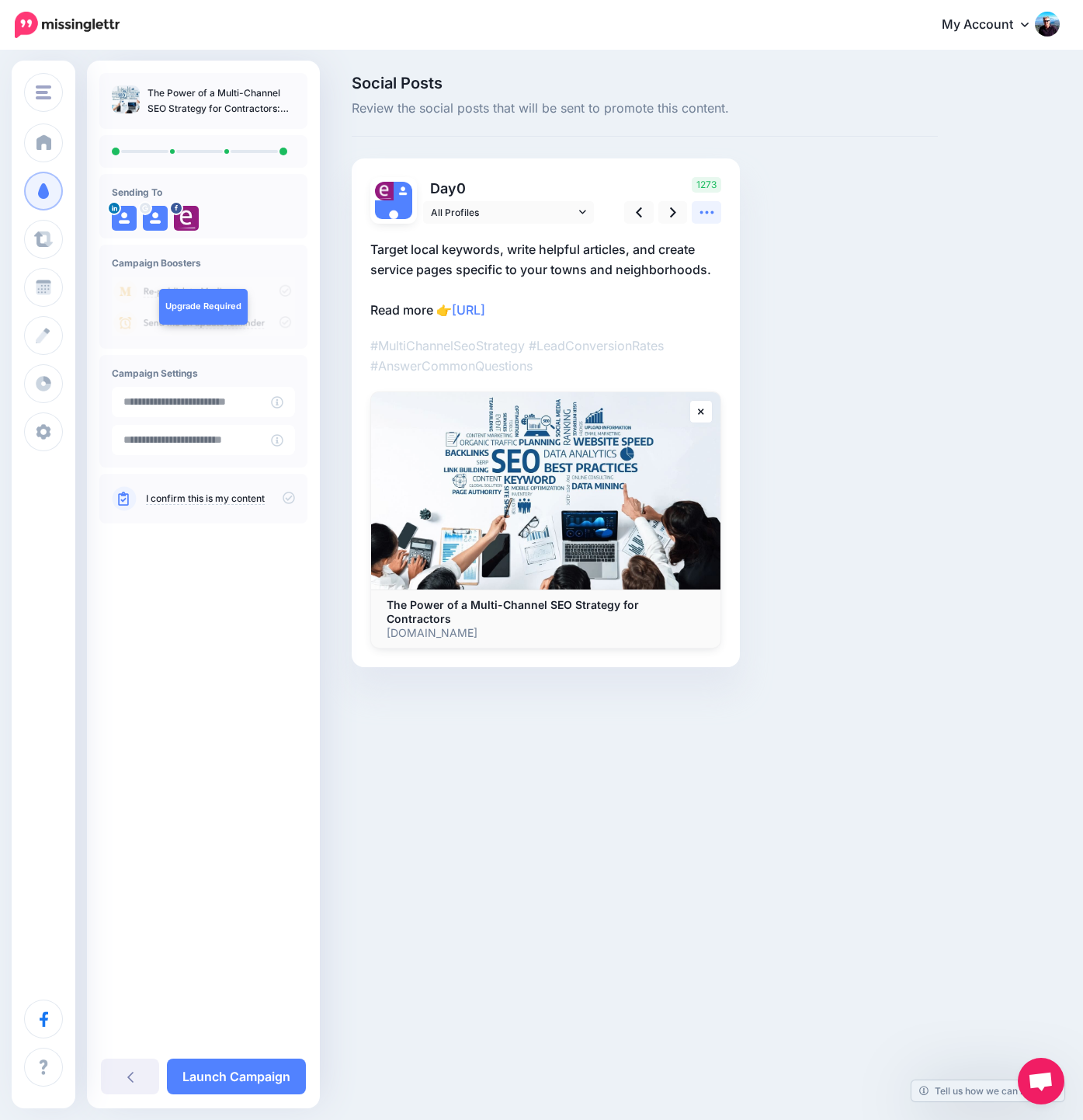
click at [706, 211] on icon at bounding box center [707, 212] width 14 height 3
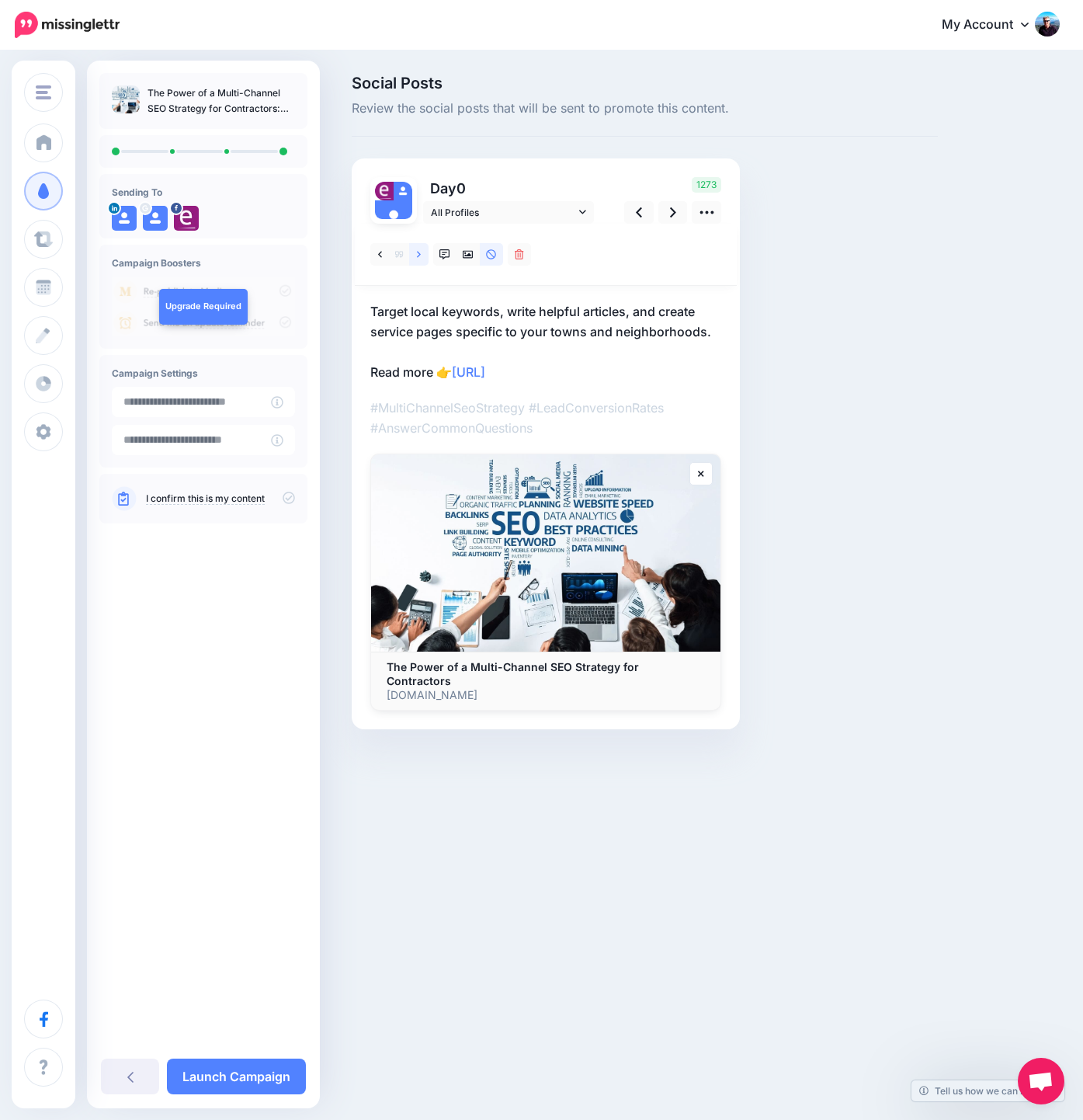
click at [420, 255] on icon at bounding box center [418, 253] width 4 height 6
click at [418, 252] on icon at bounding box center [418, 253] width 4 height 6
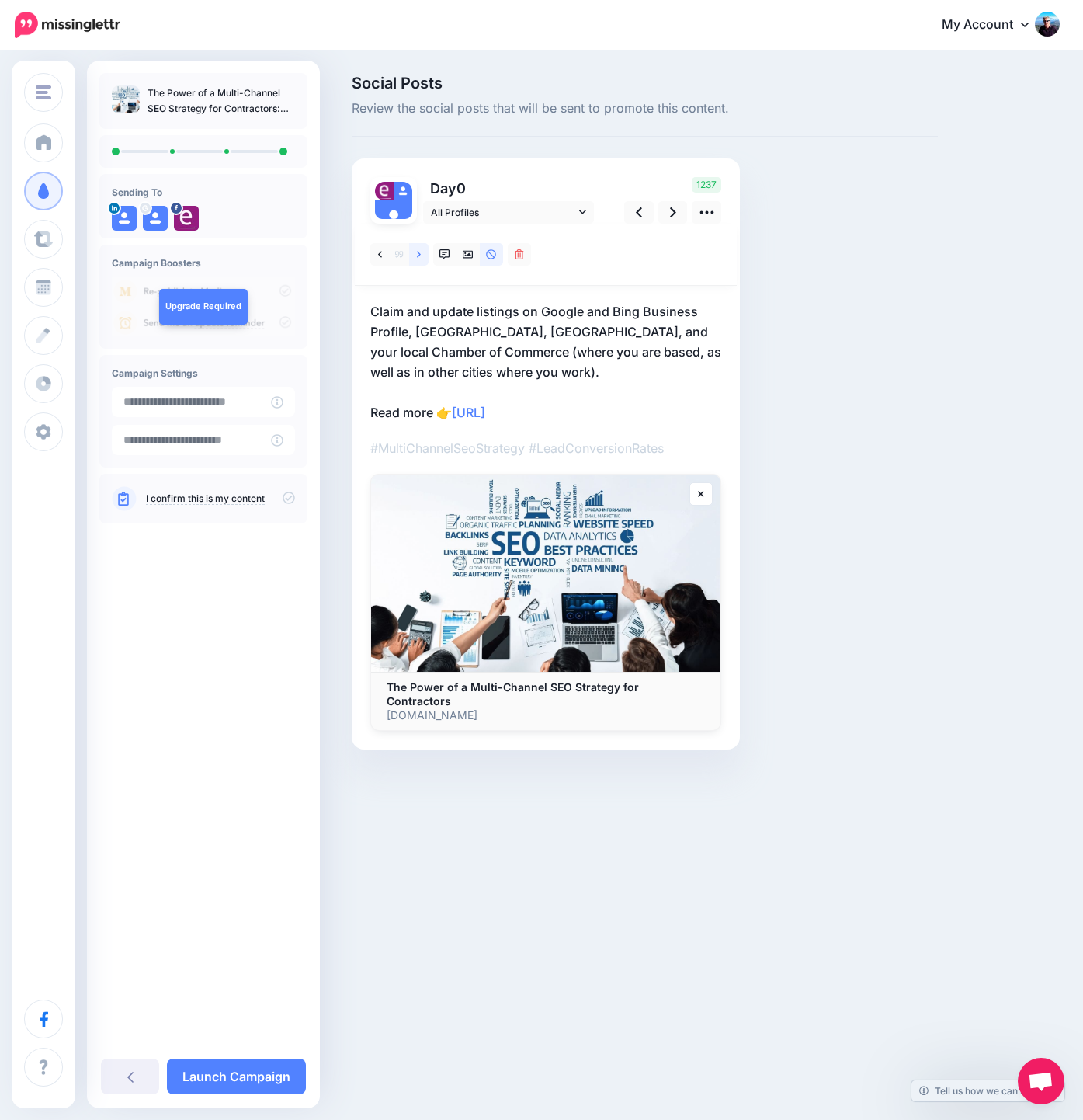
click at [418, 252] on icon at bounding box center [418, 253] width 4 height 6
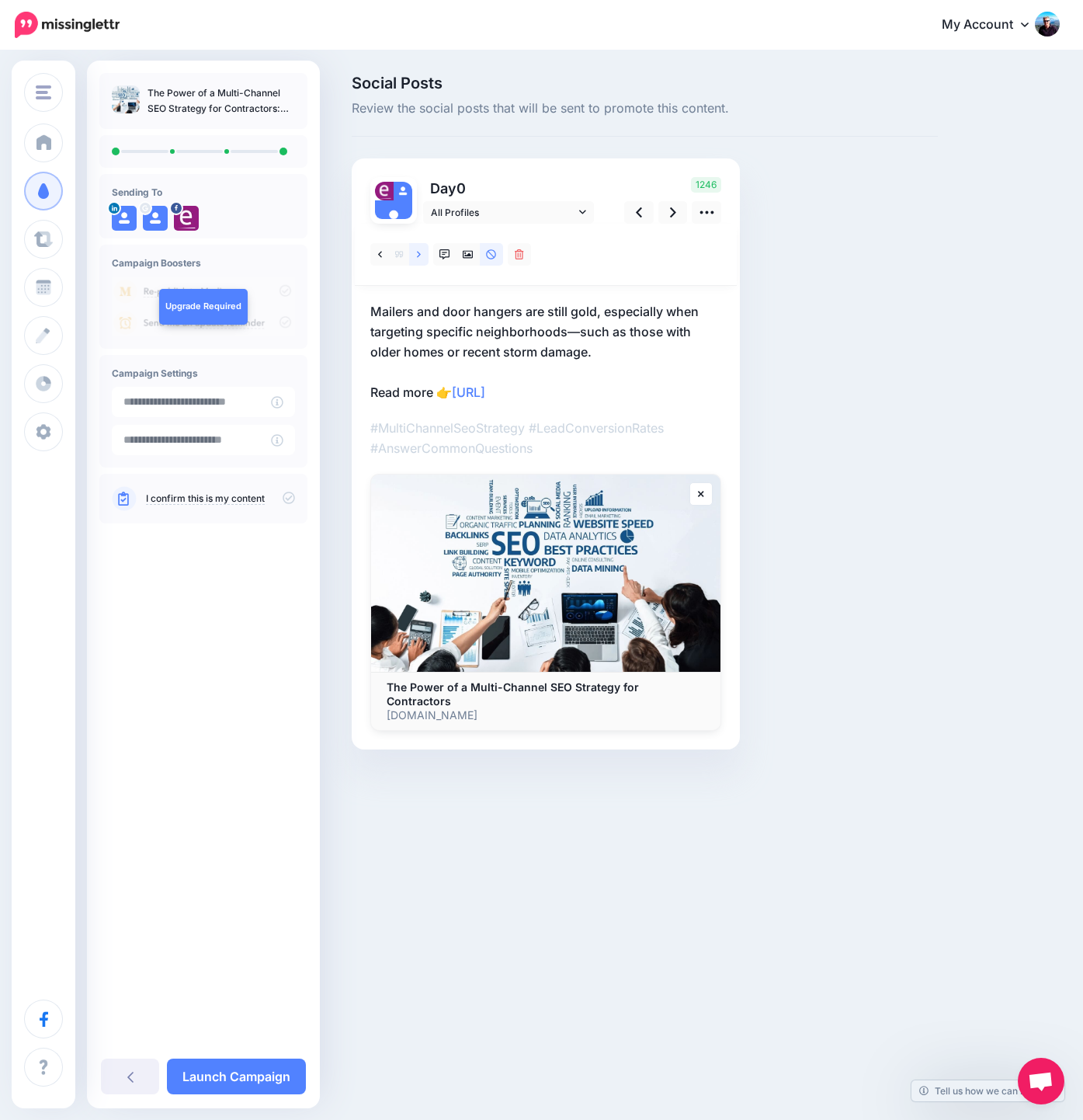
click at [418, 252] on icon at bounding box center [418, 253] width 4 height 6
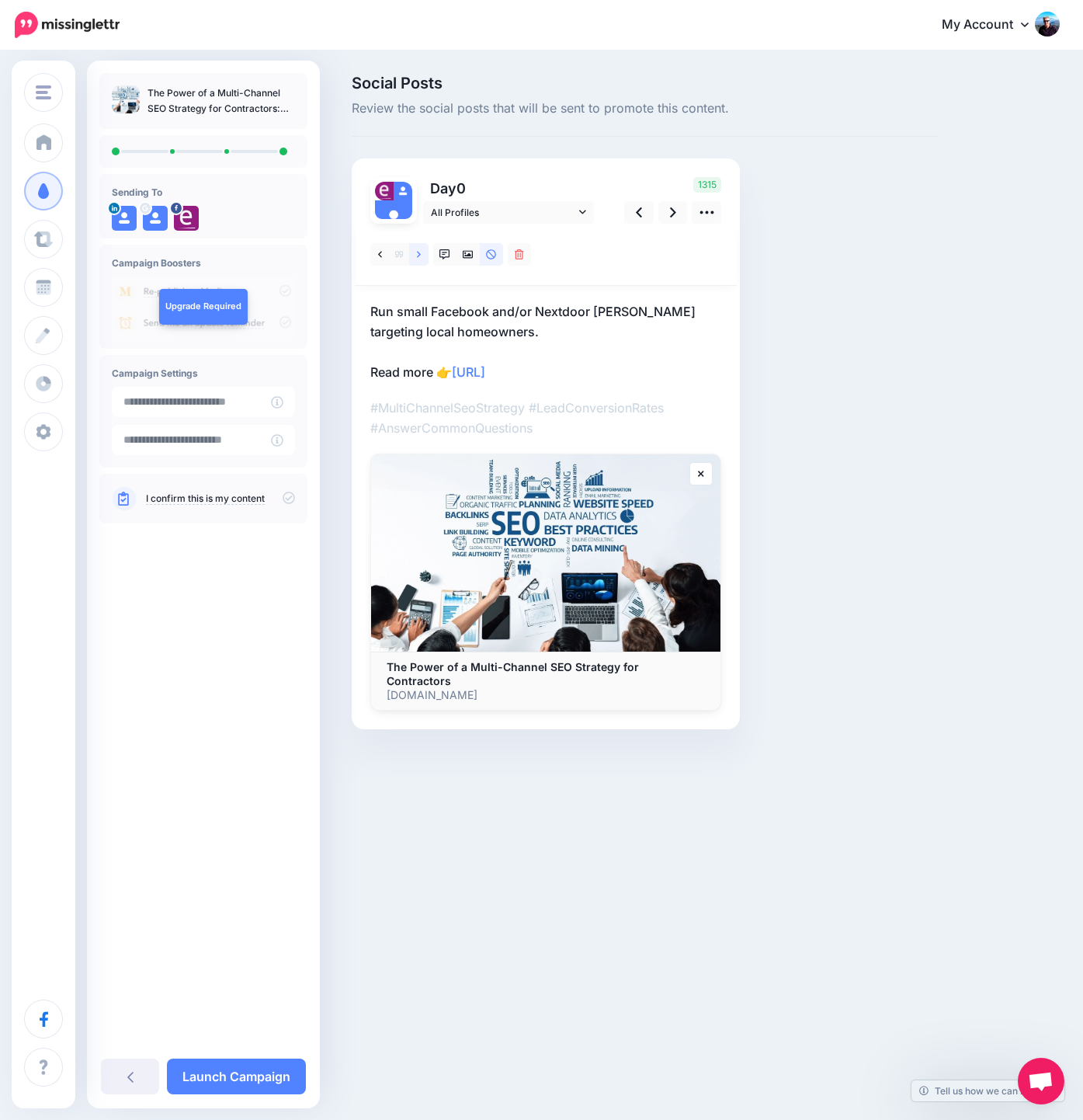
click at [418, 252] on icon at bounding box center [418, 253] width 4 height 6
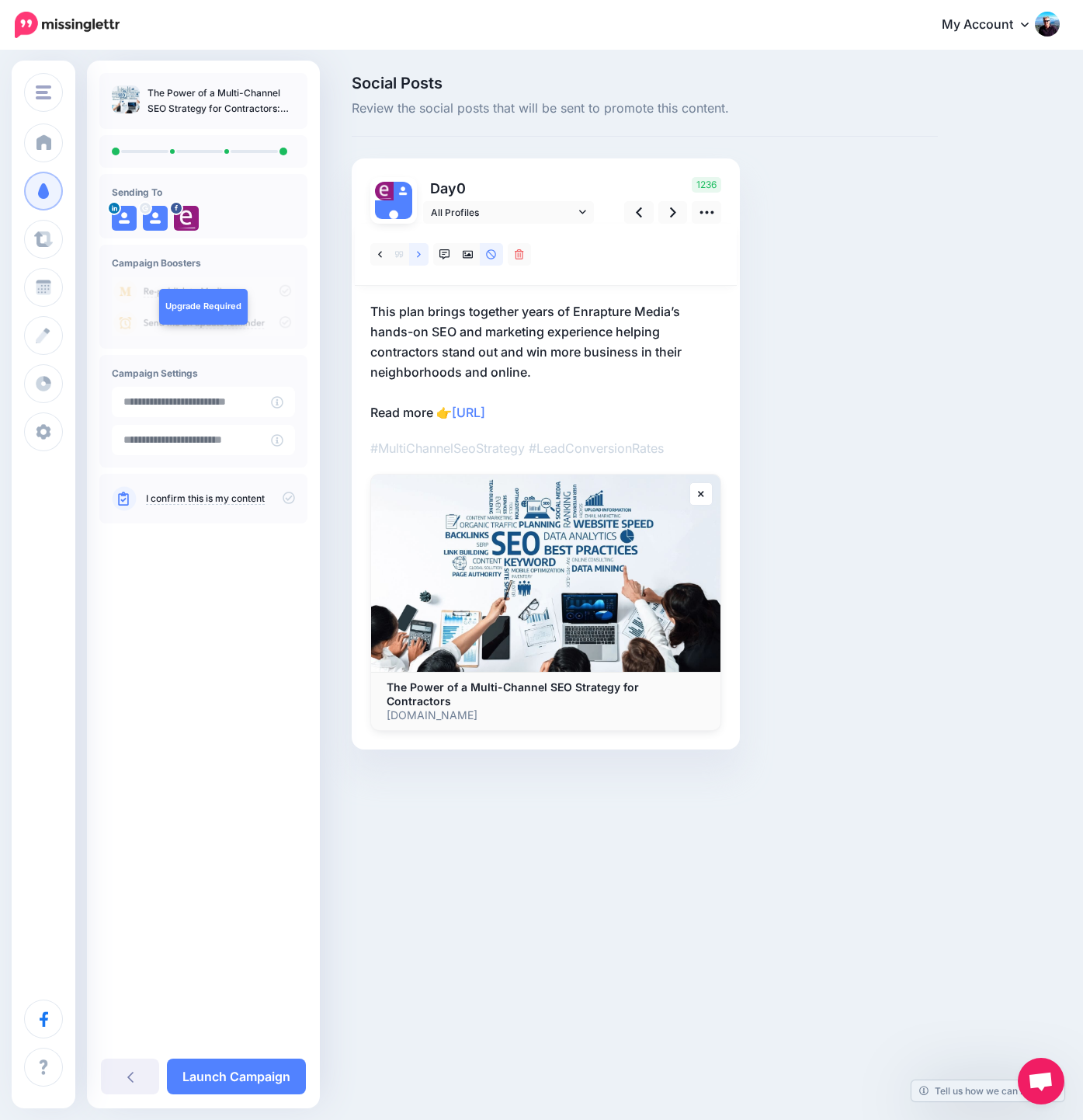
click at [418, 252] on icon at bounding box center [418, 253] width 4 height 6
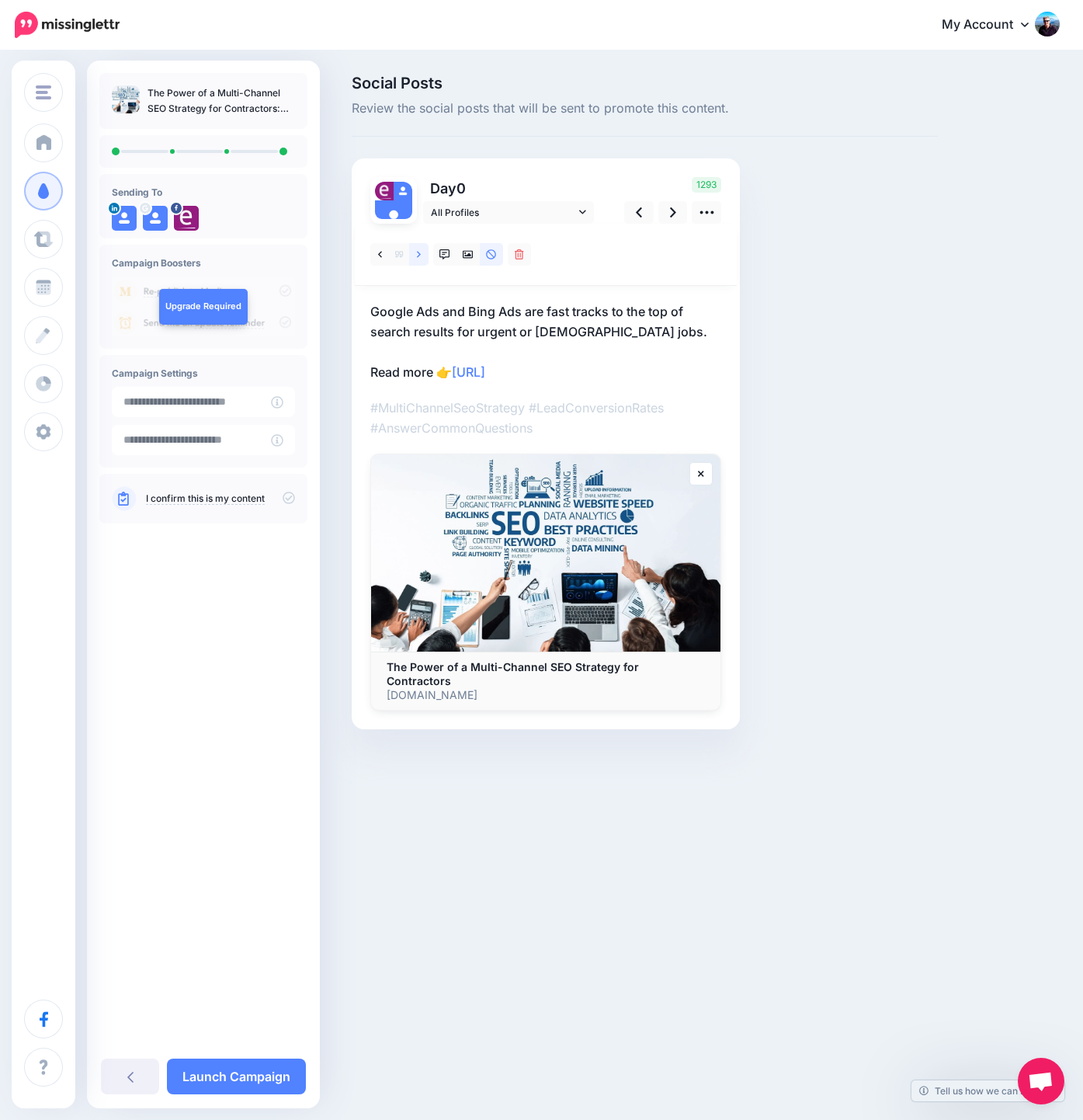
click at [418, 252] on icon at bounding box center [418, 253] width 4 height 6
click at [672, 209] on icon at bounding box center [673, 212] width 6 height 10
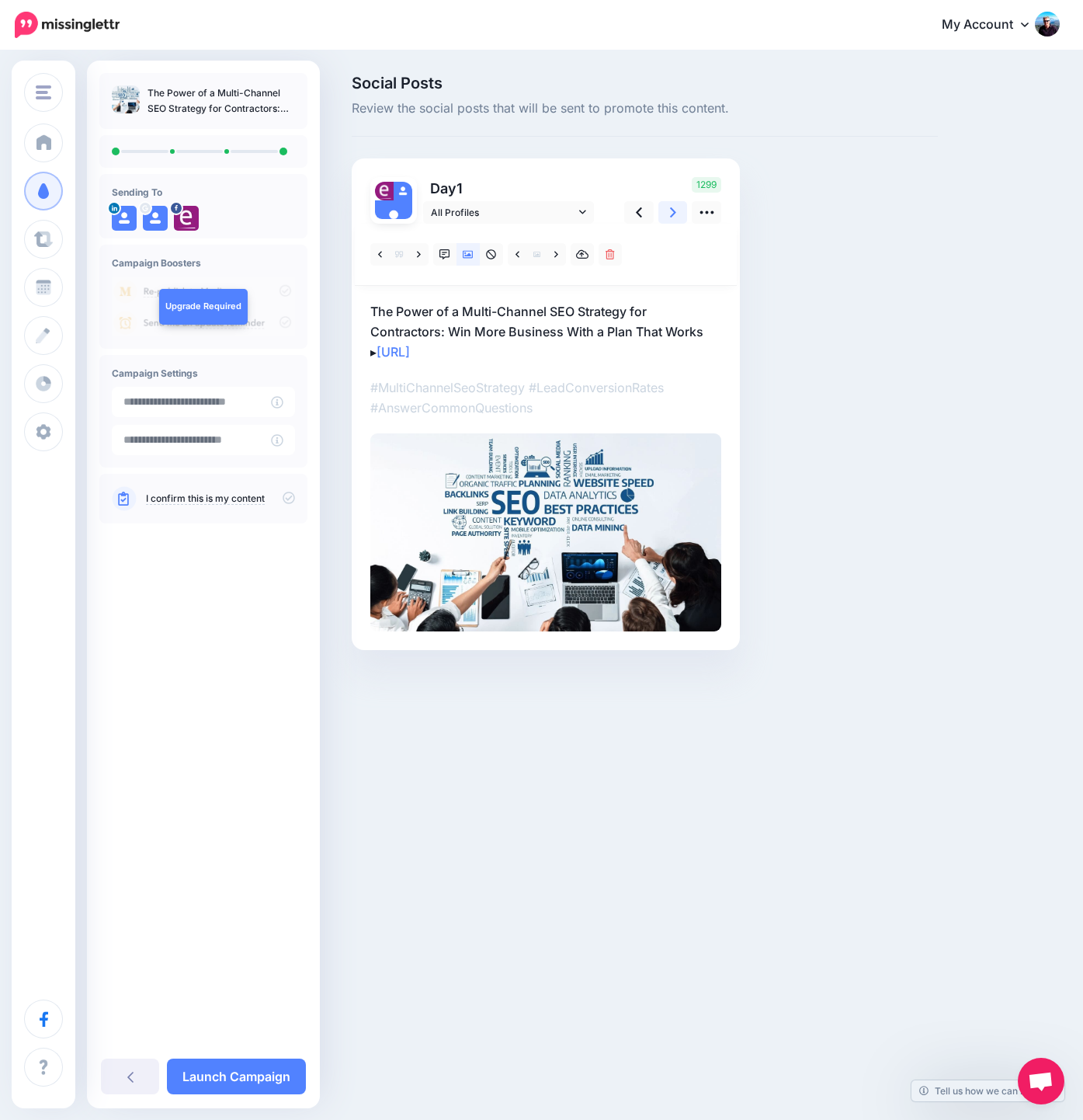
click at [675, 214] on icon at bounding box center [673, 212] width 6 height 16
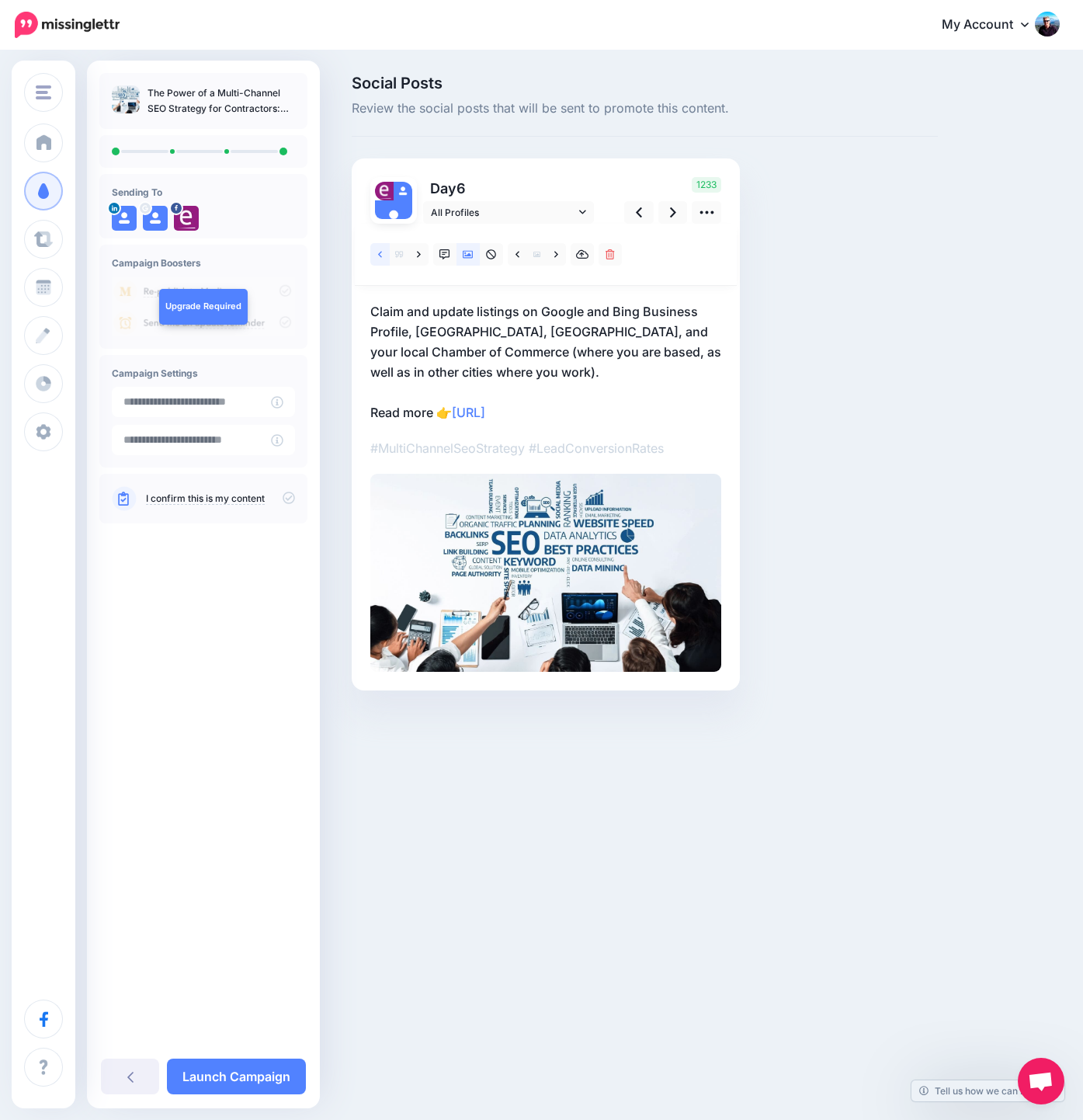
click at [379, 253] on icon at bounding box center [380, 254] width 4 height 11
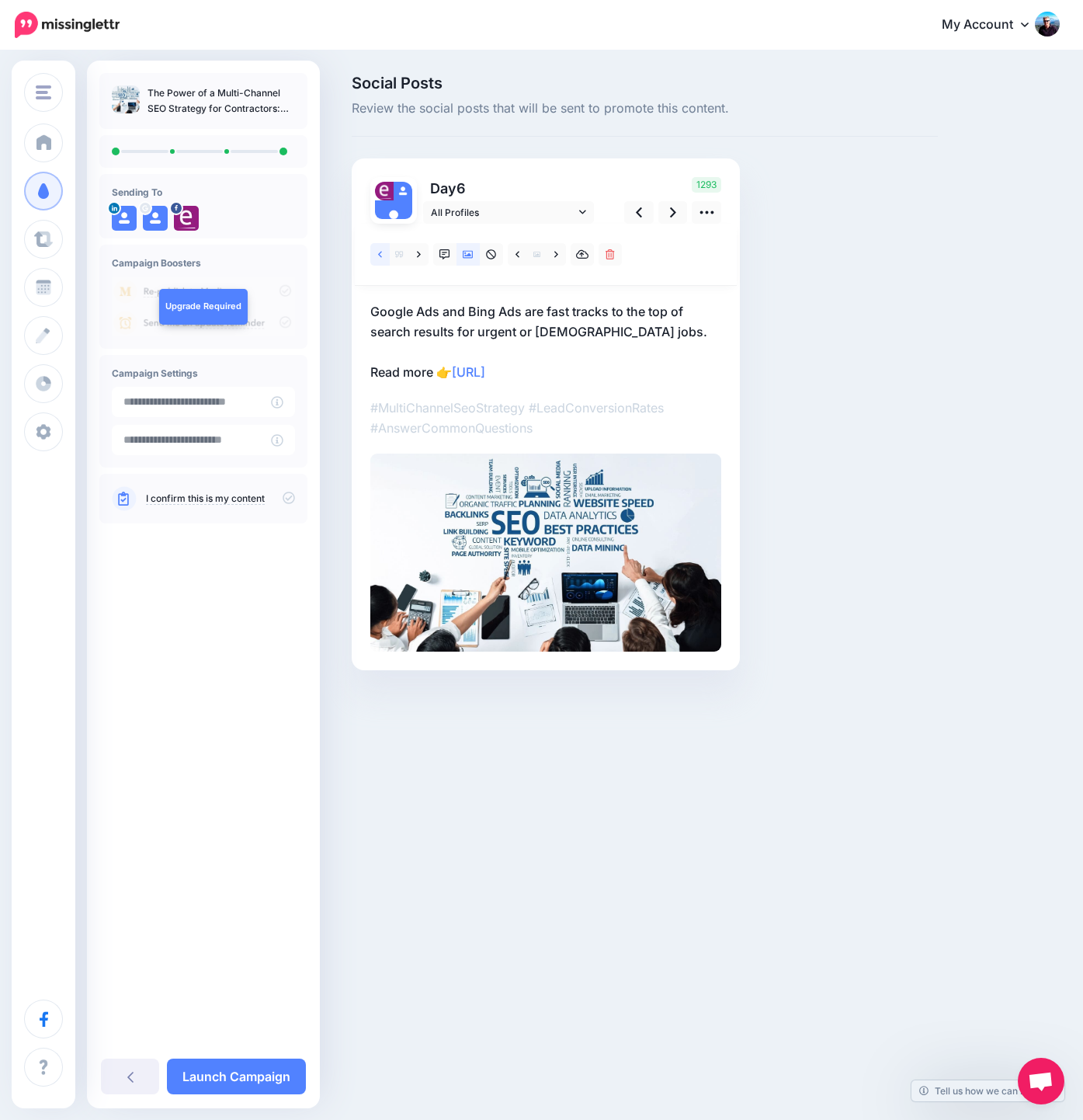
click at [379, 253] on icon at bounding box center [380, 254] width 4 height 11
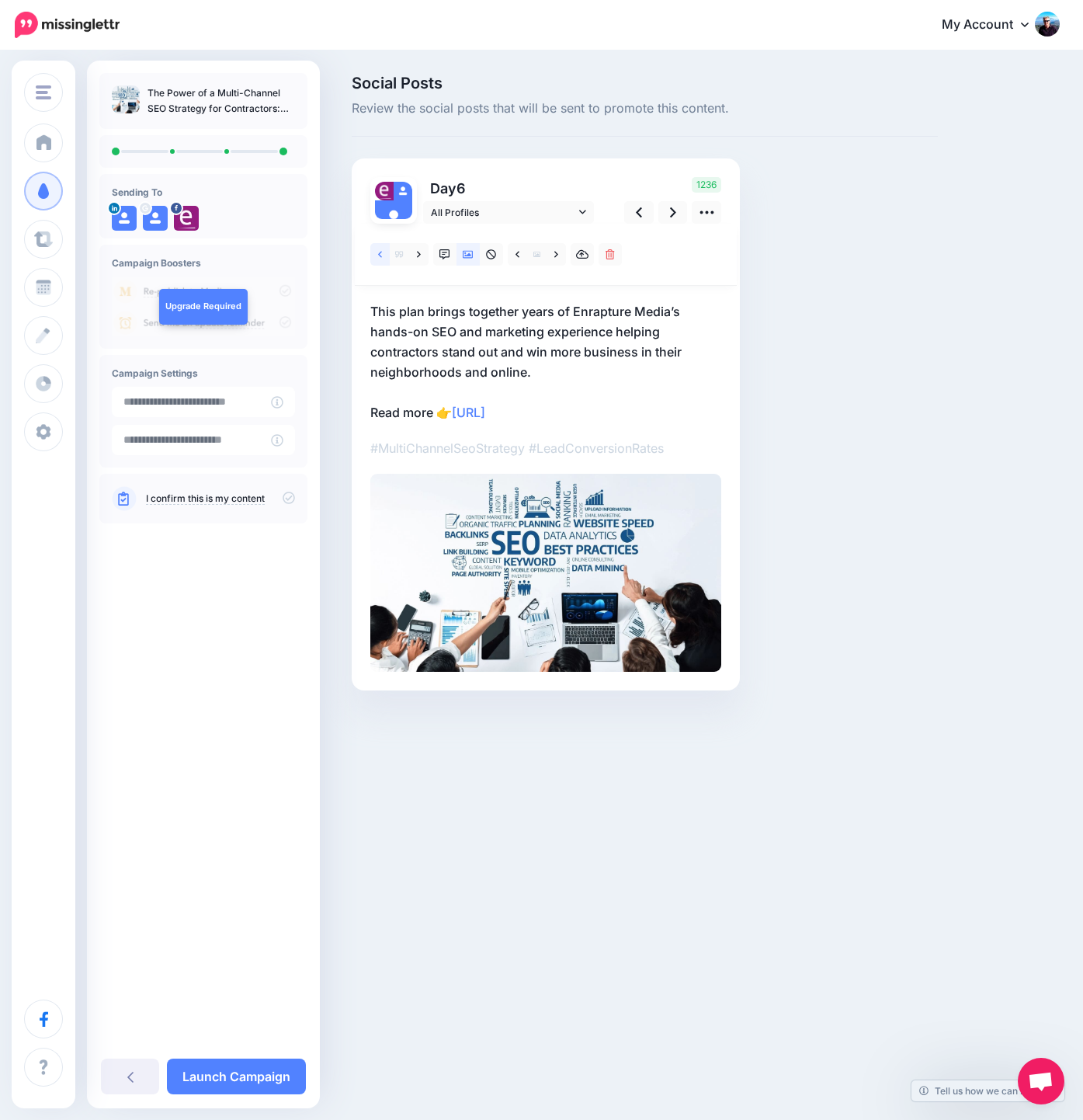
click at [379, 253] on icon at bounding box center [380, 254] width 4 height 11
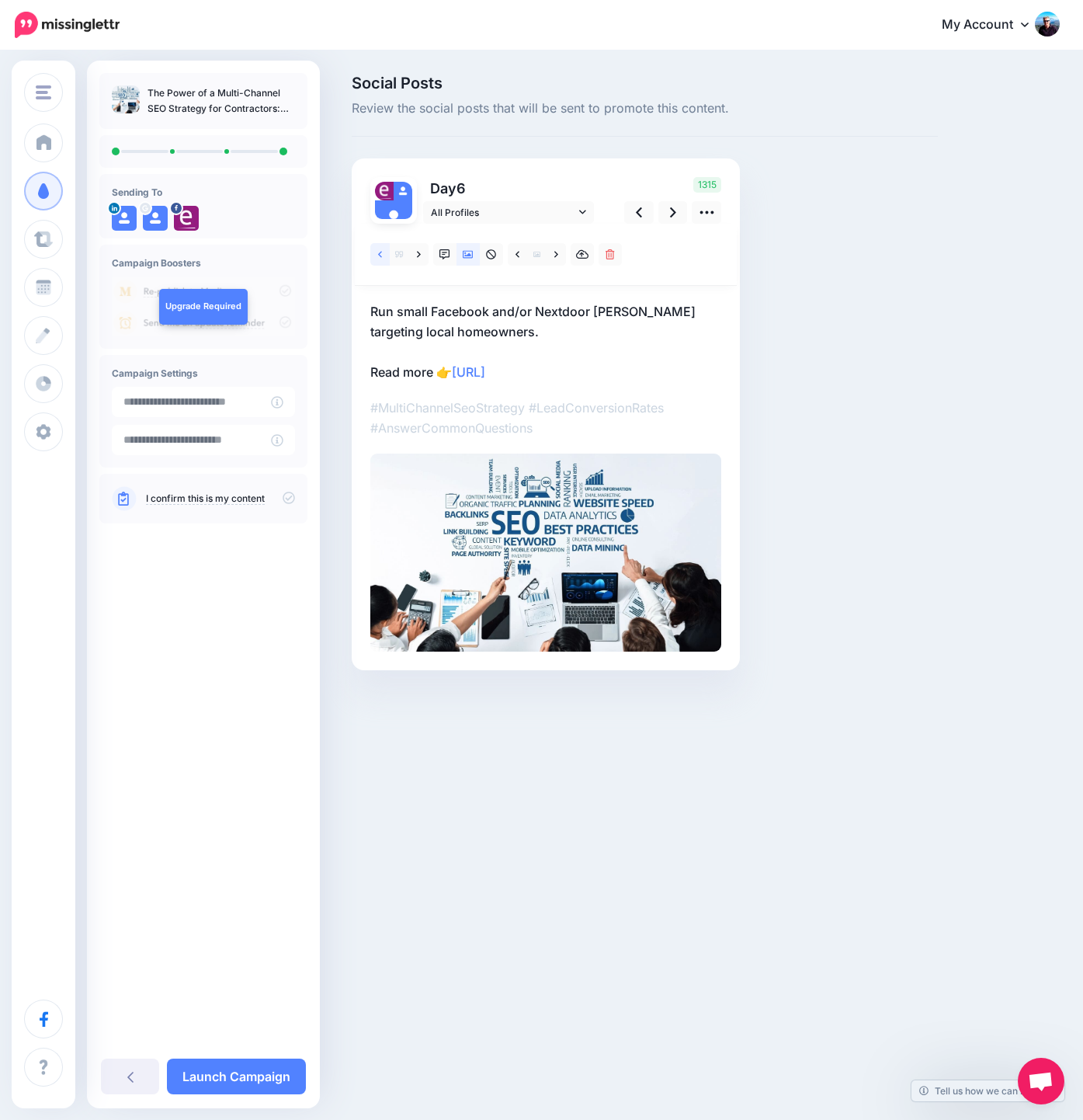
click at [379, 253] on icon at bounding box center [380, 254] width 4 height 11
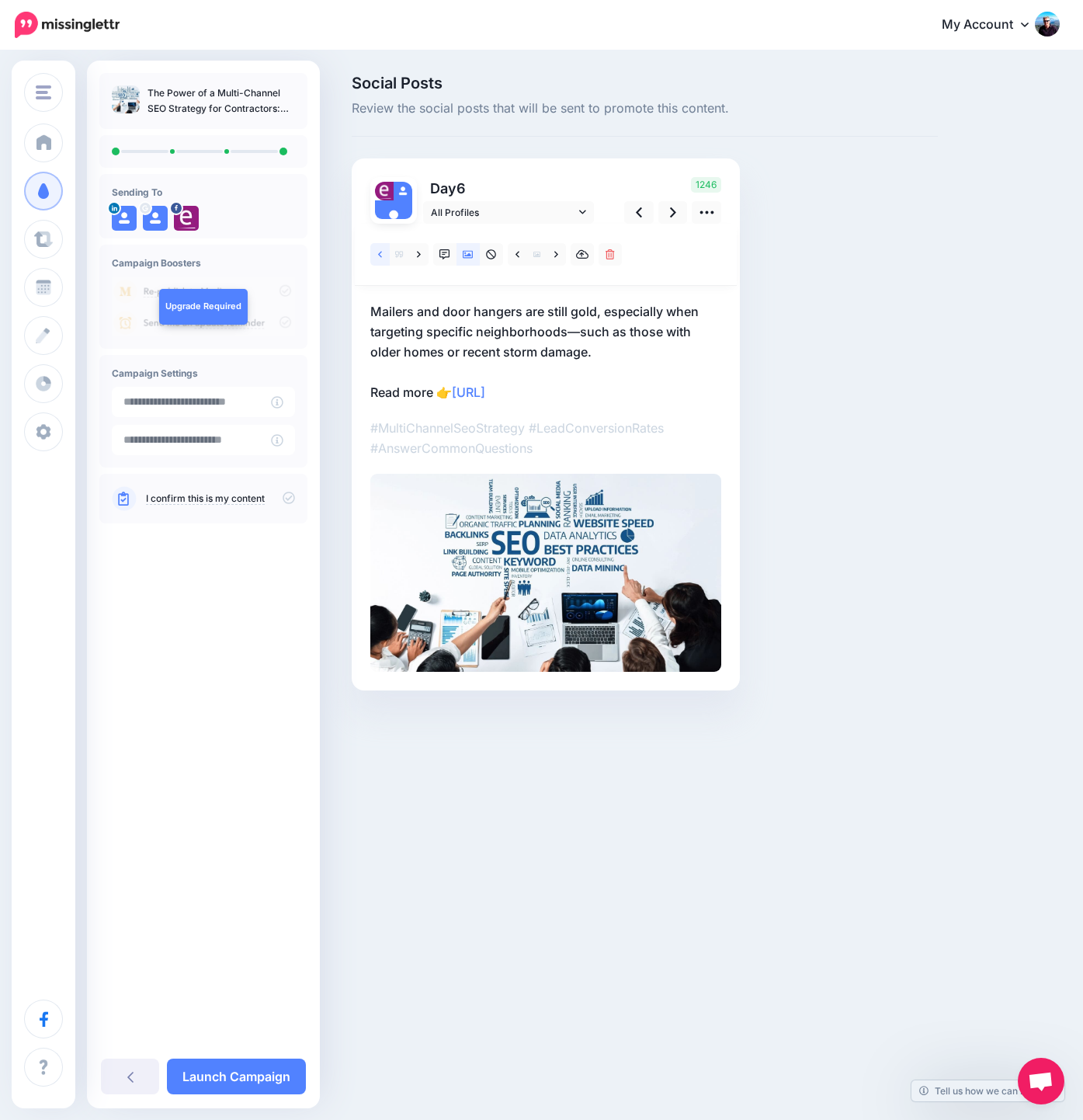
click at [379, 253] on icon at bounding box center [380, 254] width 4 height 11
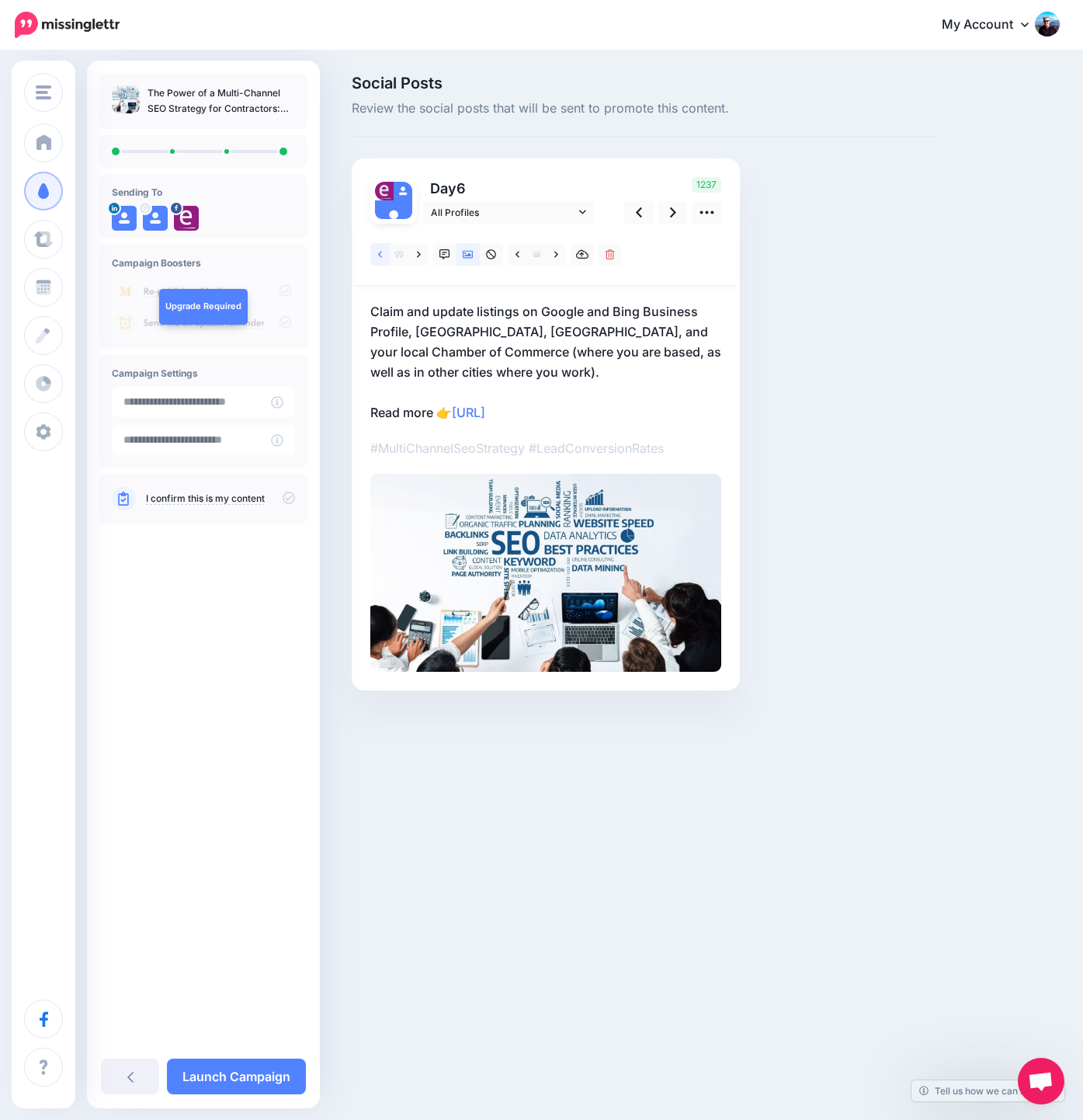
click at [379, 253] on icon at bounding box center [380, 254] width 4 height 11
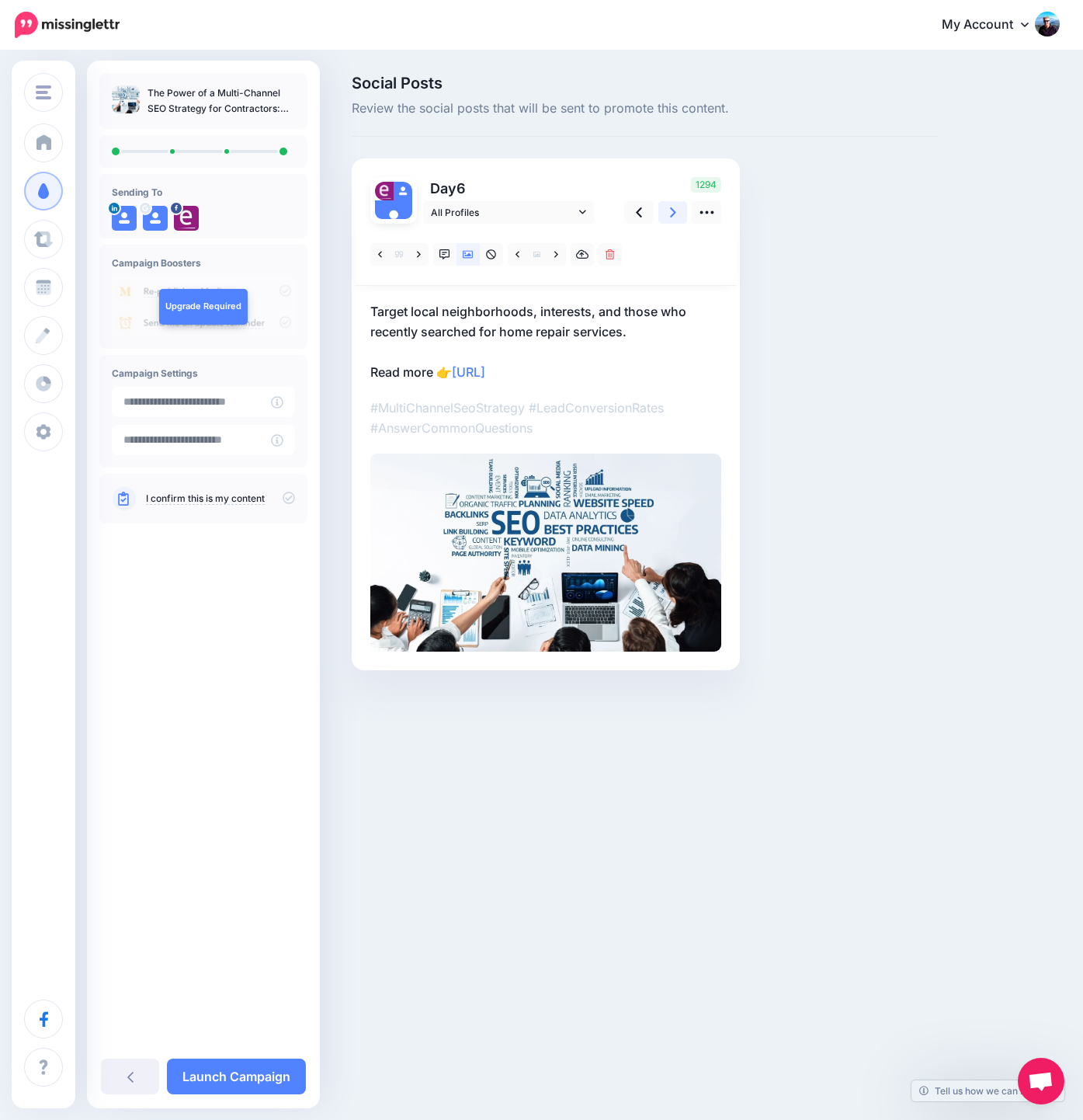
click at [674, 209] on icon at bounding box center [673, 212] width 6 height 16
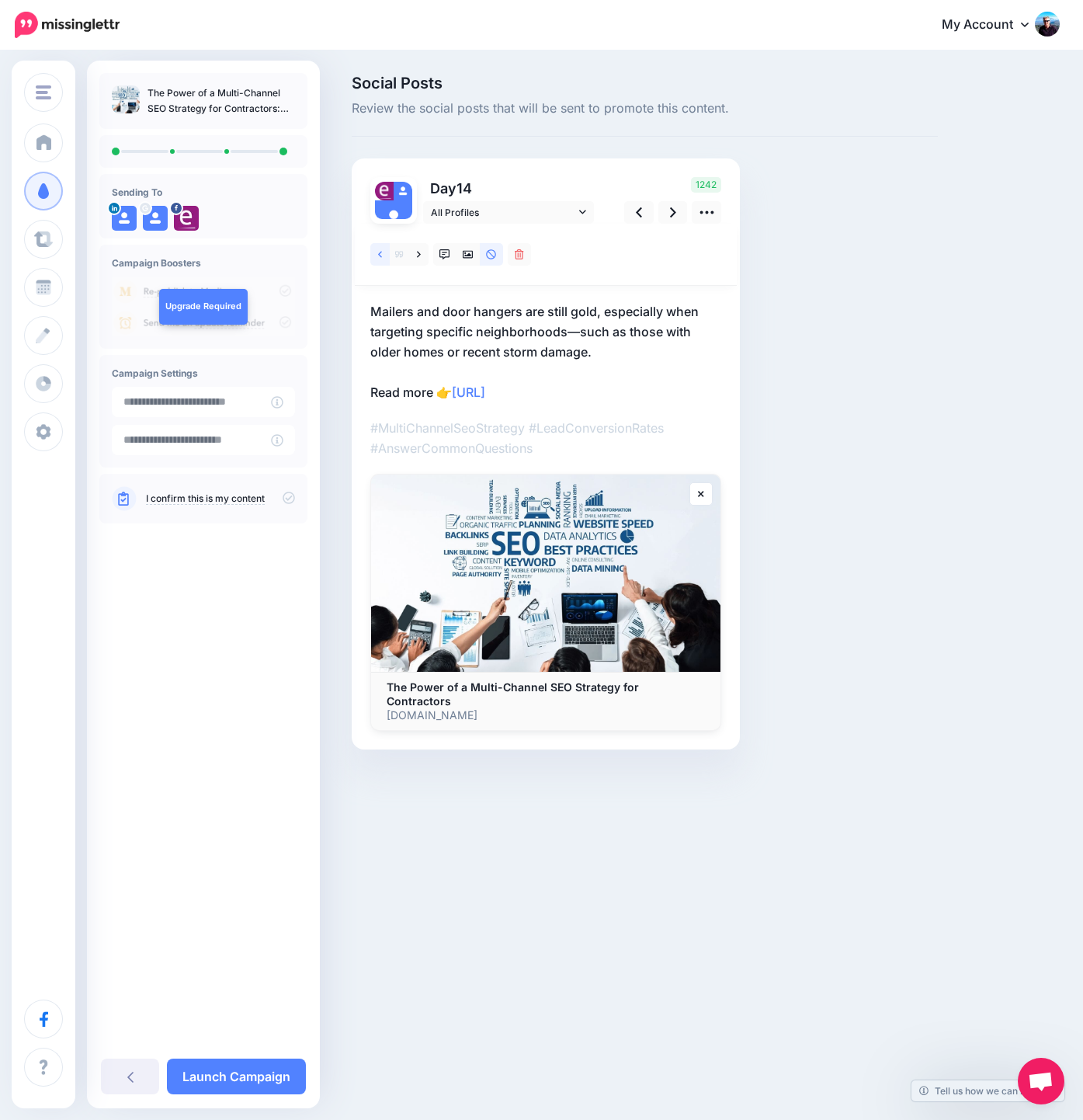
click at [374, 255] on link at bounding box center [380, 254] width 20 height 22
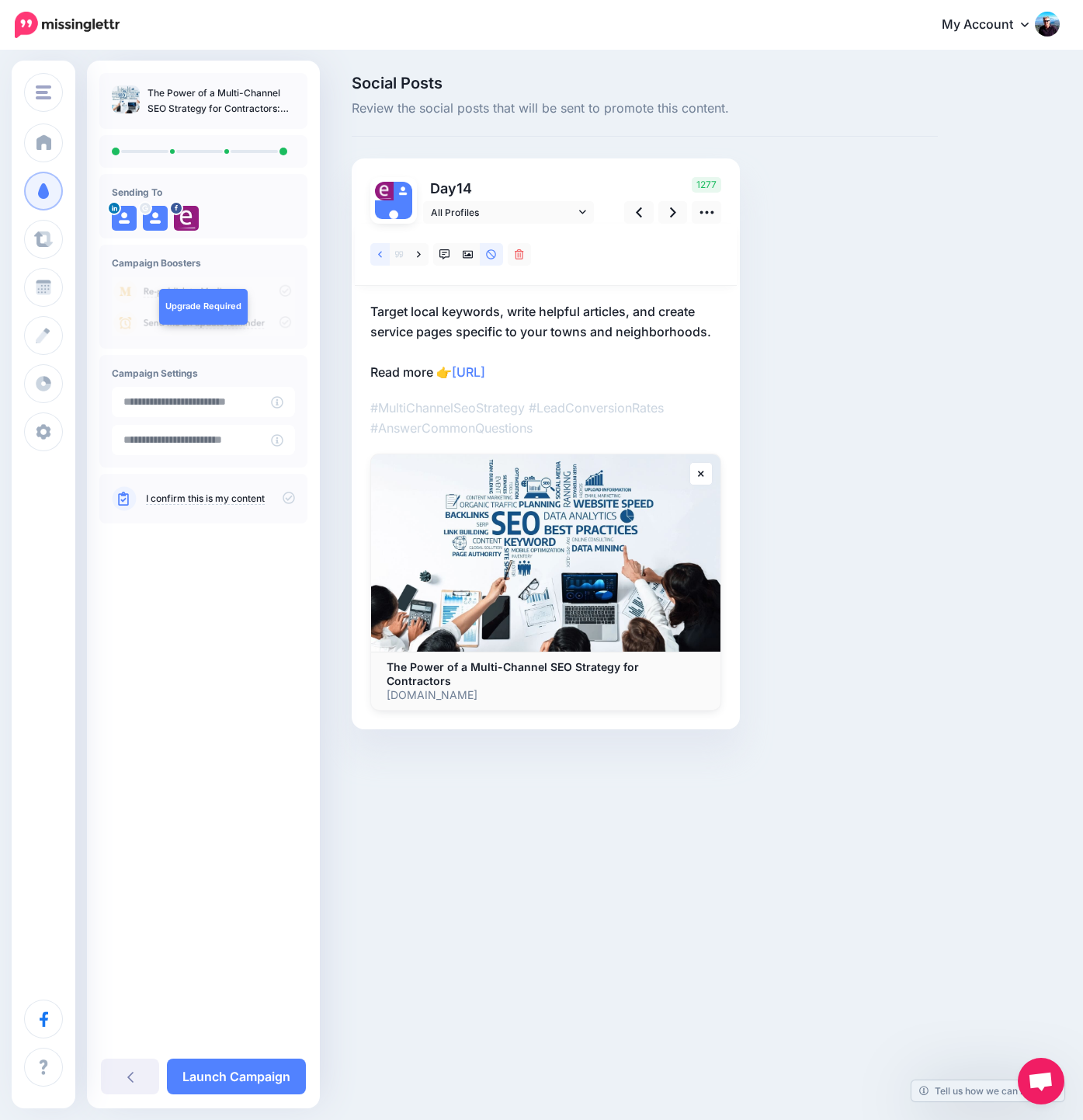
click at [379, 262] on link at bounding box center [380, 254] width 20 height 22
click at [379, 257] on icon at bounding box center [380, 254] width 4 height 11
click at [673, 213] on icon at bounding box center [673, 212] width 6 height 16
click at [246, 1081] on link "Launch Campaign" at bounding box center [236, 1076] width 139 height 36
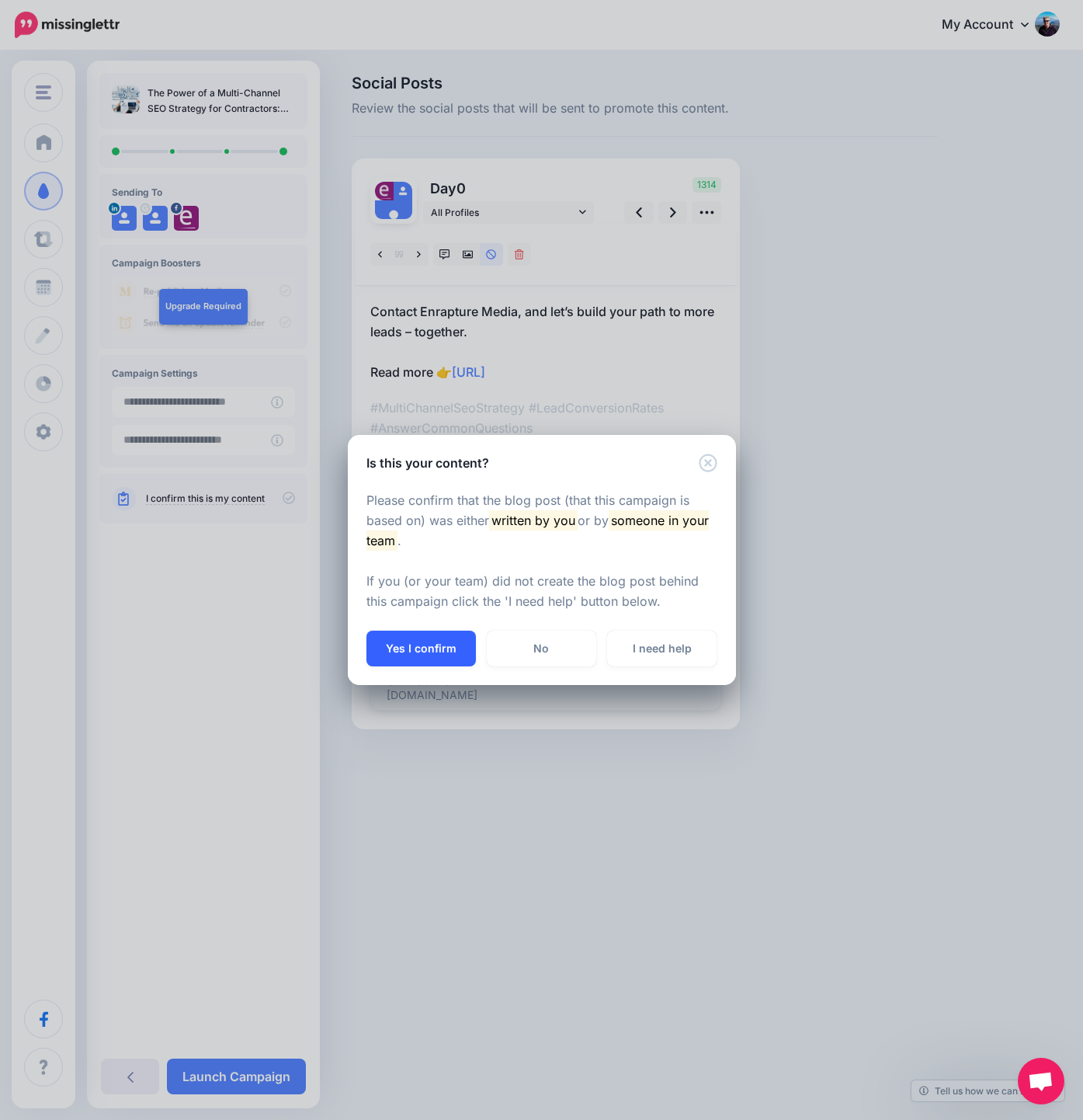
click at [453, 648] on button "Yes I confirm" at bounding box center [421, 648] width 110 height 36
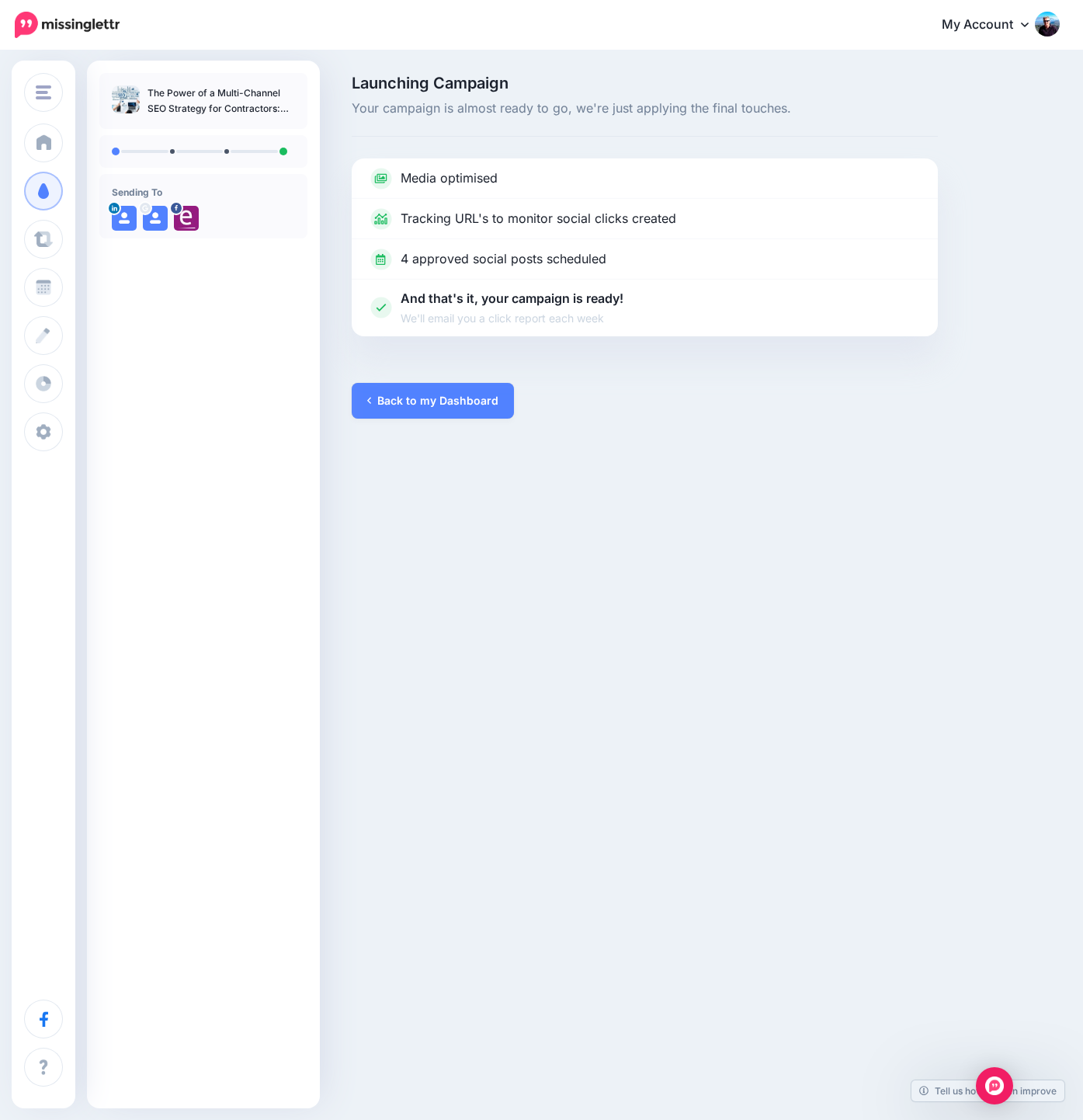
click at [604, 462] on div "Enrapture Media [DOMAIN_NAME] Enrapture Media Add Workspace Dashboard Campaigns…" at bounding box center [542, 560] width 1083 height 1120
click at [262, 294] on div "The Power of a Multi-Channel SEO Strategy for Contractors: Win More Business Wi…" at bounding box center [203, 552] width 233 height 960
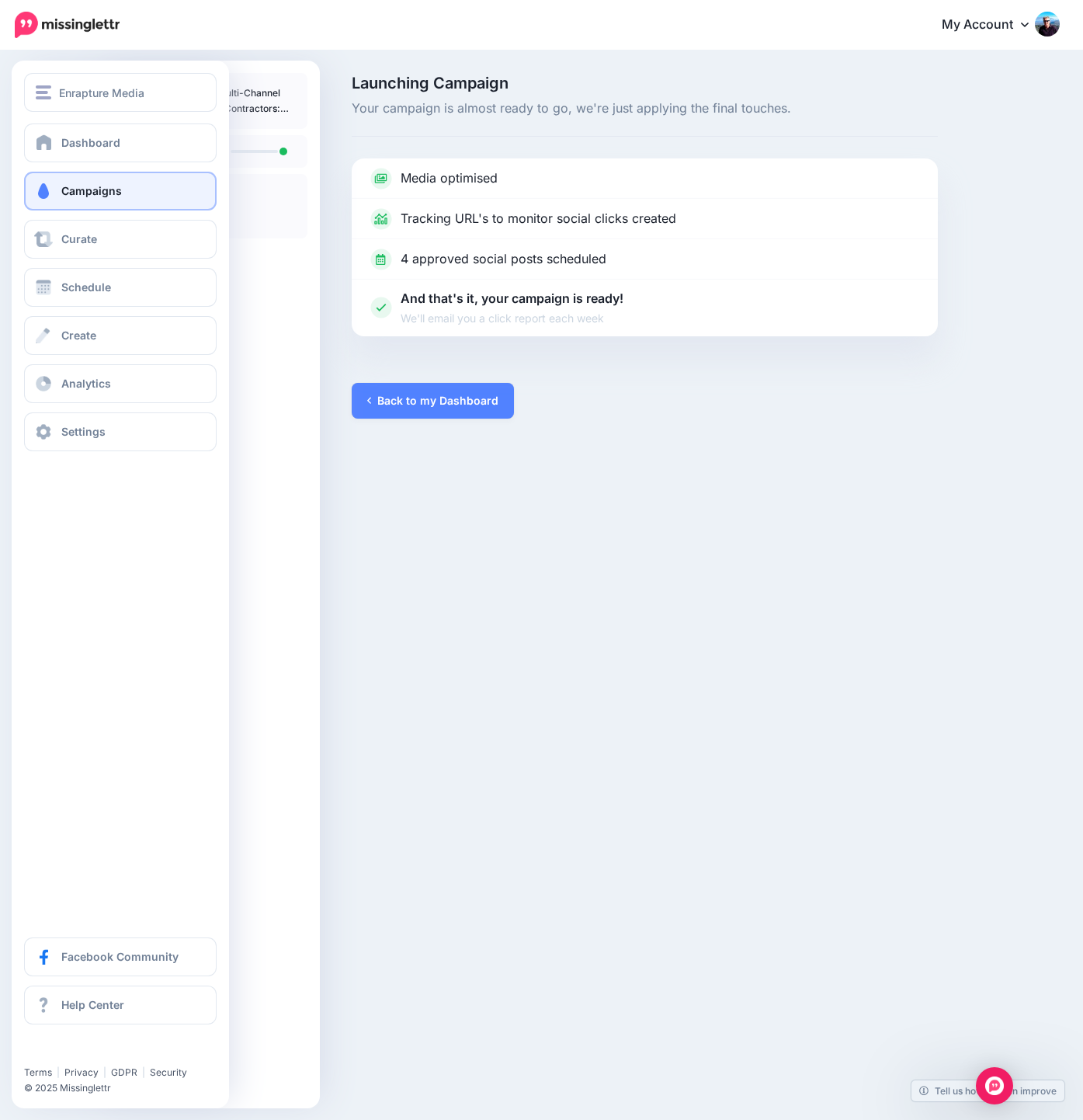
click at [110, 183] on link "Campaigns" at bounding box center [120, 190] width 192 height 39
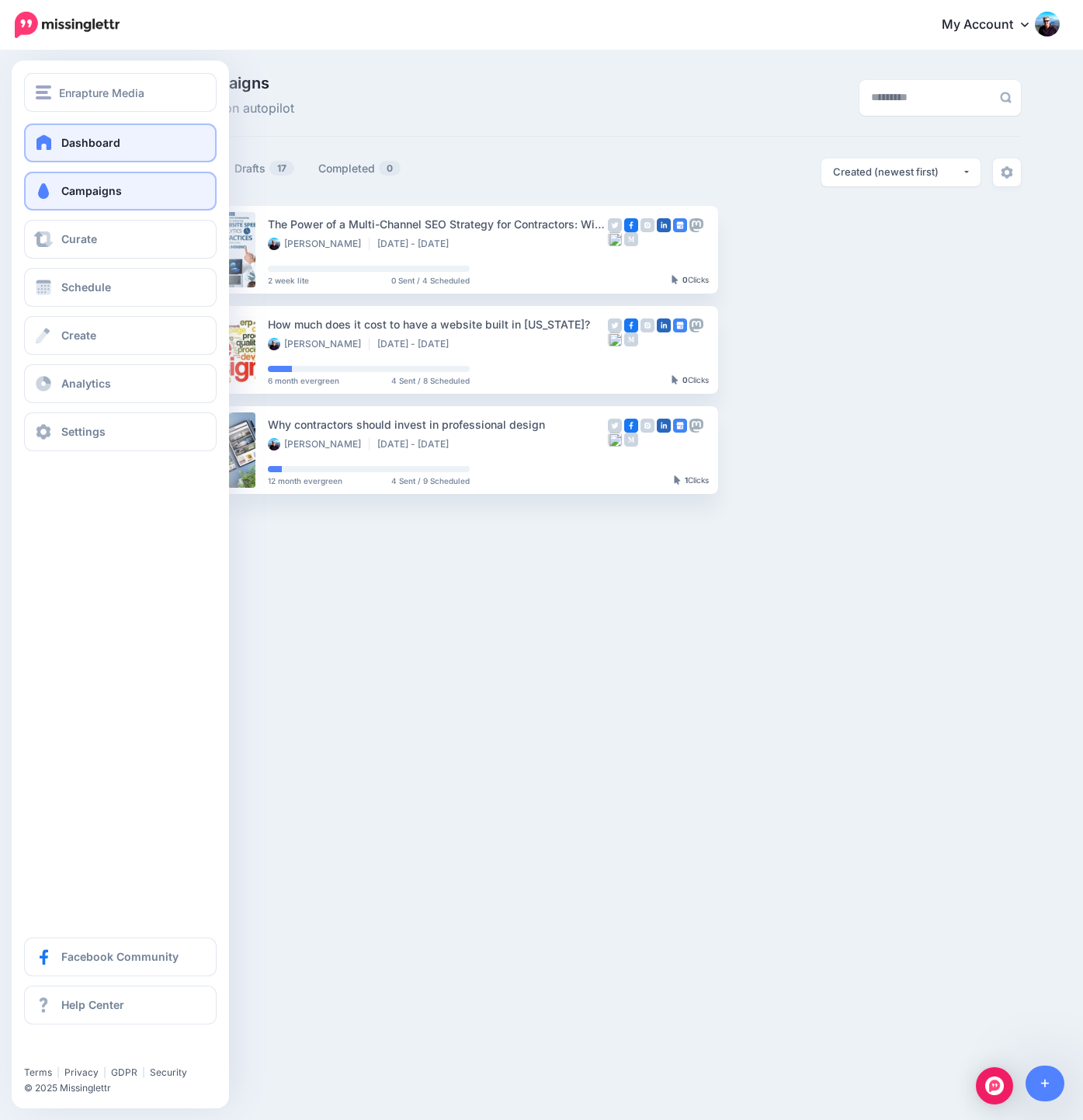
click at [87, 139] on span "Dashboard" at bounding box center [91, 142] width 59 height 13
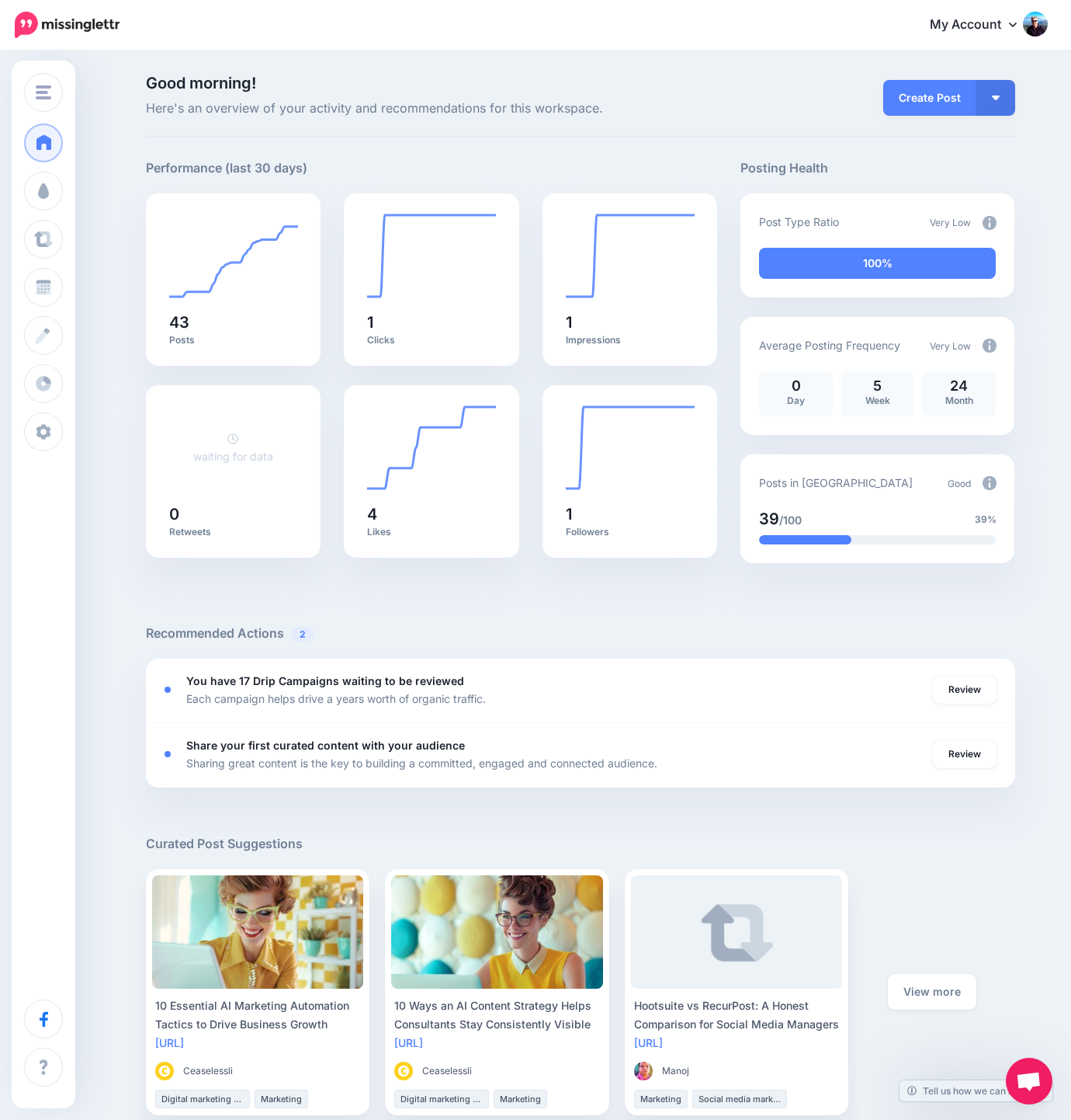
click at [731, 596] on div at bounding box center [581, 600] width 869 height 47
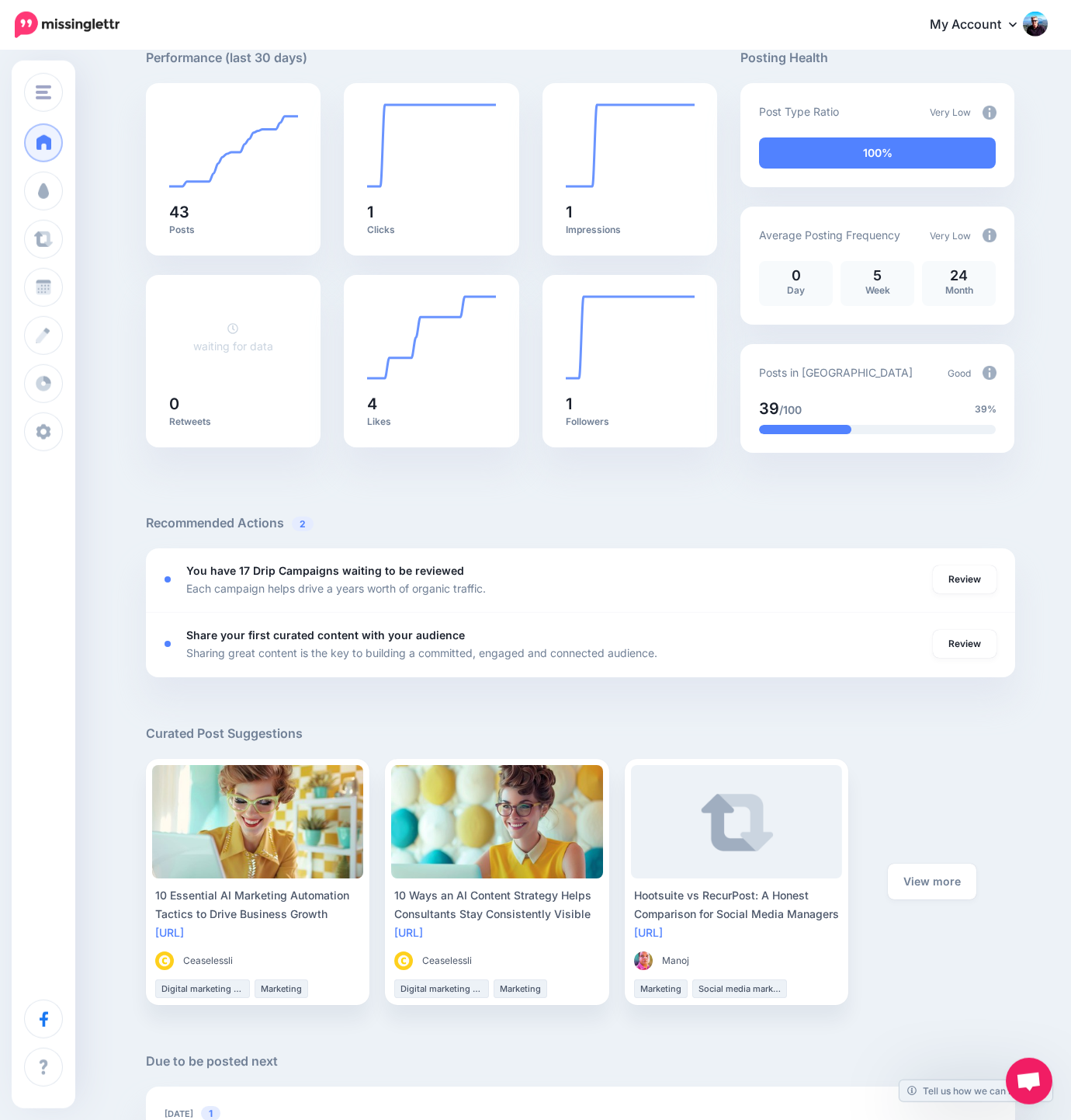
scroll to position [124, 0]
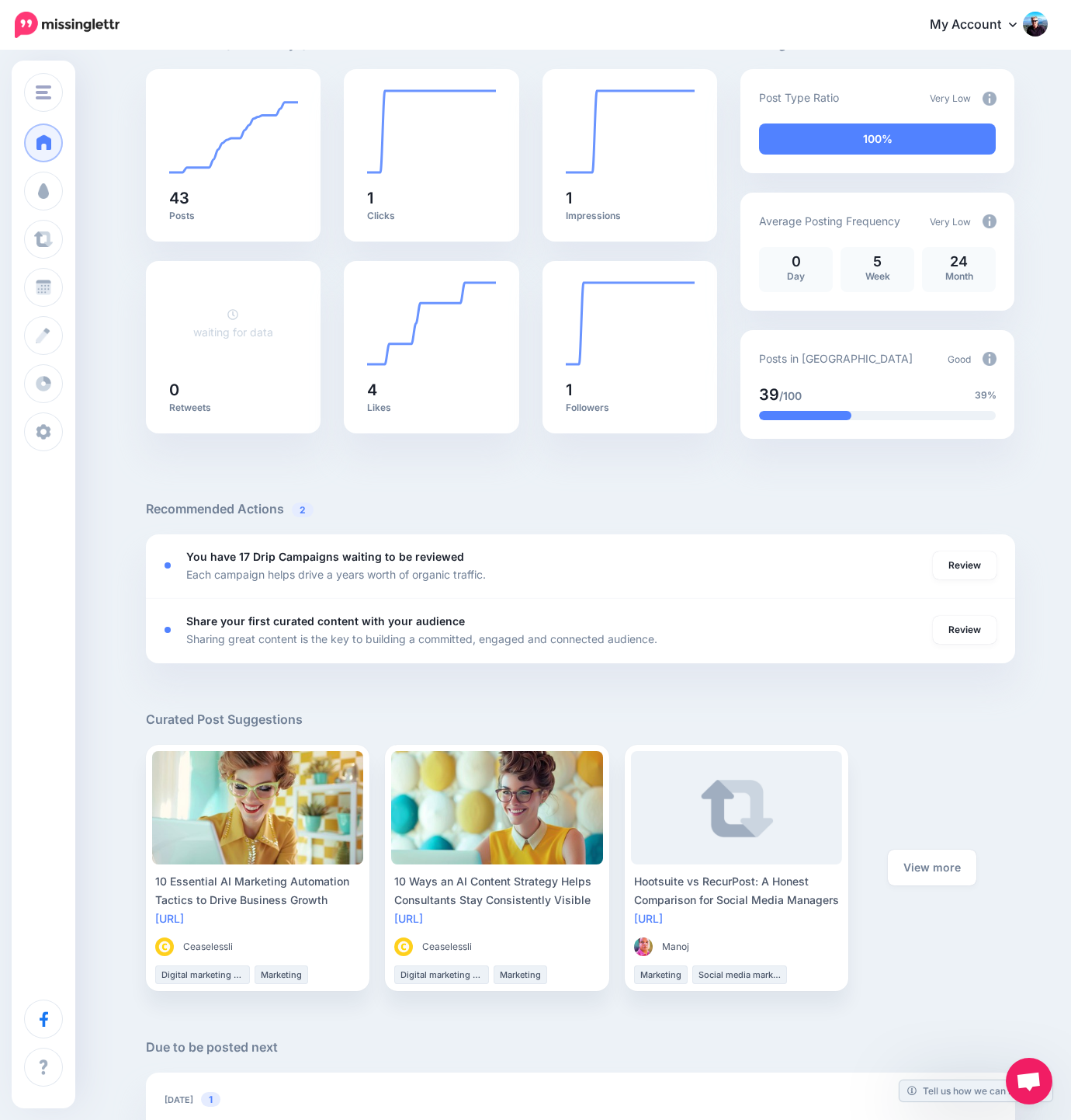
click at [731, 596] on div "**********" at bounding box center [581, 757] width 869 height 1447
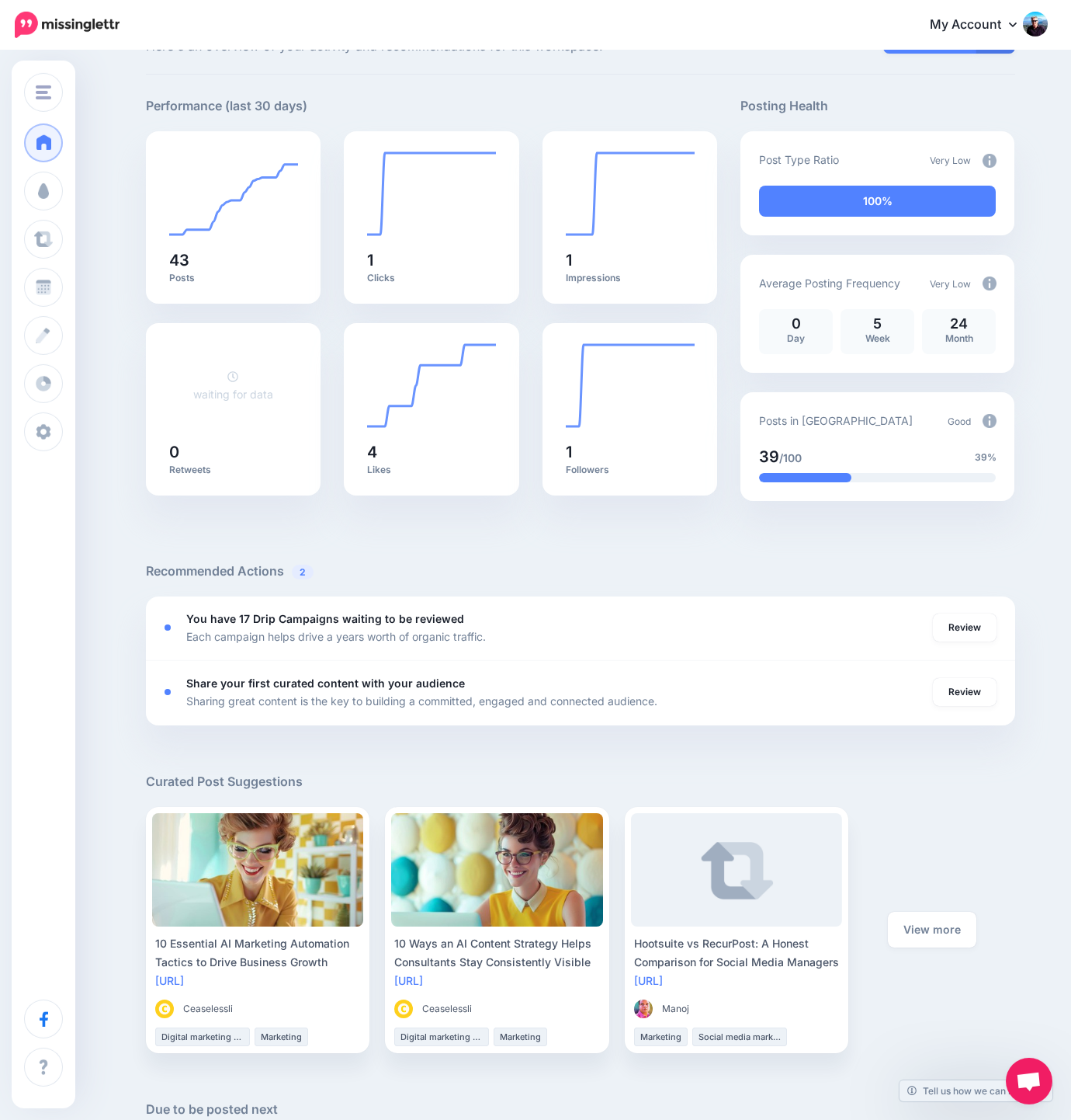
click at [530, 84] on div "Good morning! Here's an overview of your activity and recommendations for this …" at bounding box center [581, 778] width 892 height 1530
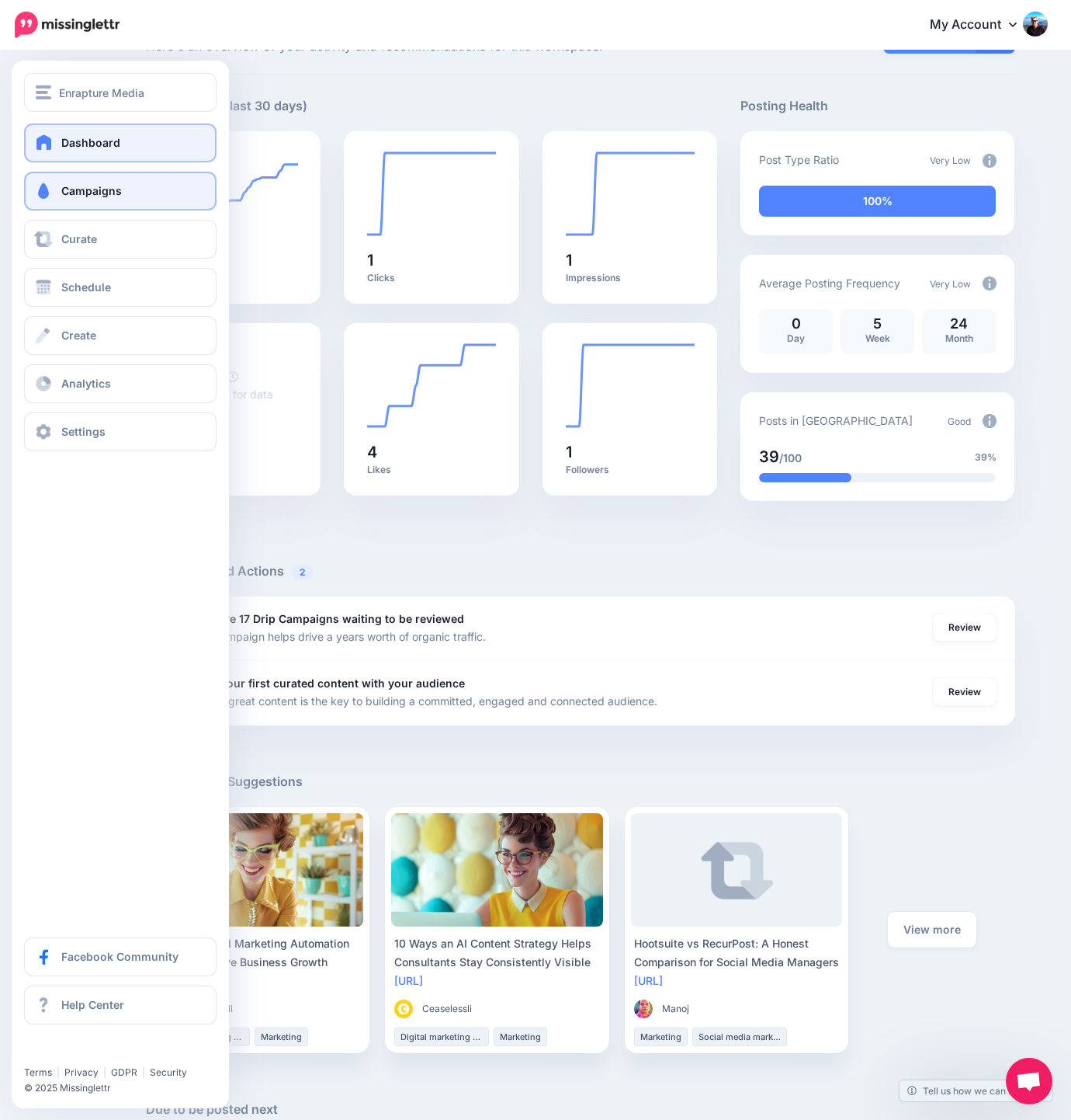
click at [119, 190] on span "Campaigns" at bounding box center [91, 190] width 60 height 13
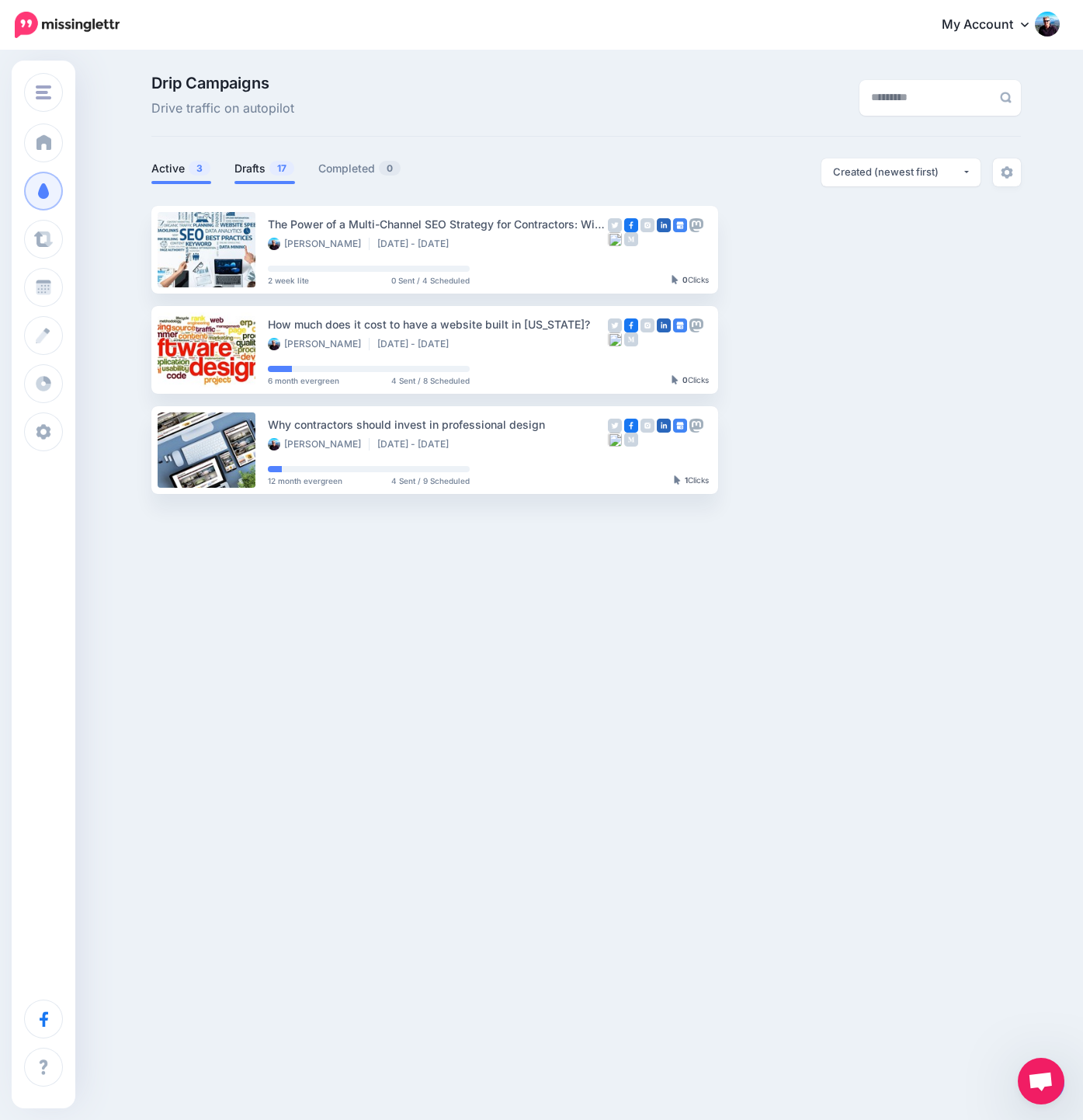
click at [246, 169] on link "Drafts 17" at bounding box center [264, 168] width 60 height 19
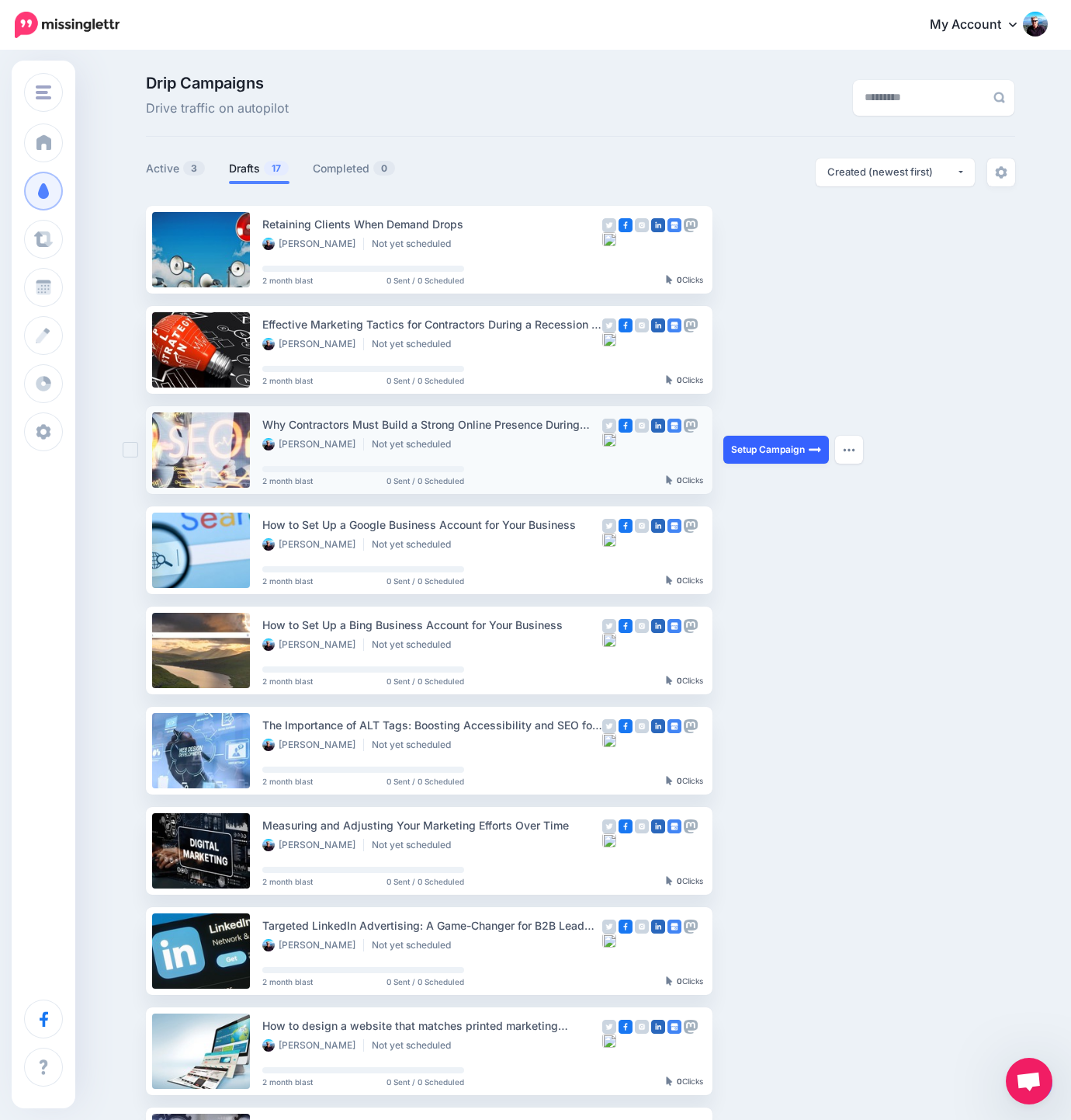
click at [776, 453] on link "Setup Campaign" at bounding box center [777, 449] width 106 height 28
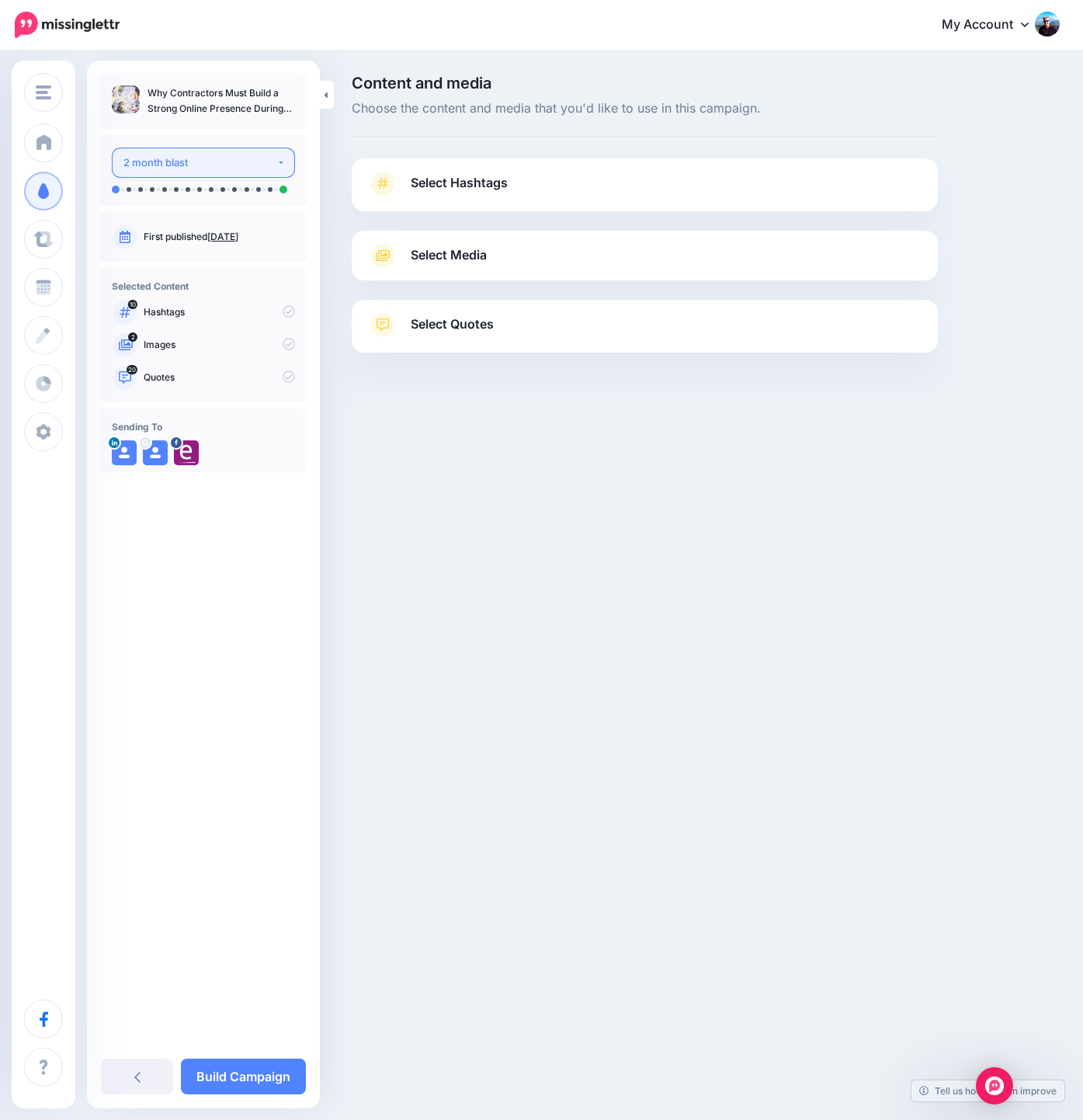
click at [187, 162] on div "2 month blast" at bounding box center [199, 163] width 153 height 18
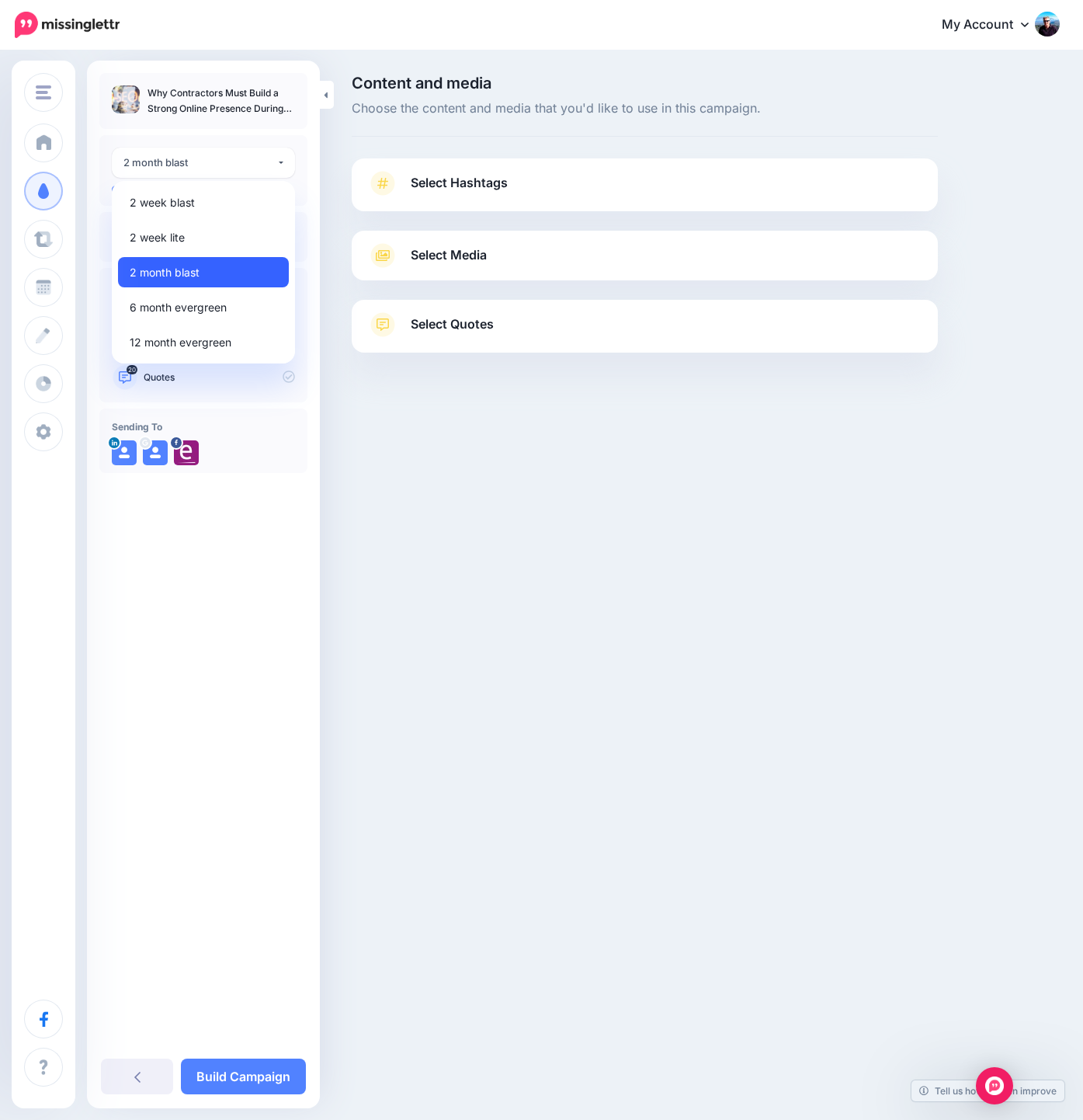
click at [163, 271] on span "2 month blast" at bounding box center [164, 272] width 70 height 19
select select "******"
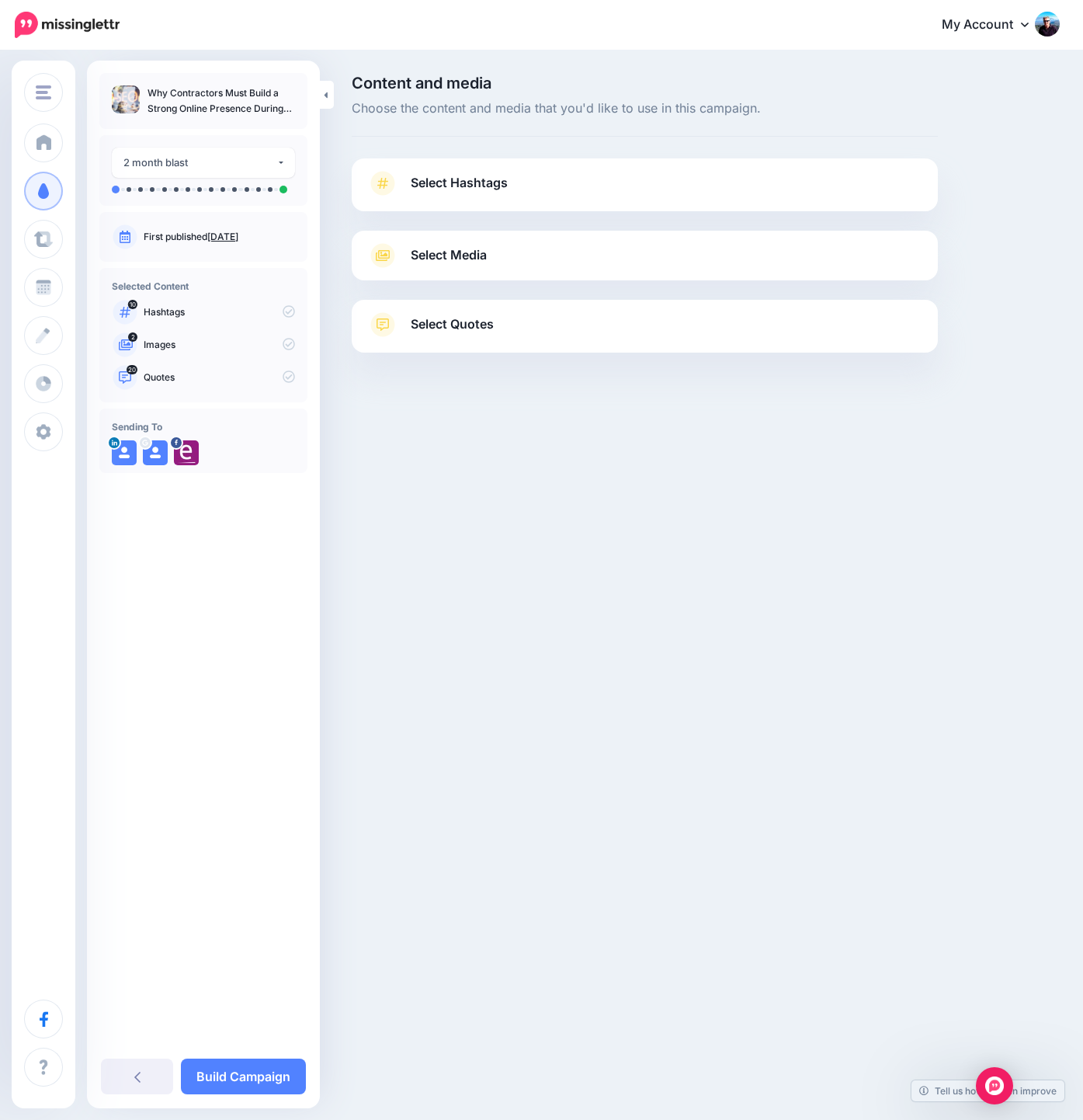
click at [580, 178] on link "Select Hashtags" at bounding box center [645, 190] width 555 height 40
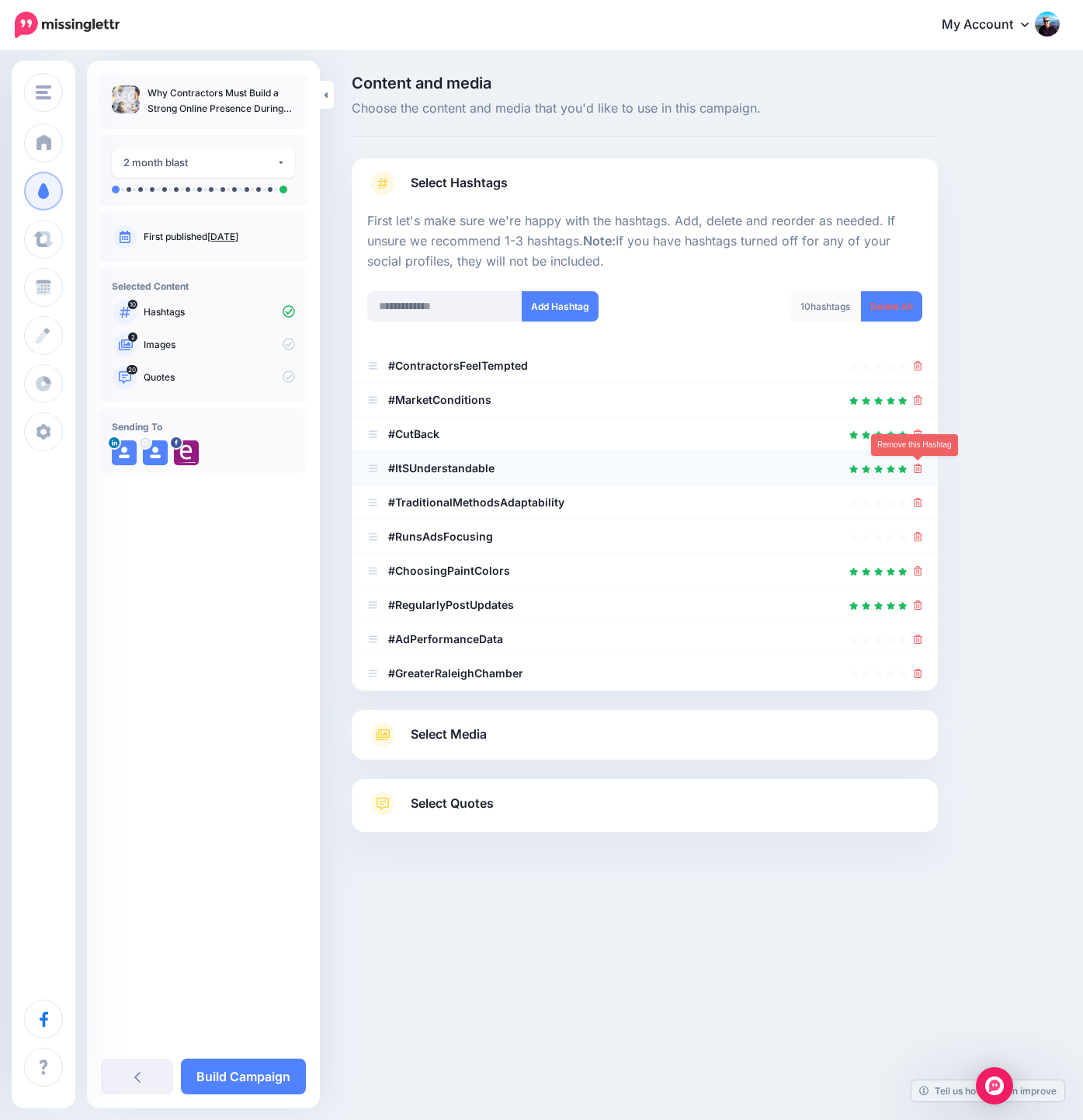
click at [920, 466] on icon at bounding box center [918, 468] width 9 height 9
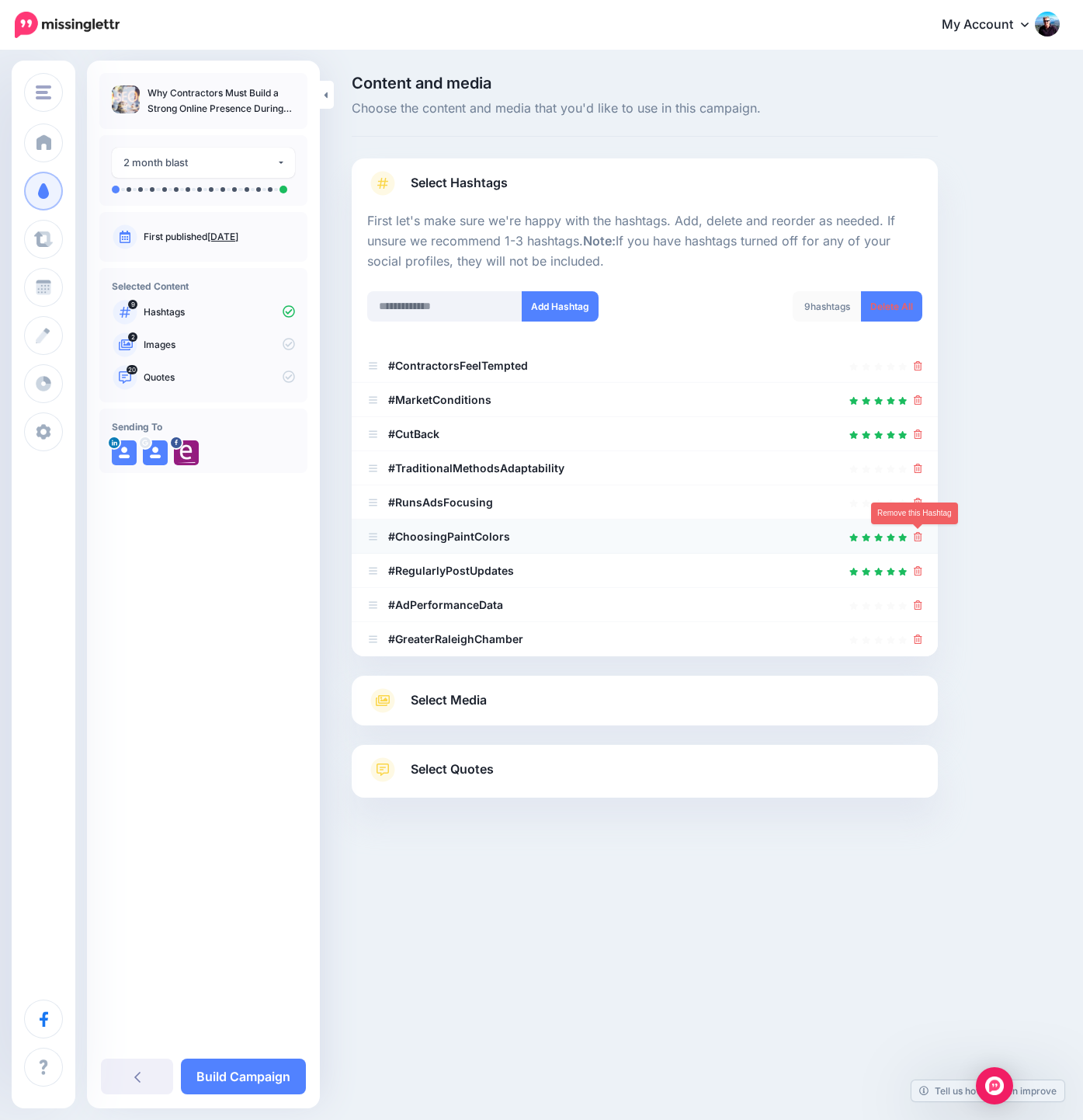
click at [919, 535] on icon at bounding box center [918, 536] width 9 height 9
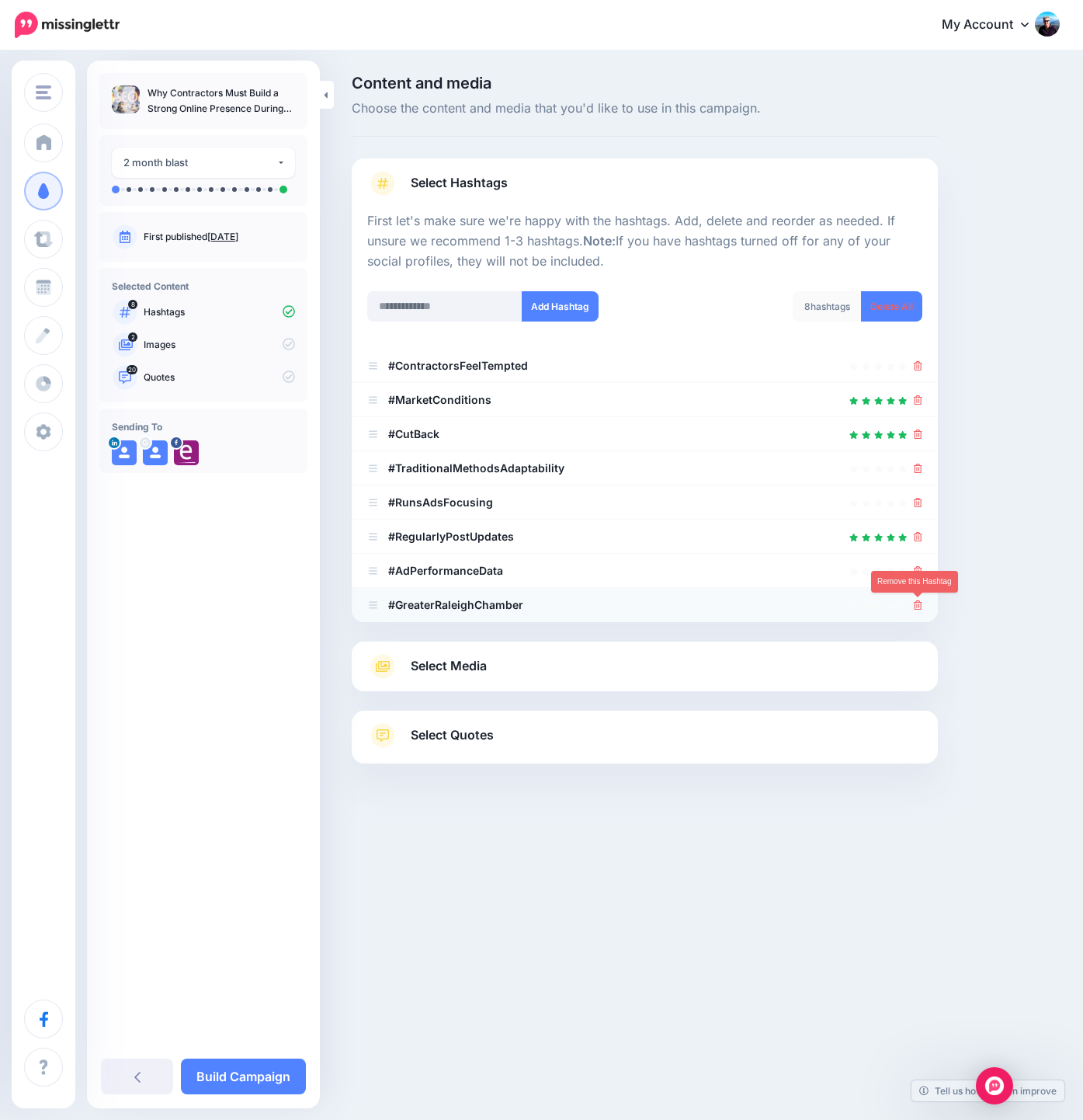
click at [920, 604] on icon at bounding box center [918, 604] width 9 height 9
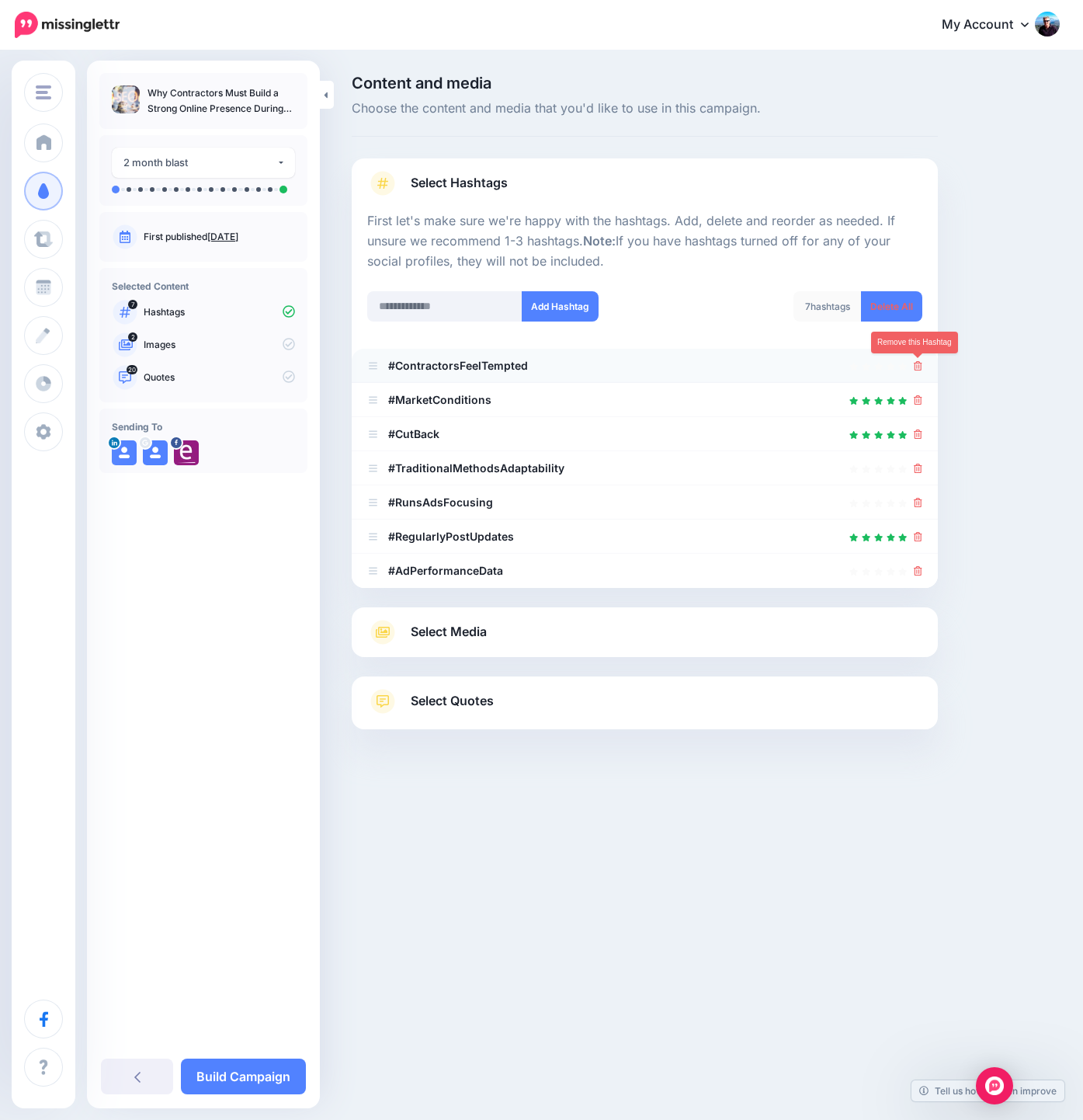
click at [918, 364] on icon at bounding box center [918, 366] width 9 height 9
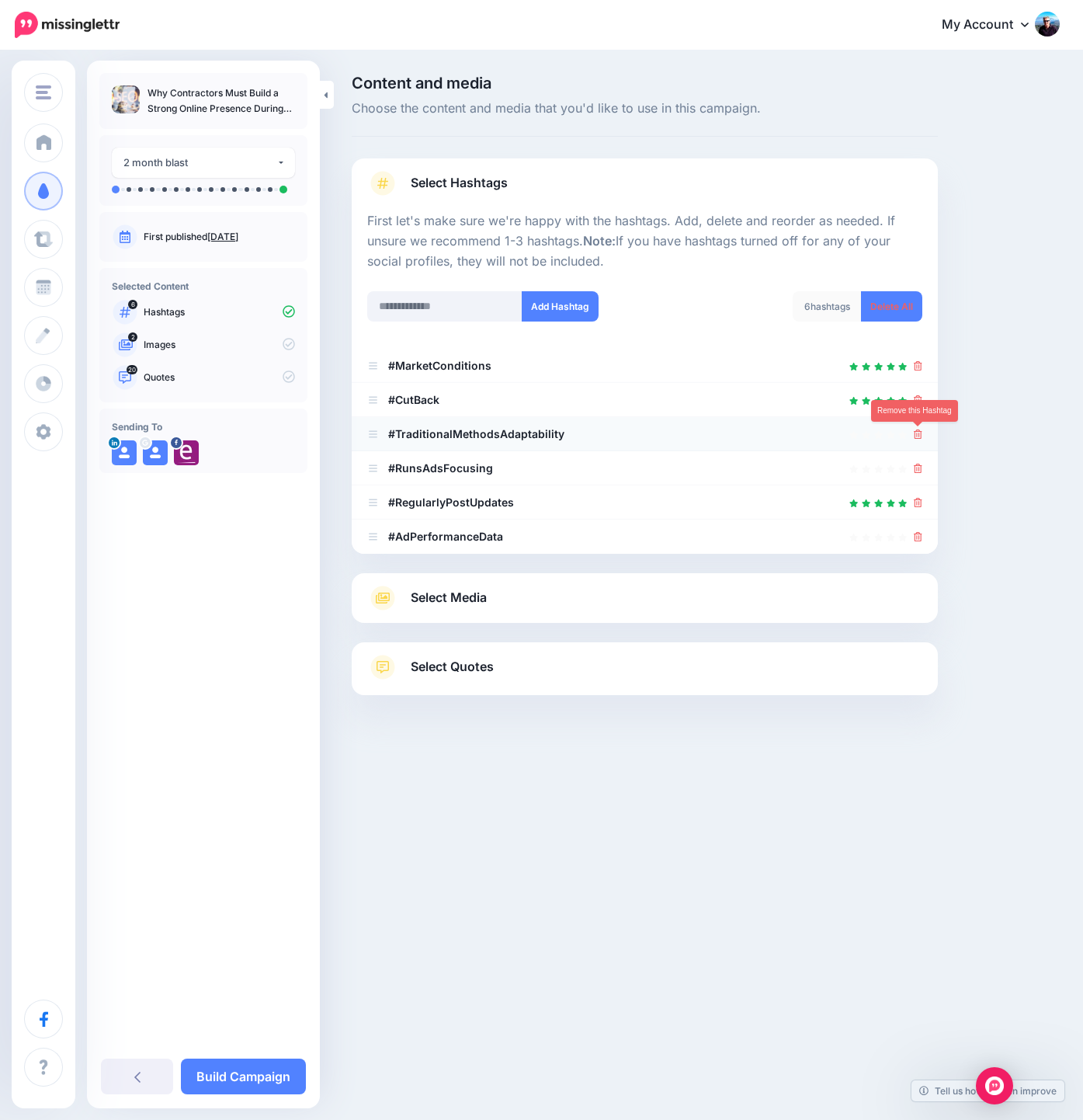
click at [918, 436] on icon at bounding box center [918, 434] width 9 height 9
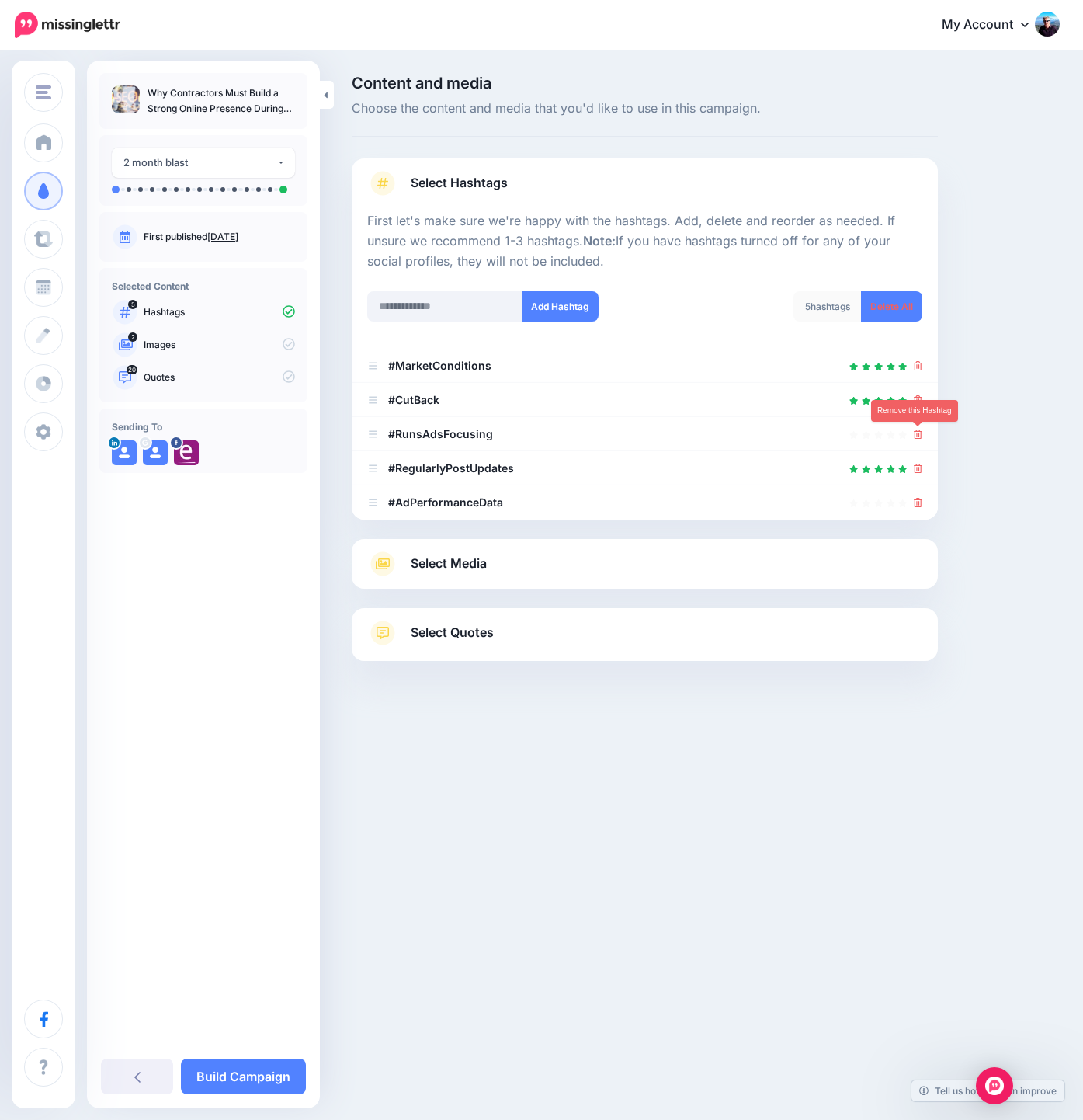
click at [918, 436] on icon at bounding box center [918, 434] width 9 height 9
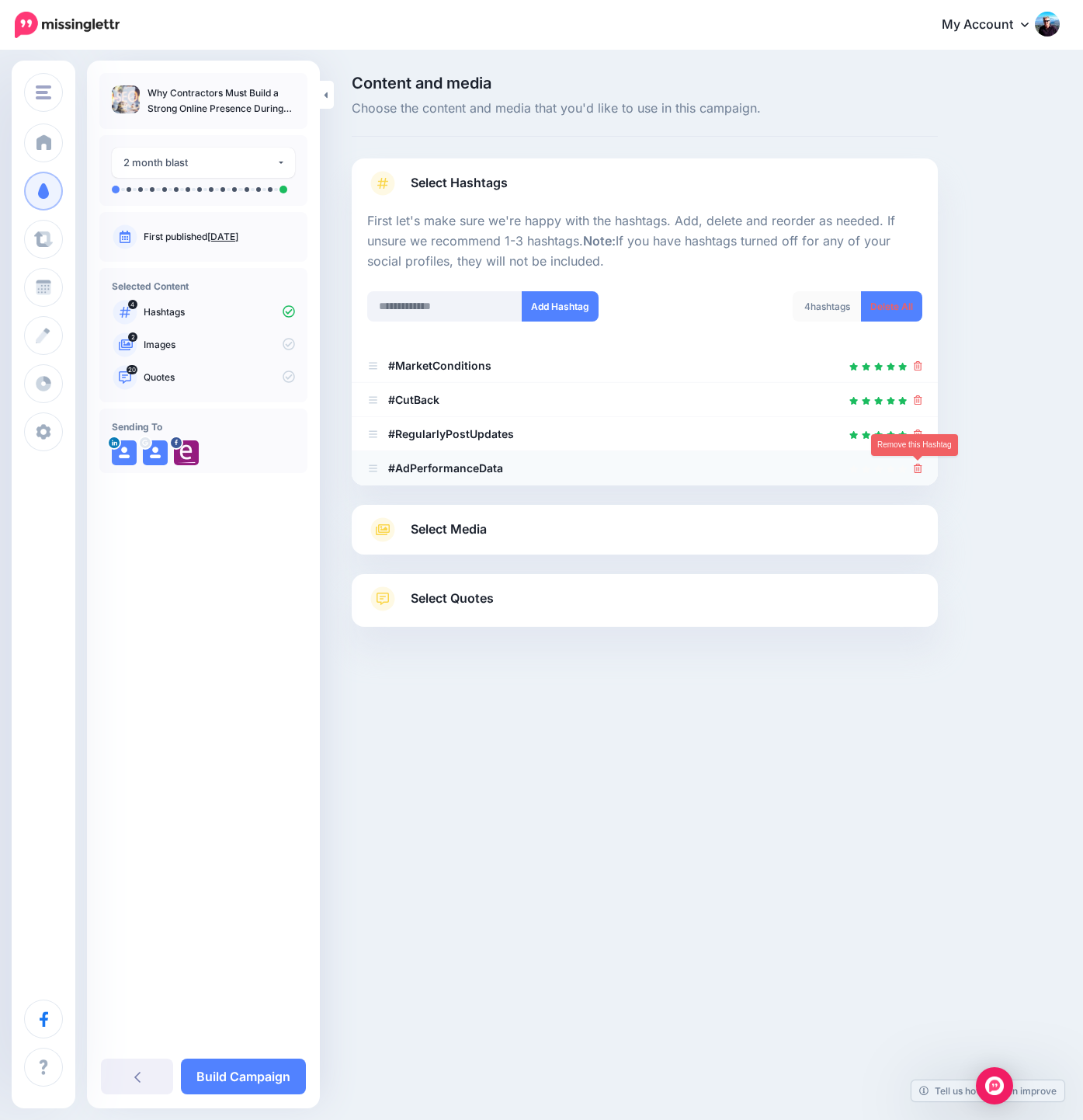
click at [917, 472] on icon at bounding box center [918, 468] width 9 height 9
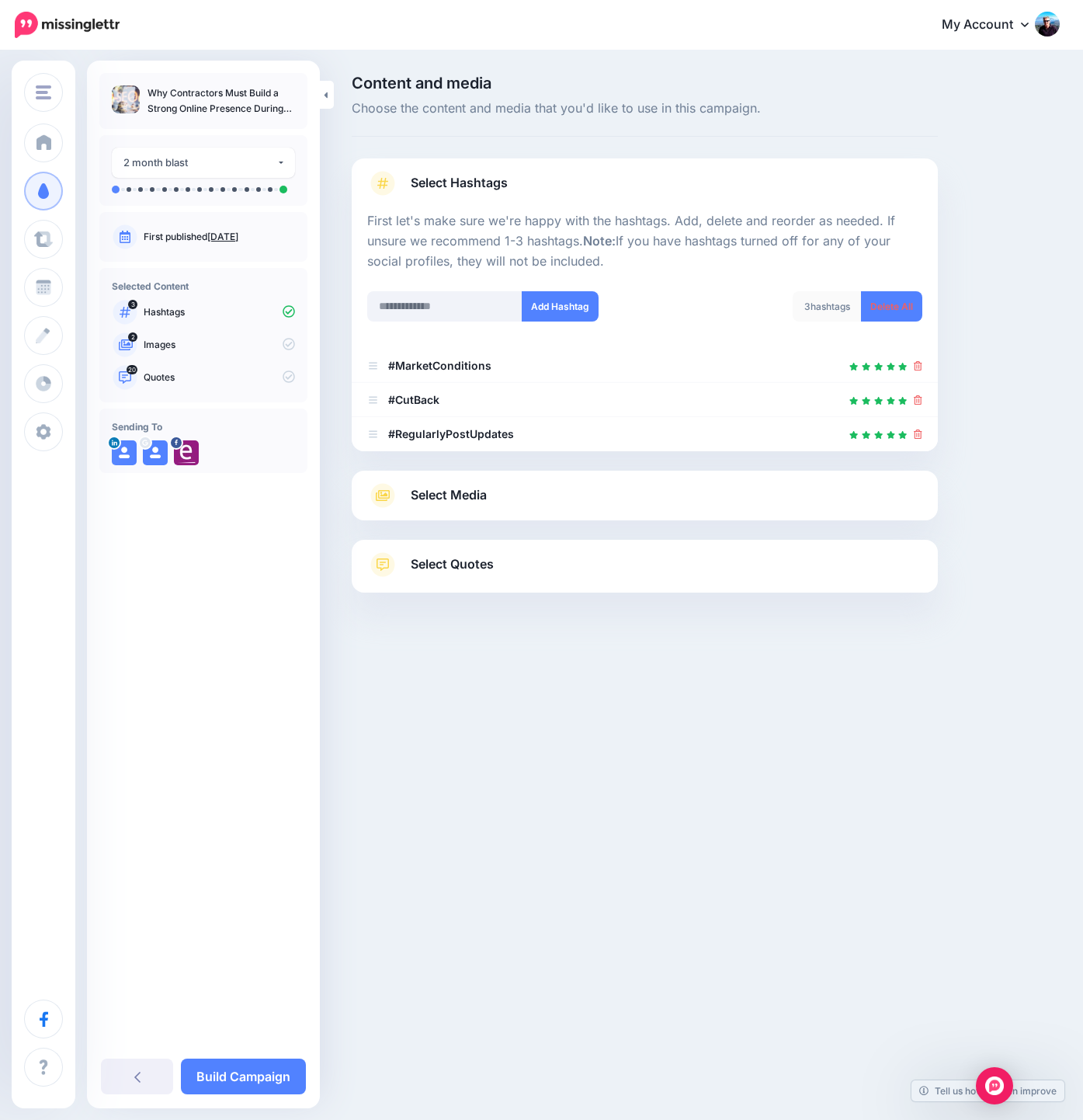
click at [569, 486] on link "Select Media" at bounding box center [645, 496] width 555 height 25
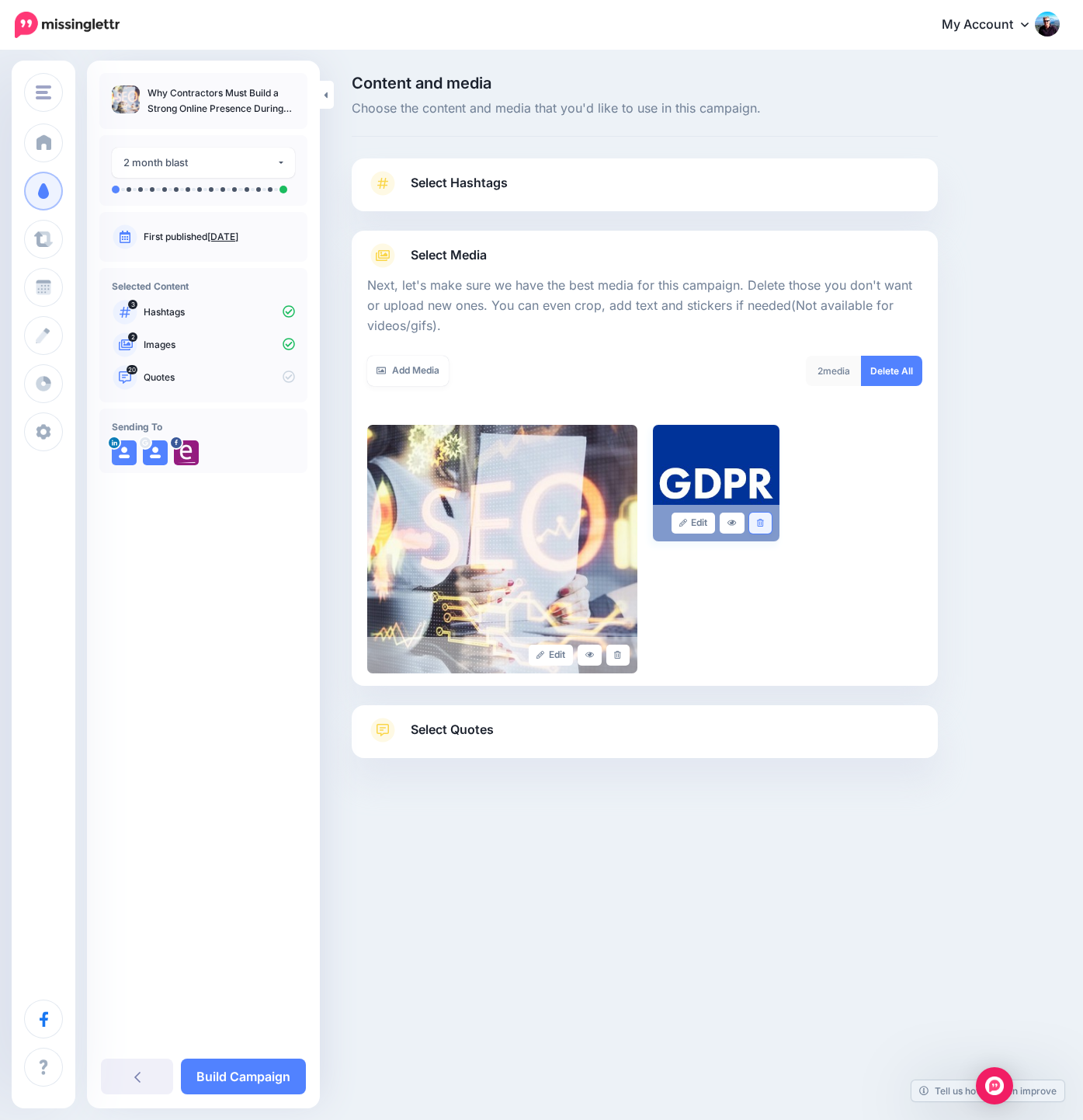
click at [754, 524] on link at bounding box center [760, 523] width 22 height 21
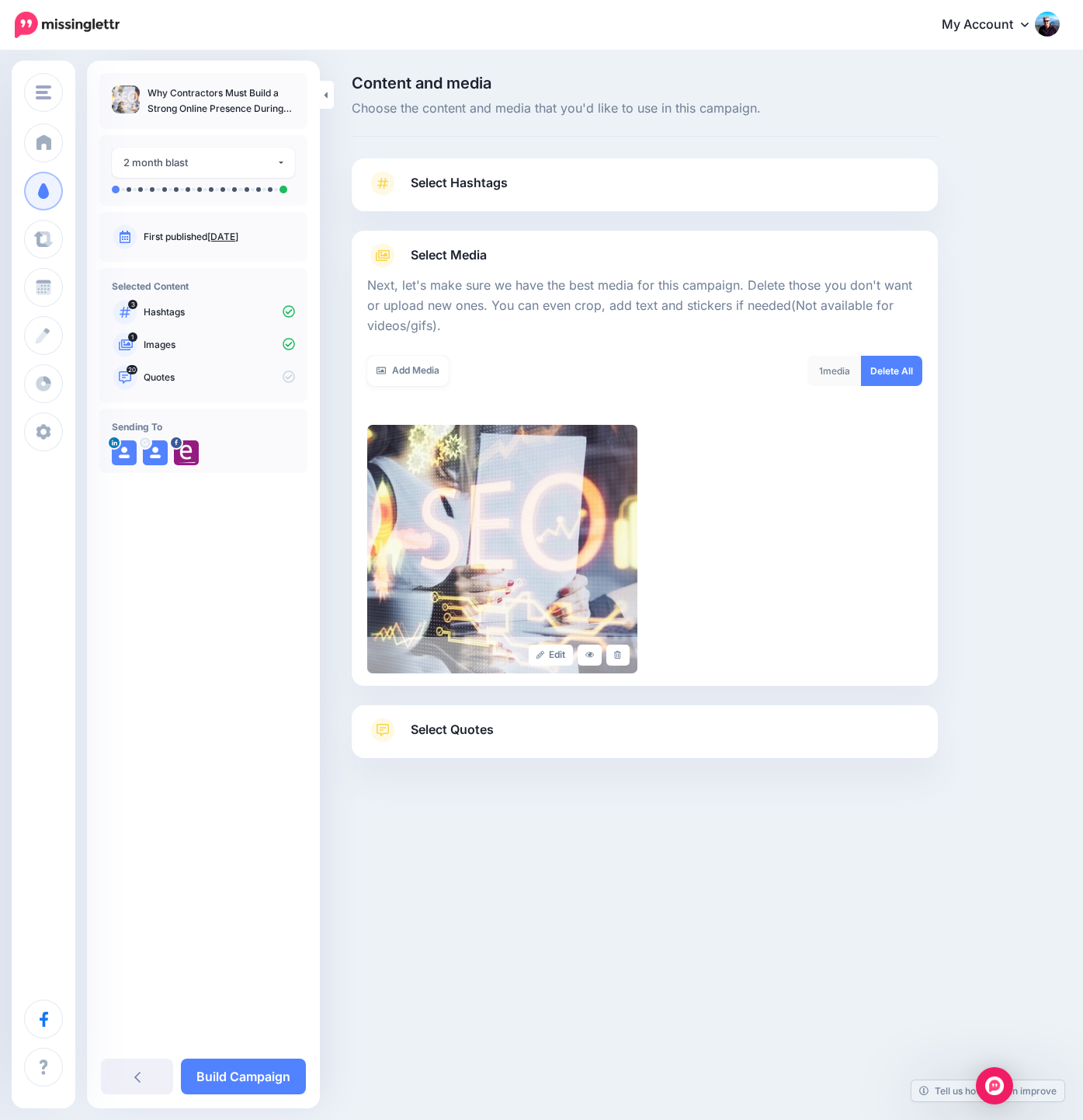
click at [467, 730] on span "Select Quotes" at bounding box center [452, 729] width 83 height 21
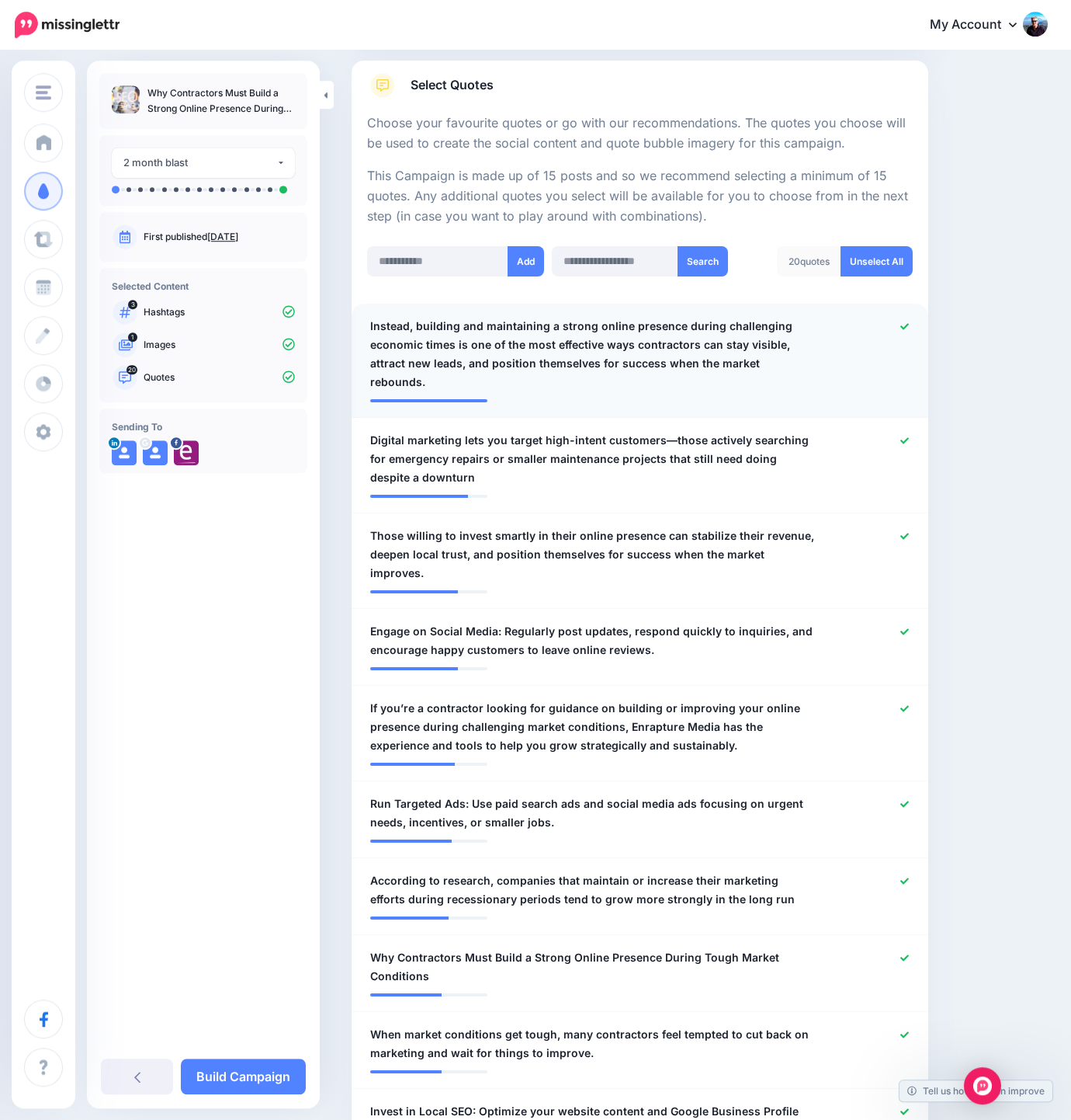
scroll to position [273, 0]
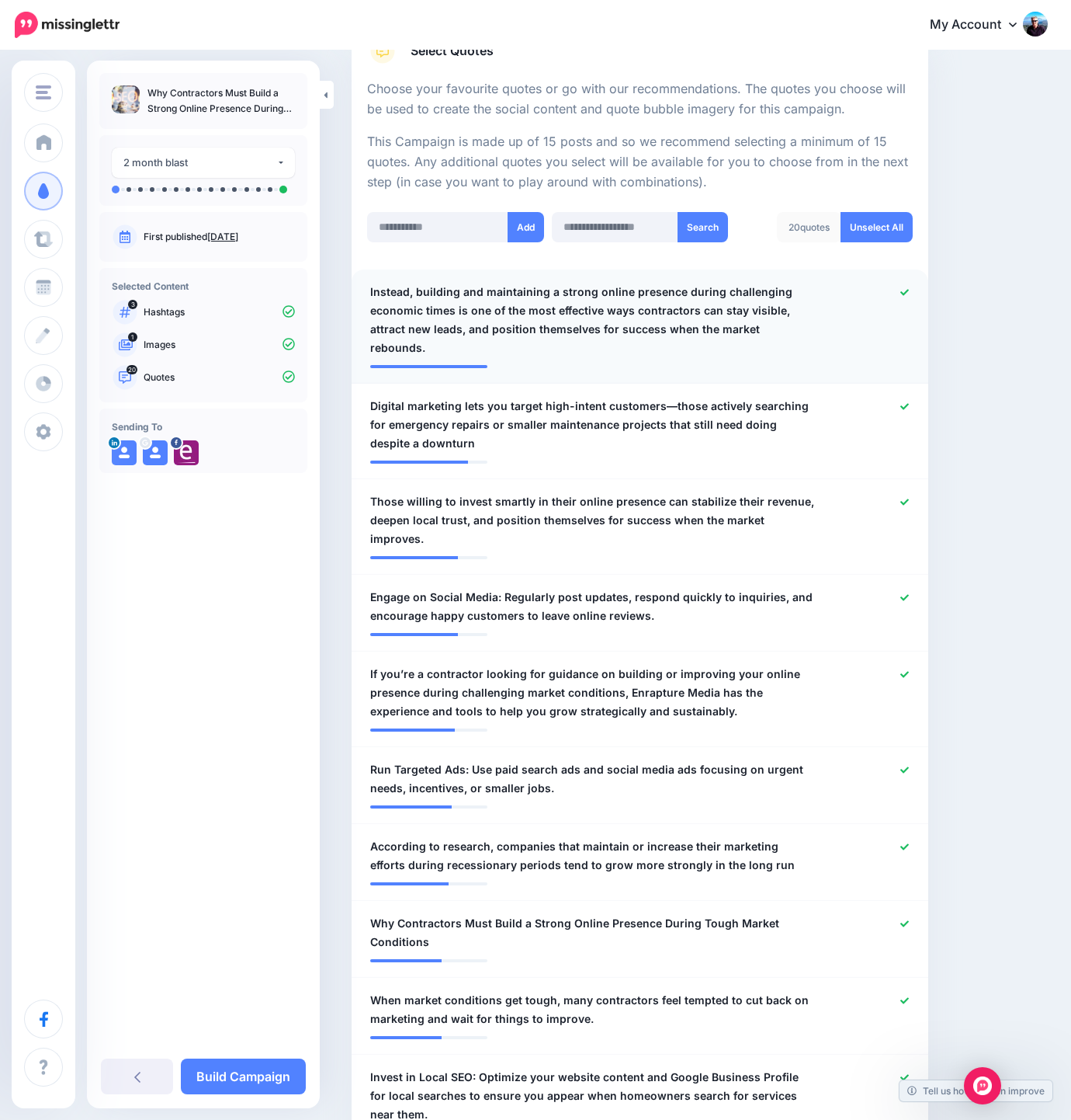
click at [909, 289] on icon at bounding box center [905, 293] width 9 height 9
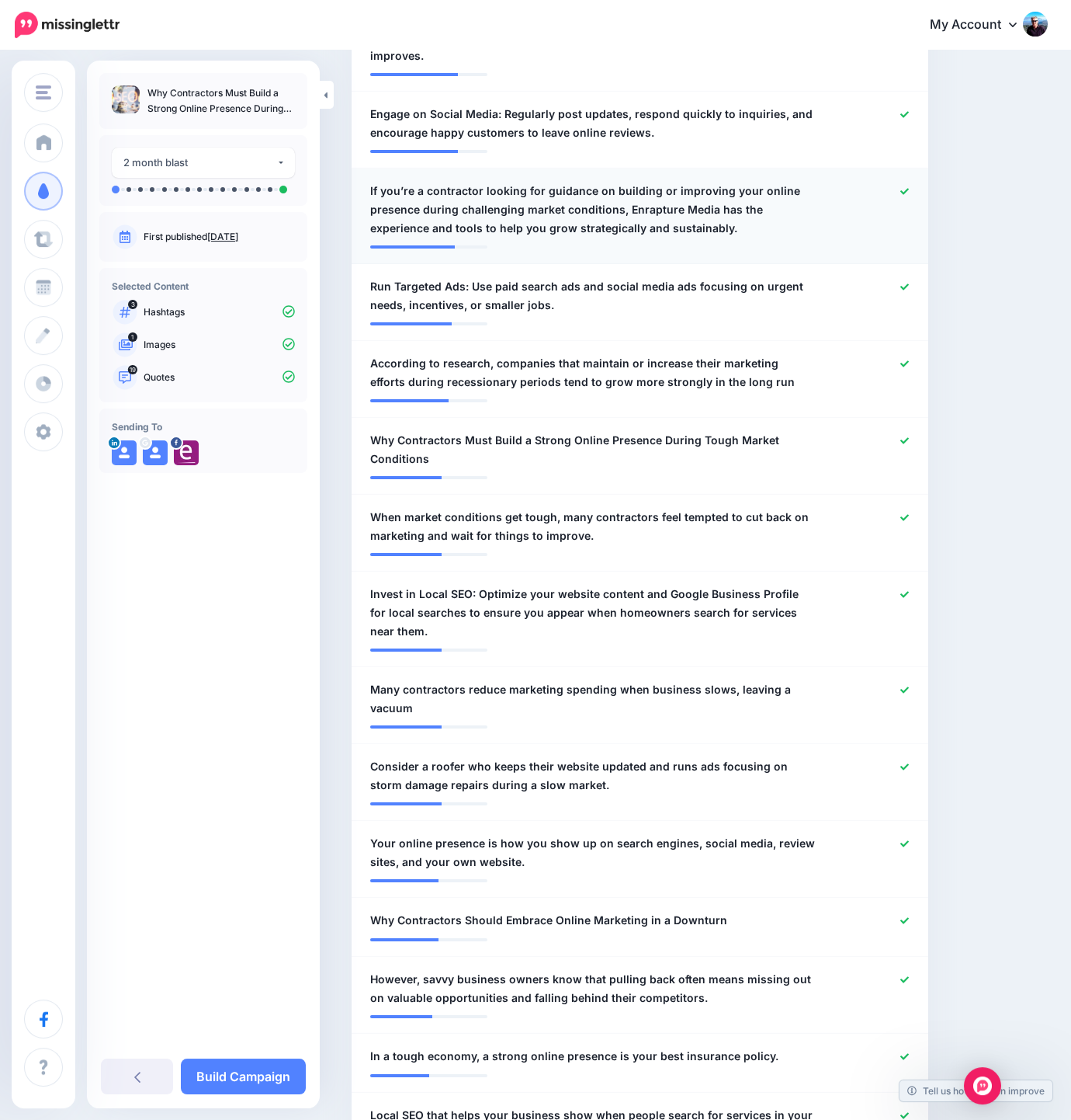
scroll to position [782, 0]
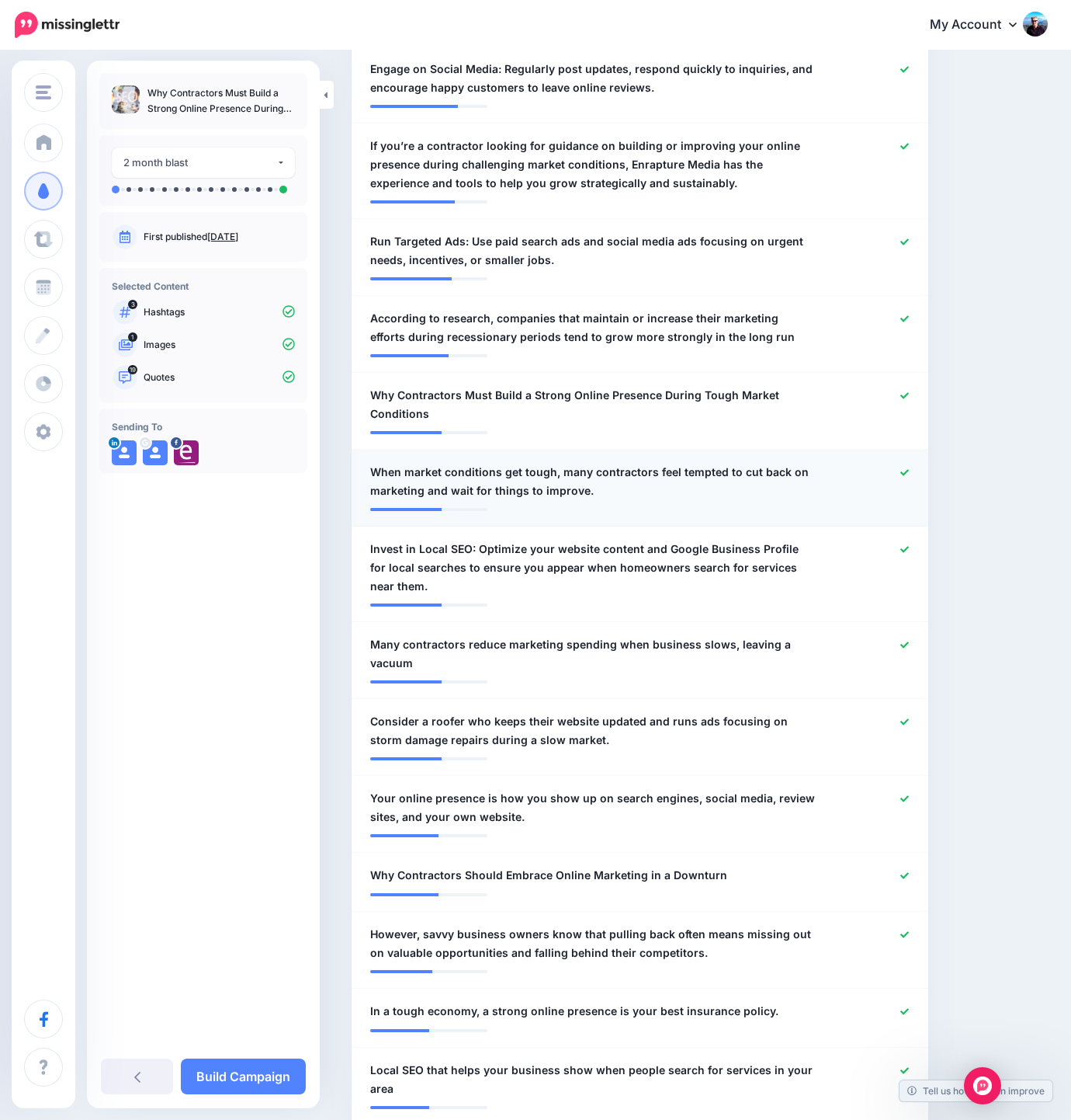
click at [909, 468] on icon at bounding box center [905, 472] width 9 height 9
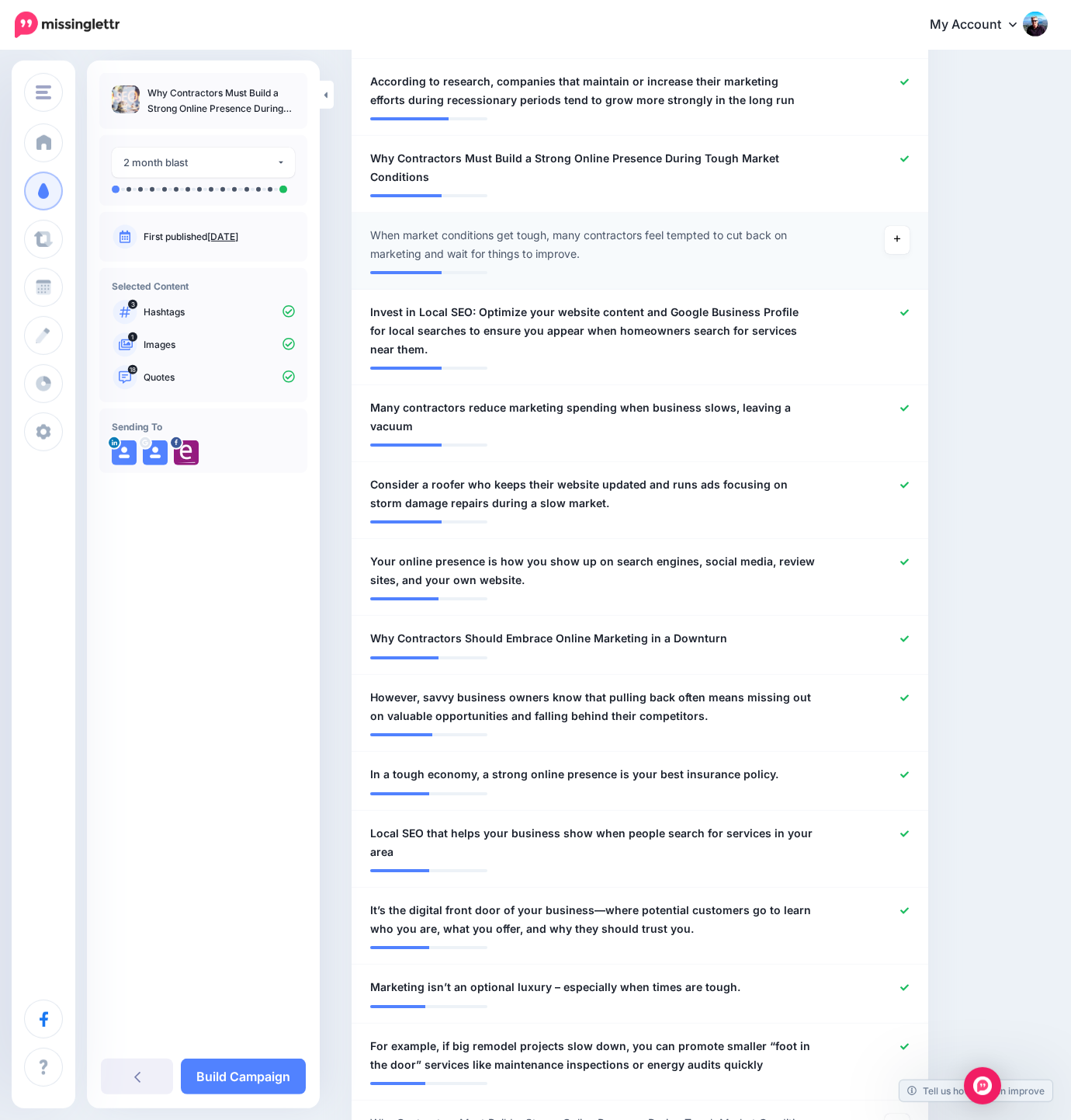
scroll to position [1056, 0]
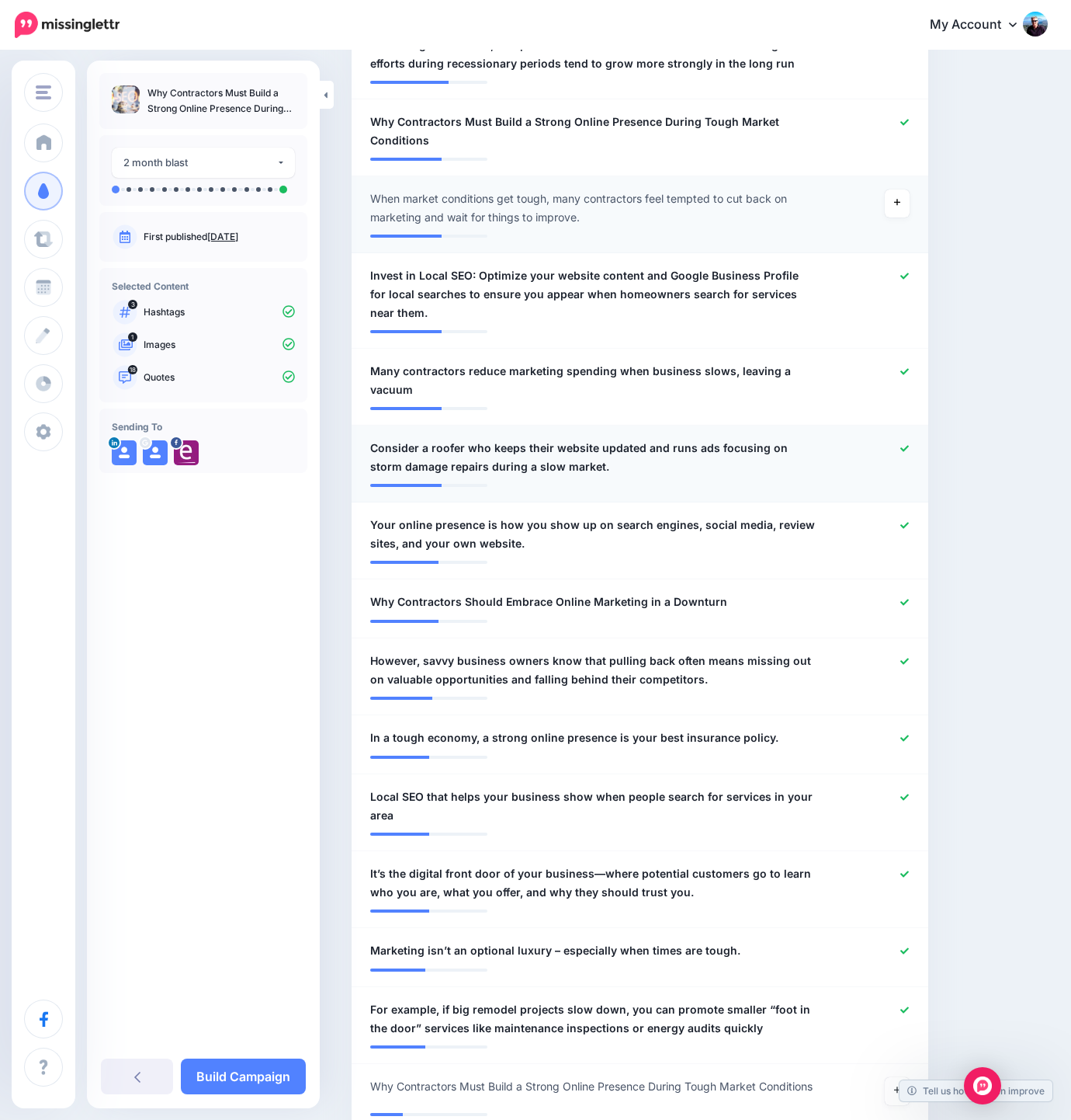
click at [909, 445] on icon at bounding box center [905, 447] width 9 height 6
click at [909, 657] on icon at bounding box center [905, 661] width 9 height 9
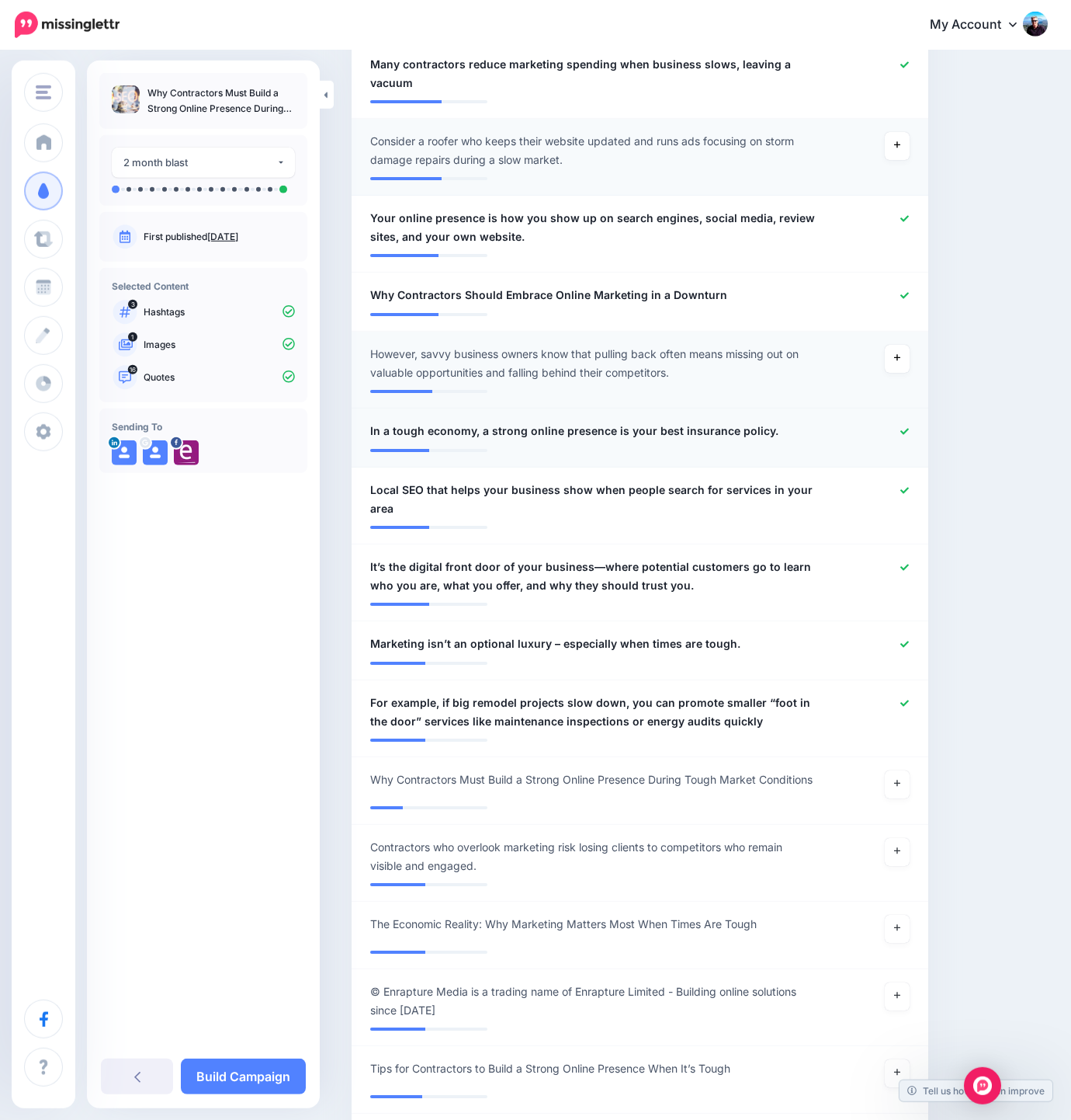
scroll to position [1453, 0]
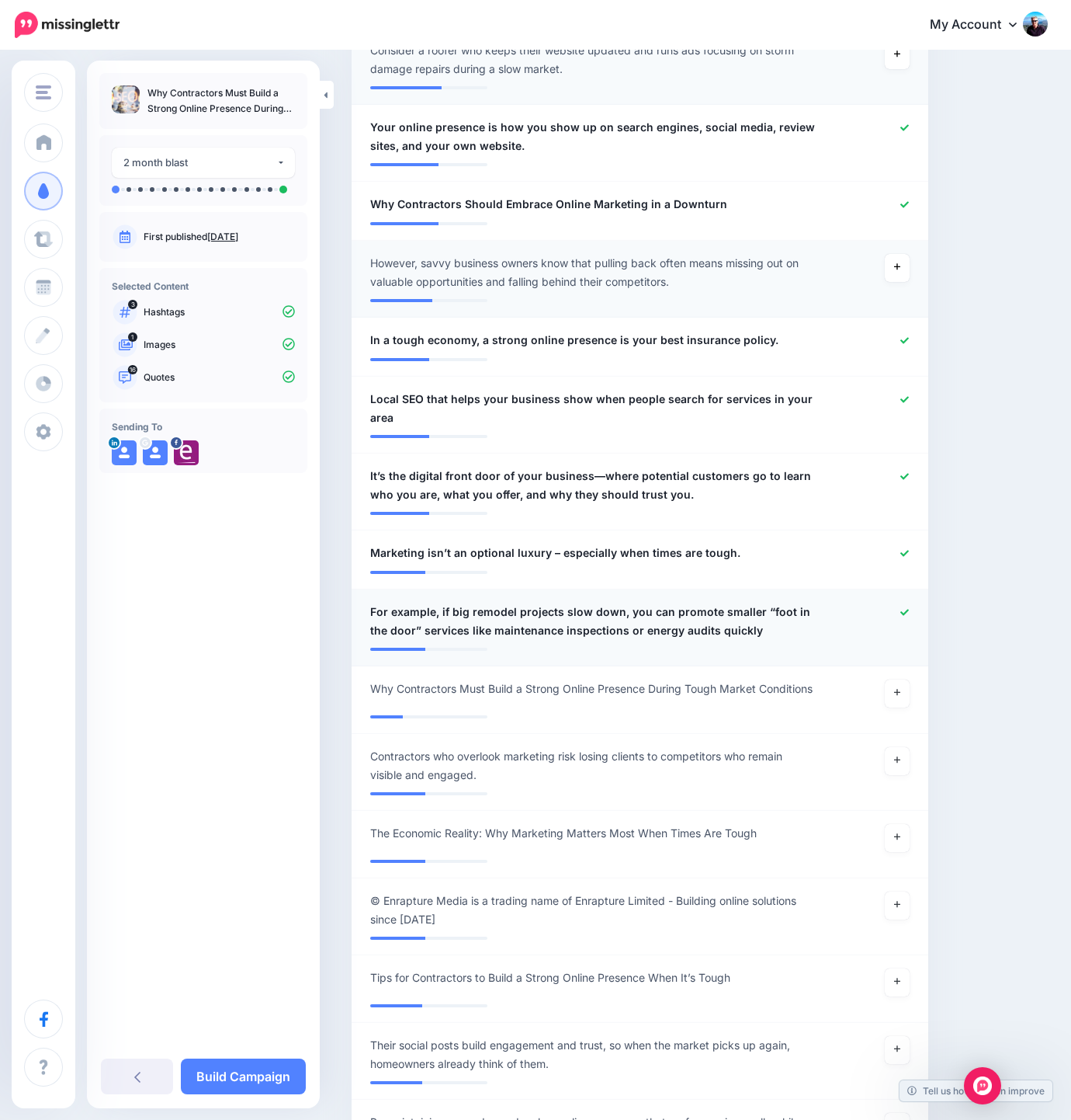
click at [909, 608] on icon at bounding box center [905, 613] width 9 height 9
click at [900, 688] on icon at bounding box center [897, 692] width 6 height 9
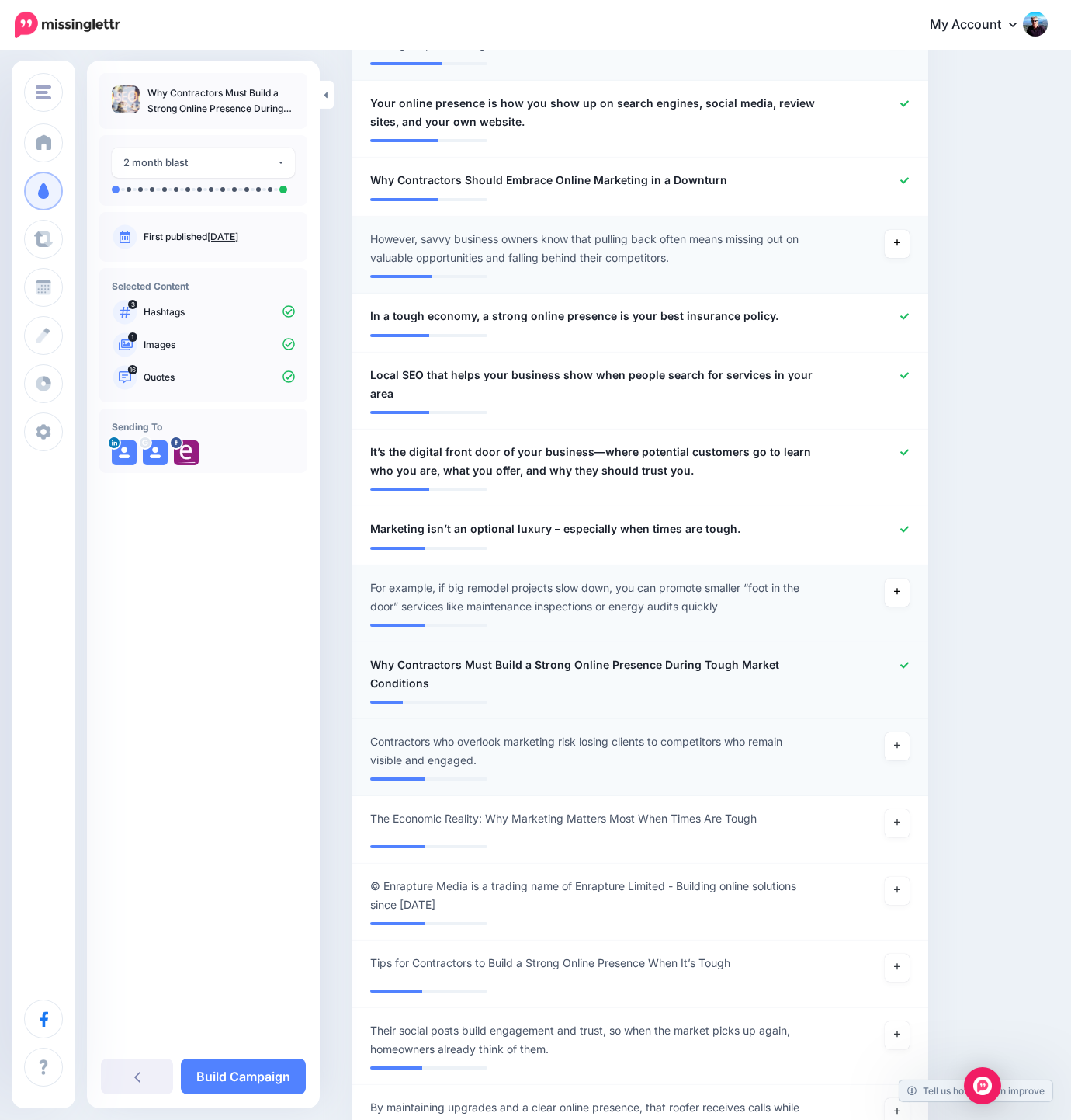
scroll to position [1478, 0]
click at [903, 731] on link at bounding box center [898, 745] width 25 height 28
click at [909, 808] on link at bounding box center [898, 822] width 25 height 28
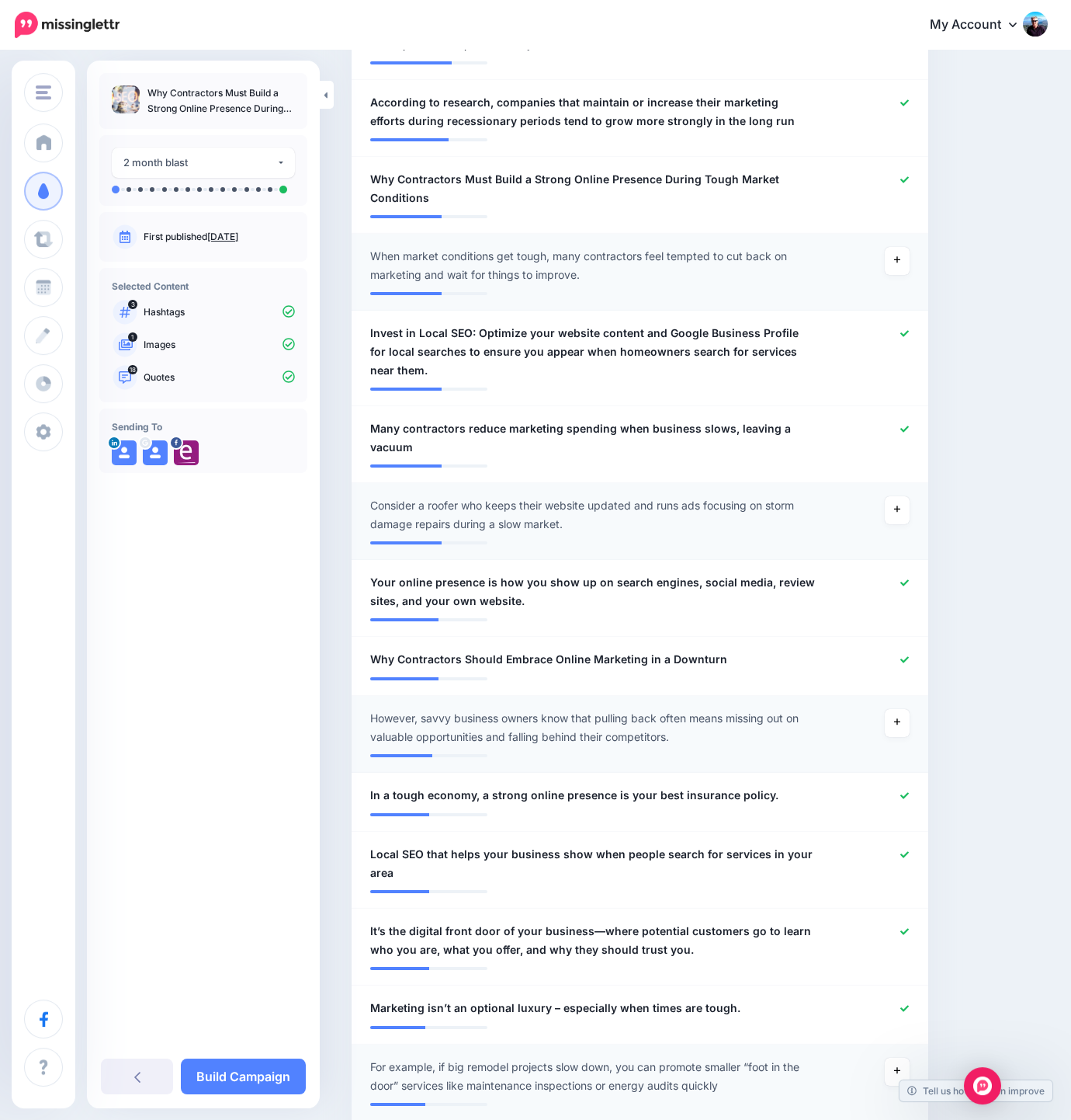
scroll to position [994, 0]
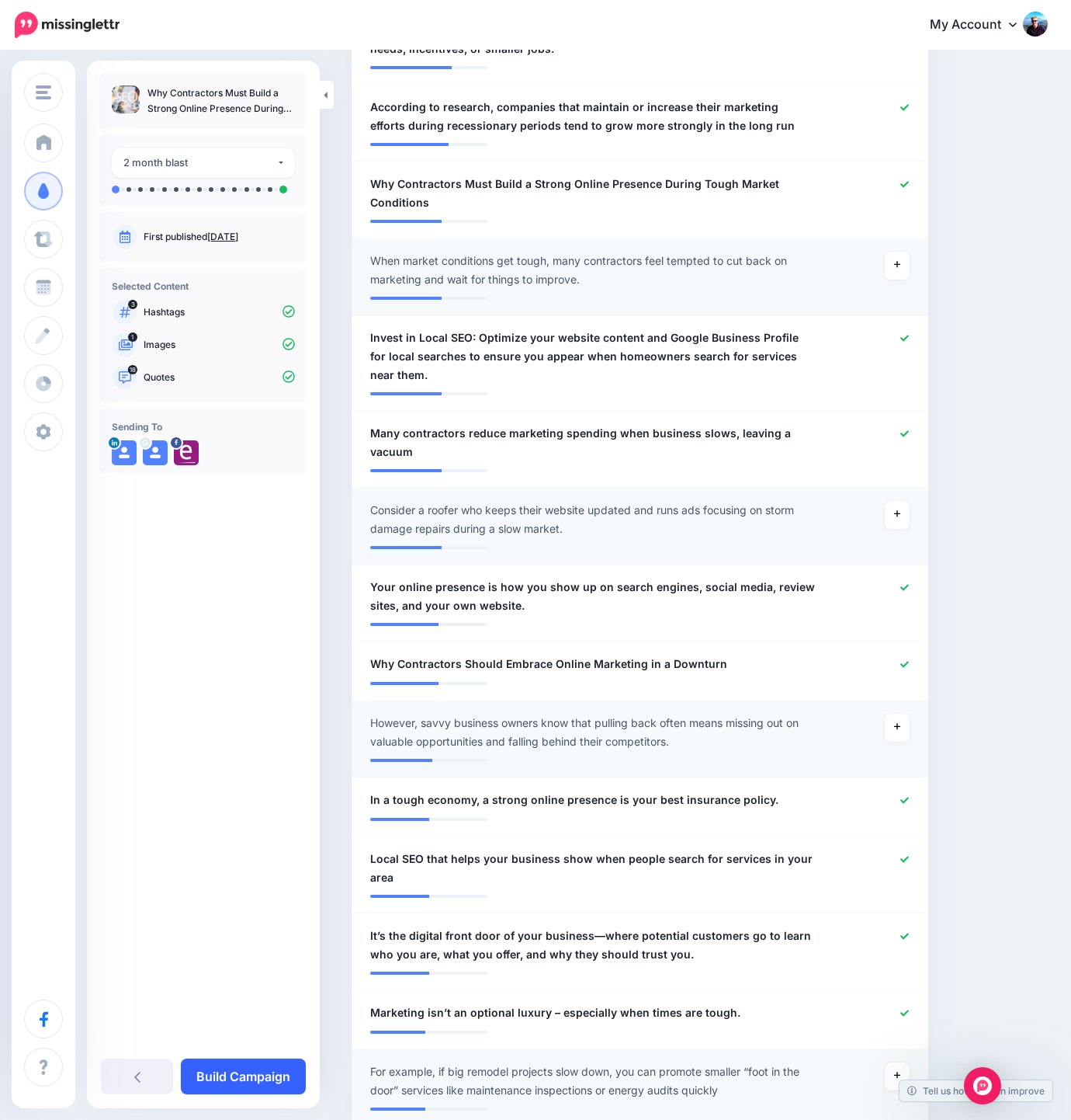
click at [250, 1077] on link "Build Campaign" at bounding box center [242, 1076] width 125 height 36
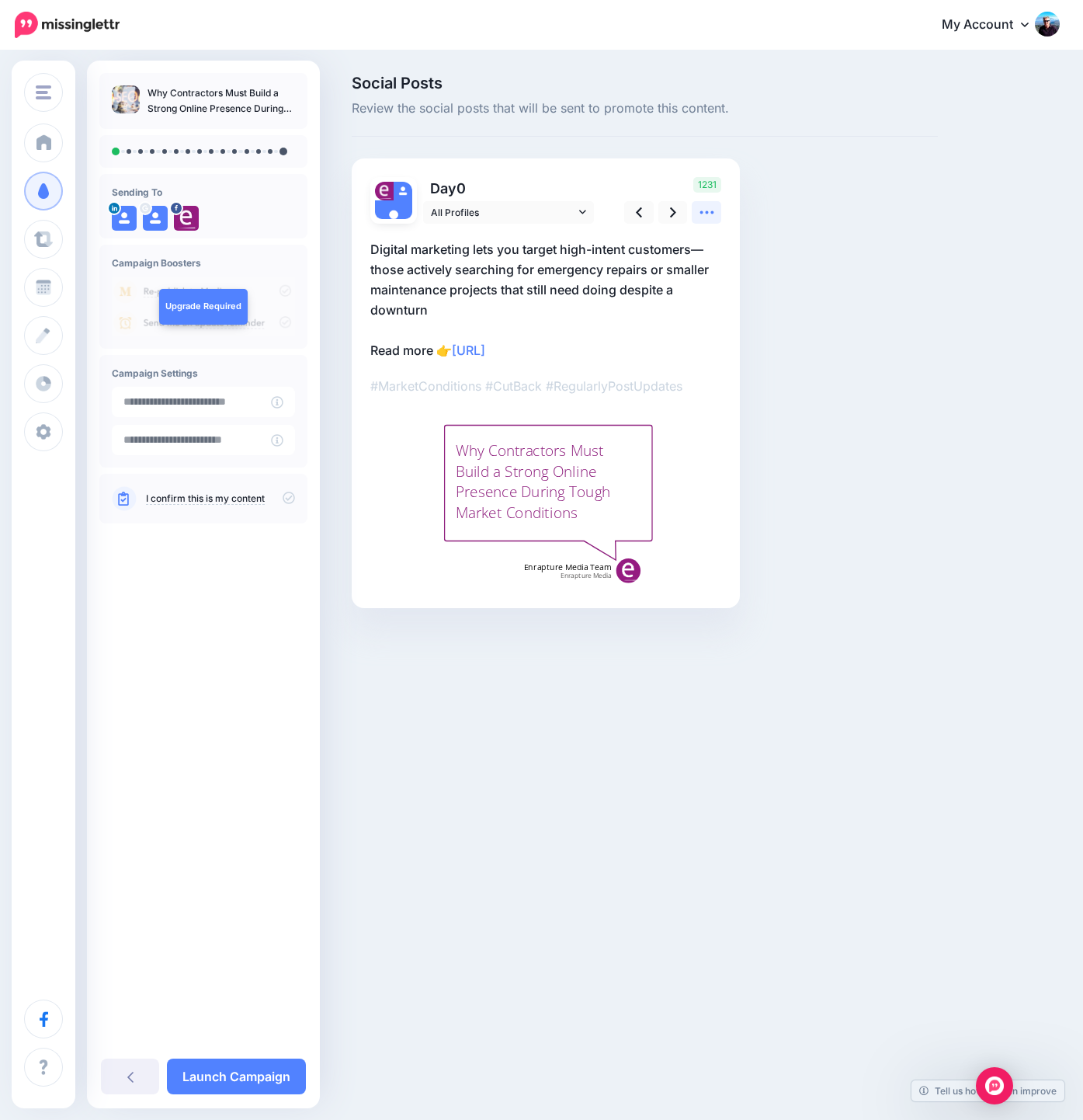
click at [706, 207] on icon at bounding box center [707, 212] width 16 height 16
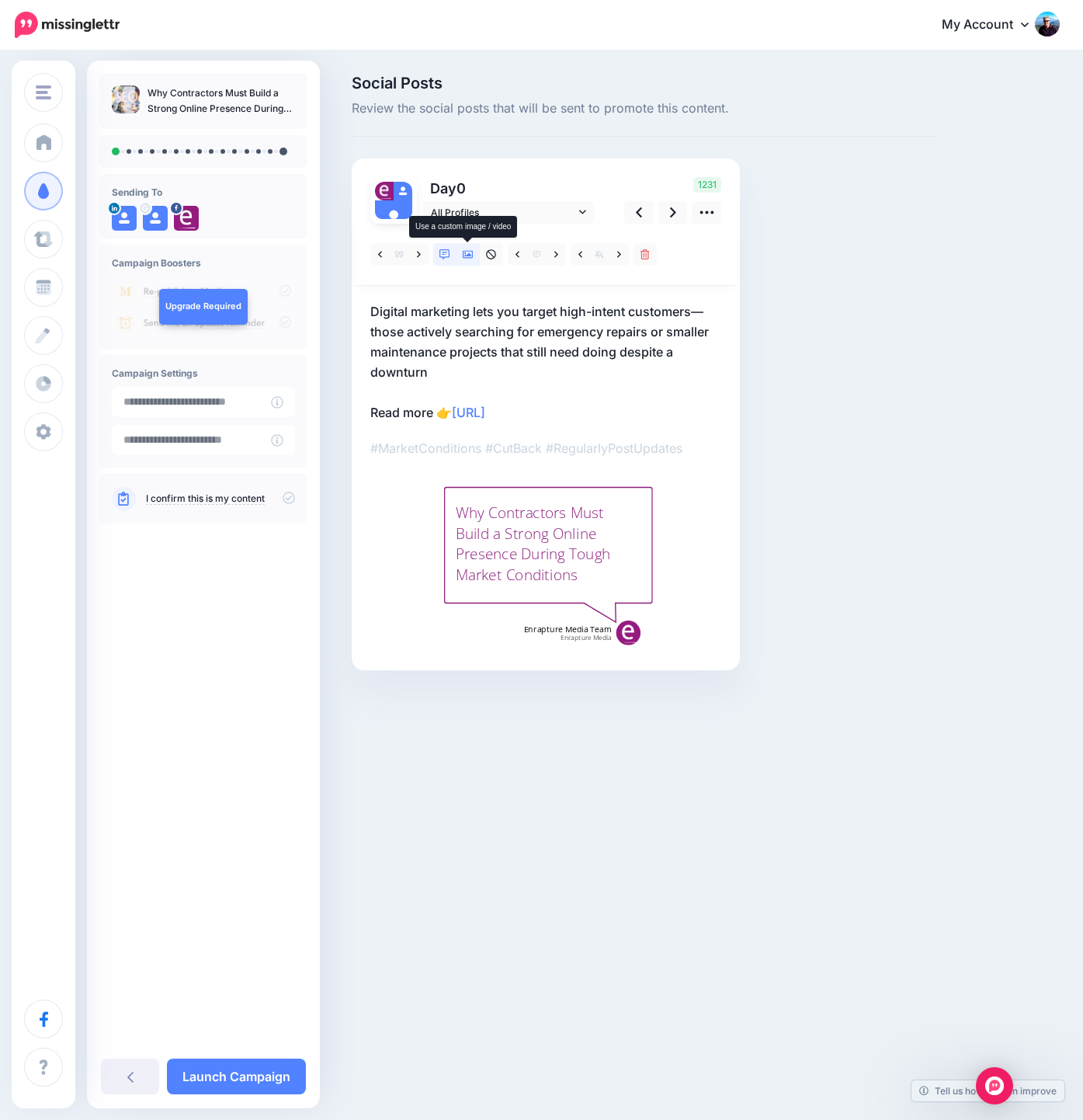
click at [465, 254] on icon at bounding box center [468, 254] width 11 height 11
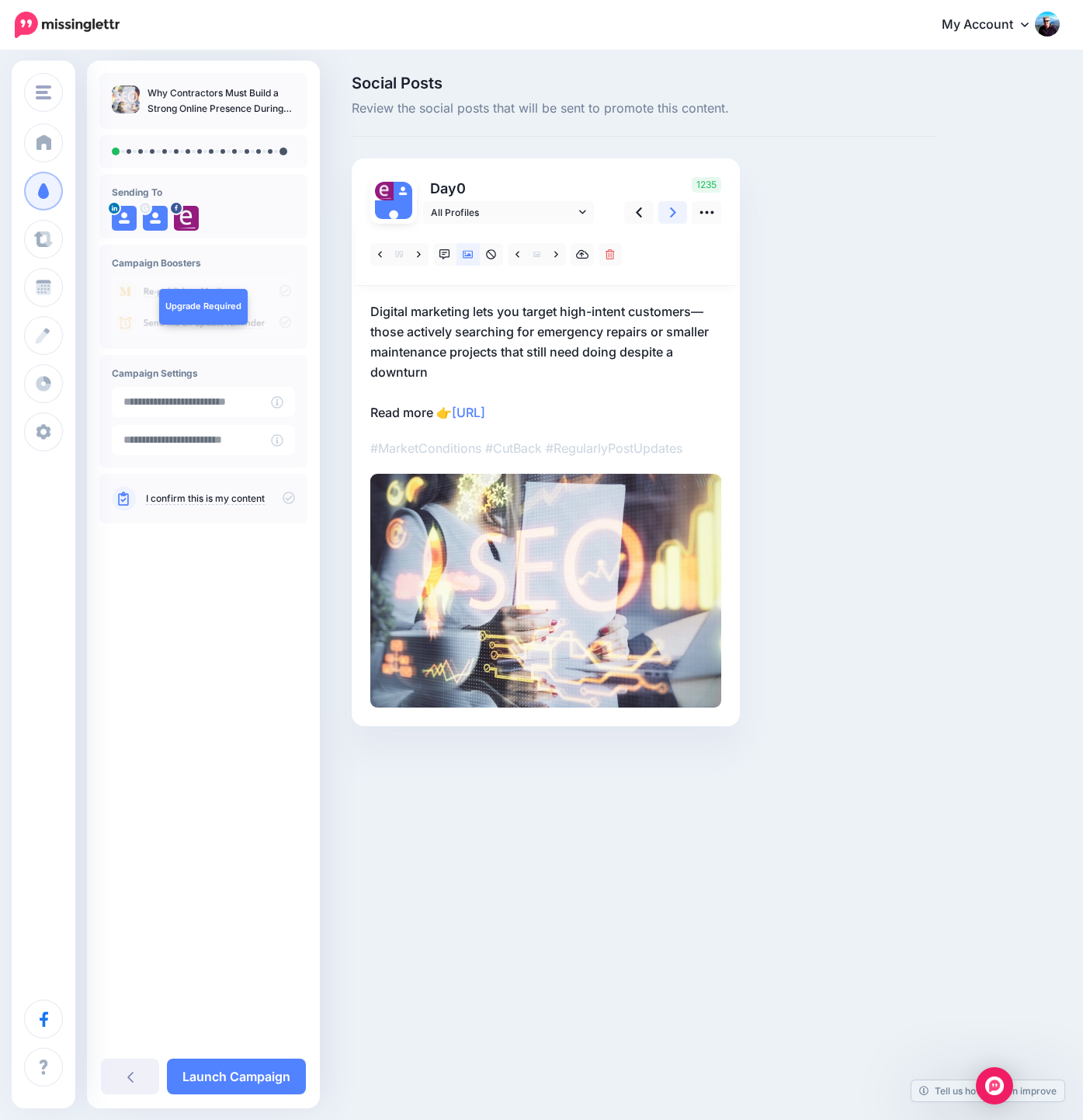
click at [668, 209] on link at bounding box center [673, 212] width 30 height 22
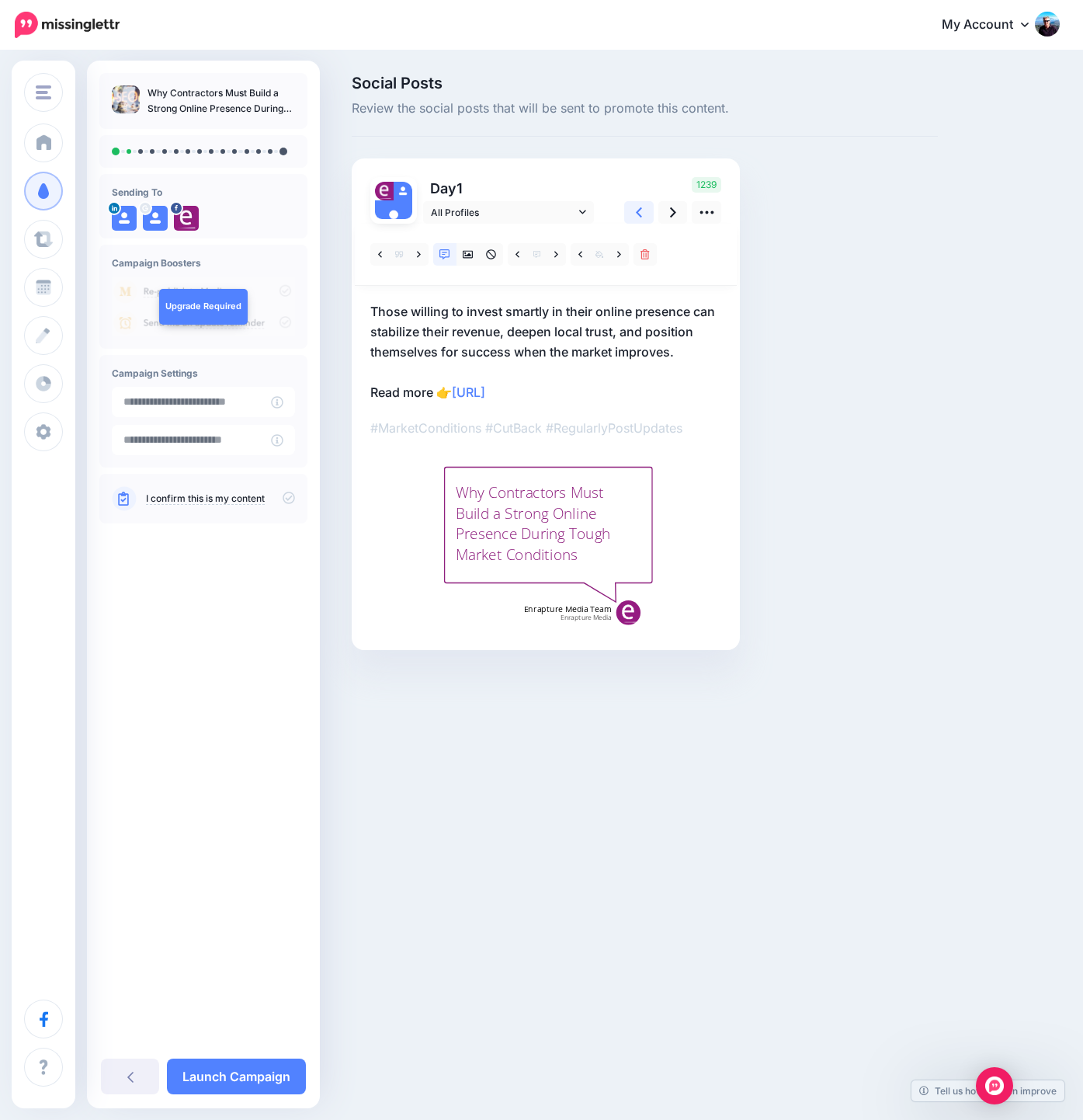
click at [642, 209] on icon at bounding box center [638, 212] width 6 height 16
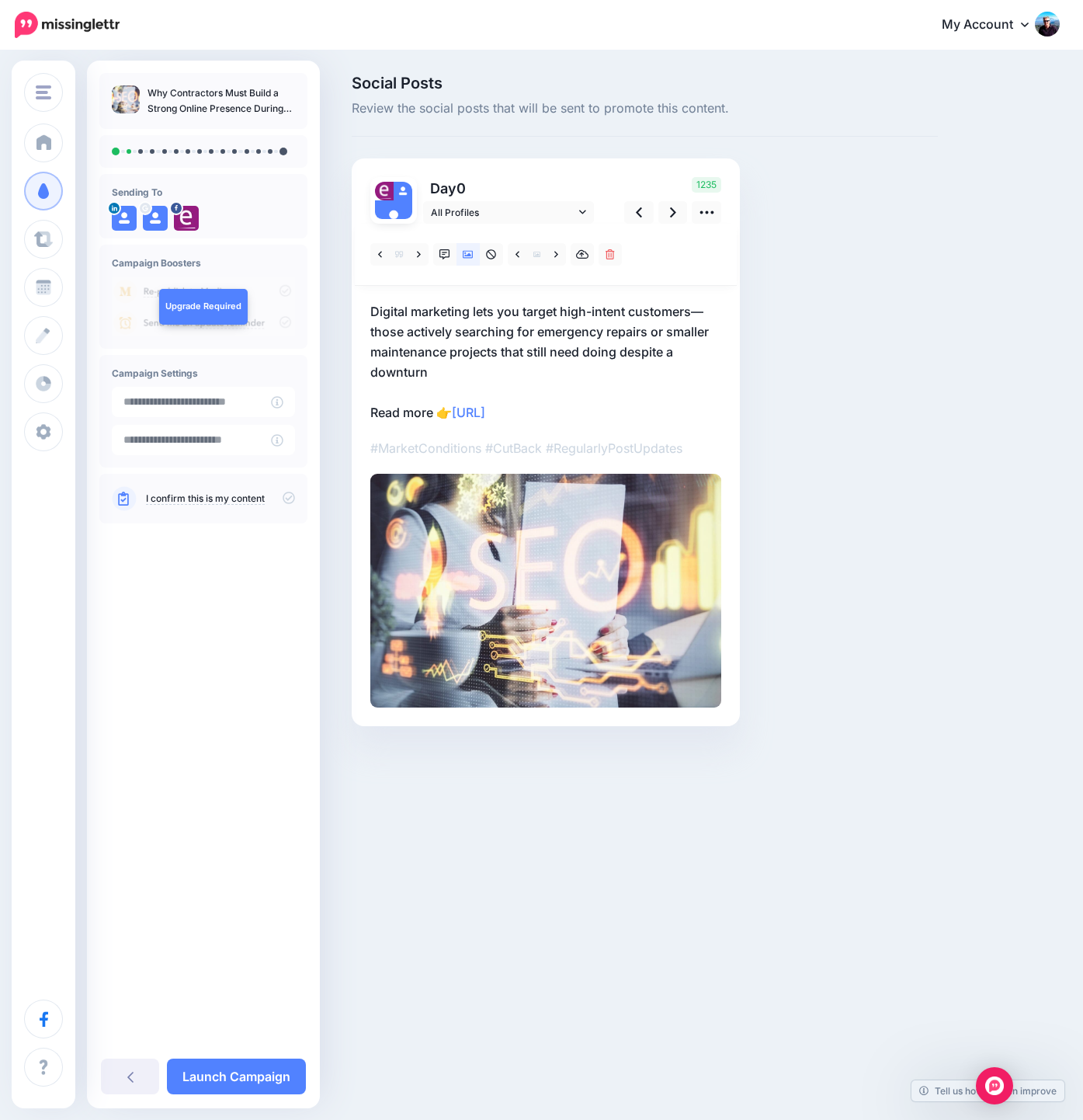
click at [202, 613] on div "Why Contractors Must Build a Strong Online Presence During Tough Market Conditi…" at bounding box center [203, 552] width 233 height 960
click at [710, 208] on icon at bounding box center [707, 212] width 16 height 16
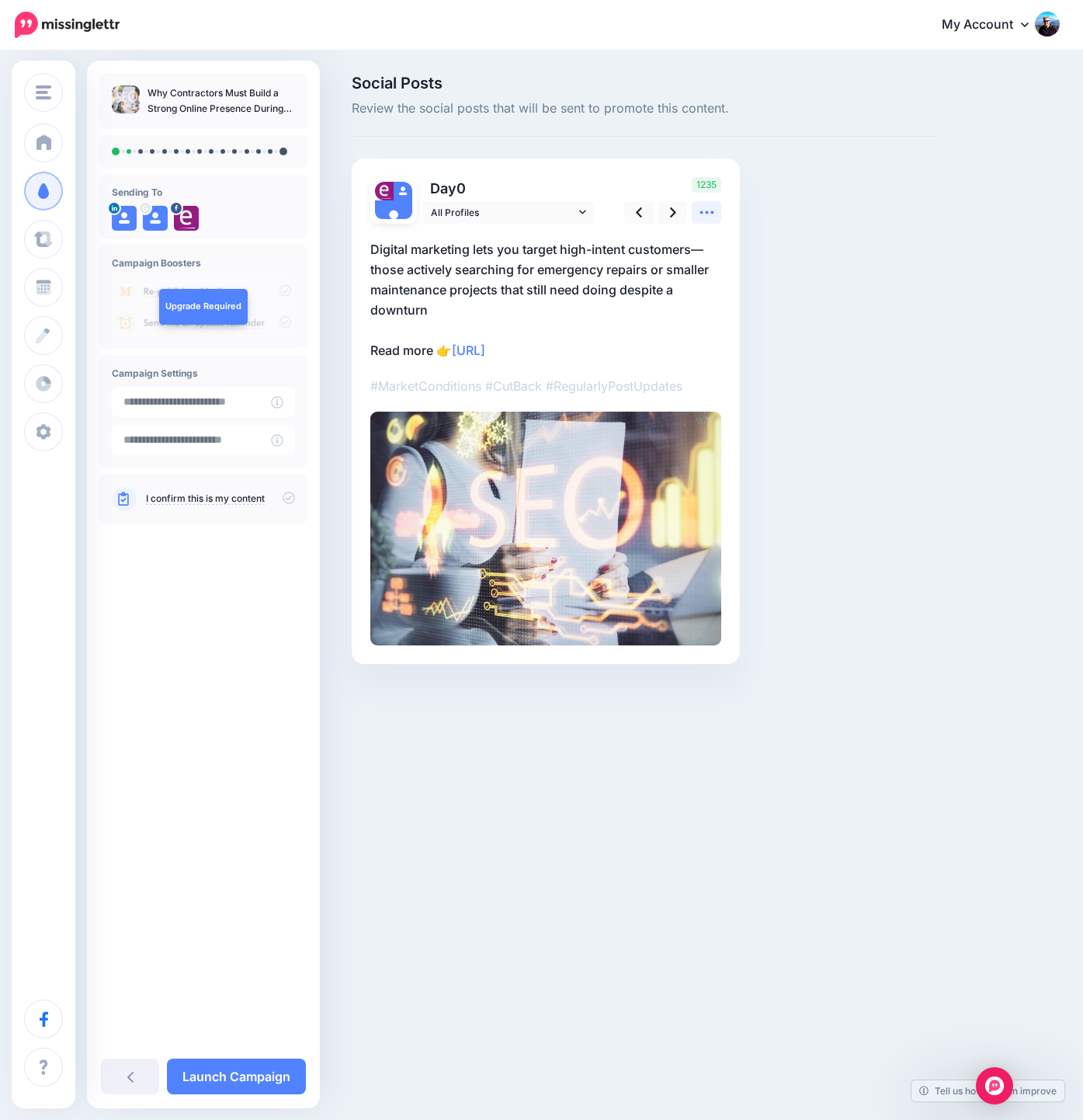
click at [710, 208] on icon at bounding box center [707, 212] width 16 height 16
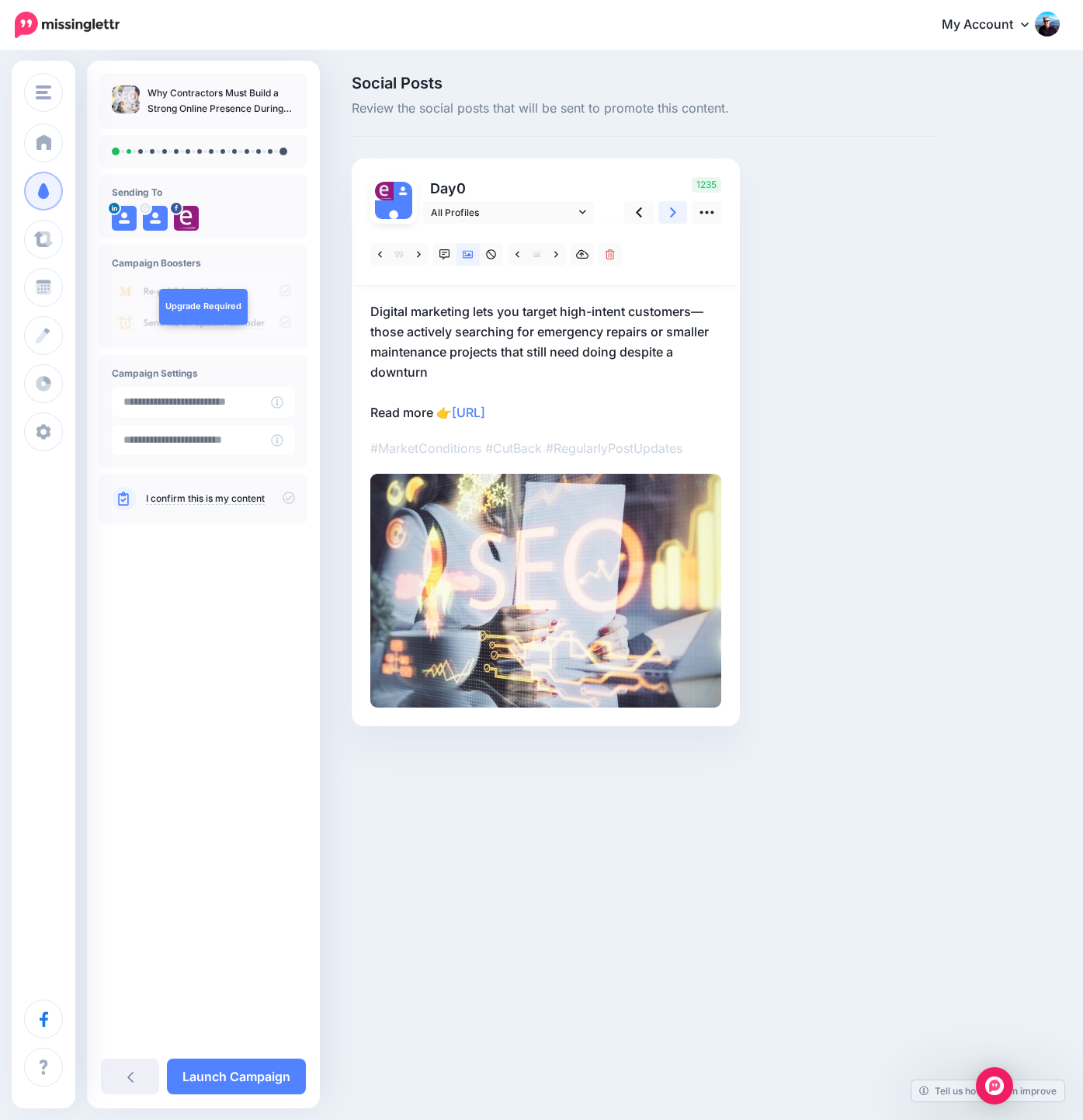
click at [674, 208] on icon at bounding box center [673, 212] width 6 height 16
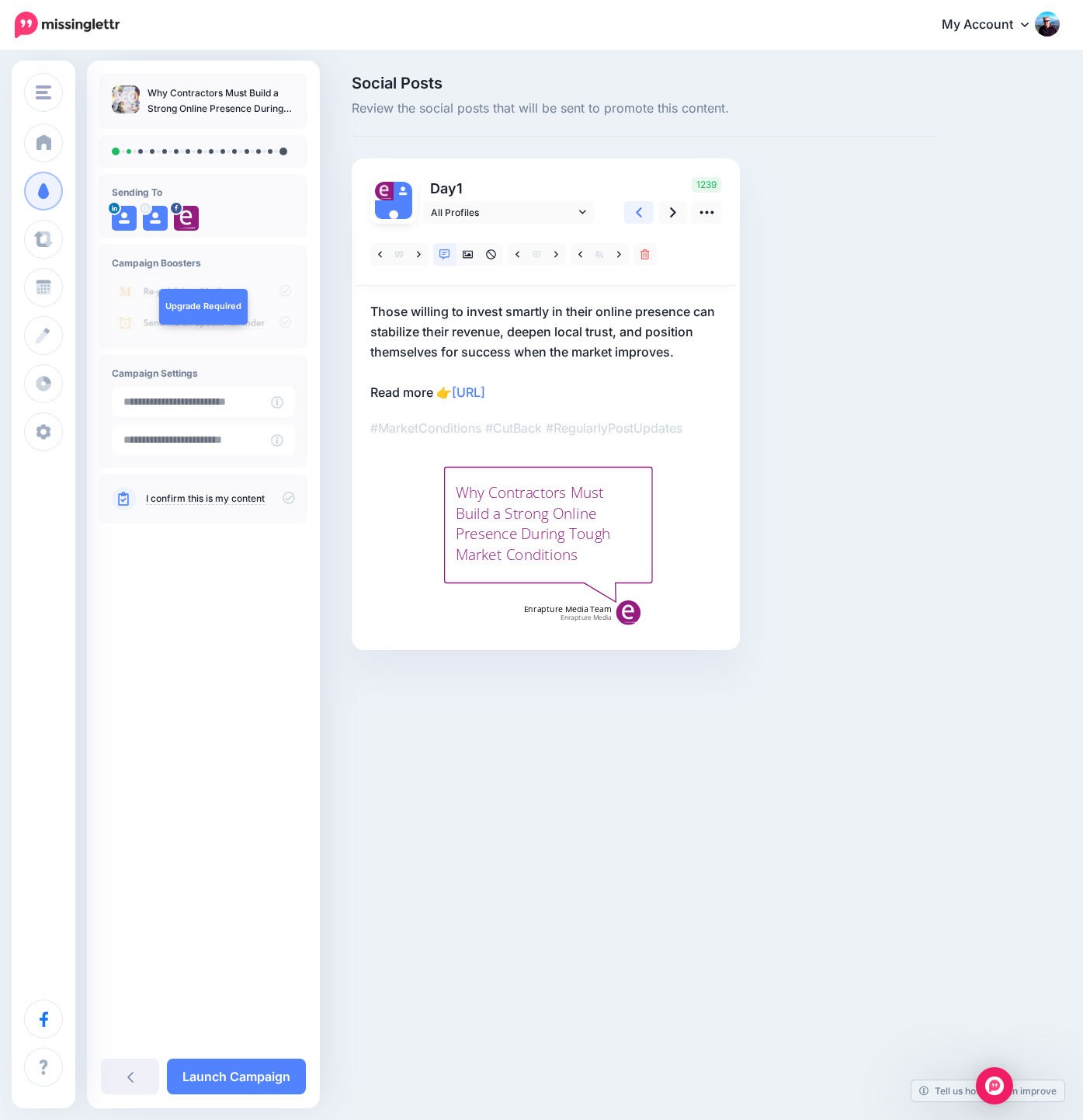
click at [634, 213] on link at bounding box center [638, 212] width 30 height 22
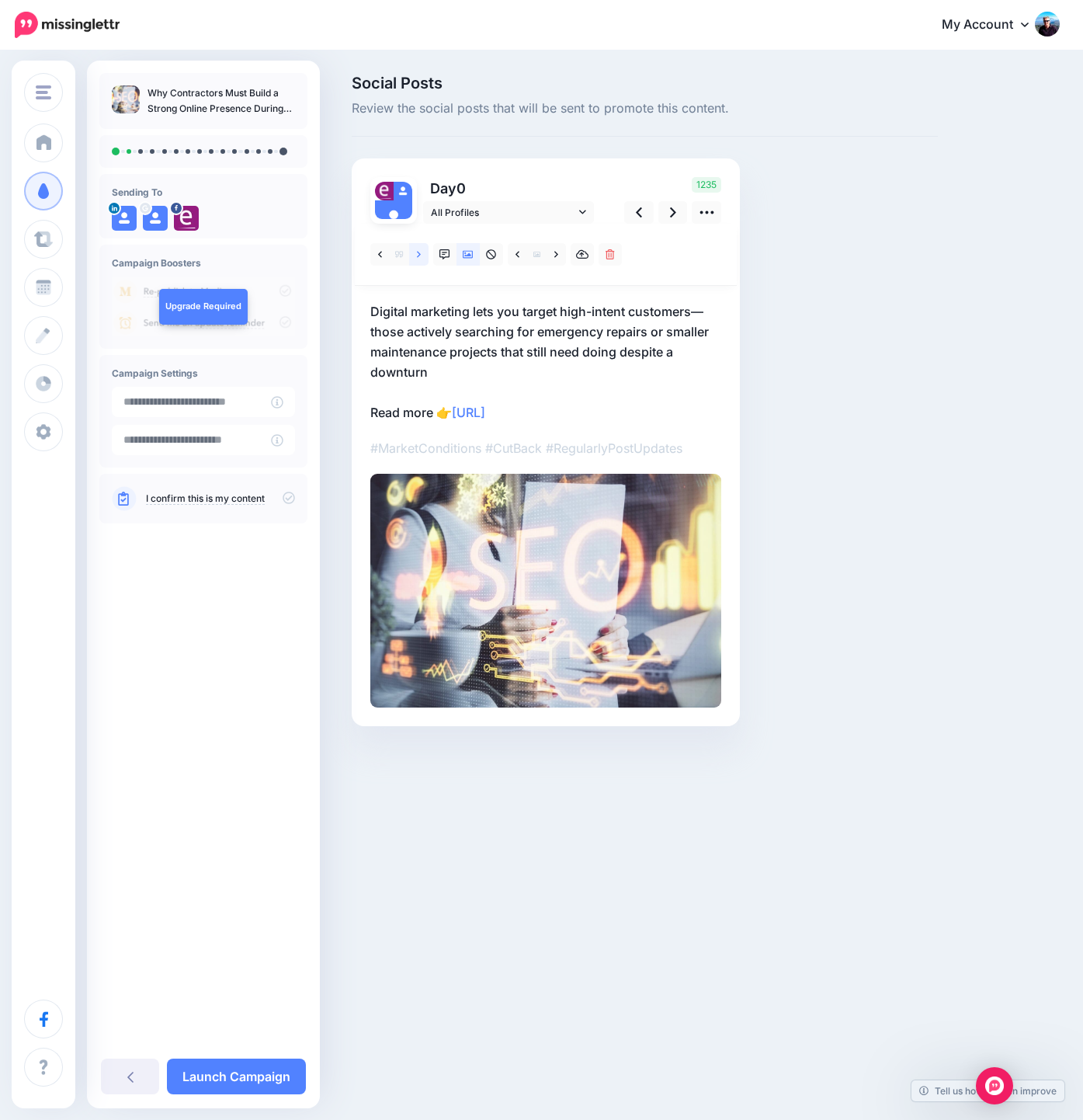
click at [417, 255] on link at bounding box center [419, 254] width 20 height 22
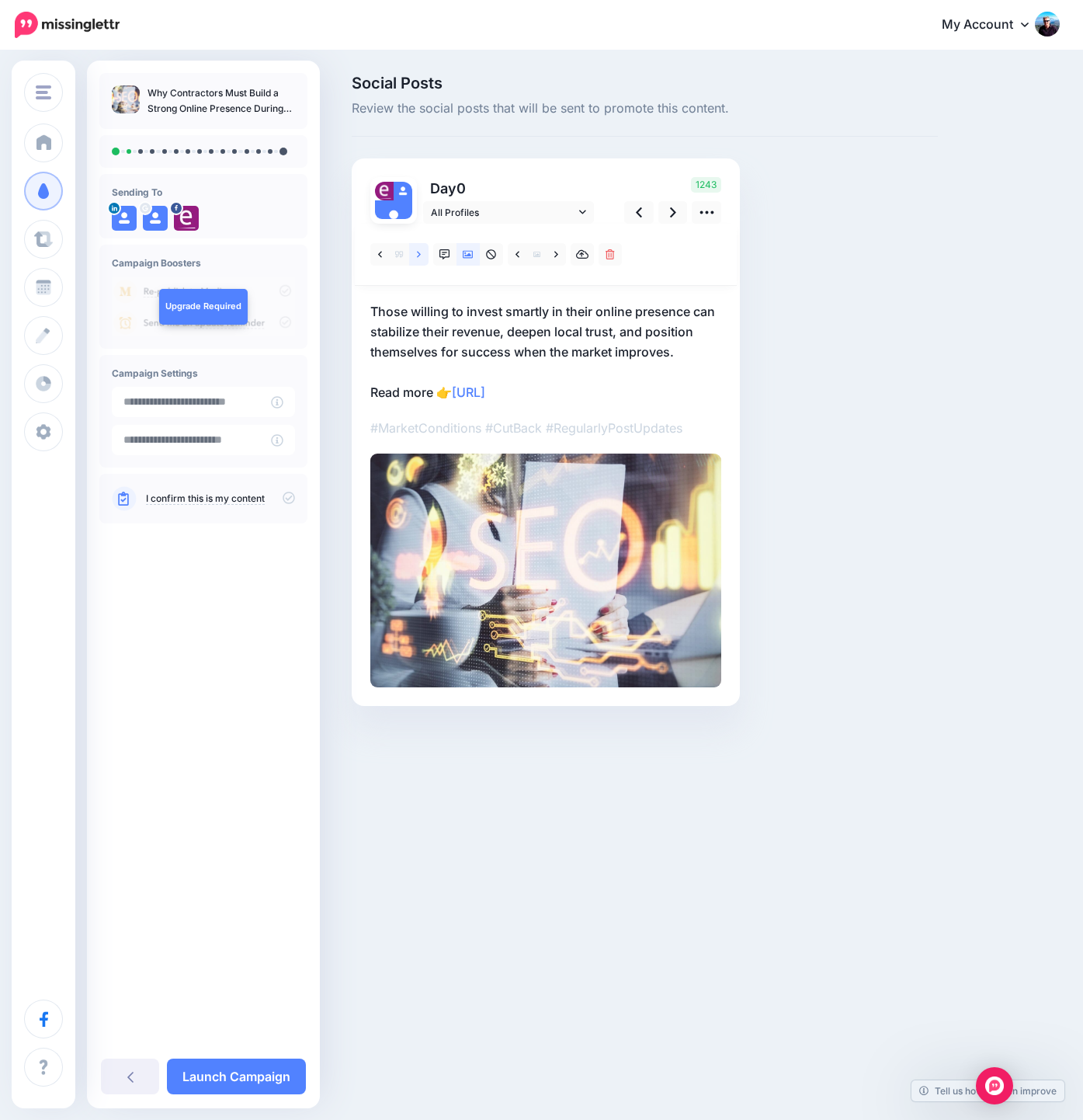
click at [417, 255] on link at bounding box center [419, 254] width 20 height 22
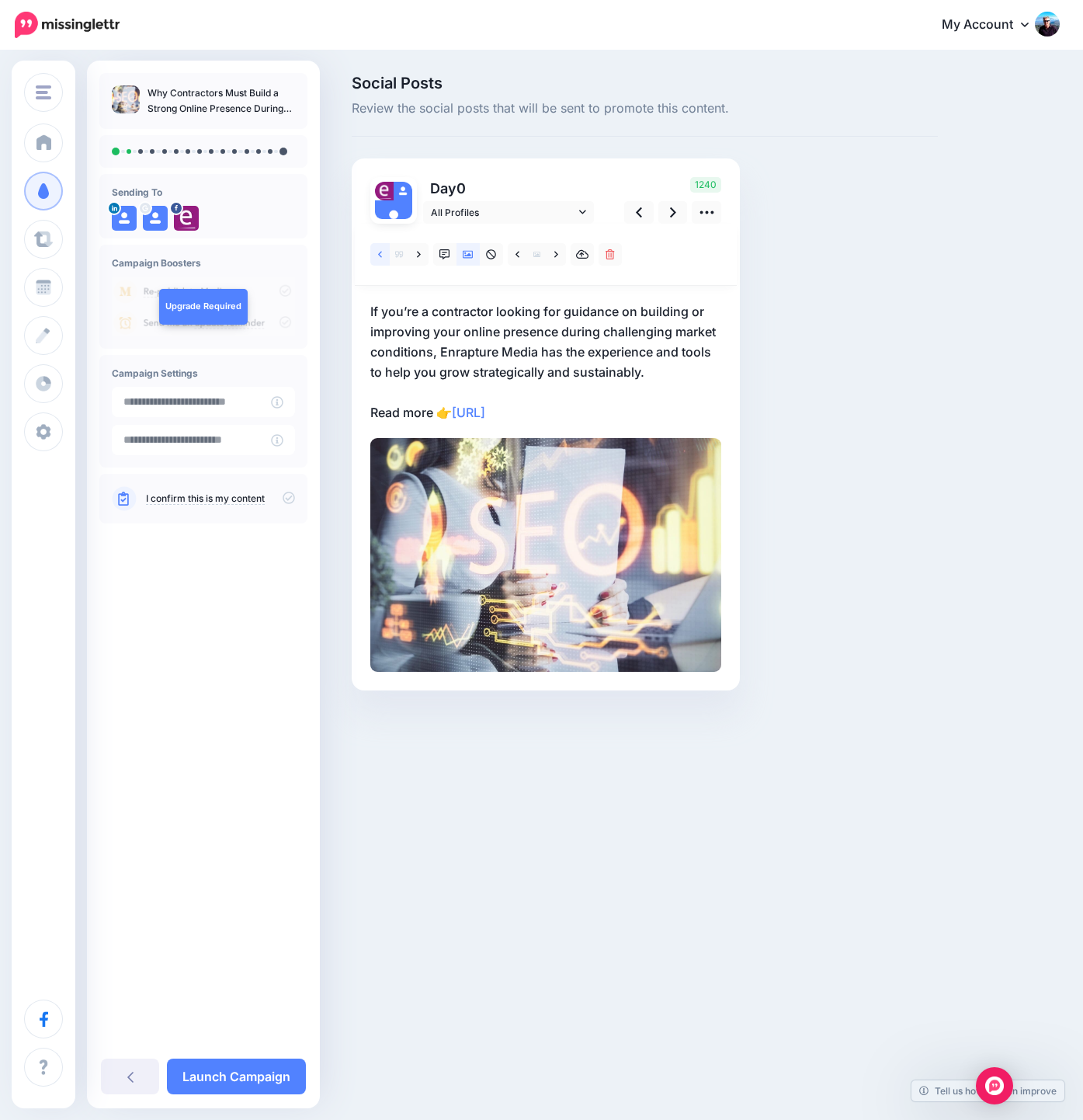
click at [381, 254] on icon at bounding box center [380, 254] width 4 height 11
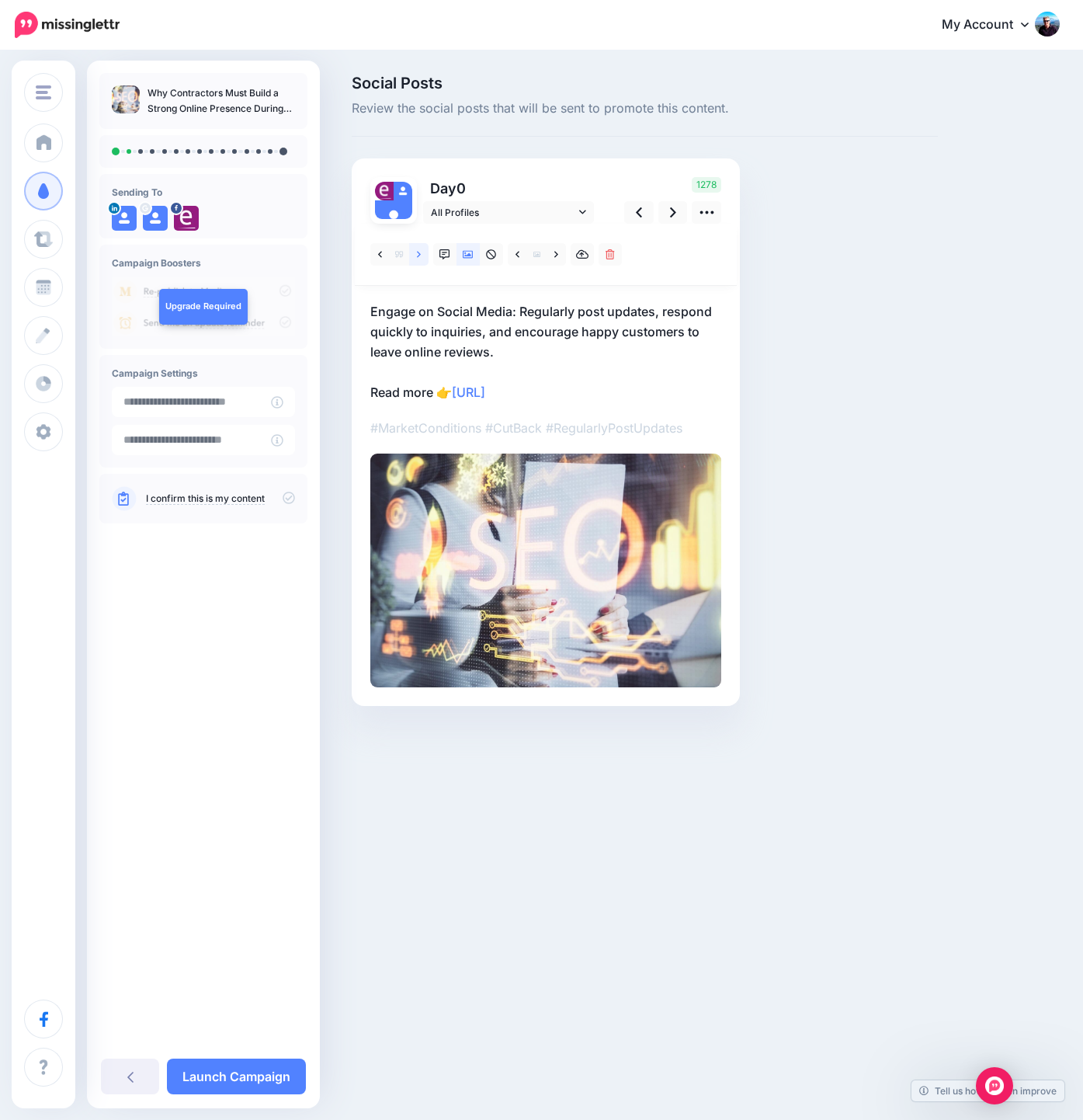
click at [419, 254] on icon at bounding box center [418, 253] width 4 height 6
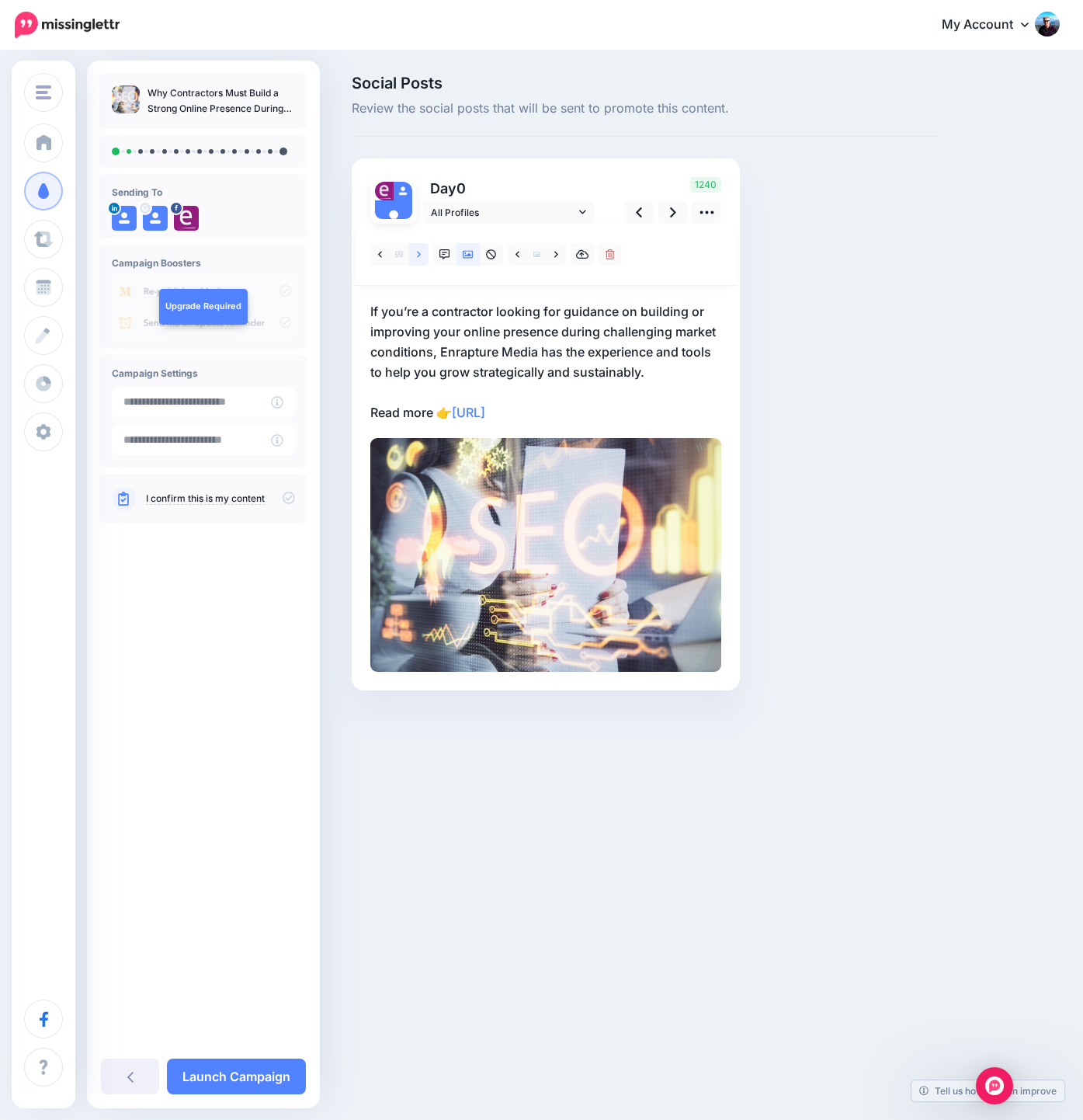
click at [419, 254] on icon at bounding box center [418, 253] width 4 height 6
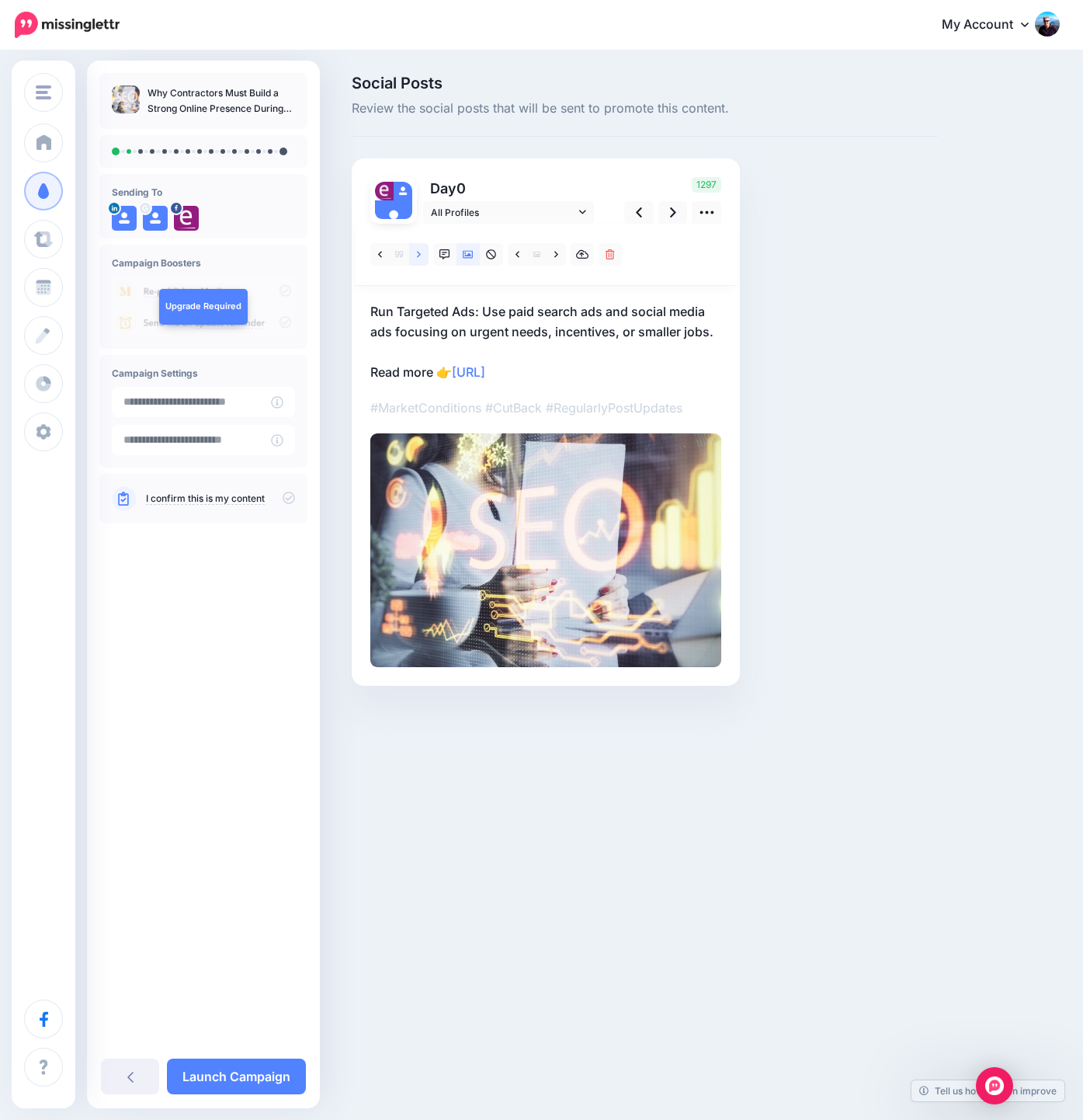
click at [419, 254] on icon at bounding box center [418, 253] width 4 height 6
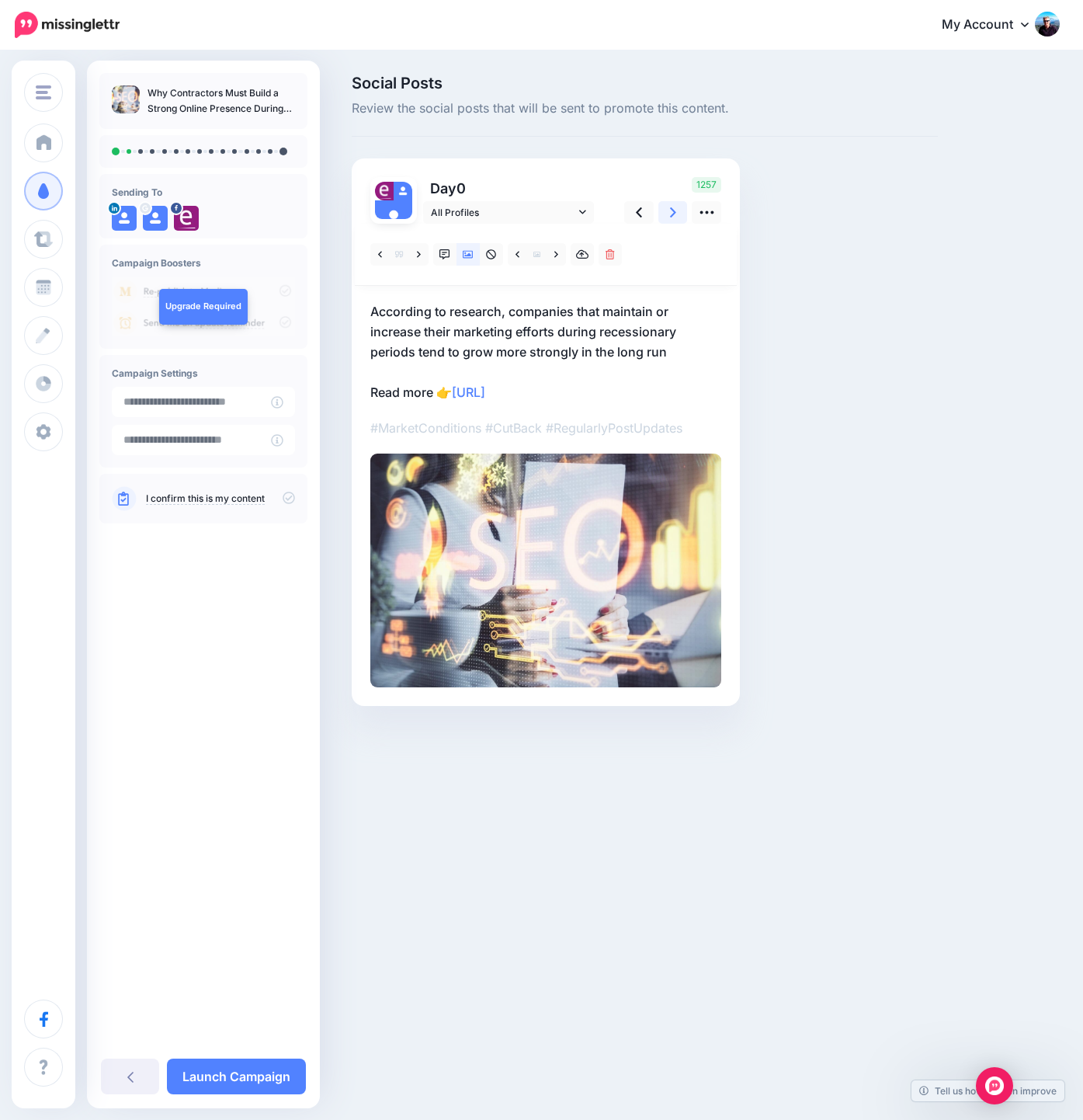
click at [681, 213] on link at bounding box center [673, 212] width 30 height 22
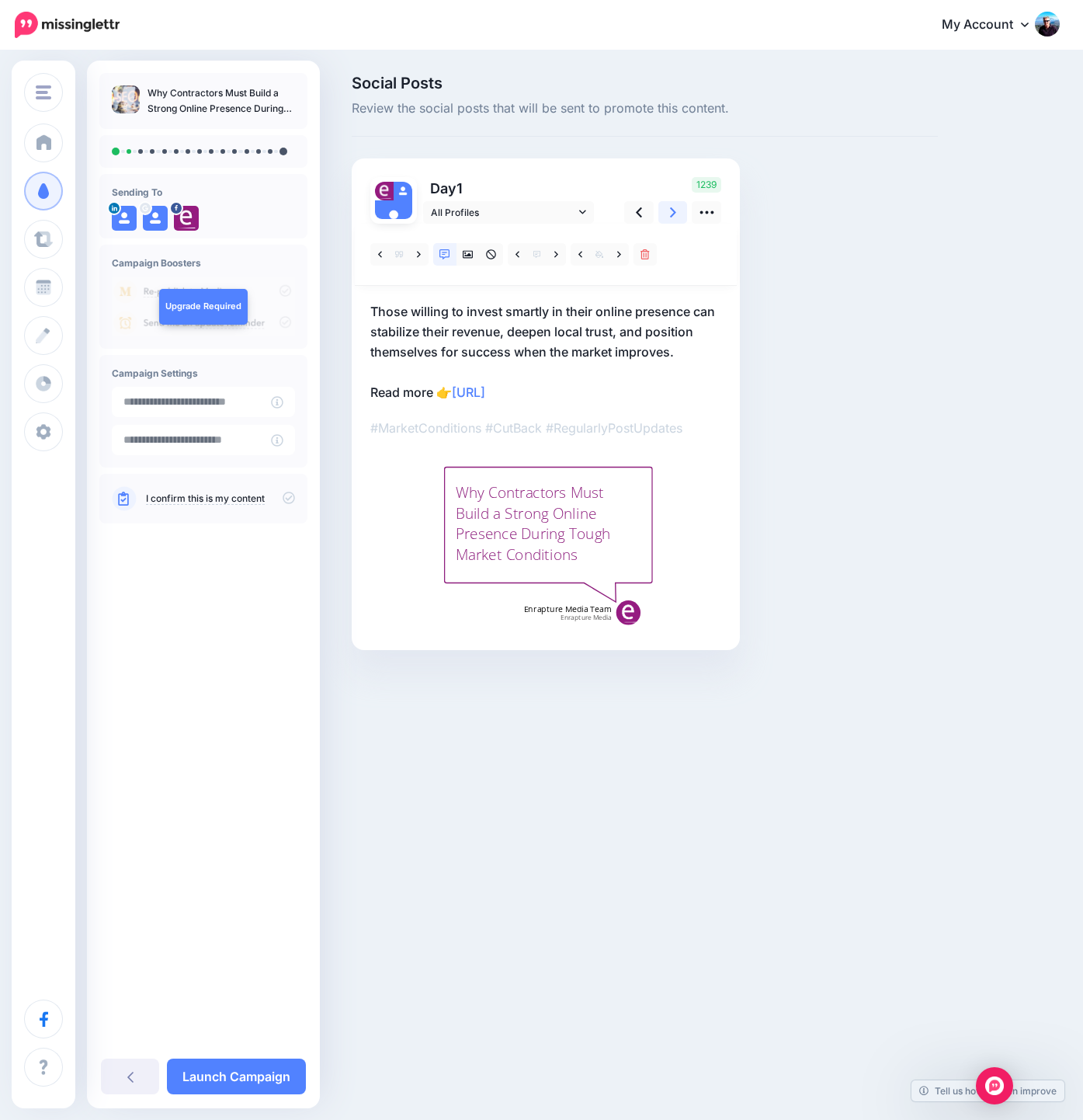
click at [674, 209] on icon at bounding box center [673, 212] width 6 height 16
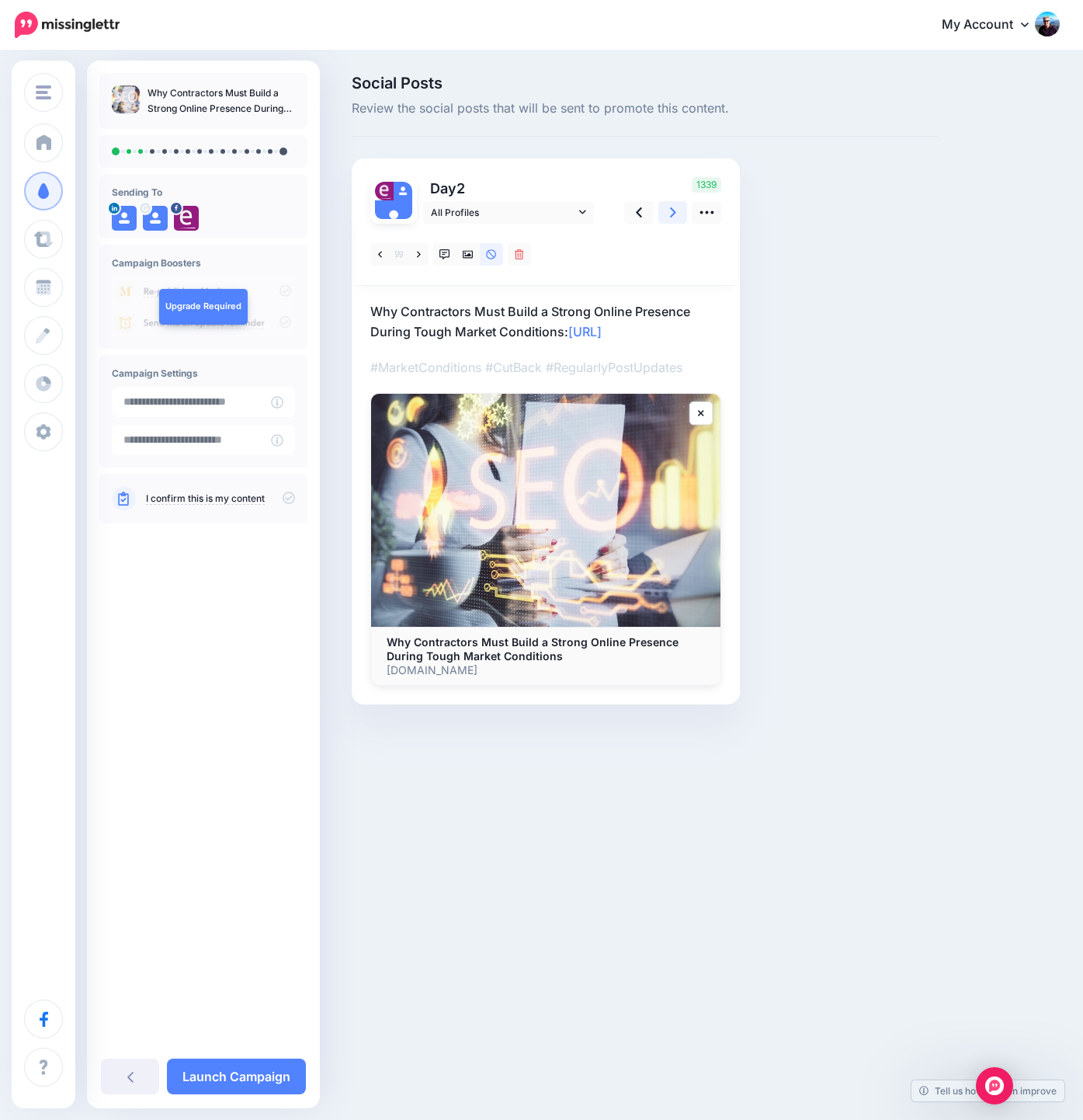
click at [670, 209] on icon at bounding box center [673, 212] width 6 height 10
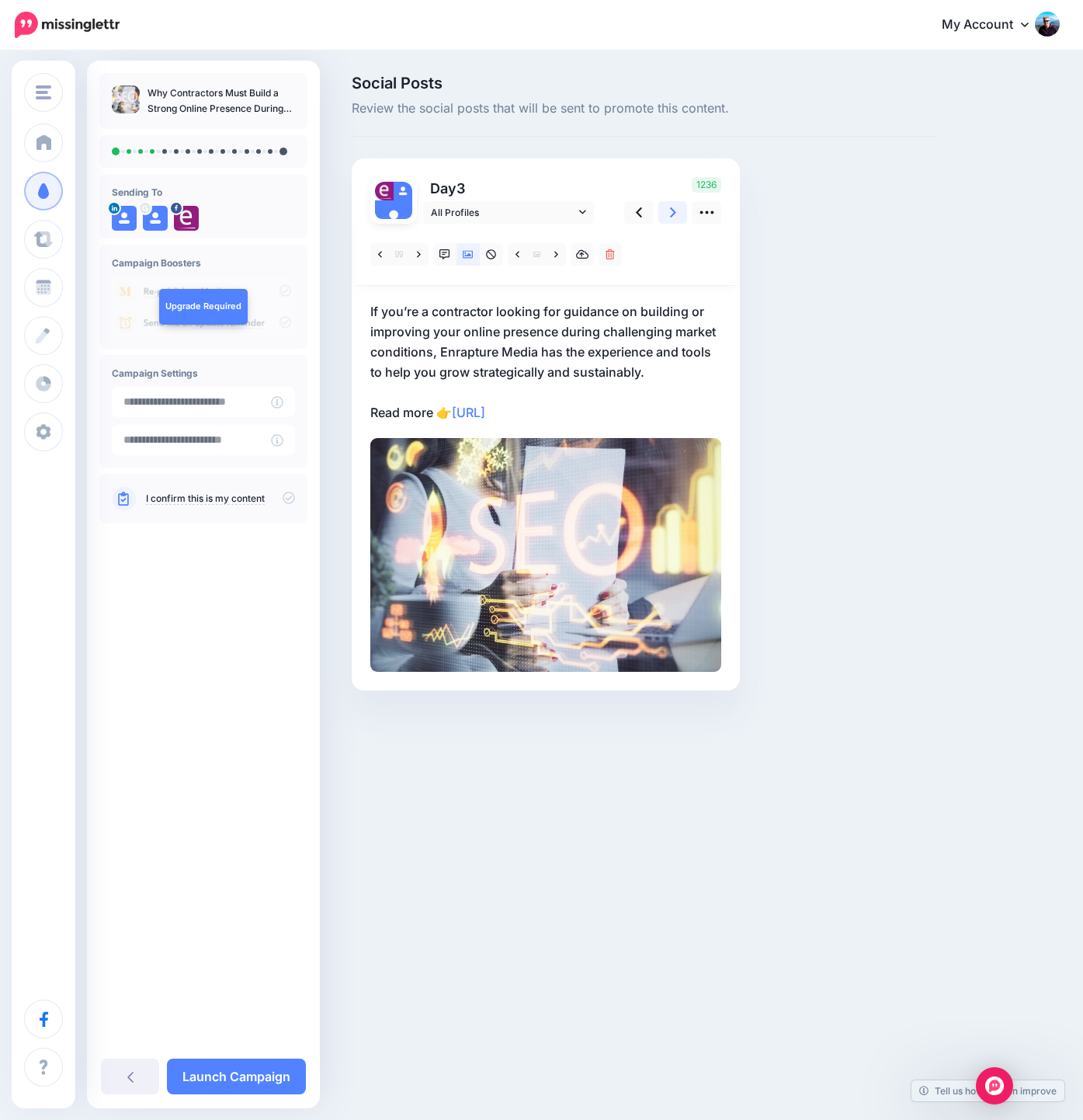
click at [670, 209] on icon at bounding box center [673, 212] width 6 height 10
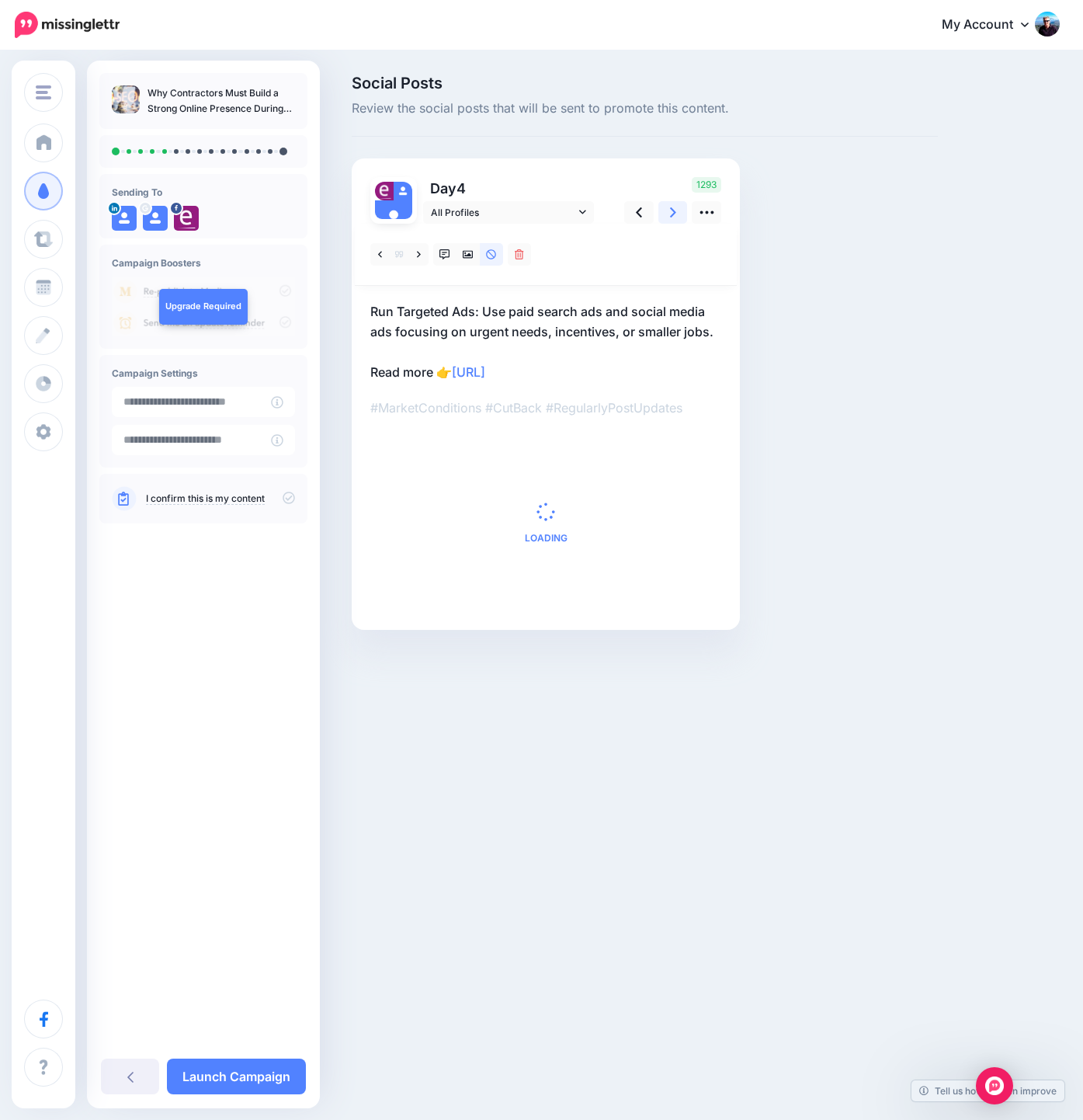
click at [670, 209] on icon at bounding box center [673, 212] width 6 height 10
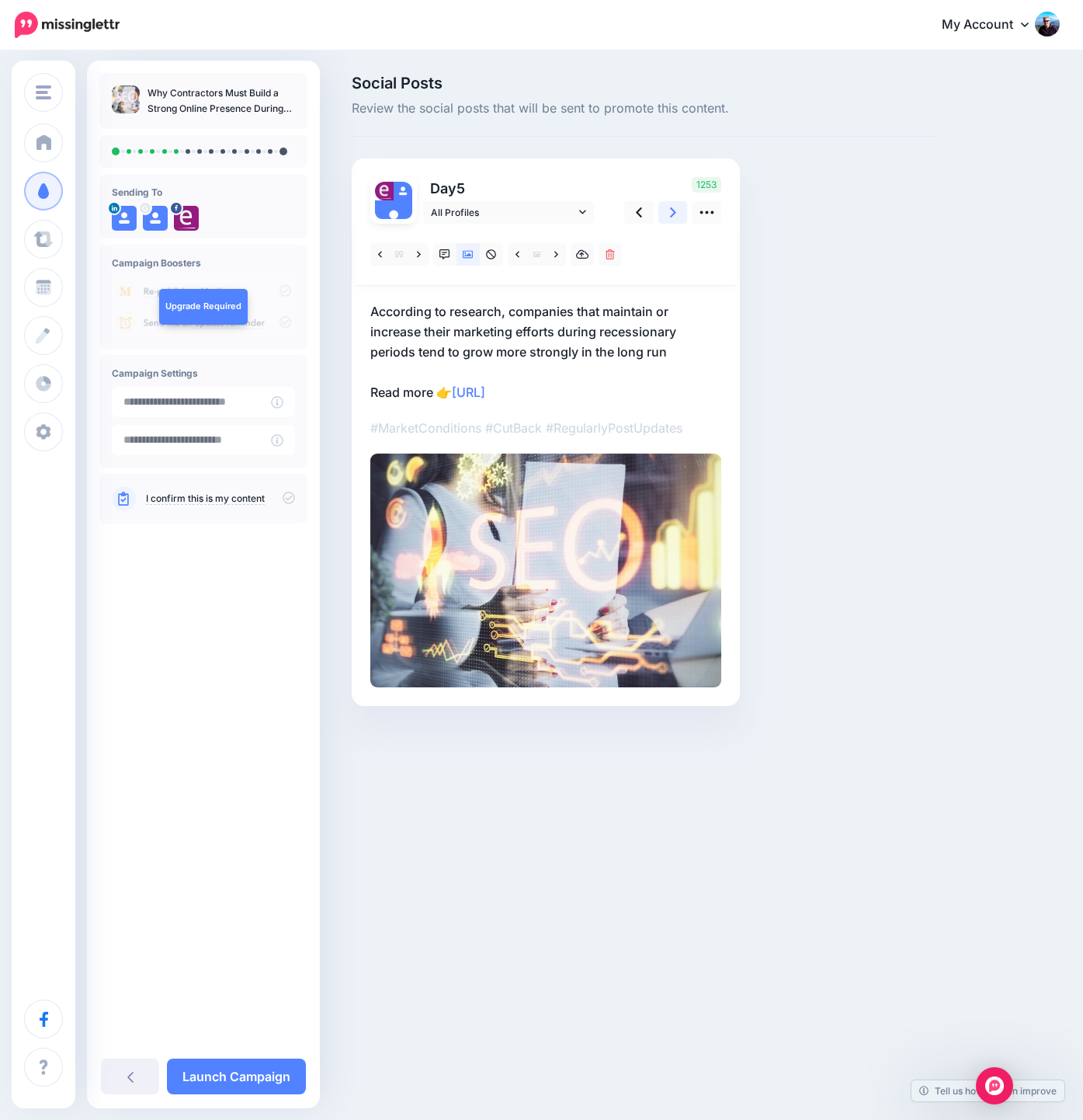
click at [670, 209] on icon at bounding box center [673, 212] width 6 height 10
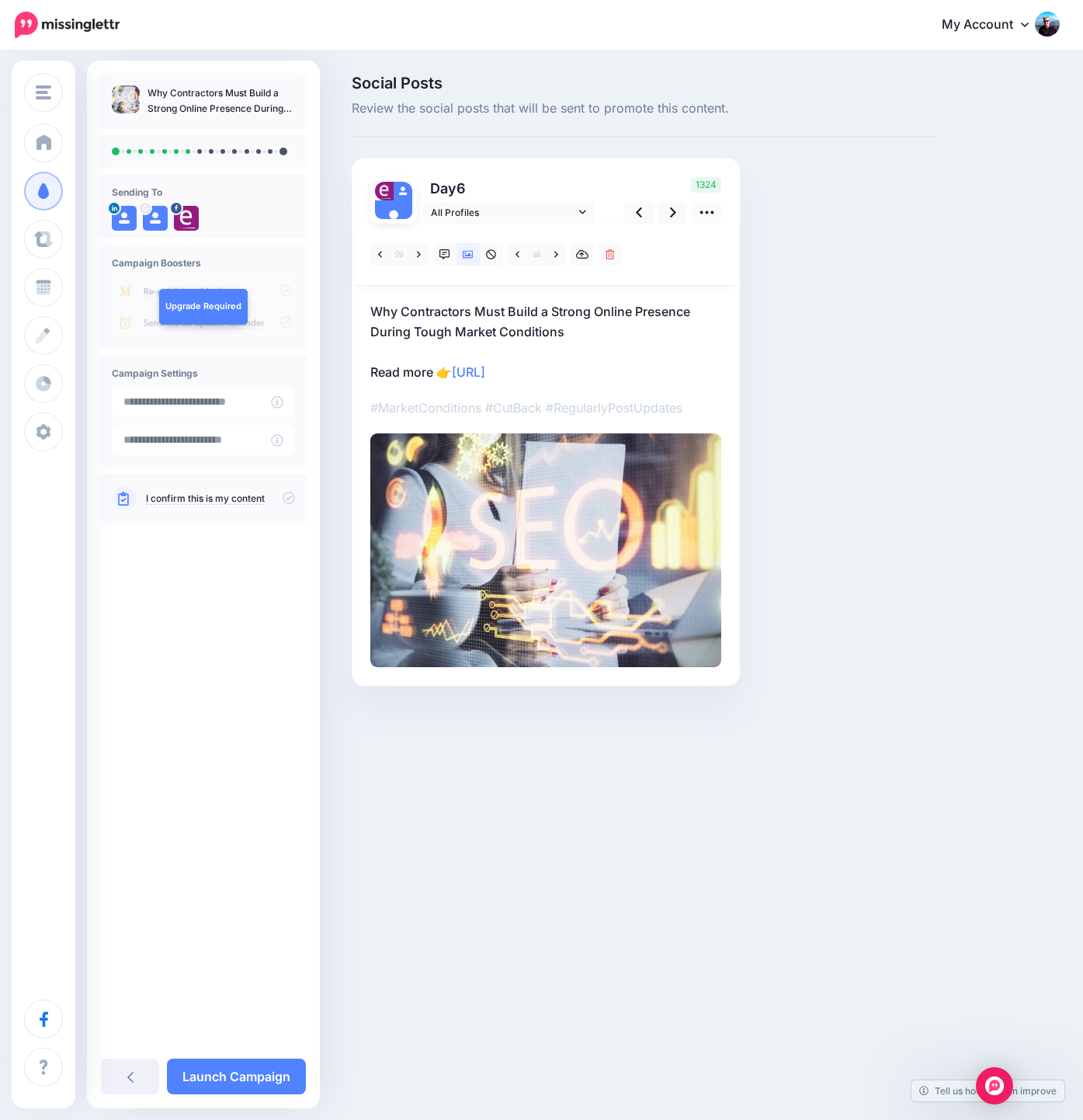
click at [224, 736] on div "Why Contractors Must Build a Strong Online Presence During Tough Market Conditi…" at bounding box center [203, 552] width 233 height 960
click at [134, 1071] on link at bounding box center [129, 1076] width 58 height 36
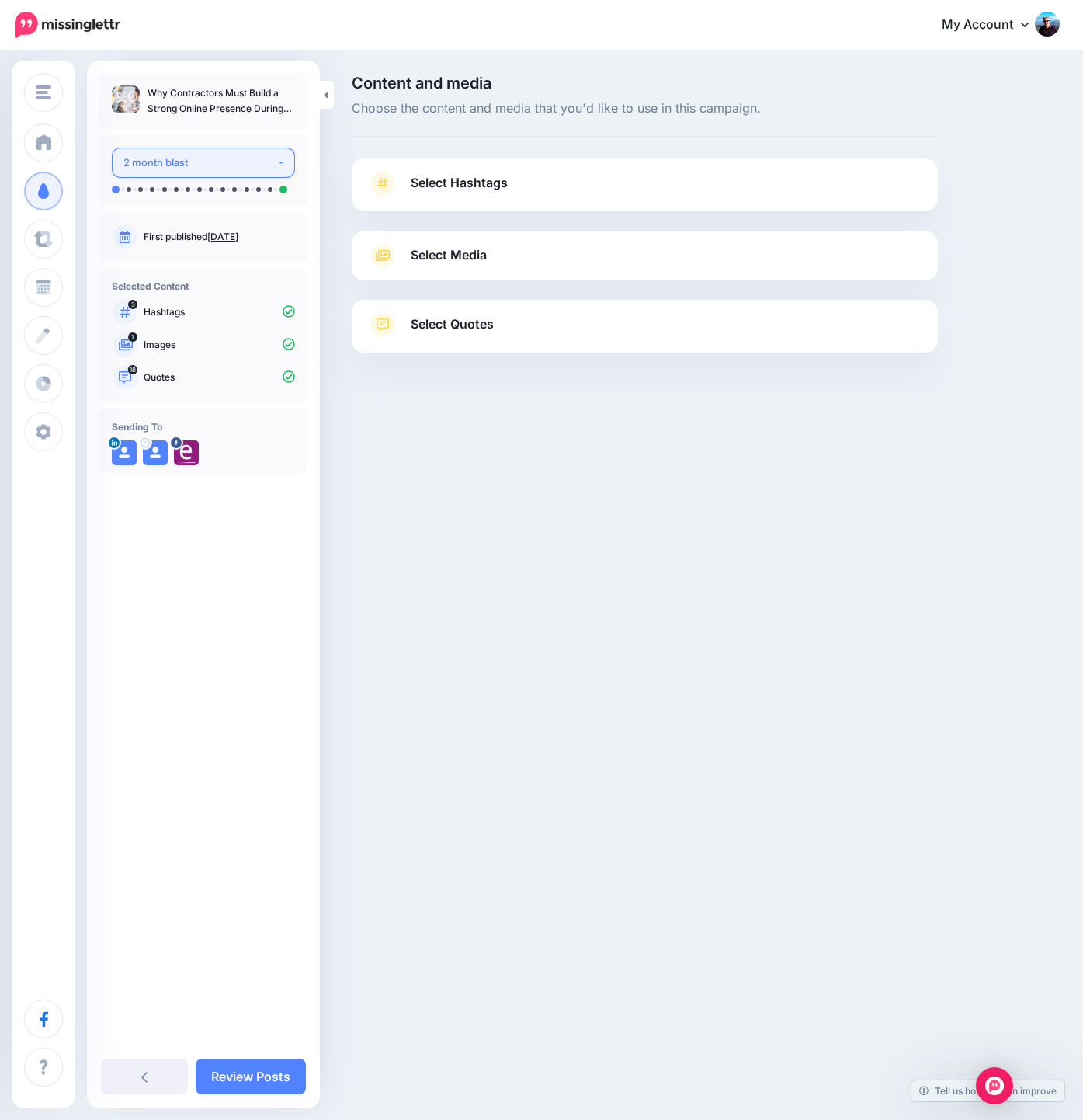
click at [204, 159] on div "2 month blast" at bounding box center [199, 163] width 153 height 18
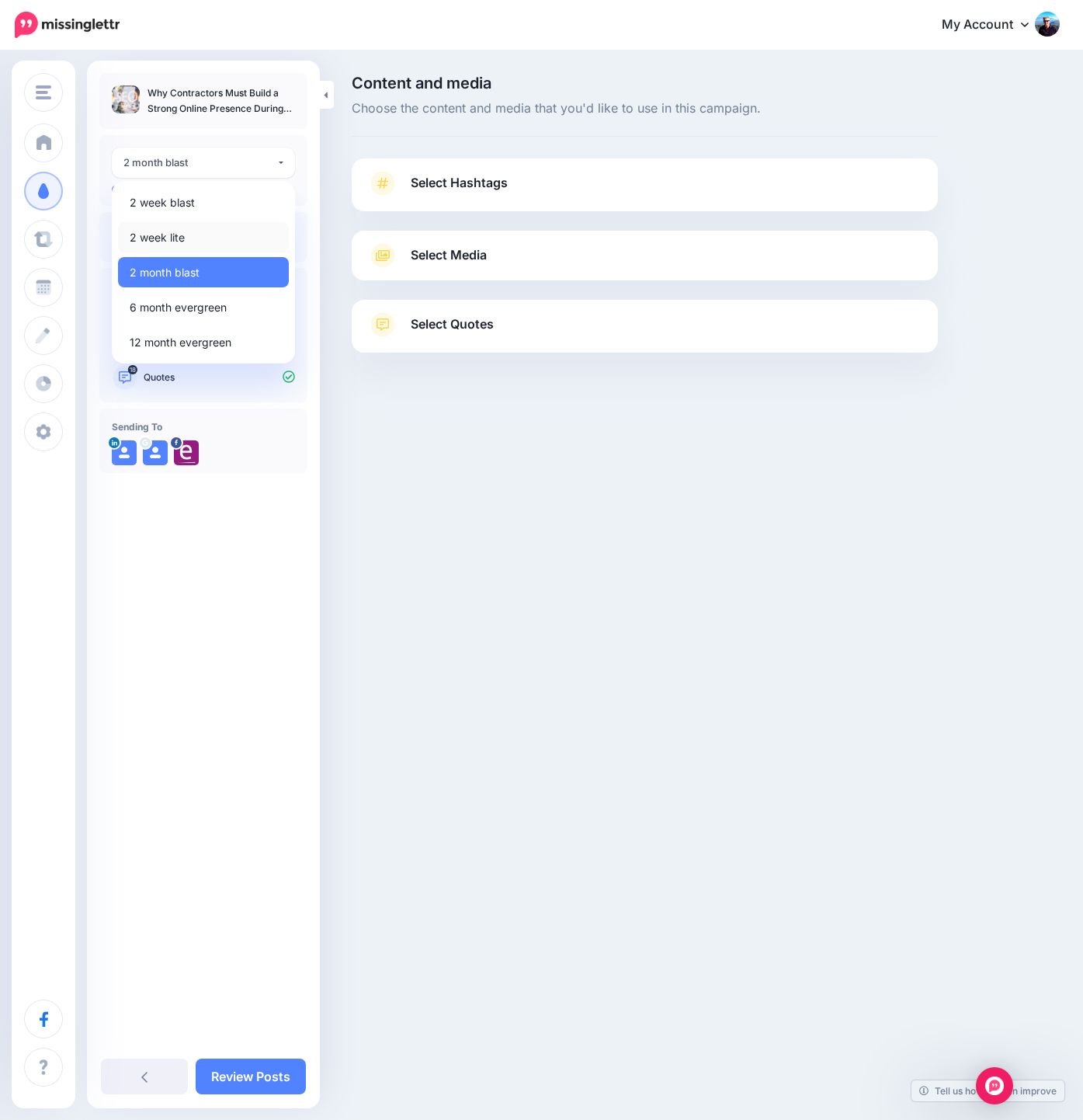
click at [205, 246] on link "2 week lite" at bounding box center [203, 237] width 171 height 31
select select "******"
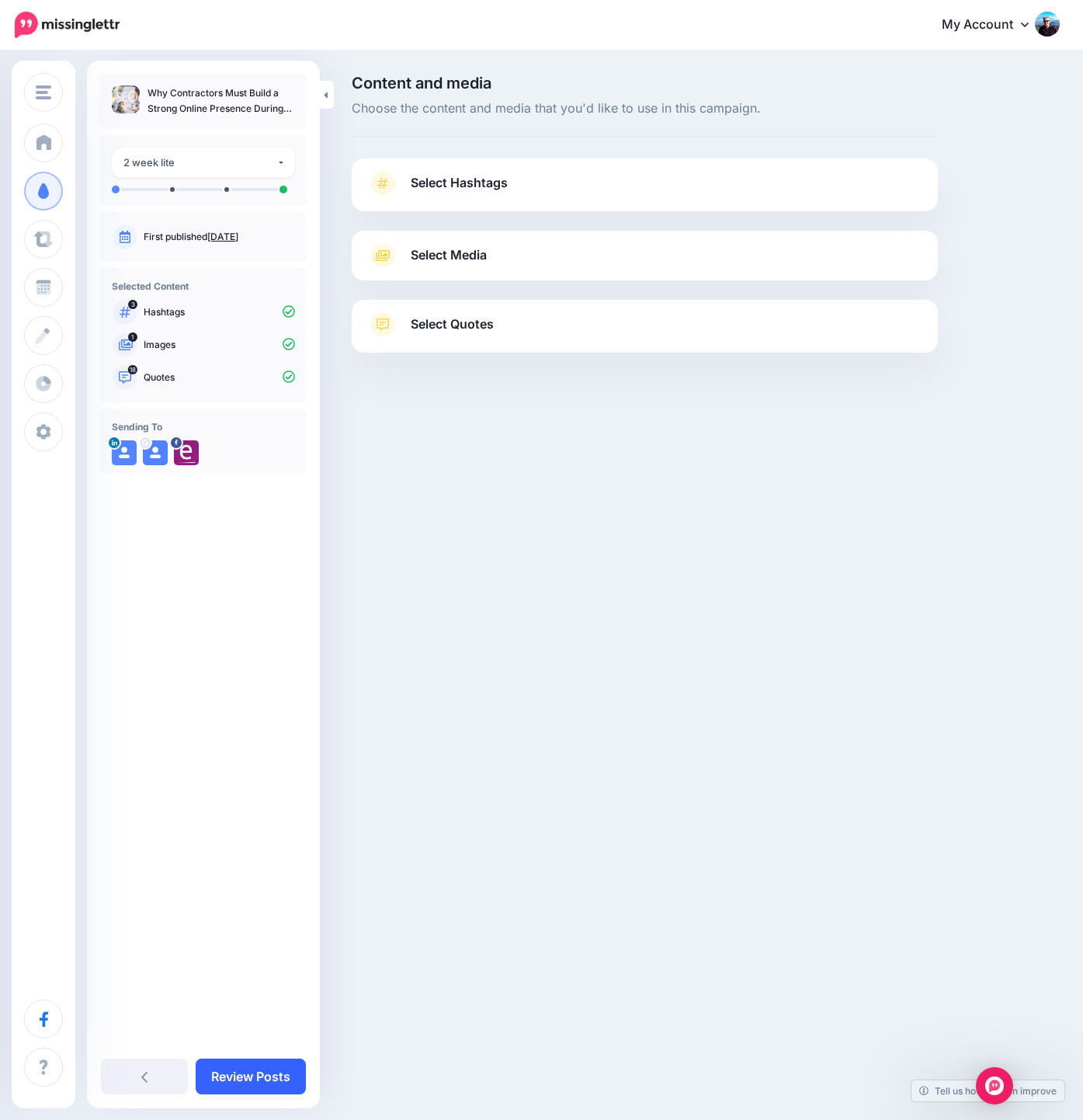
click at [269, 1080] on link "Review Posts" at bounding box center [251, 1076] width 110 height 36
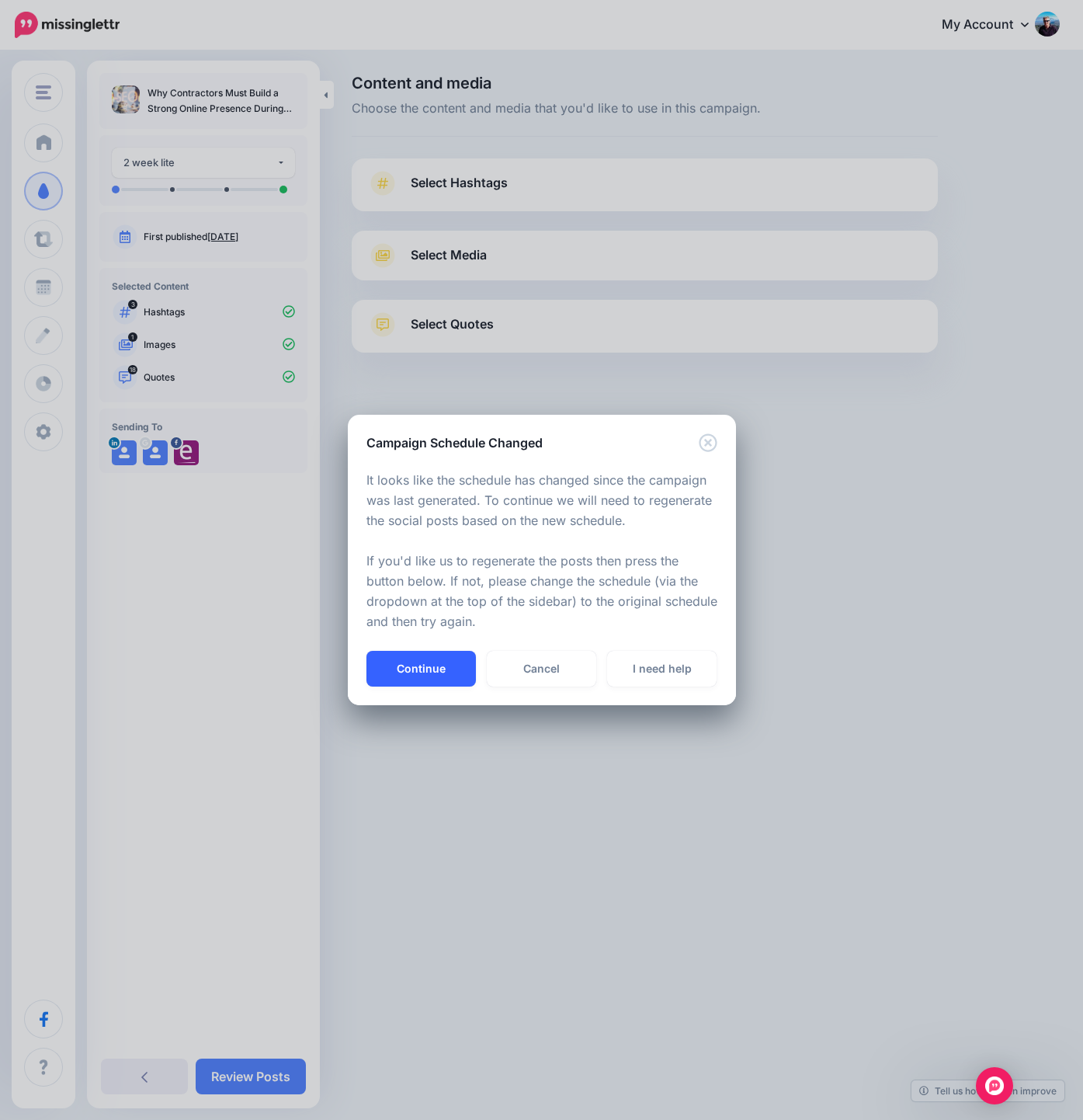
click at [438, 657] on button "Continue" at bounding box center [421, 668] width 110 height 36
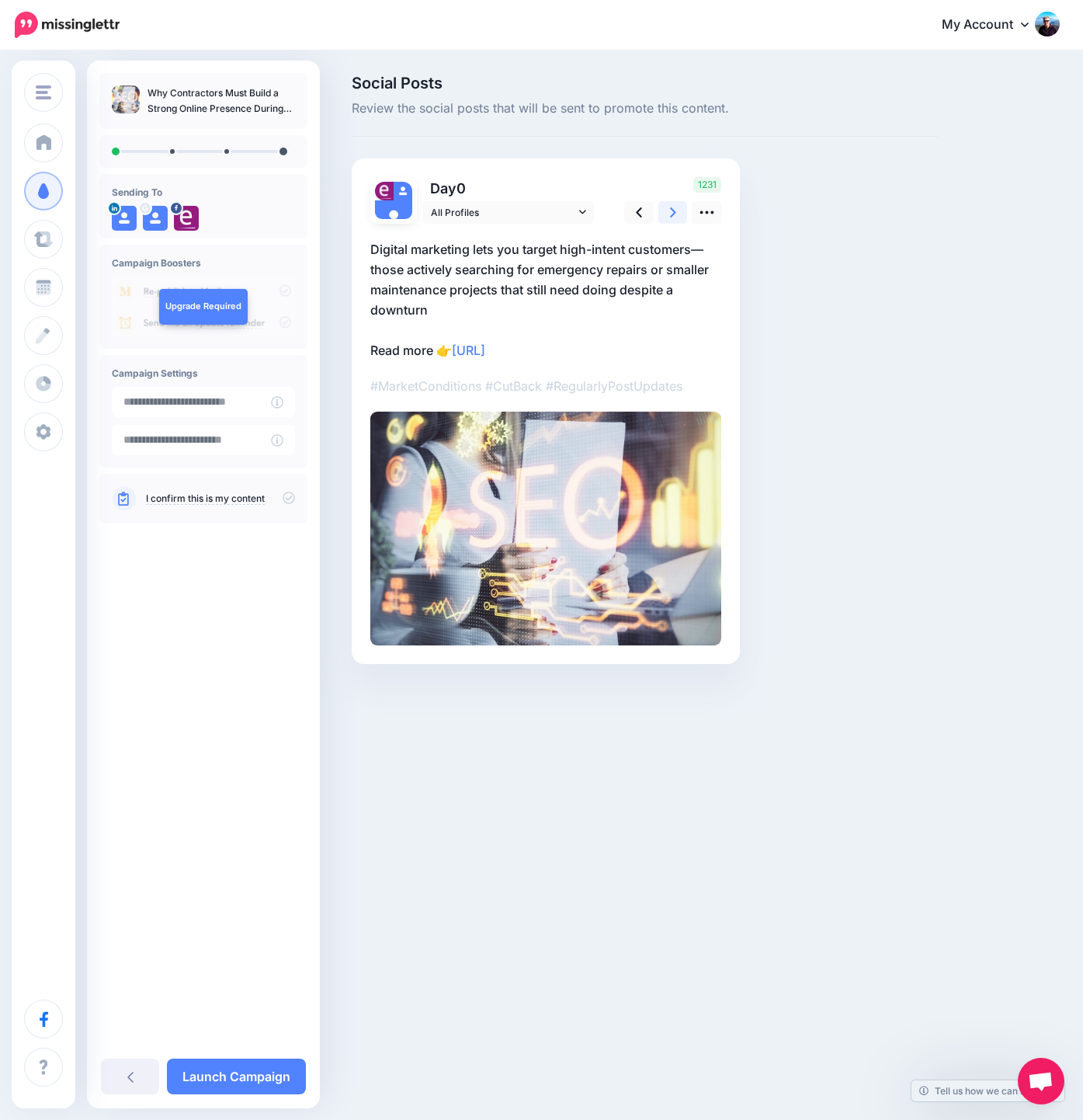
click at [673, 212] on icon at bounding box center [673, 212] width 6 height 16
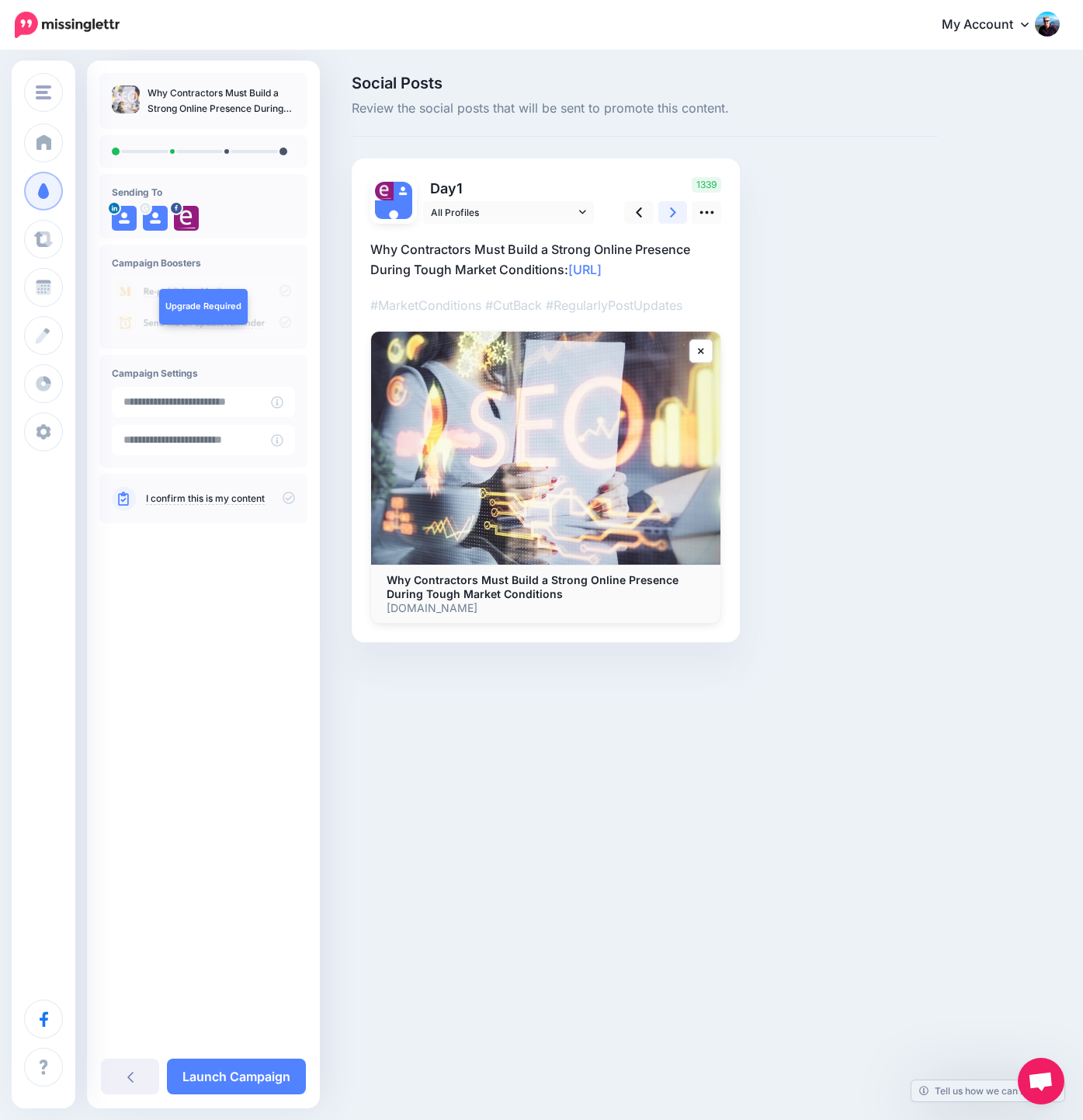
click at [673, 212] on icon at bounding box center [673, 212] width 6 height 16
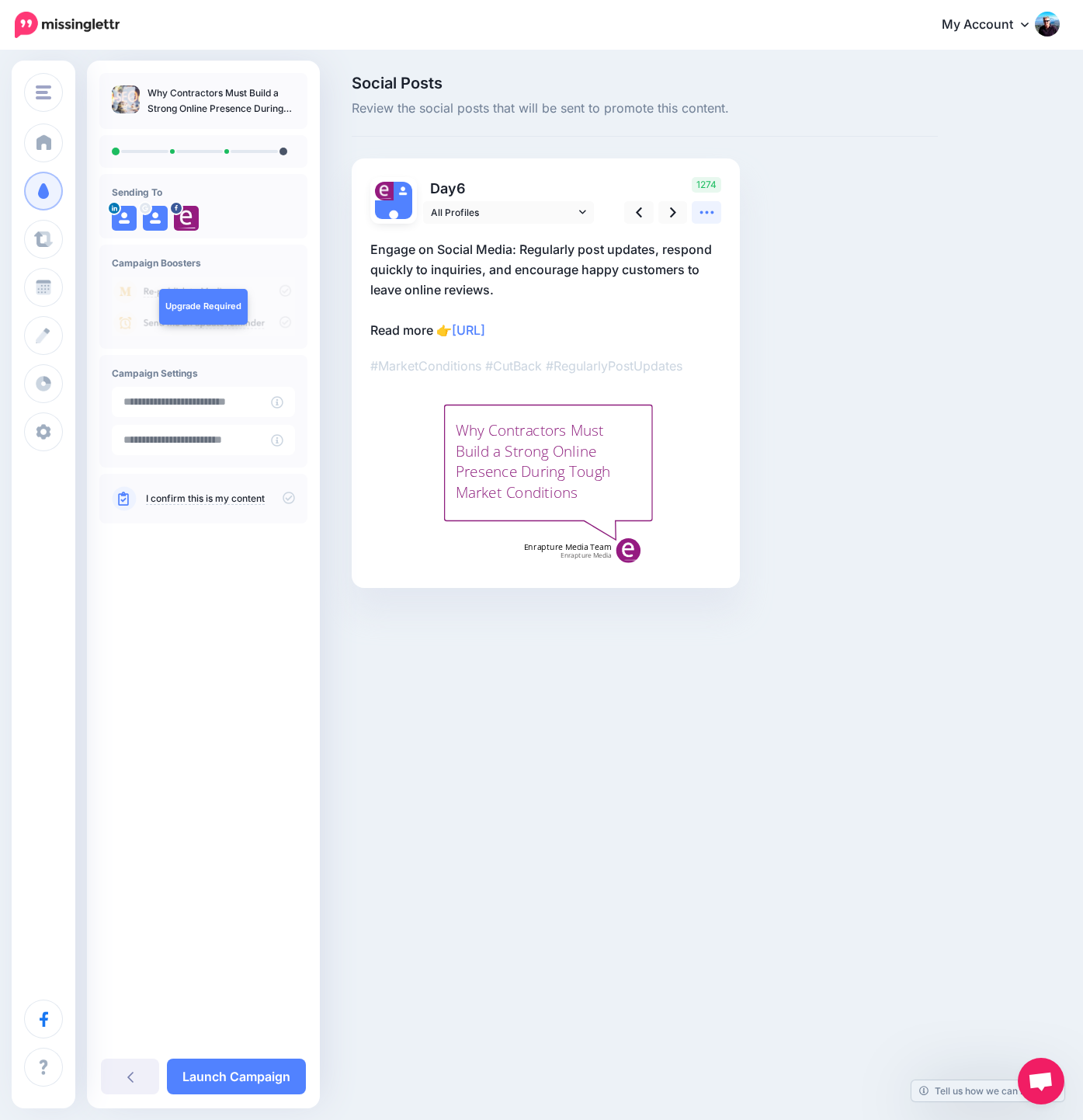
click at [710, 209] on icon at bounding box center [707, 212] width 16 height 16
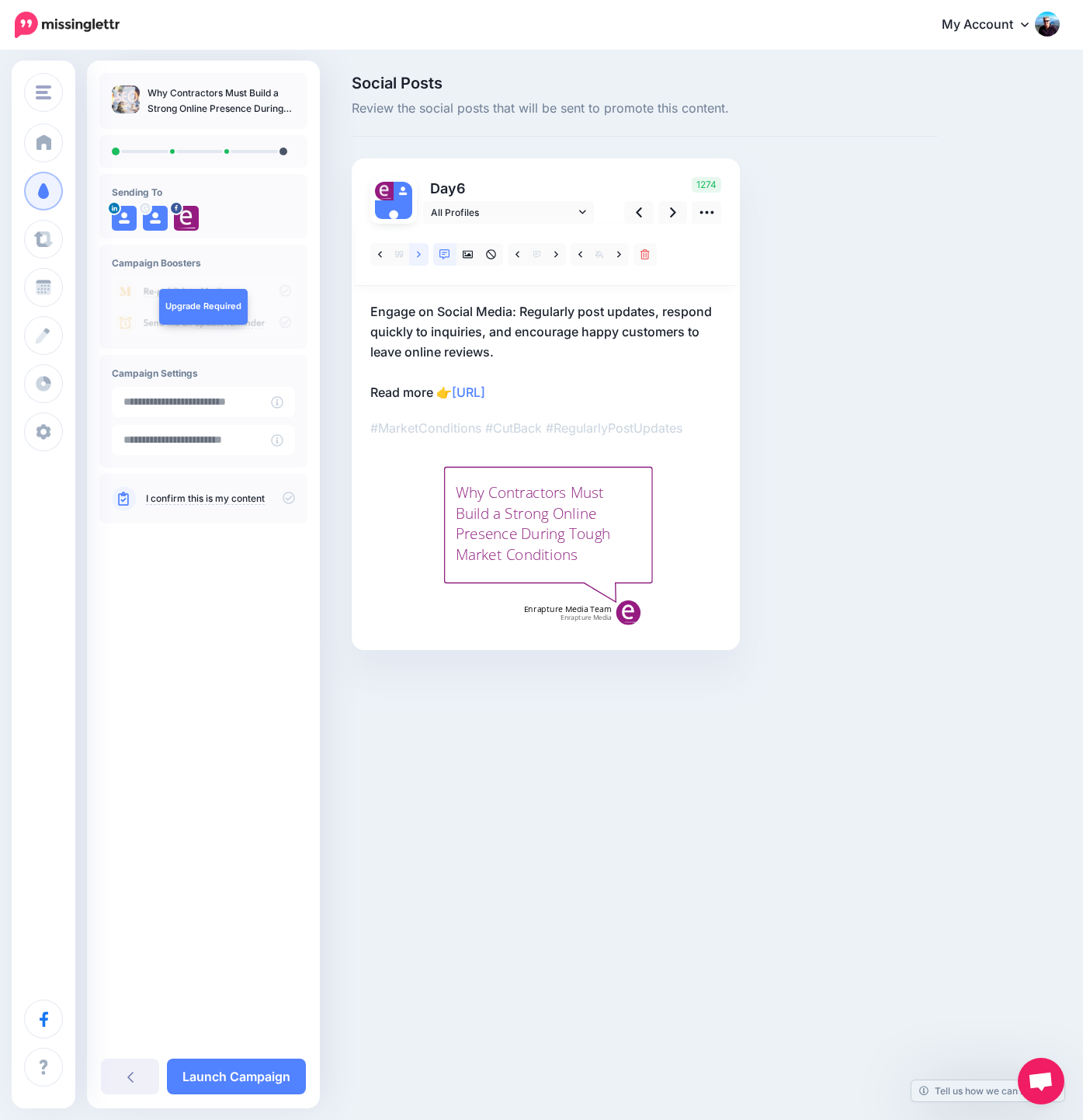
click at [415, 252] on link at bounding box center [419, 254] width 20 height 22
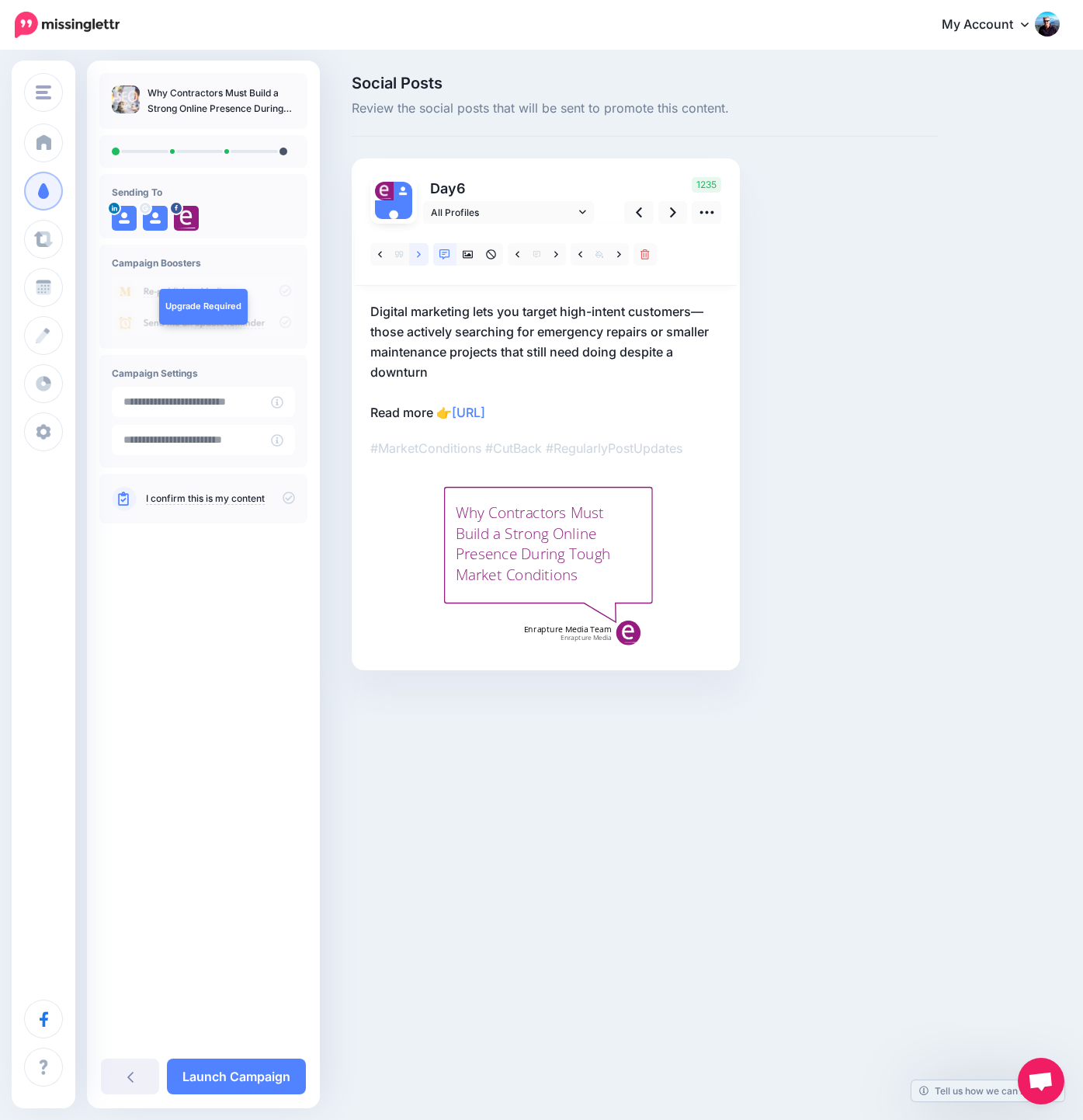
click at [415, 252] on link at bounding box center [419, 254] width 20 height 22
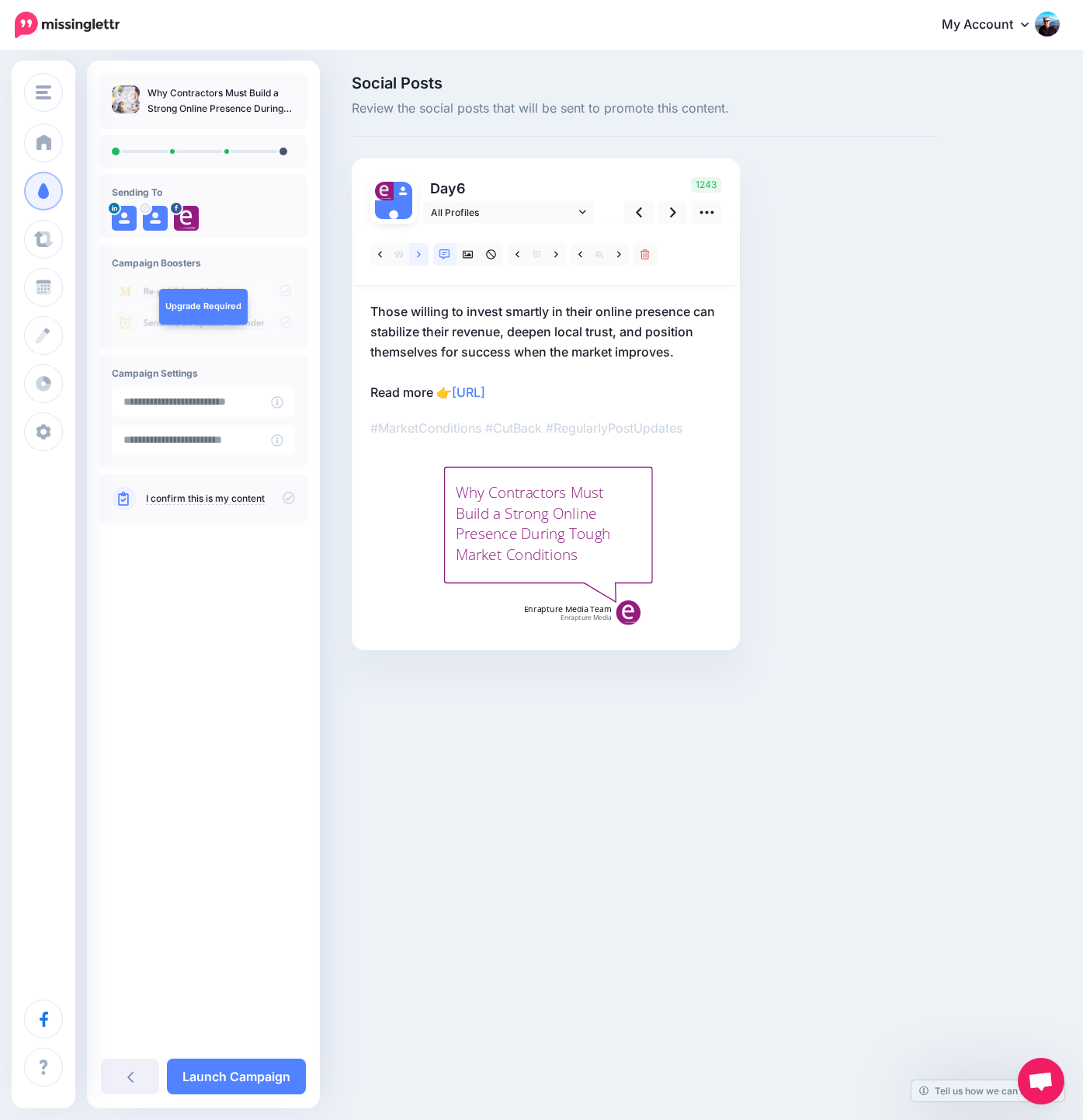
click at [417, 251] on icon at bounding box center [418, 254] width 4 height 11
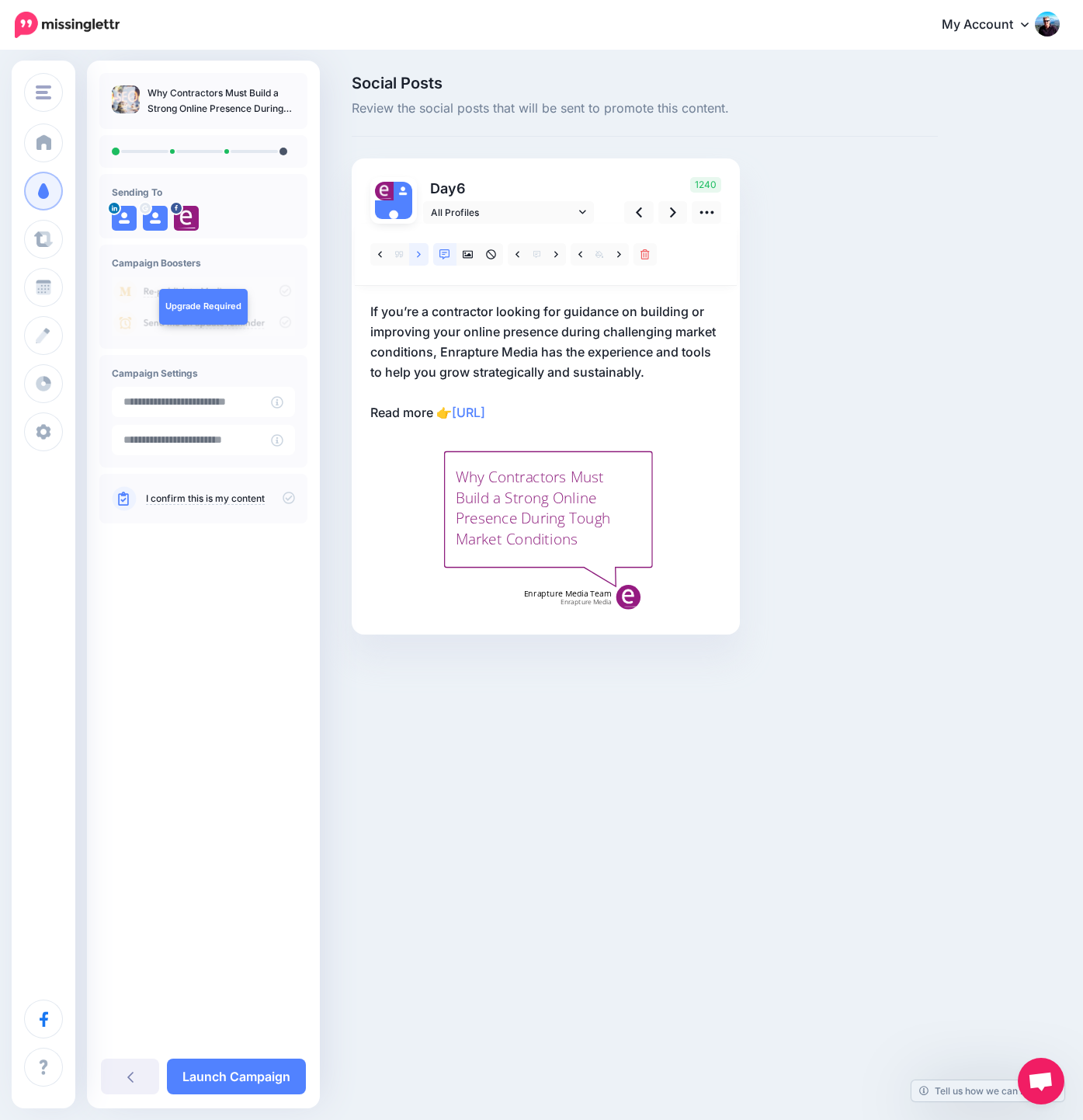
click at [417, 251] on icon at bounding box center [418, 254] width 4 height 11
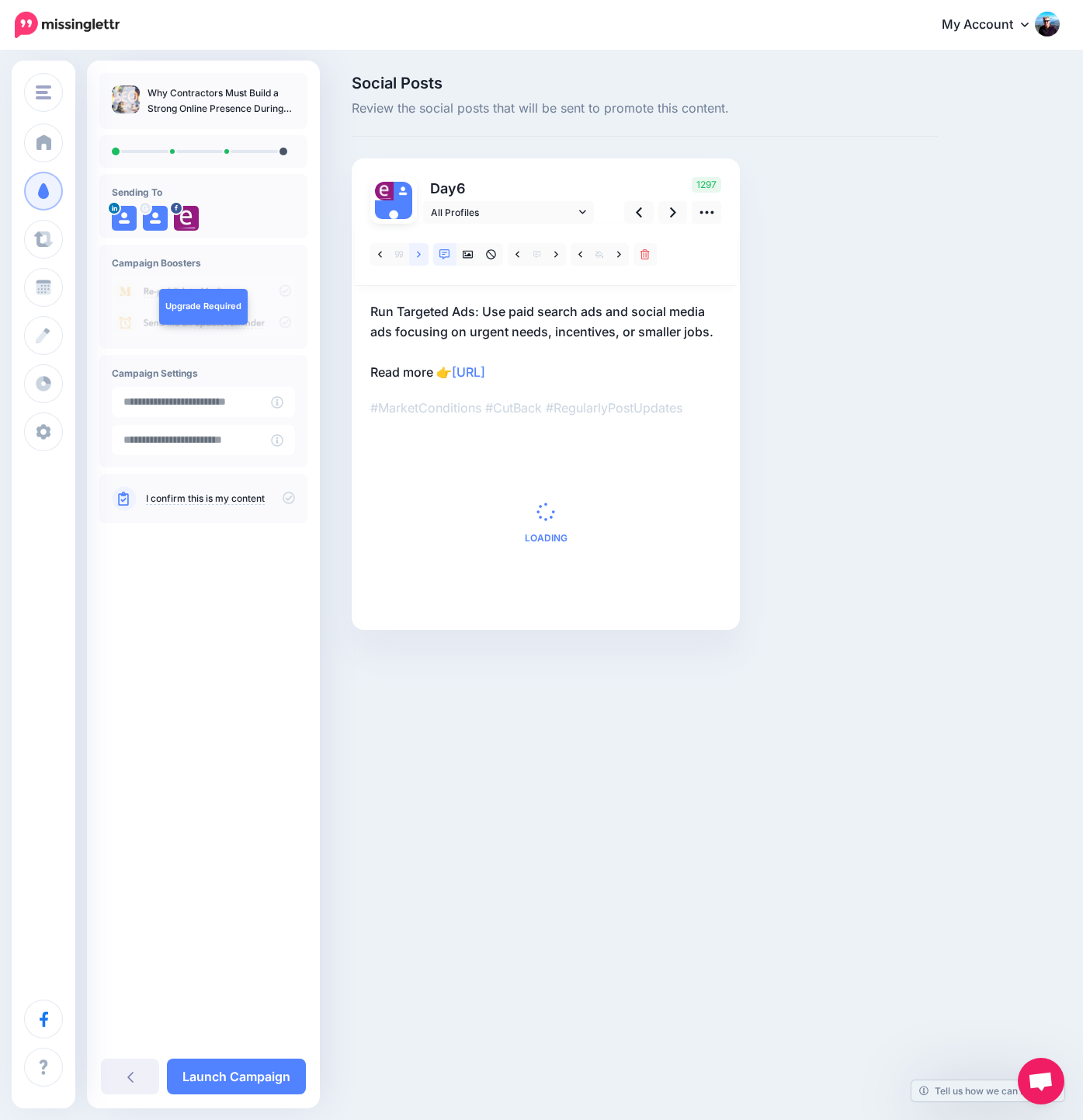
click at [417, 251] on icon at bounding box center [418, 254] width 4 height 11
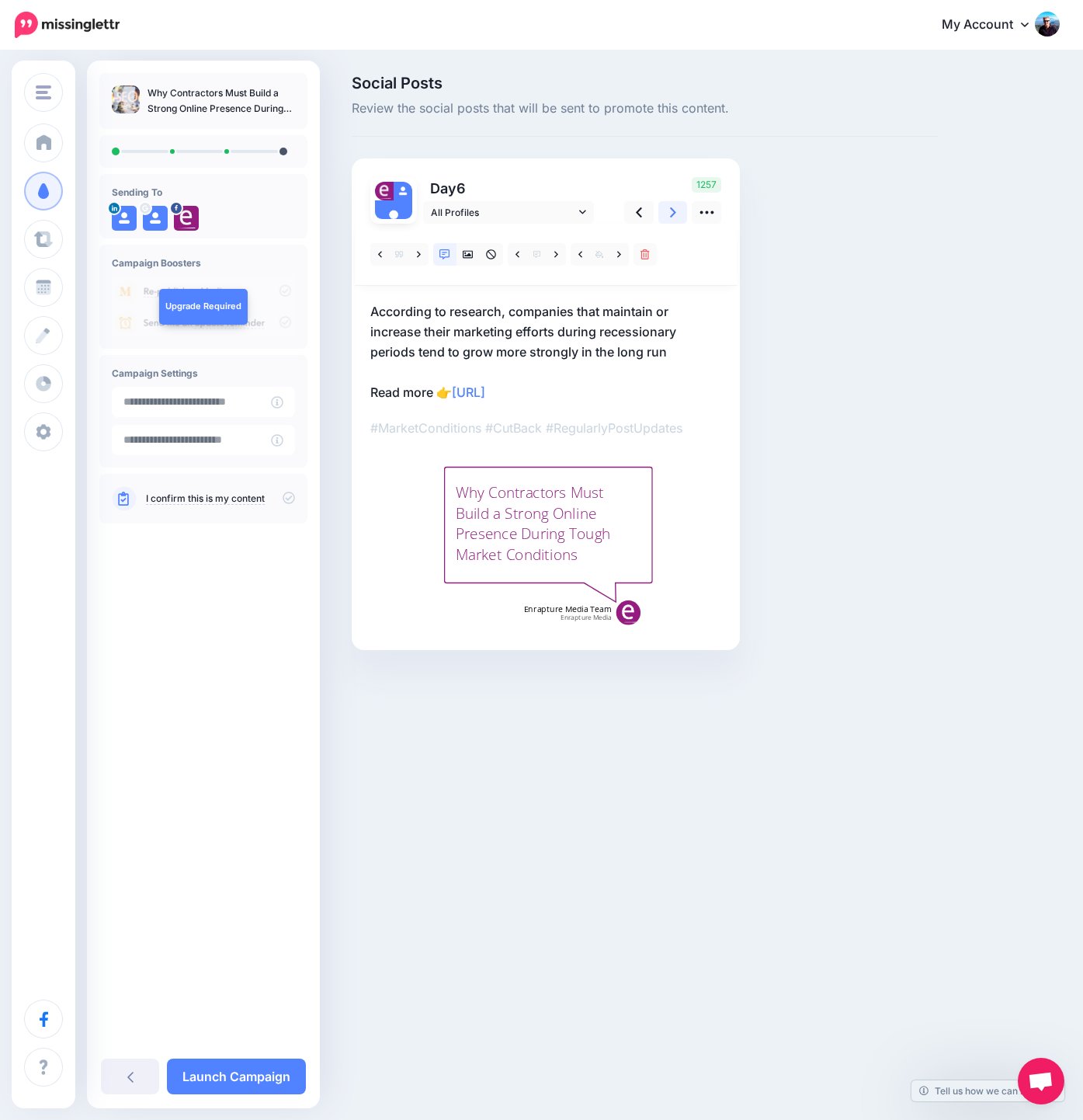
click at [672, 210] on icon at bounding box center [673, 212] width 6 height 16
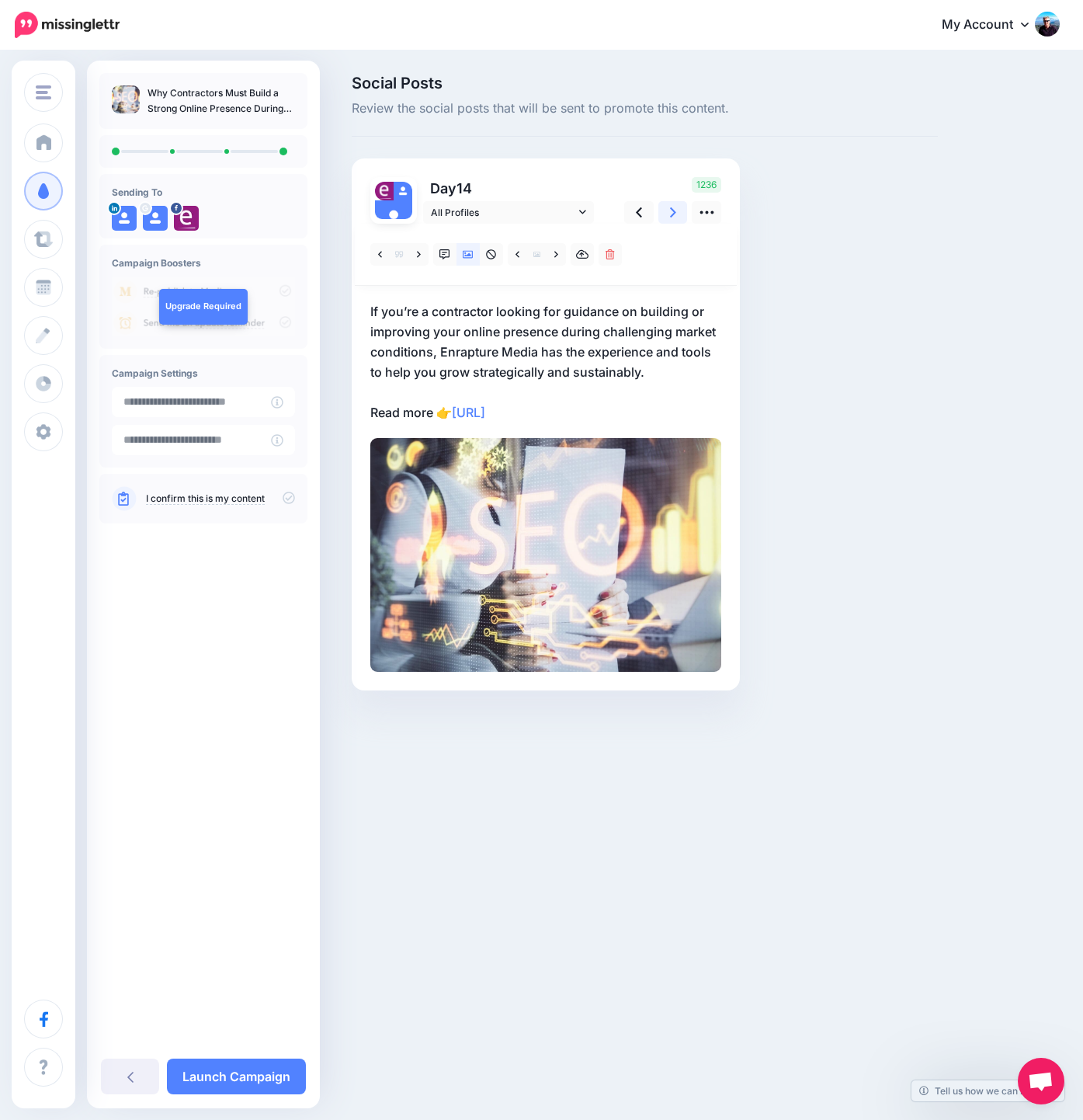
click at [679, 209] on link at bounding box center [673, 212] width 30 height 22
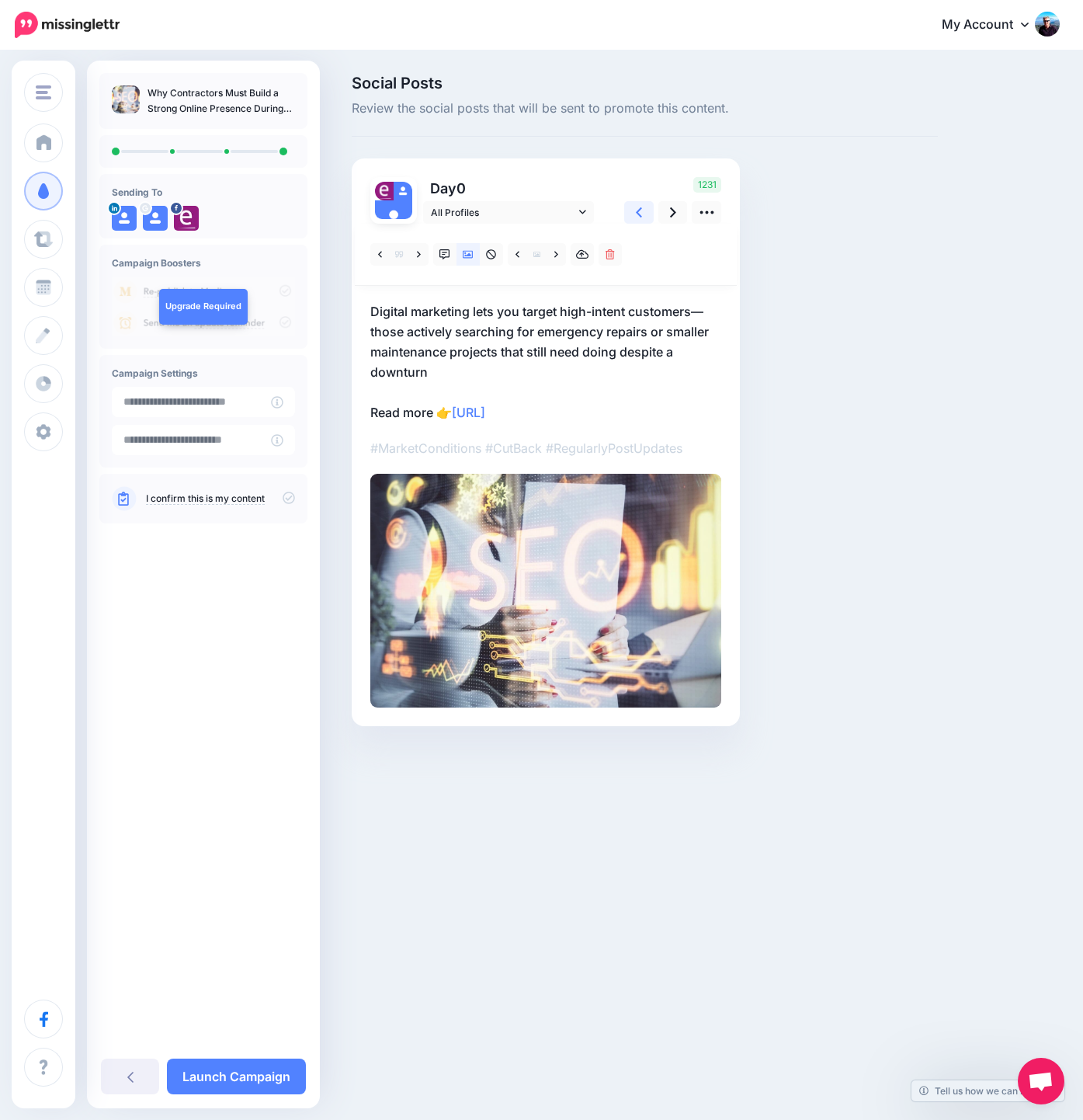
click at [629, 210] on link at bounding box center [638, 212] width 30 height 22
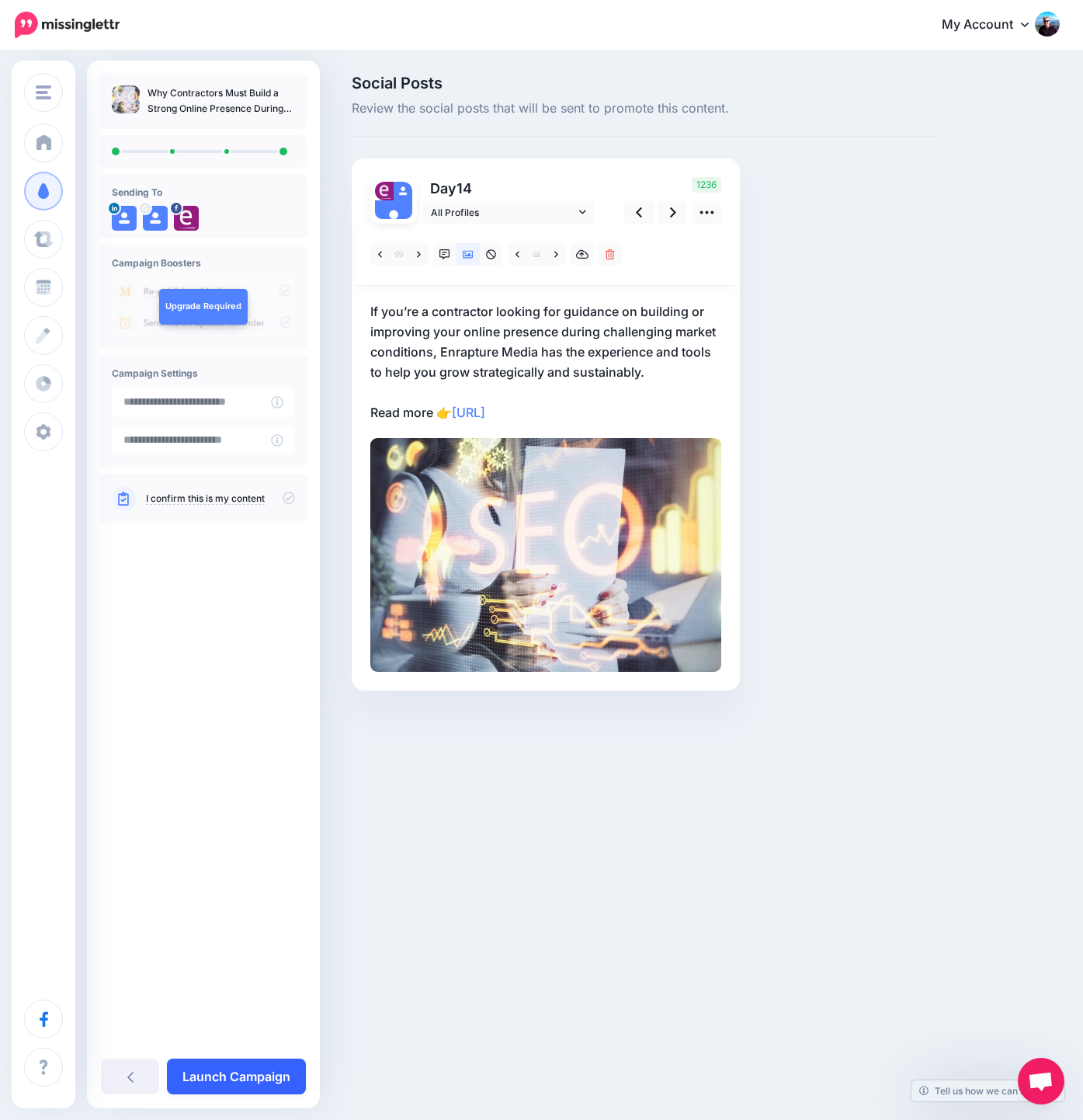
click at [226, 1081] on link "Launch Campaign" at bounding box center [236, 1076] width 139 height 36
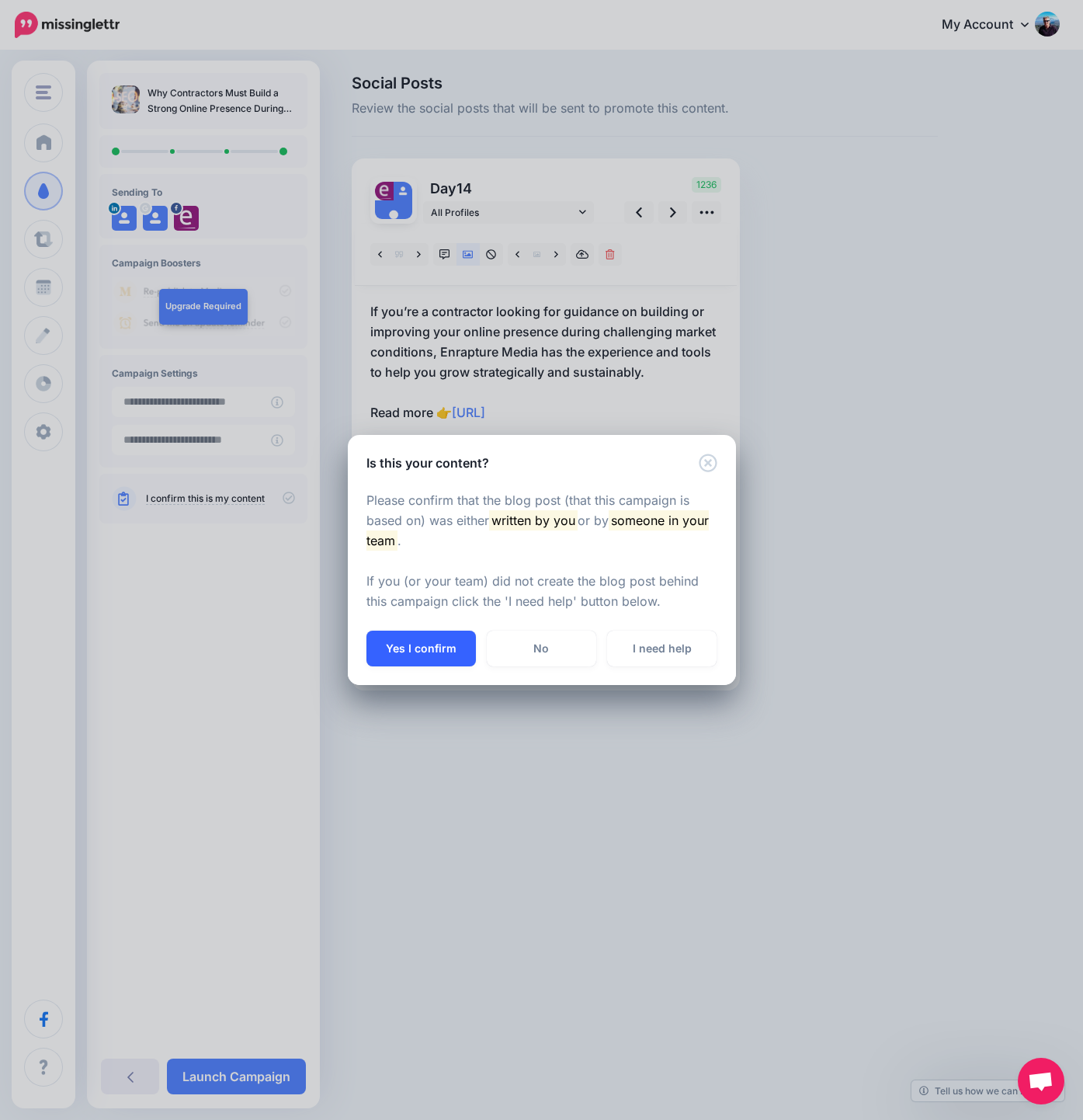
click at [446, 644] on button "Yes I confirm" at bounding box center [421, 648] width 110 height 36
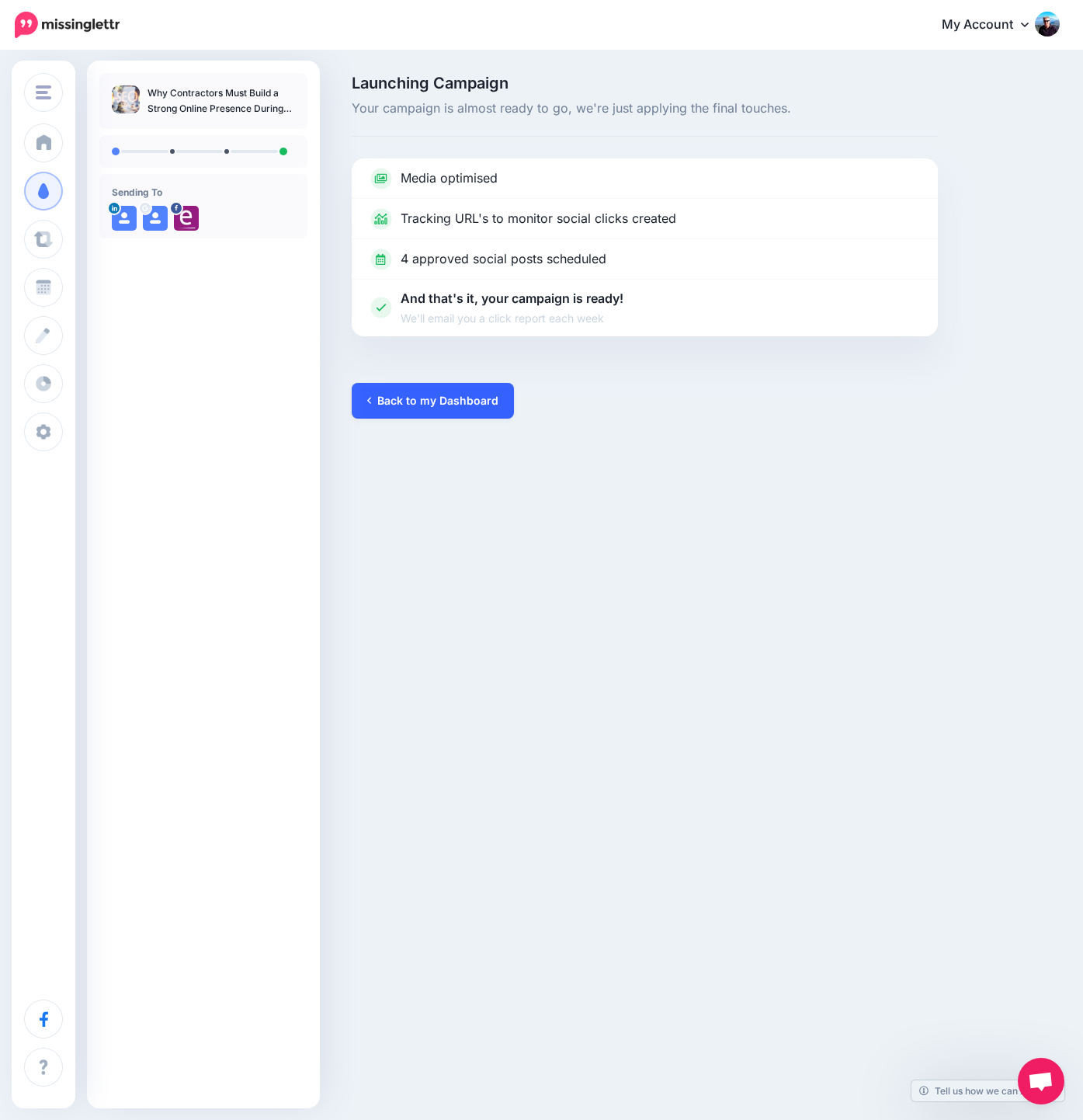
click at [398, 401] on link "Back to my Dashboard" at bounding box center [433, 401] width 163 height 36
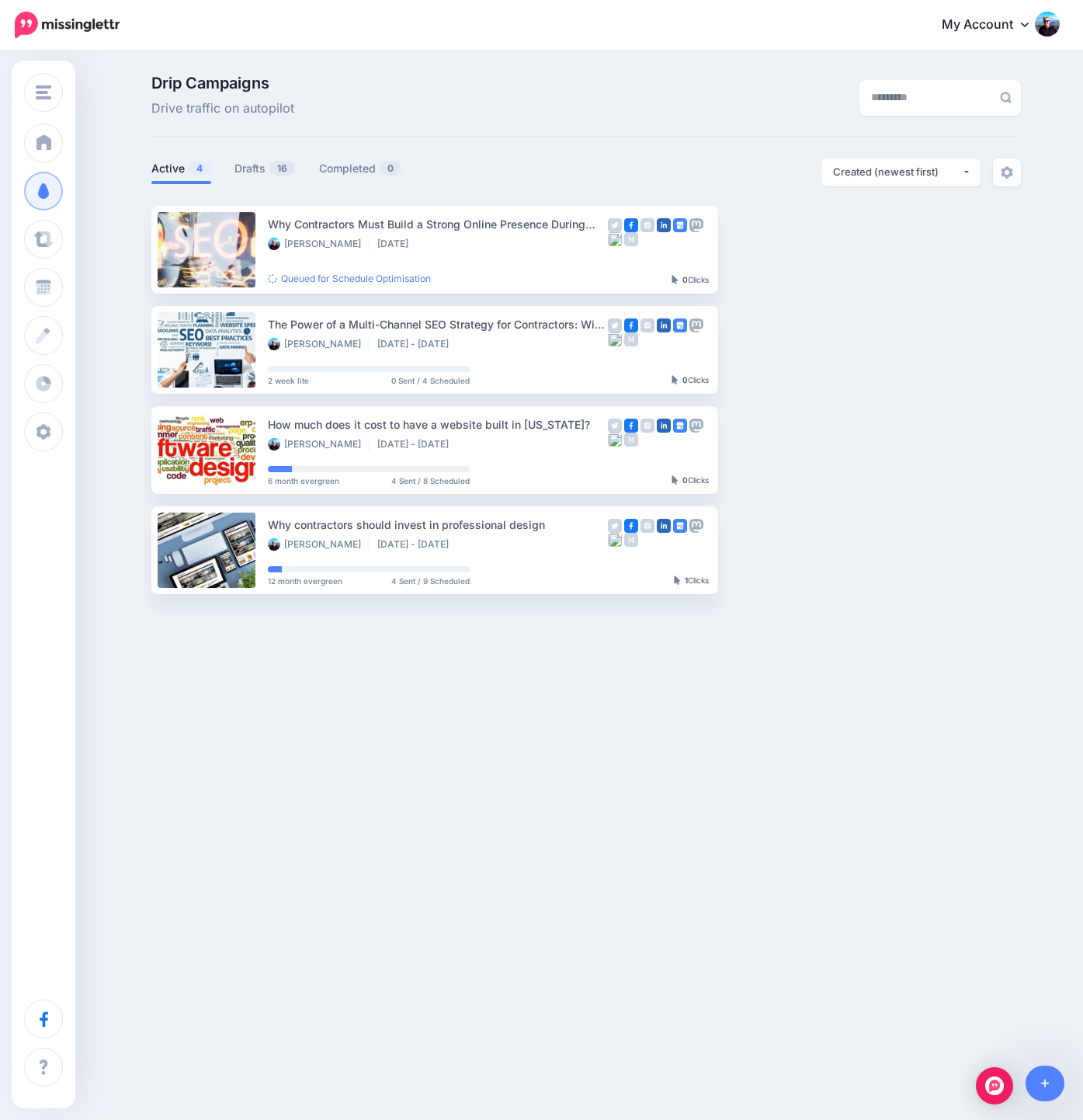
click at [268, 701] on div "Enrapture Media [DOMAIN_NAME] Enrapture Media Add Workspace Dashboard Campaigns…" at bounding box center [542, 401] width 1083 height 698
click at [358, 692] on div "Enrapture Media [DOMAIN_NAME] Enrapture Media Add Workspace Dashboard Campaigns…" at bounding box center [542, 401] width 1083 height 698
click at [423, 658] on div "Enrapture Media [DOMAIN_NAME] Enrapture Media Add Workspace Dashboard Campaigns…" at bounding box center [542, 401] width 1083 height 698
